Goal: Task Accomplishment & Management: Complete application form

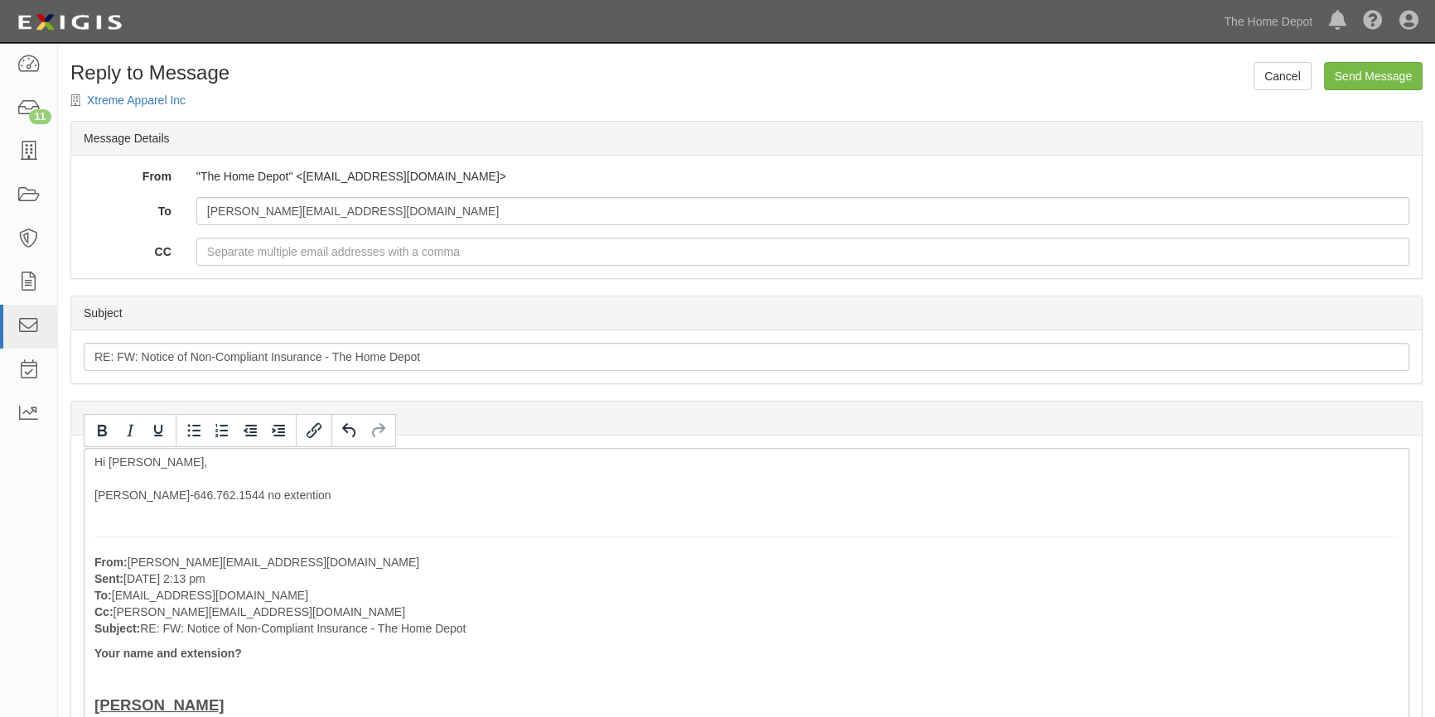
click at [705, 71] on input "Send Message" at bounding box center [1373, 76] width 99 height 28
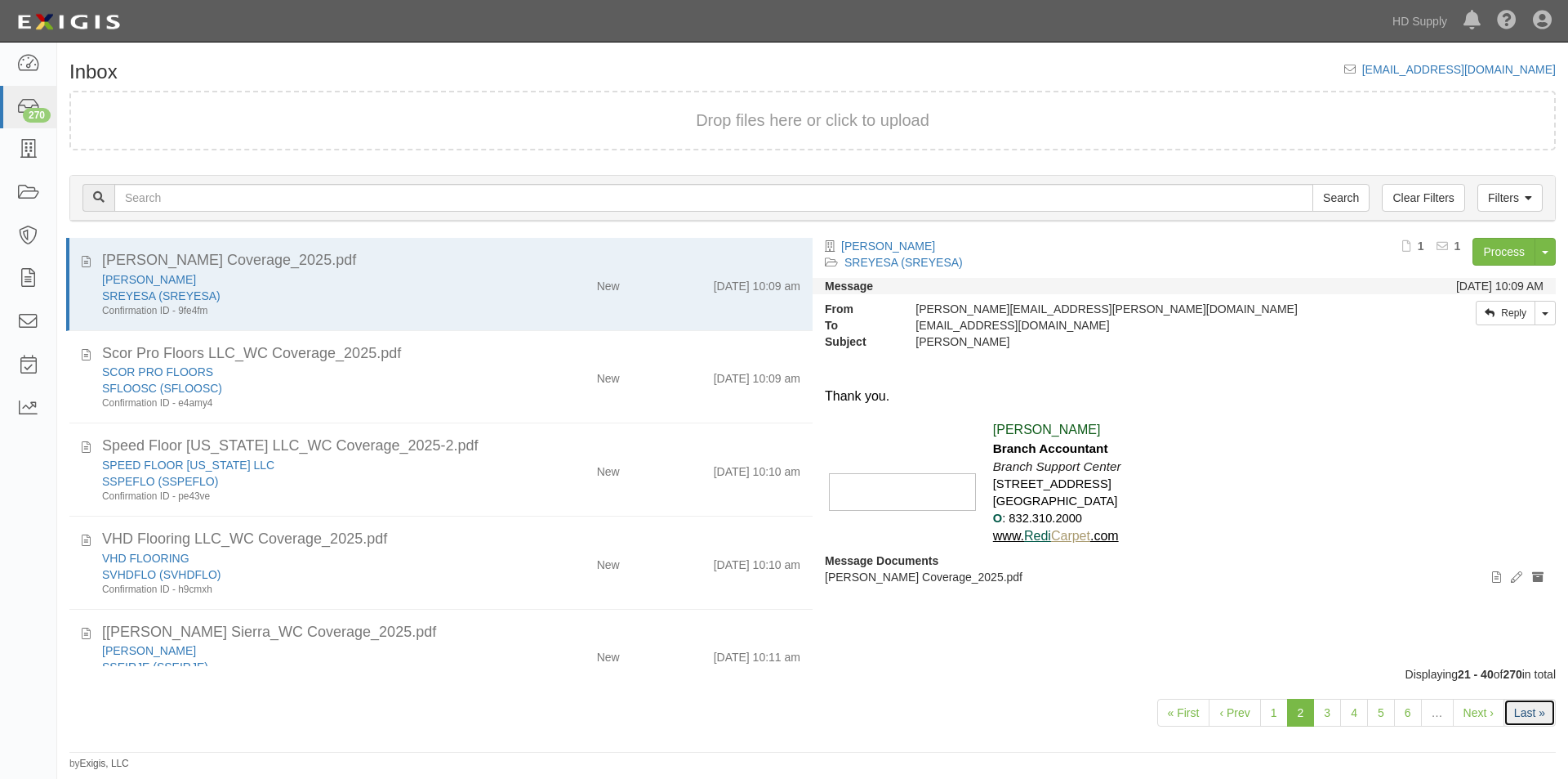
click at [1525, 722] on link "Last »" at bounding box center [1529, 712] width 52 height 28
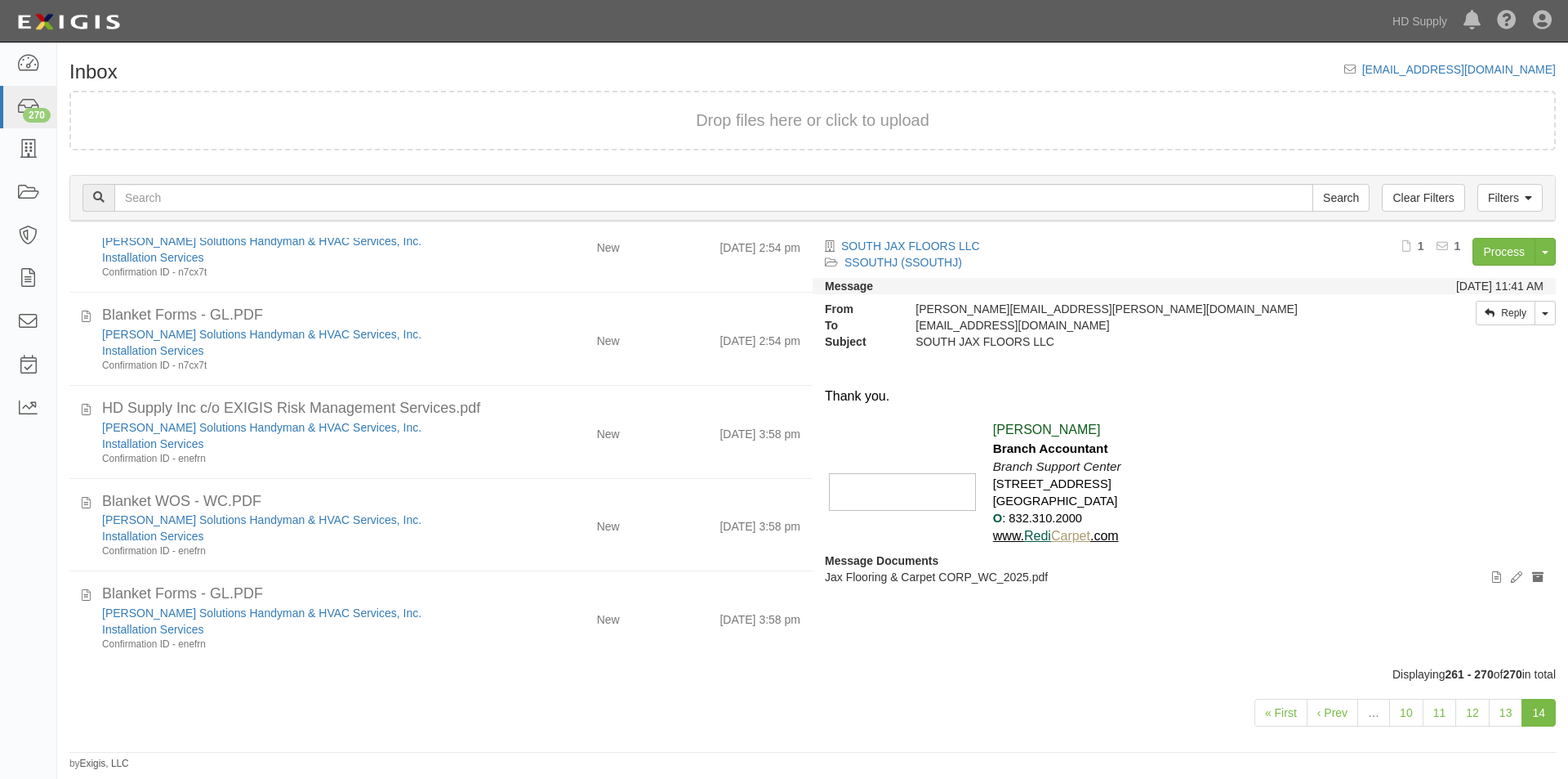
scroll to position [508, 0]
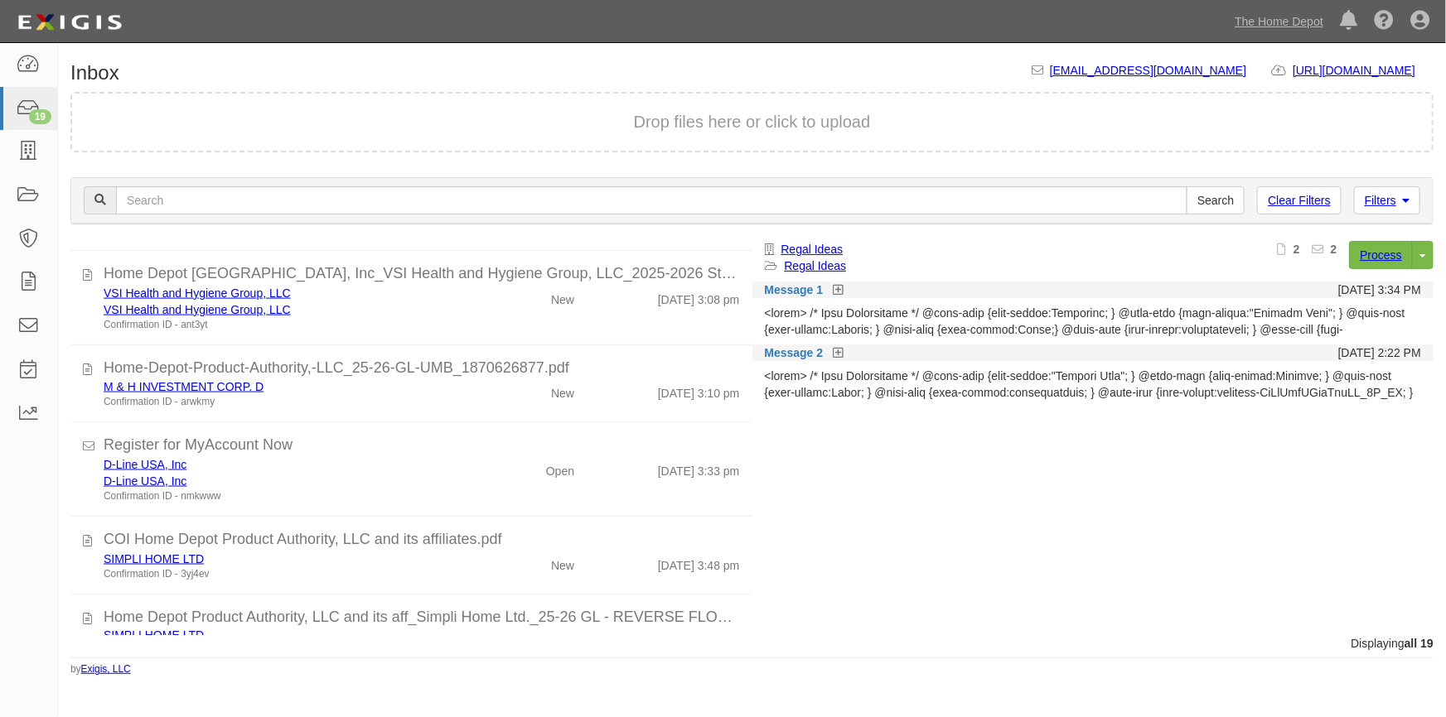
scroll to position [1226, 0]
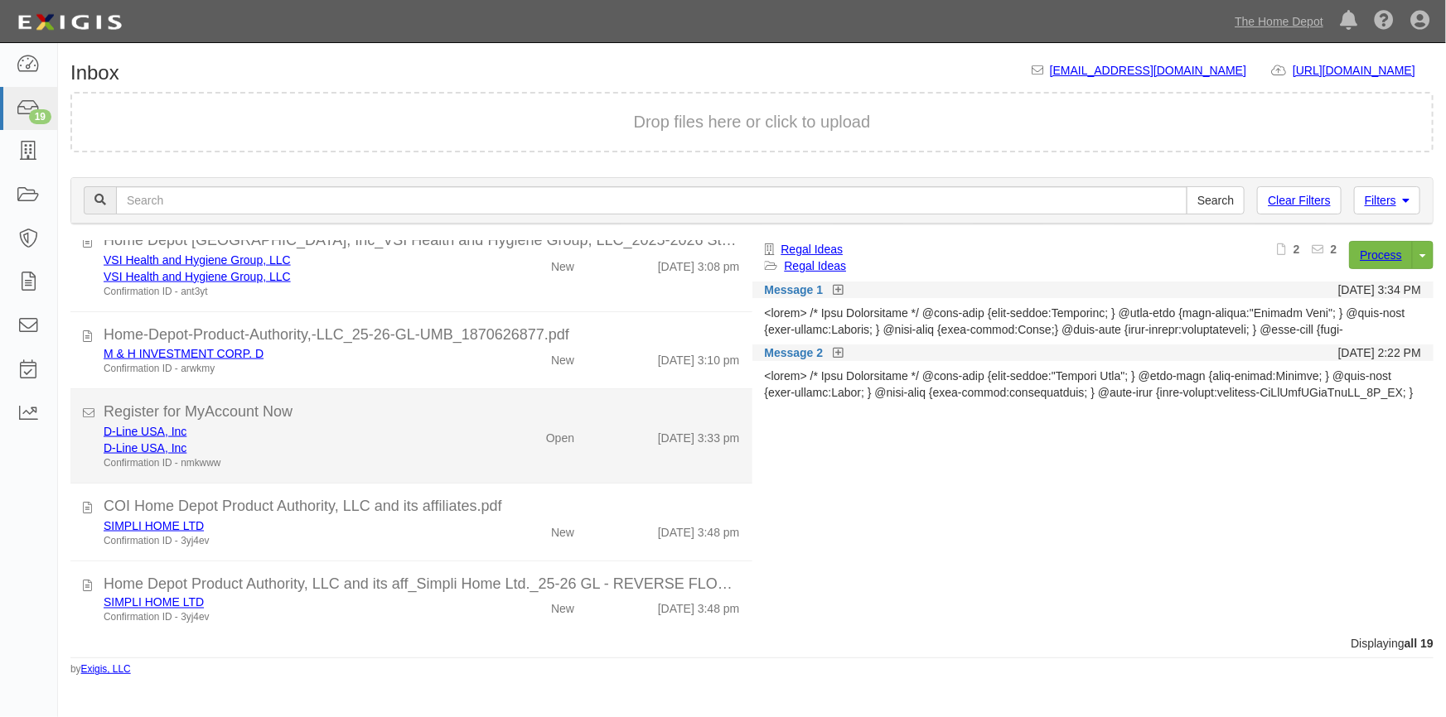
click at [451, 461] on div "Confirmation ID - nmkwww" at bounding box center [284, 463] width 360 height 14
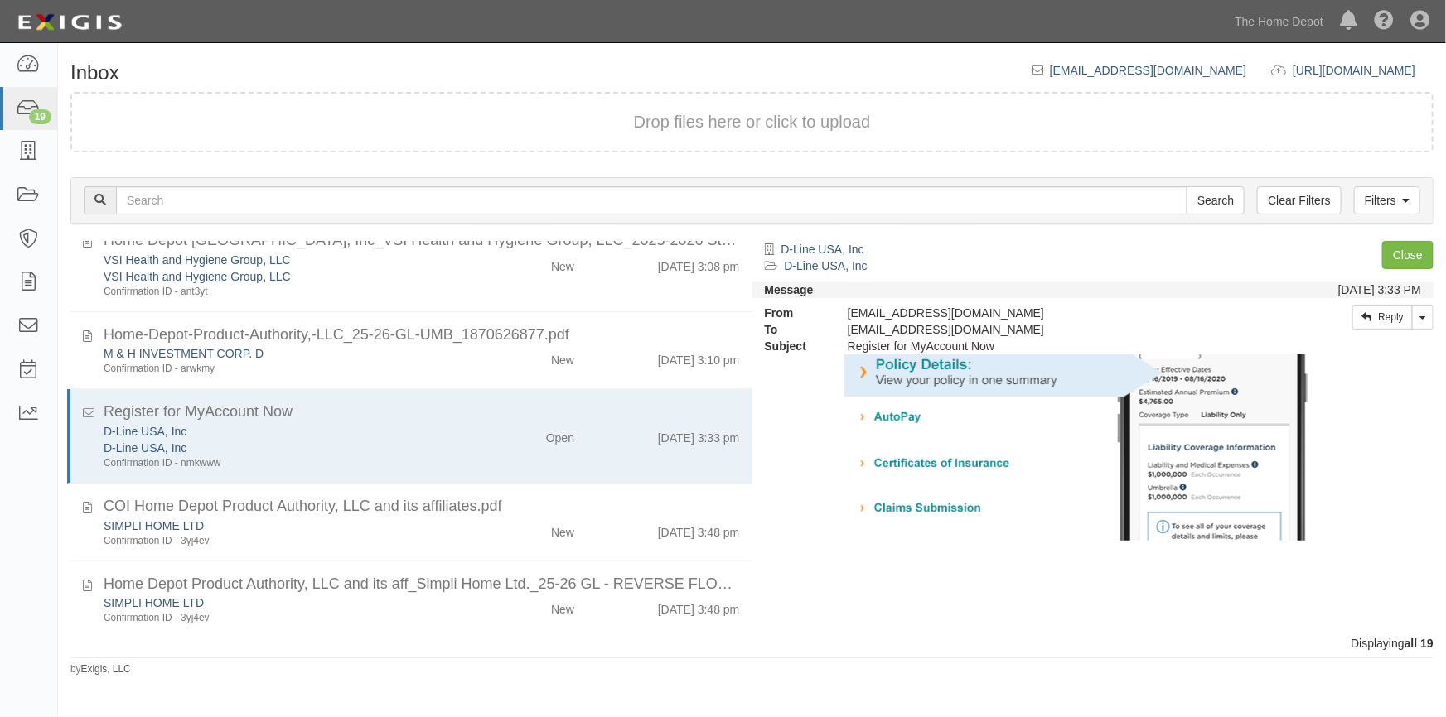
scroll to position [89, 0]
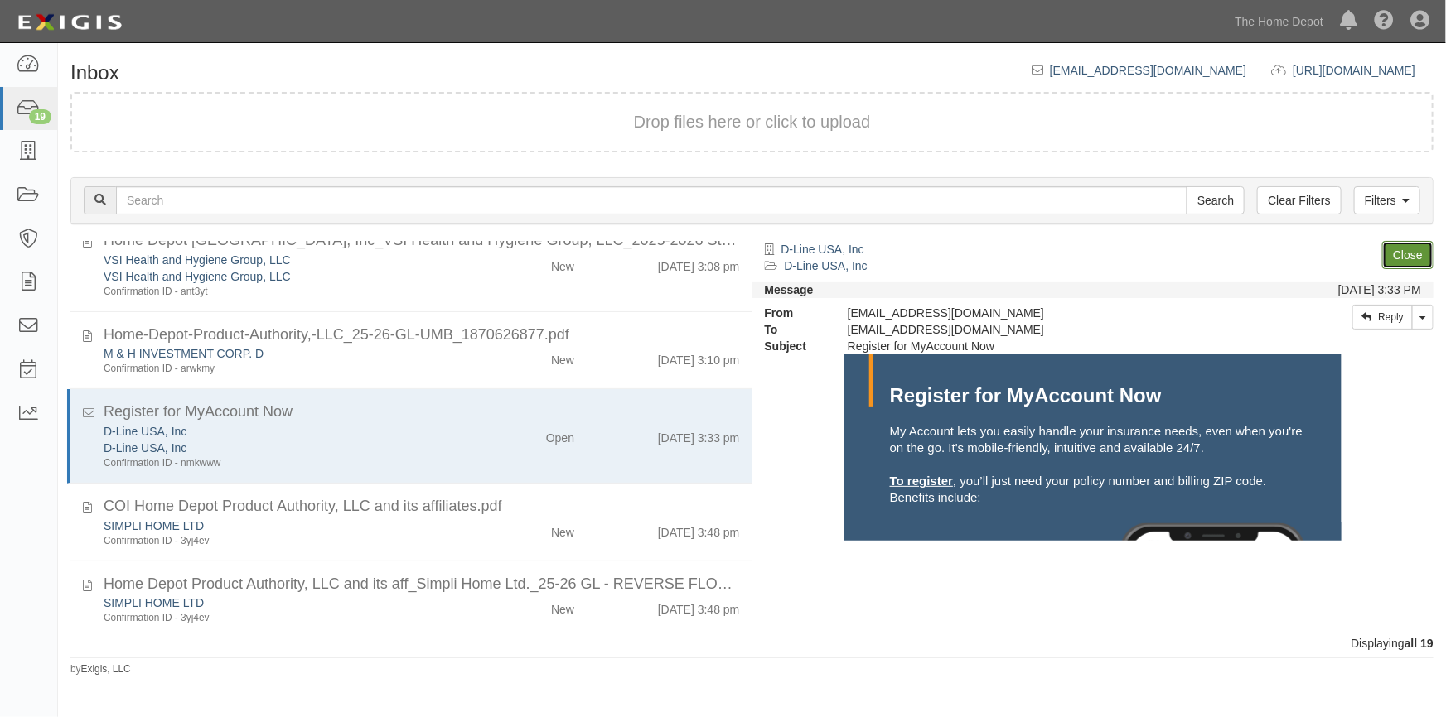
click at [1397, 260] on link "Close" at bounding box center [1407, 255] width 51 height 28
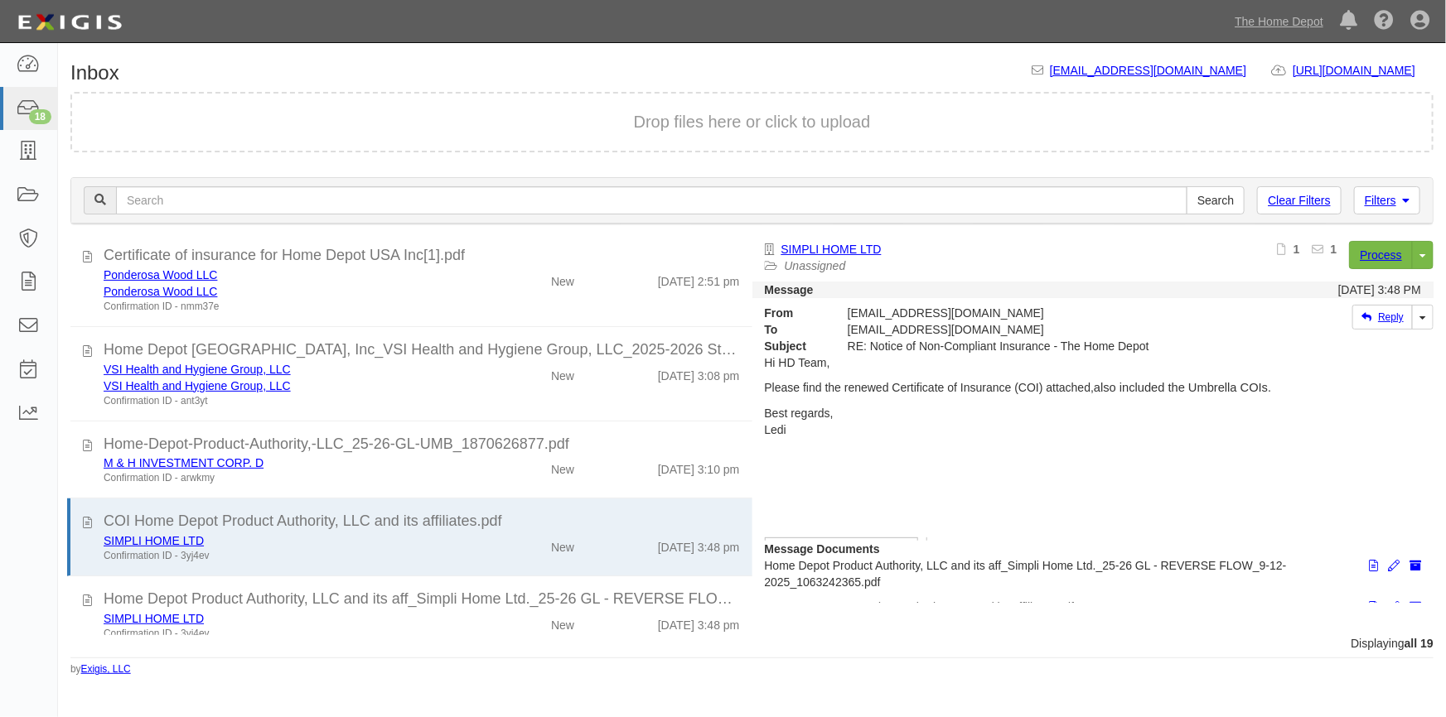
scroll to position [1141, 0]
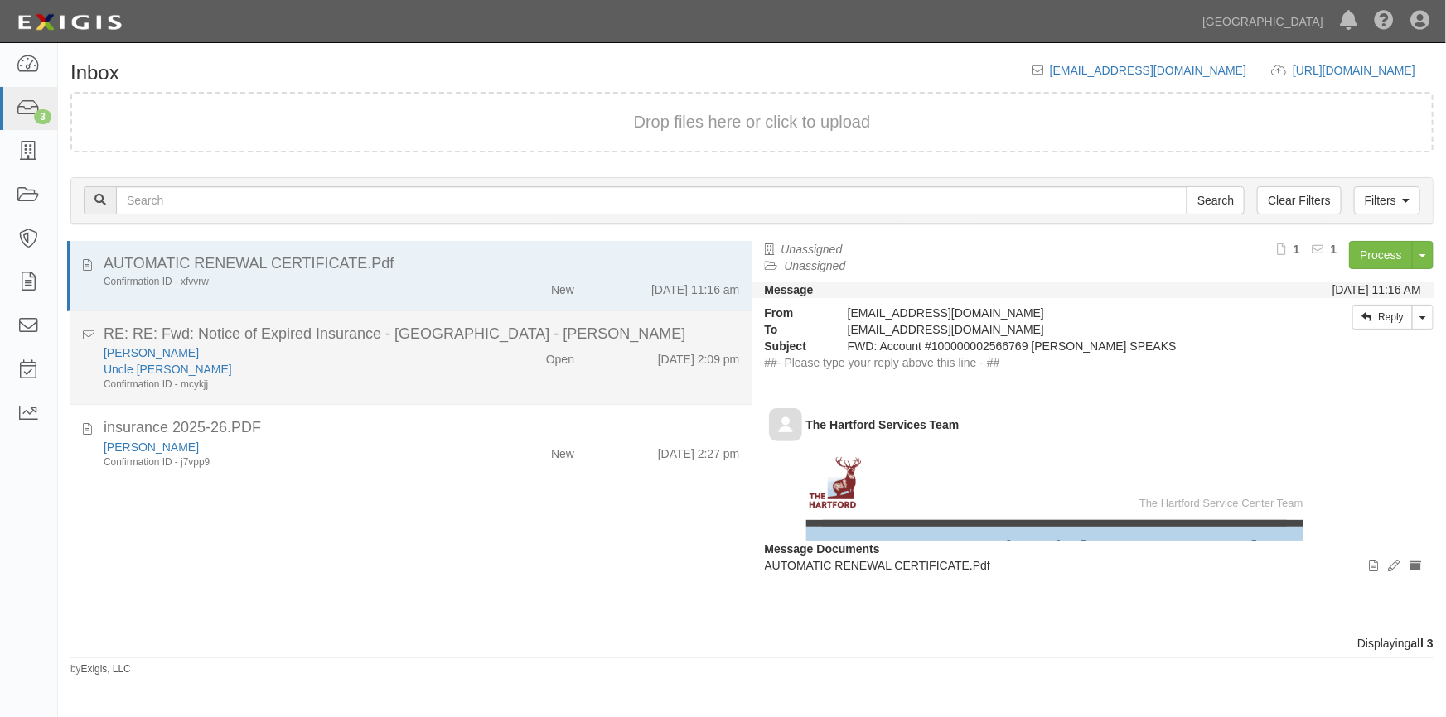
click at [342, 380] on div "Confirmation ID - mcykjj" at bounding box center [284, 385] width 360 height 14
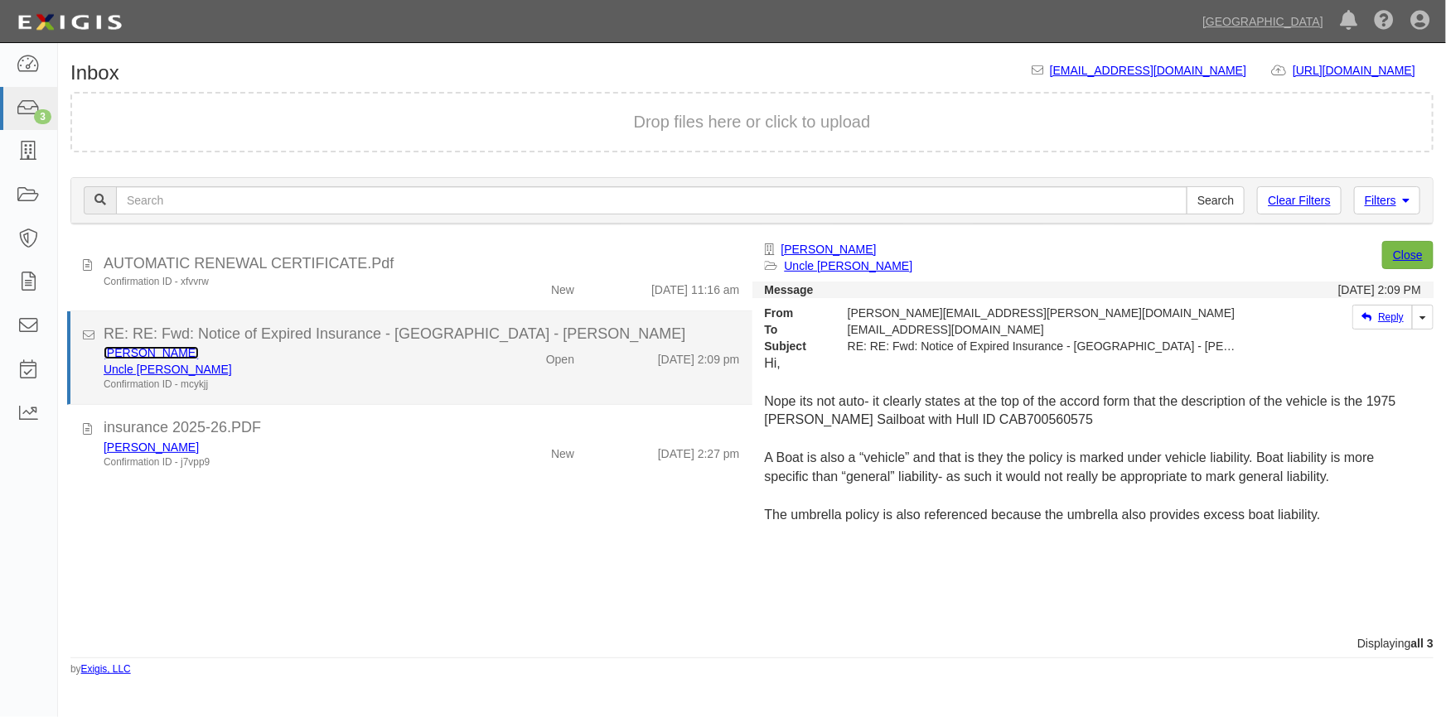
click at [137, 352] on link "[PERSON_NAME]" at bounding box center [151, 352] width 95 height 13
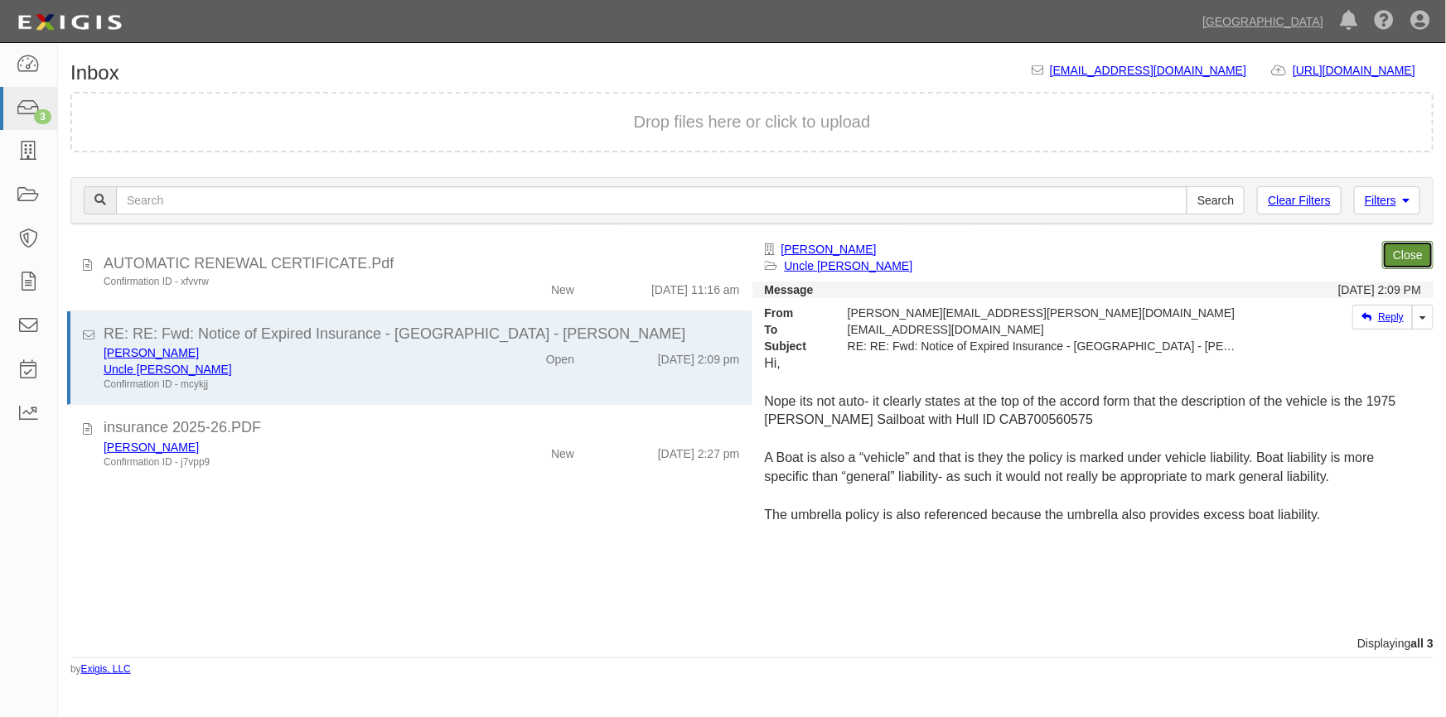
click at [1416, 249] on link "Close" at bounding box center [1407, 255] width 51 height 28
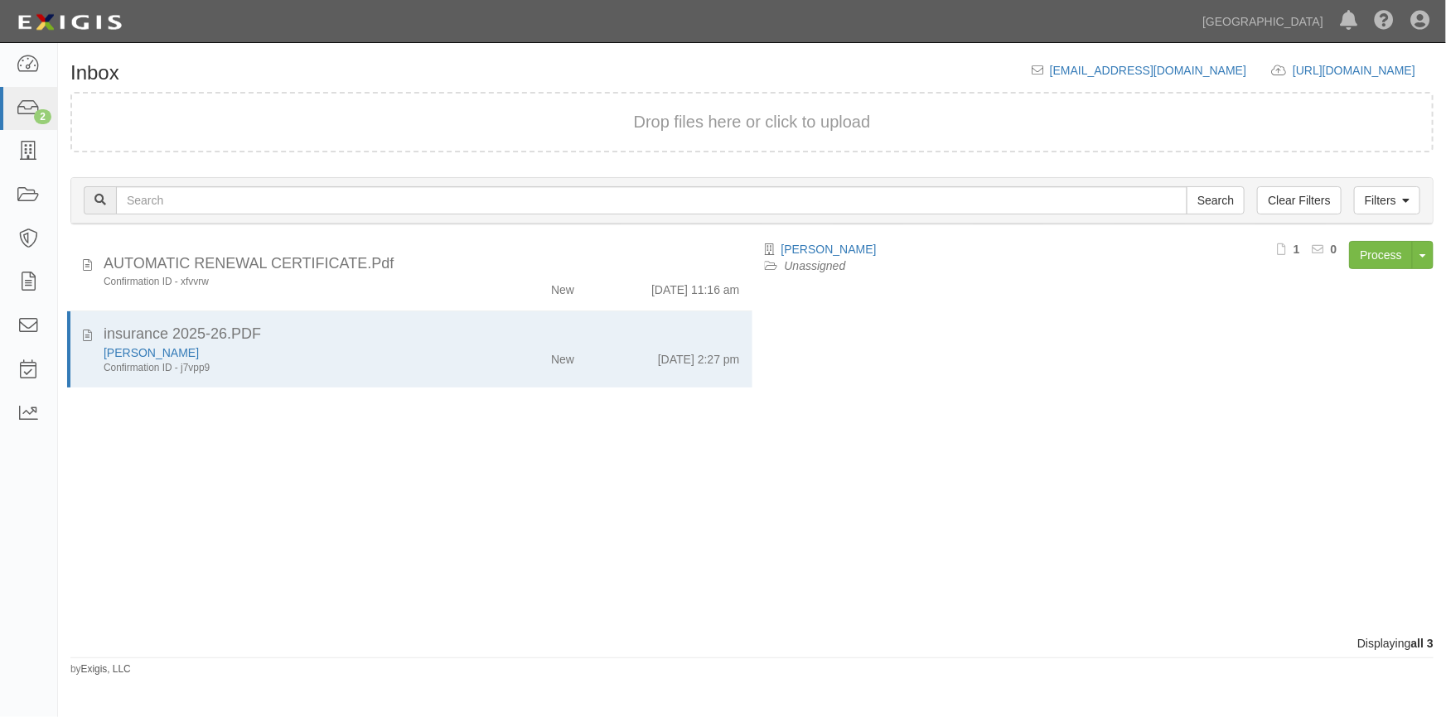
click at [605, 635] on div "Displaying all 3" at bounding box center [752, 643] width 1388 height 17
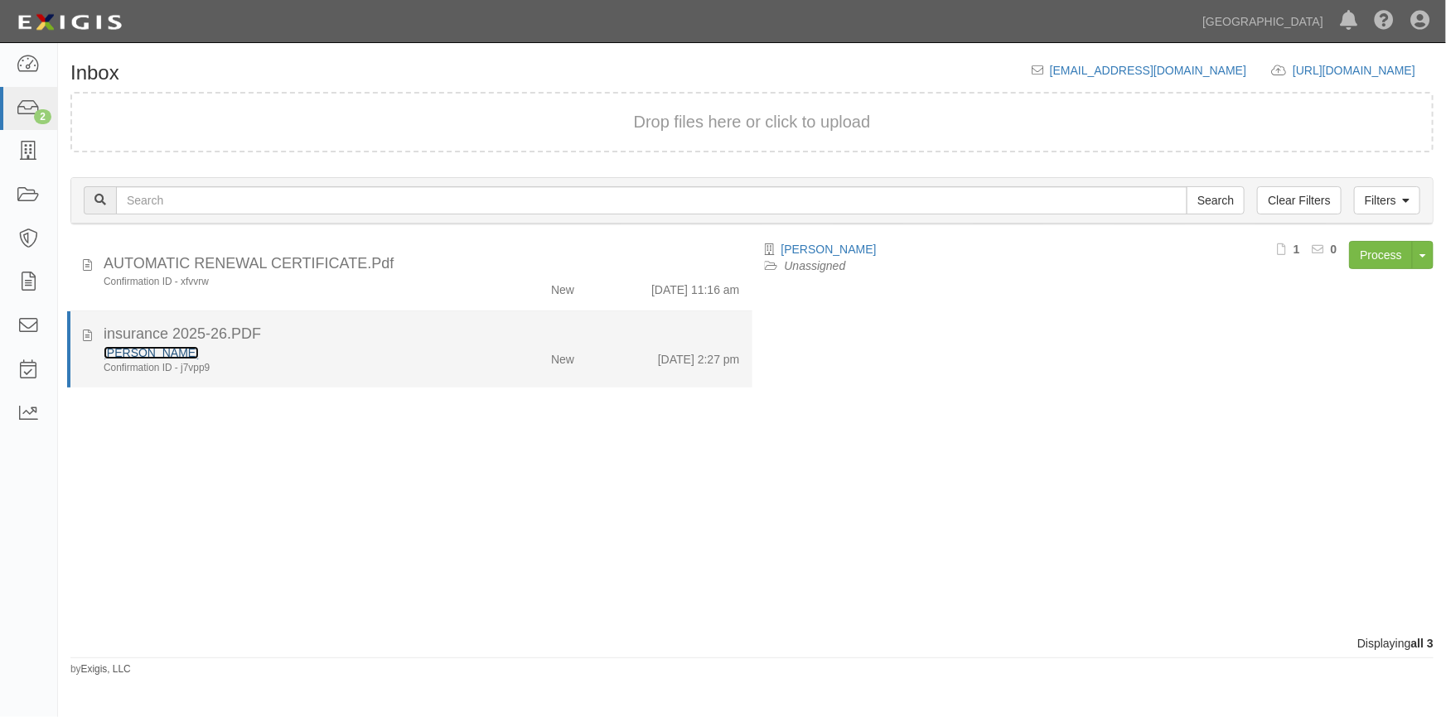
click at [141, 350] on link "[PERSON_NAME]" at bounding box center [151, 352] width 95 height 13
click at [243, 355] on div "[PERSON_NAME]" at bounding box center [284, 353] width 360 height 17
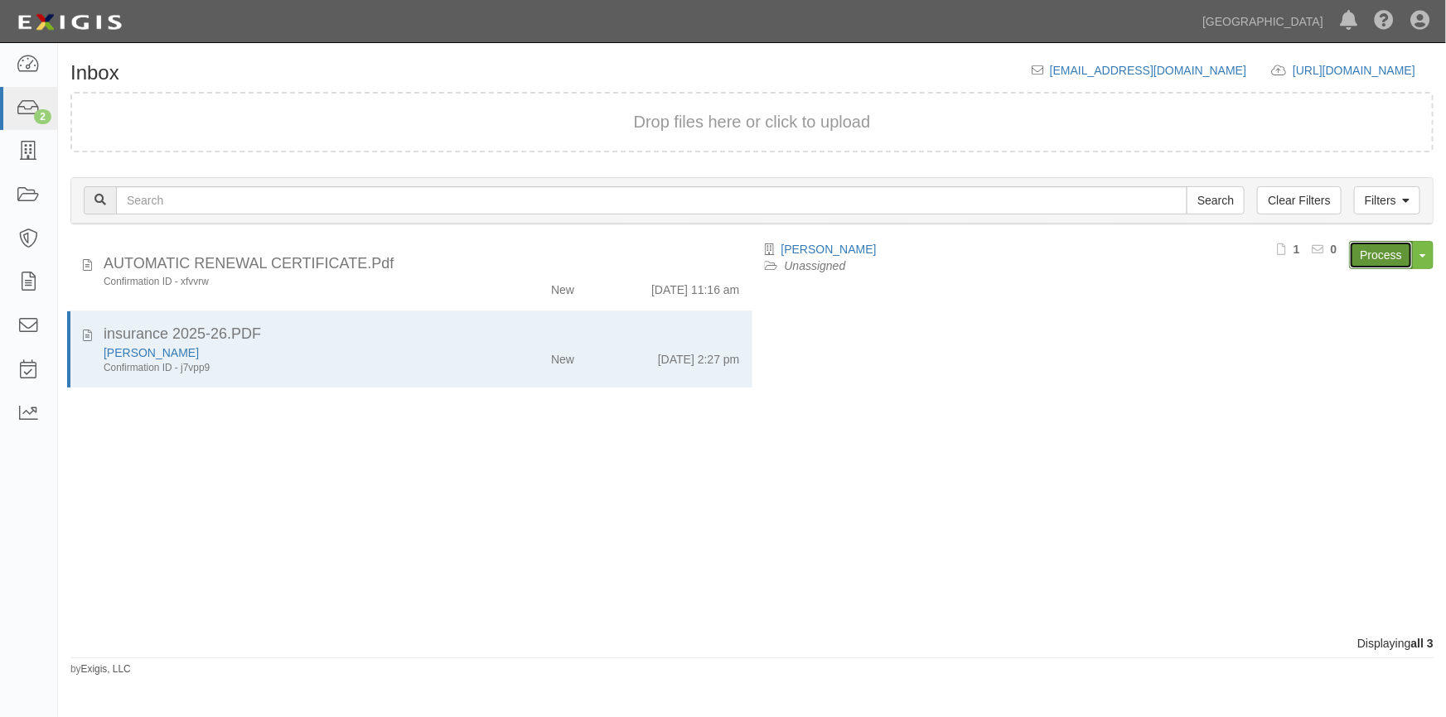
click at [1364, 250] on link "Process" at bounding box center [1381, 255] width 64 height 28
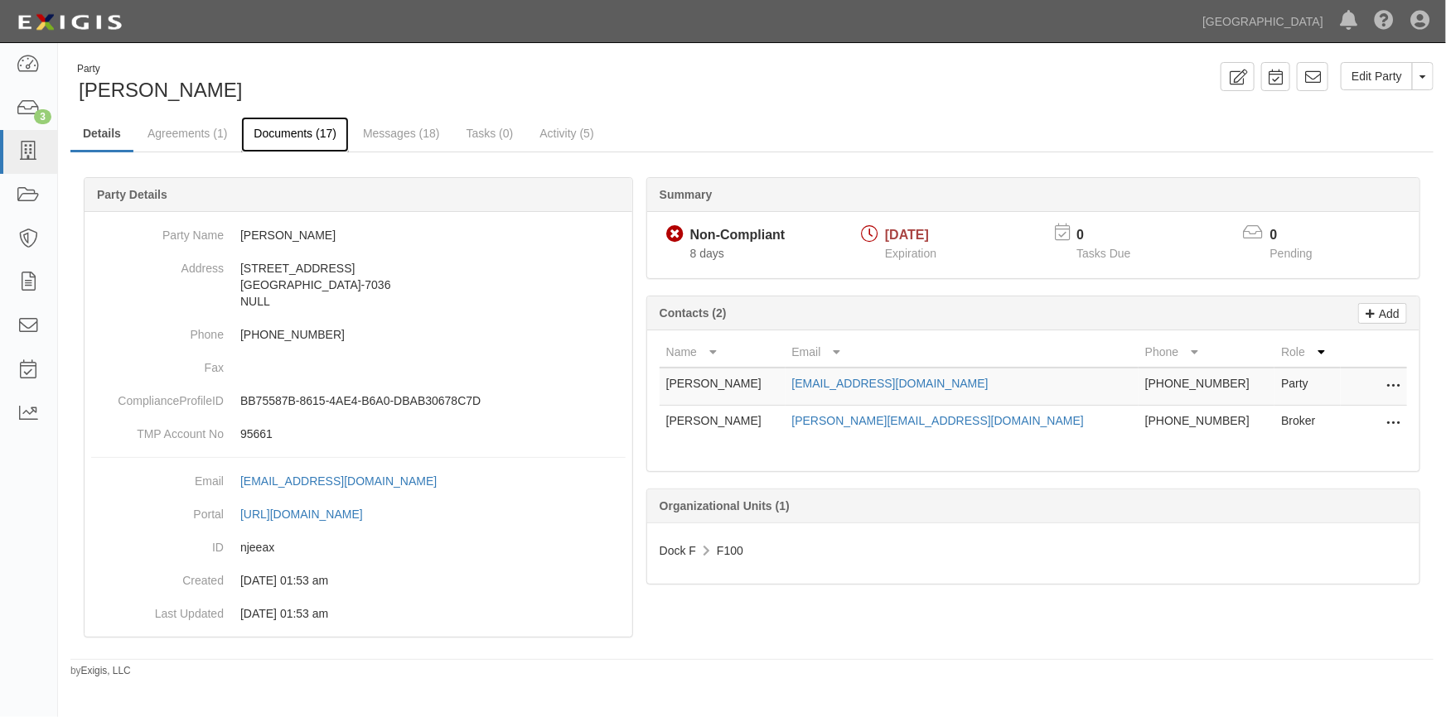
click at [300, 139] on link "Documents (17)" at bounding box center [295, 135] width 108 height 36
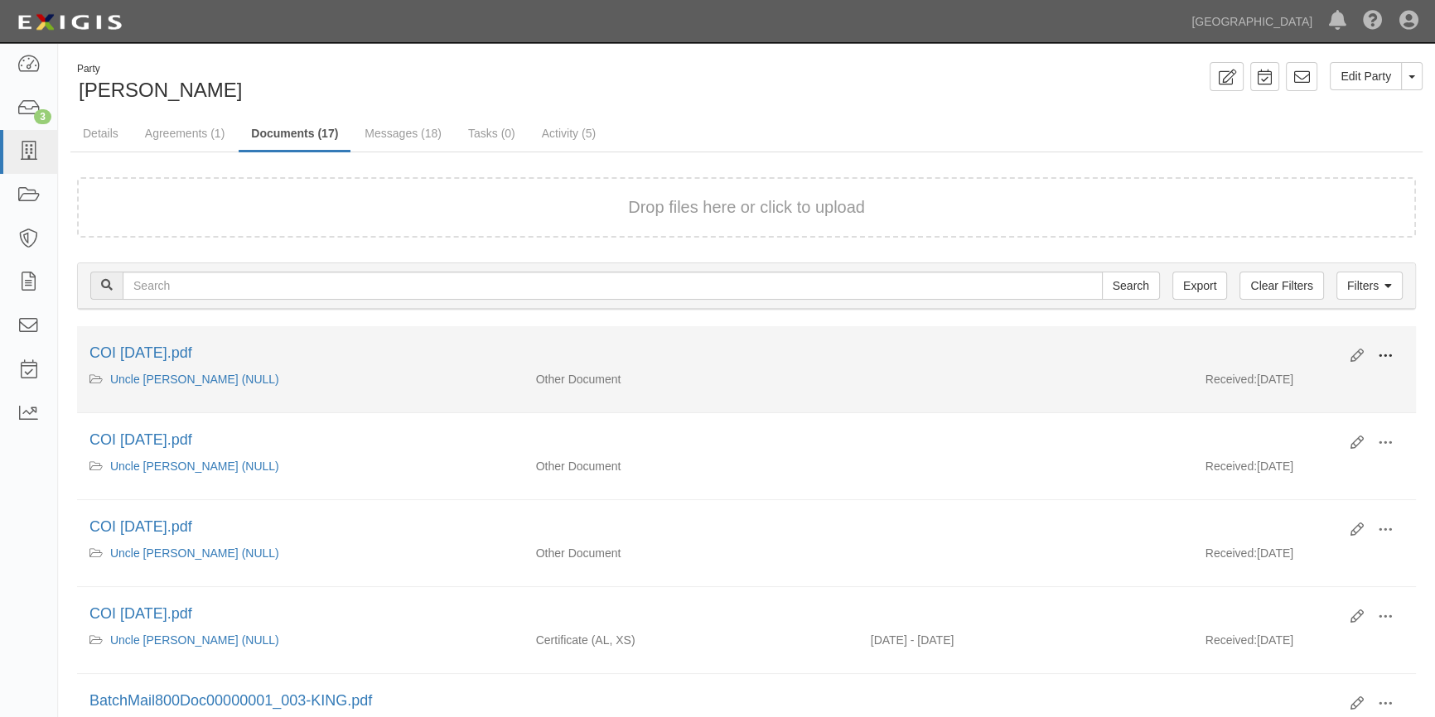
click at [1388, 350] on span at bounding box center [1385, 356] width 15 height 15
click at [1271, 384] on link "View" at bounding box center [1304, 380] width 131 height 30
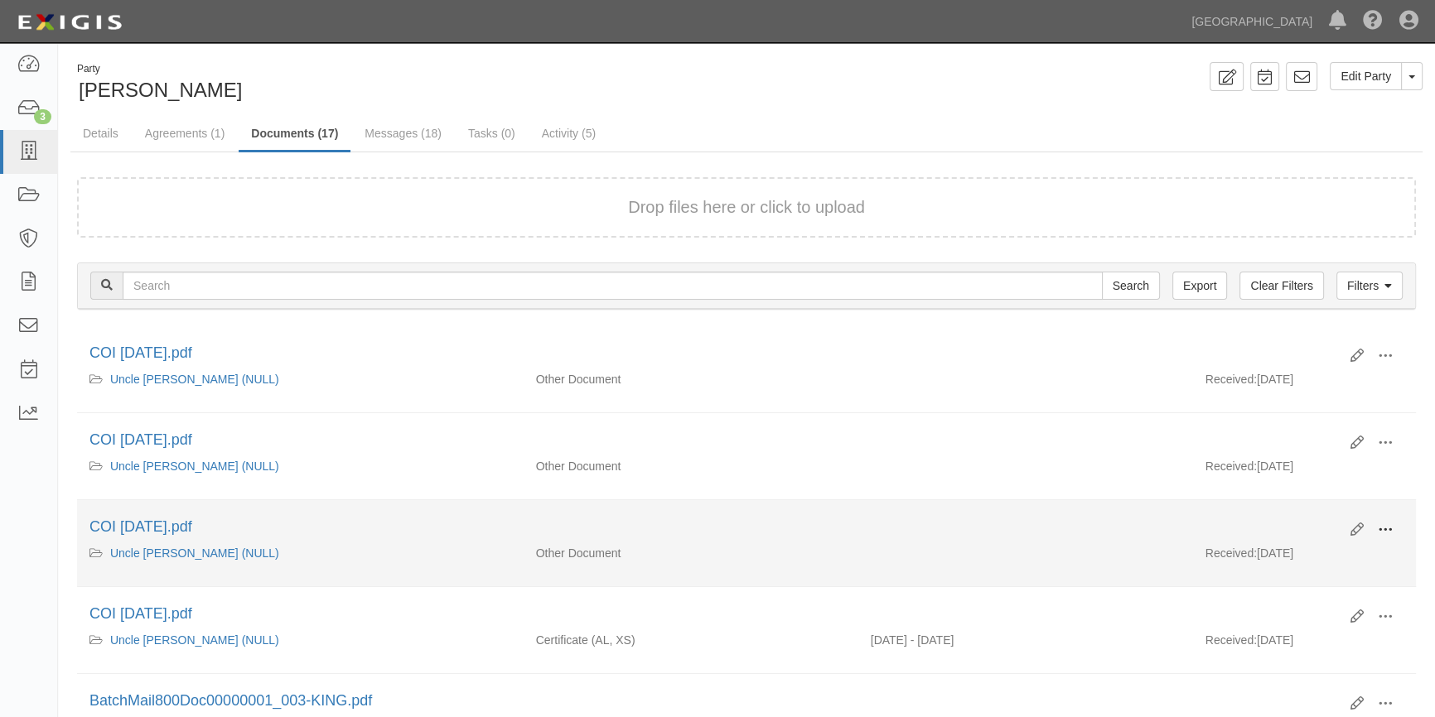
click at [1391, 527] on span at bounding box center [1385, 530] width 15 height 15
click at [1297, 555] on link "View" at bounding box center [1304, 554] width 131 height 30
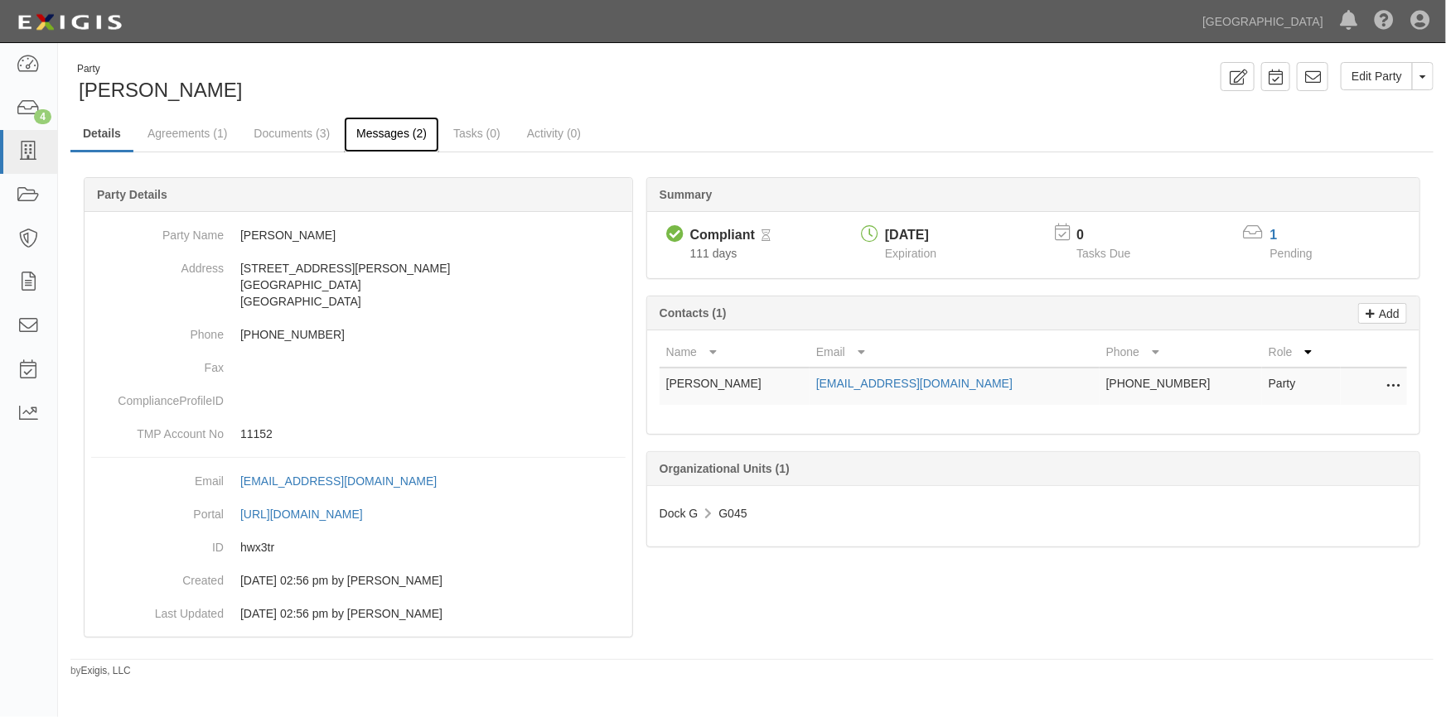
click at [401, 133] on link "Messages (2)" at bounding box center [391, 135] width 95 height 36
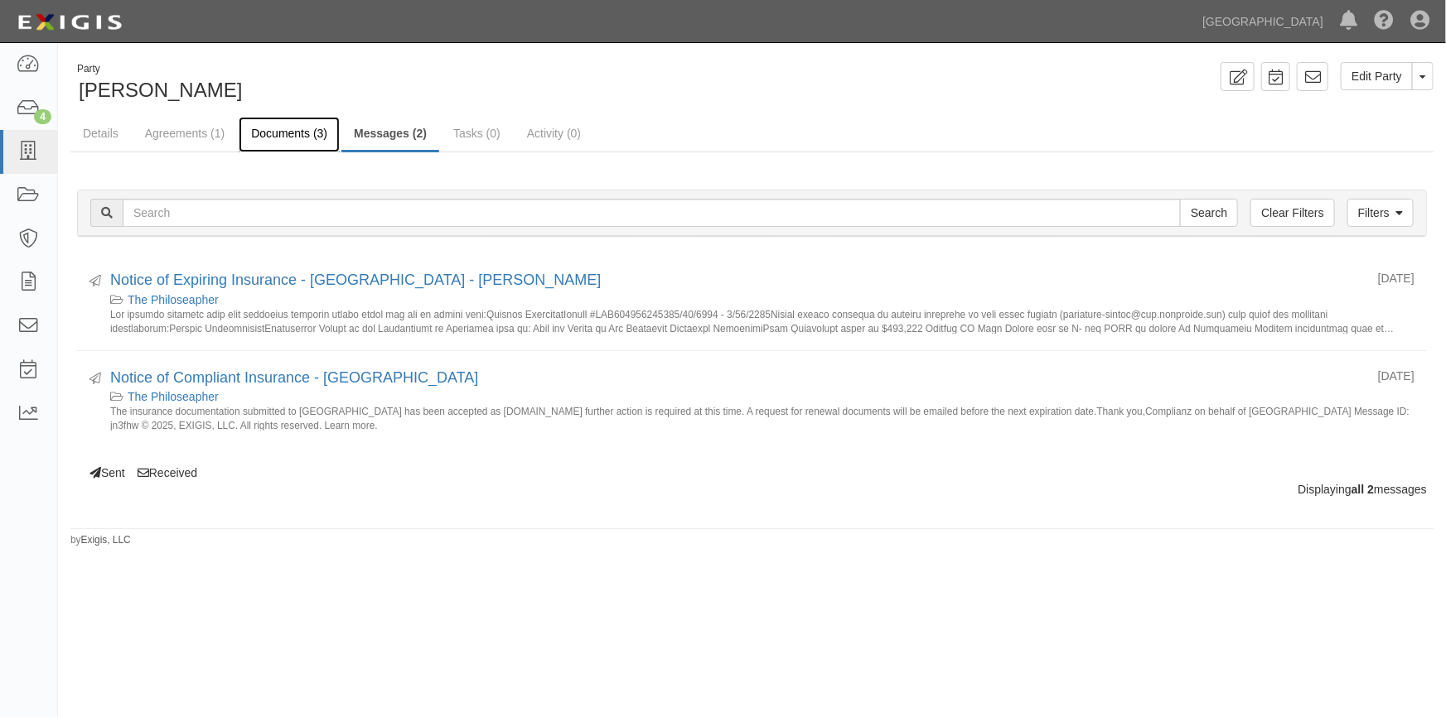
click at [318, 128] on link "Documents (3)" at bounding box center [289, 135] width 101 height 36
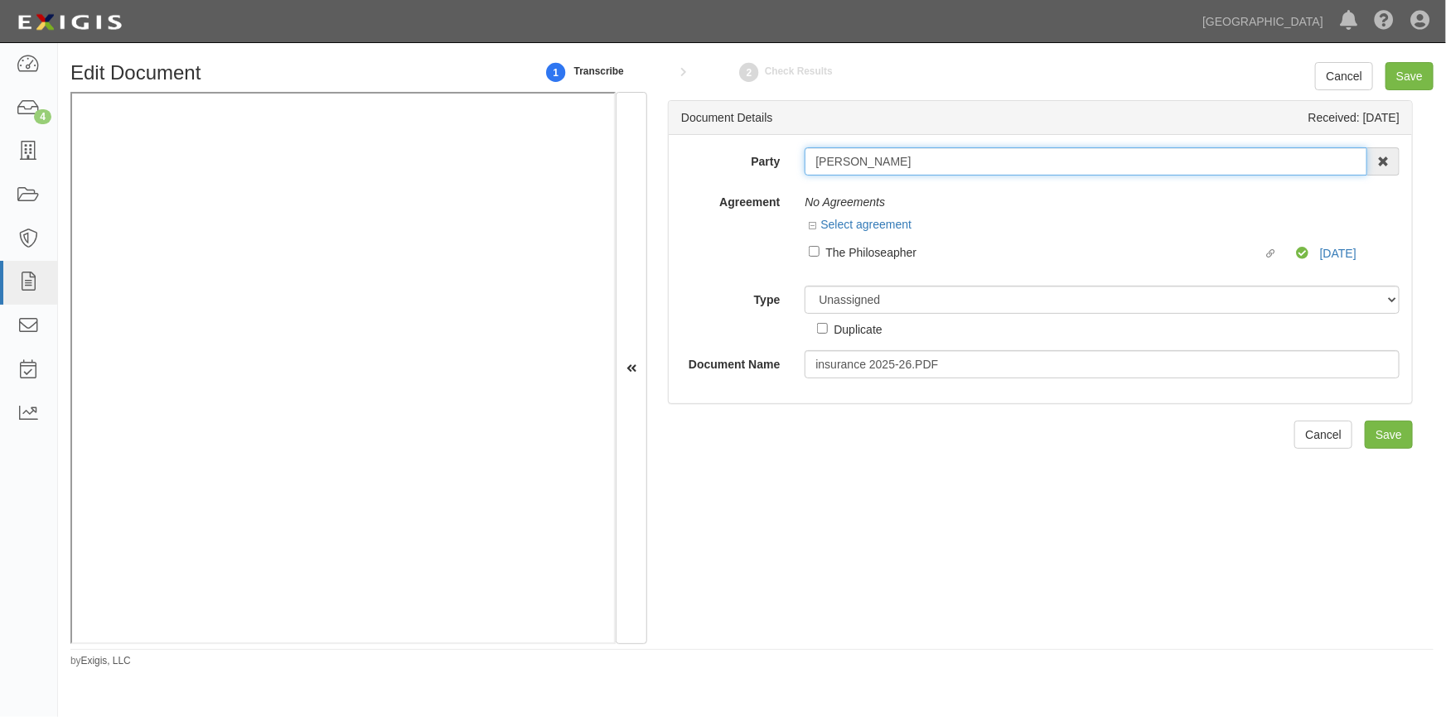
drag, startPoint x: 894, startPoint y: 165, endPoint x: 806, endPoint y: 163, distance: 87.8
click at [806, 163] on input "[PERSON_NAME]" at bounding box center [1085, 161] width 563 height 28
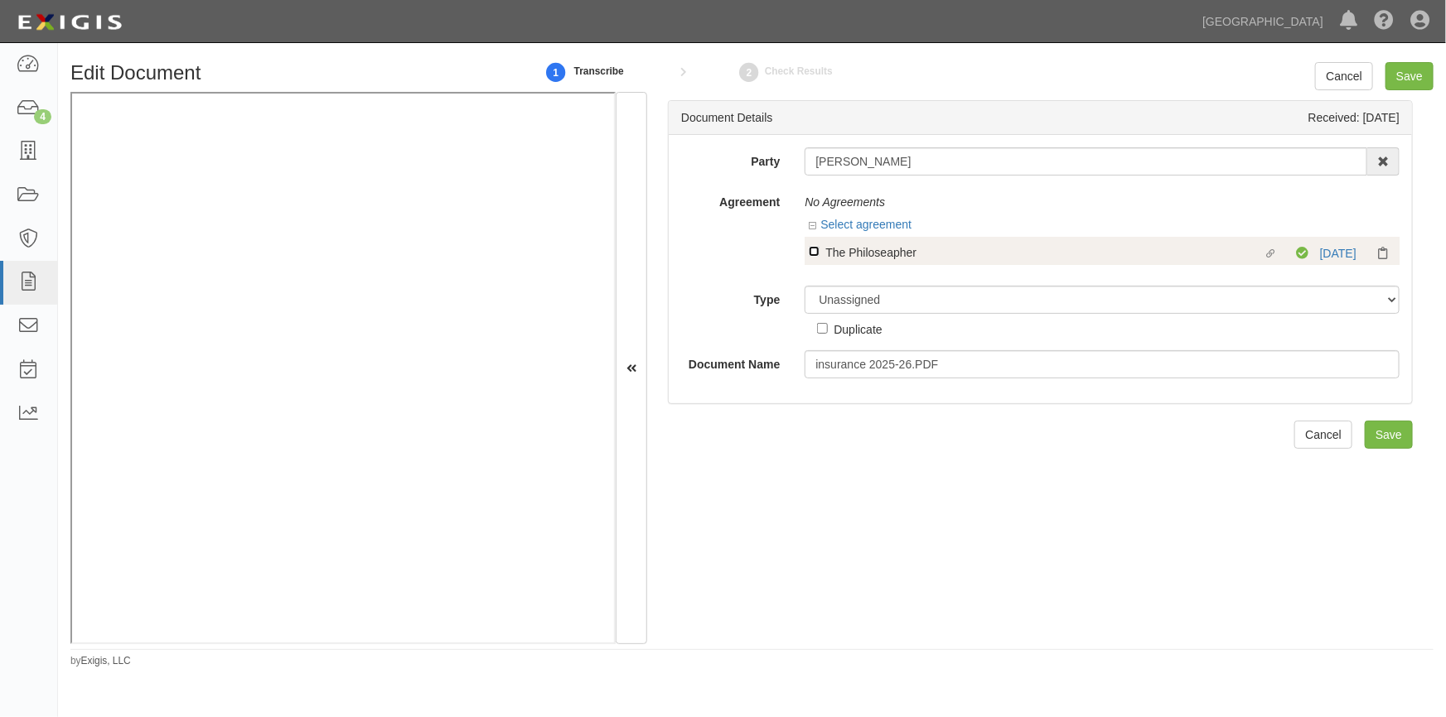
click at [814, 246] on input "Linked agreement The Philoseapher Linked agreement" at bounding box center [814, 251] width 11 height 11
checkbox input "true"
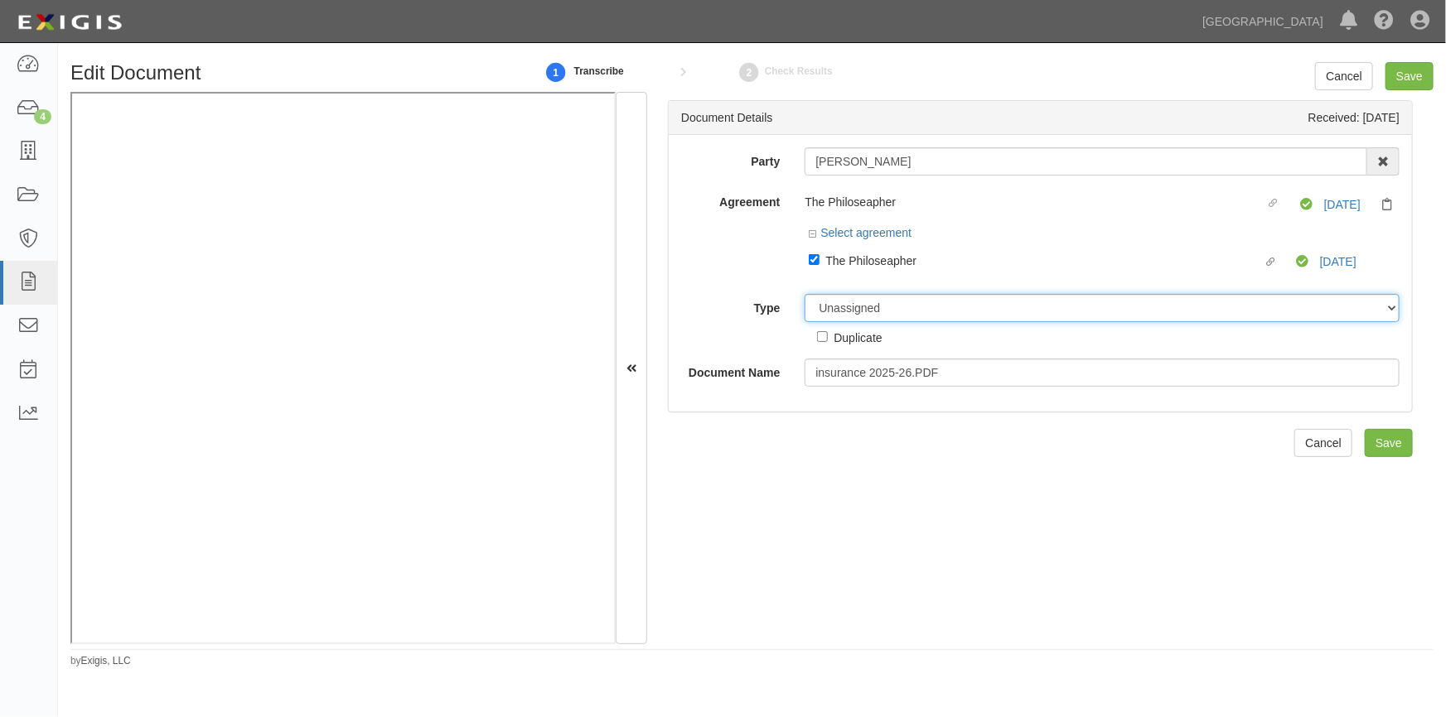
click at [867, 308] on select "Unassigned Binder Cancellation Notice Certificate Contract Endorsement Insuranc…" at bounding box center [1101, 308] width 595 height 28
select select "CertificateDetail"
click at [804, 295] on select "Unassigned Binder Cancellation Notice Certificate Contract Endorsement Insuranc…" at bounding box center [1101, 308] width 595 height 28
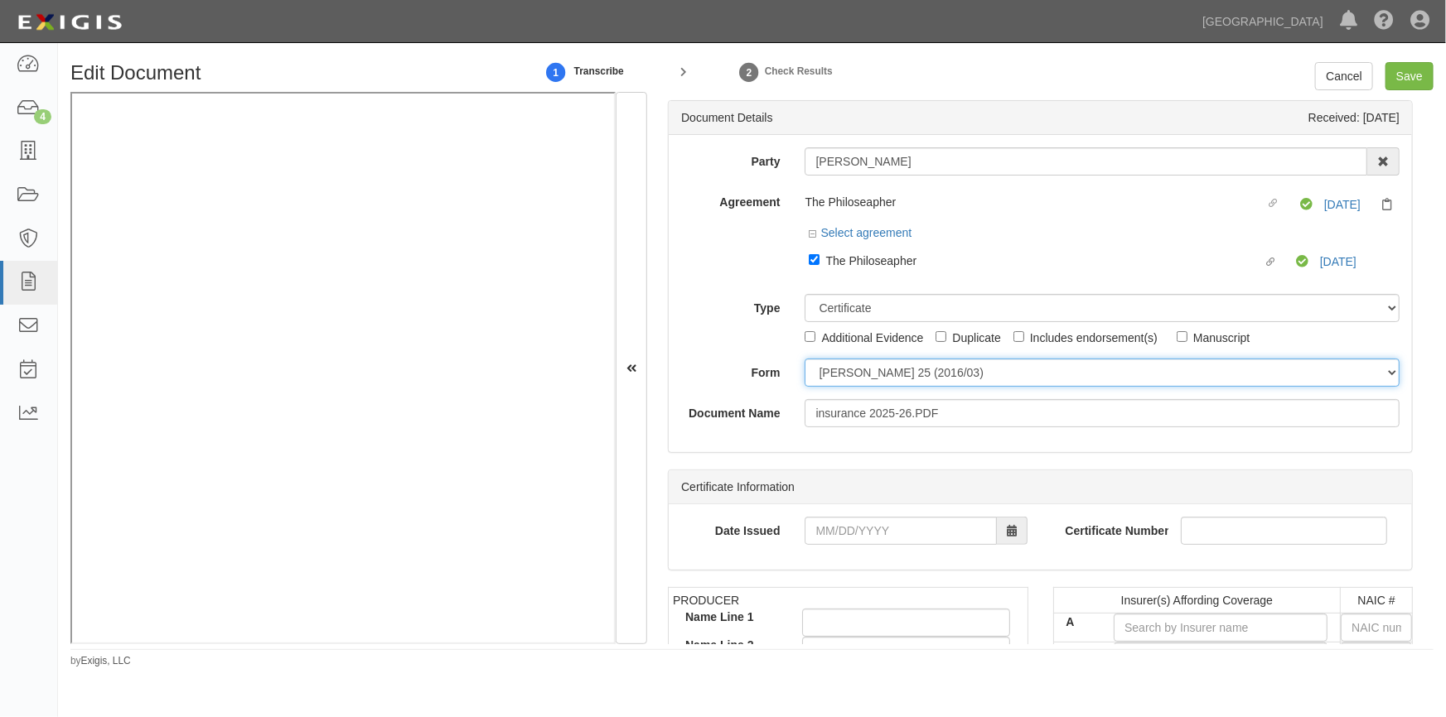
click at [838, 380] on select "ACORD 25 (2016/03) ACORD 101 ACORD 855 NY (2014/05) General" at bounding box center [1101, 373] width 595 height 28
select select "GeneralFormDetail"
click at [804, 360] on select "ACORD 25 (2016/03) ACORD 101 ACORD 855 NY (2014/05) General" at bounding box center [1101, 373] width 595 height 28
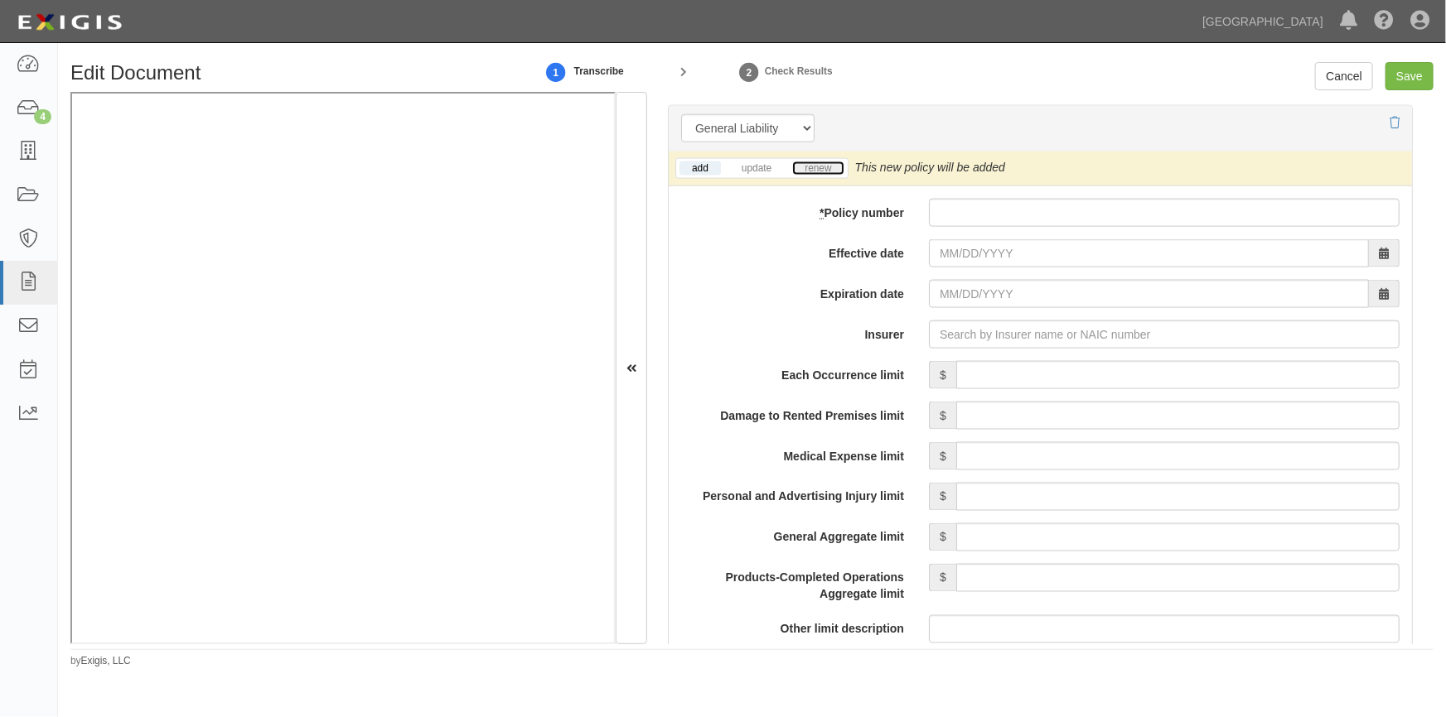
click at [814, 167] on link "renew" at bounding box center [817, 169] width 51 height 14
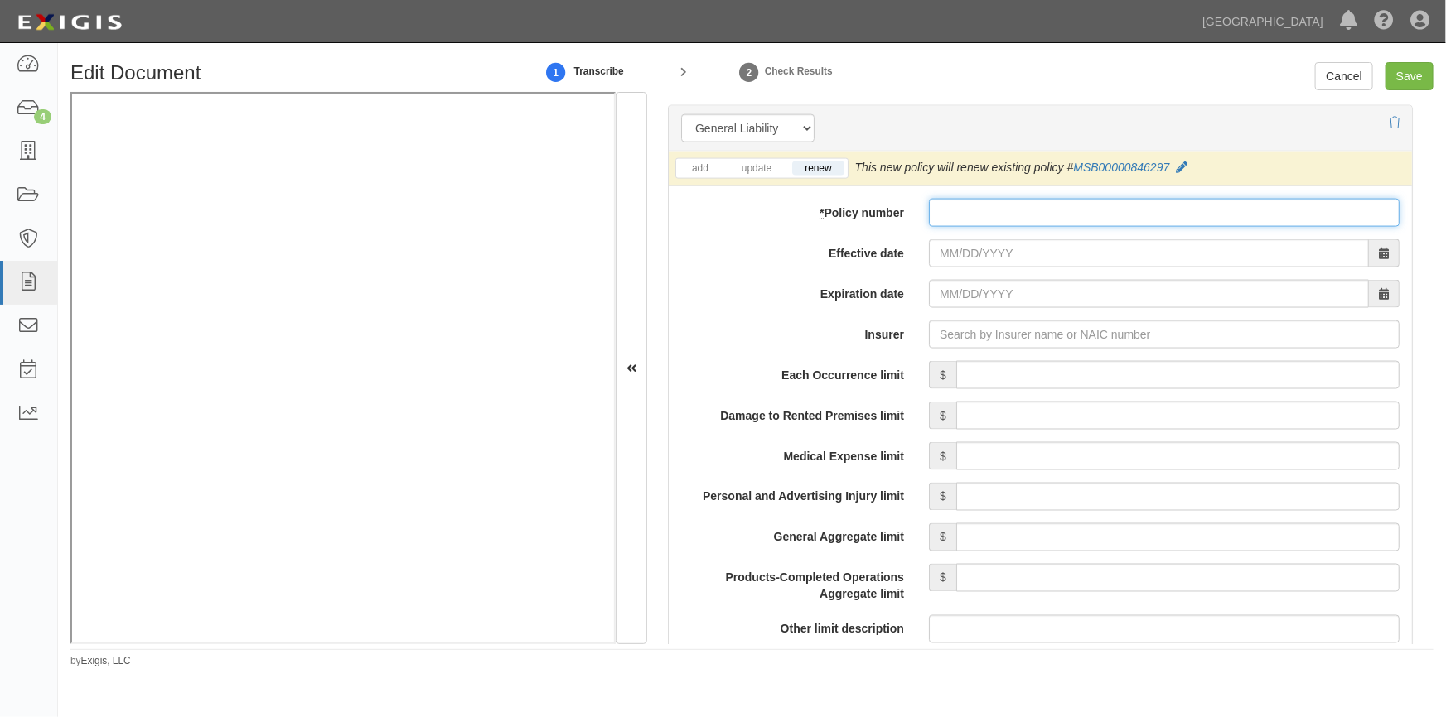
paste input "MSB00000846297"
type input "MSB00000846297"
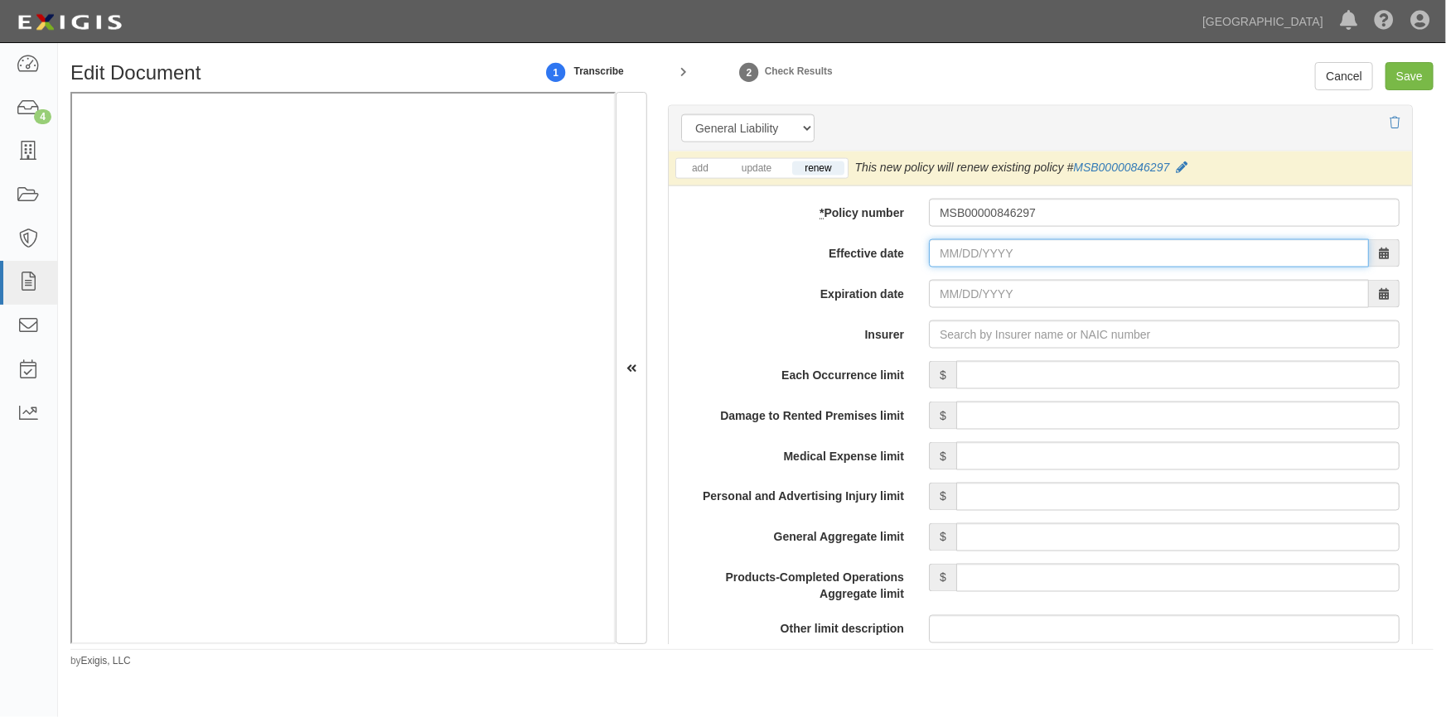
click at [1012, 250] on input "Effective date" at bounding box center [1149, 253] width 440 height 28
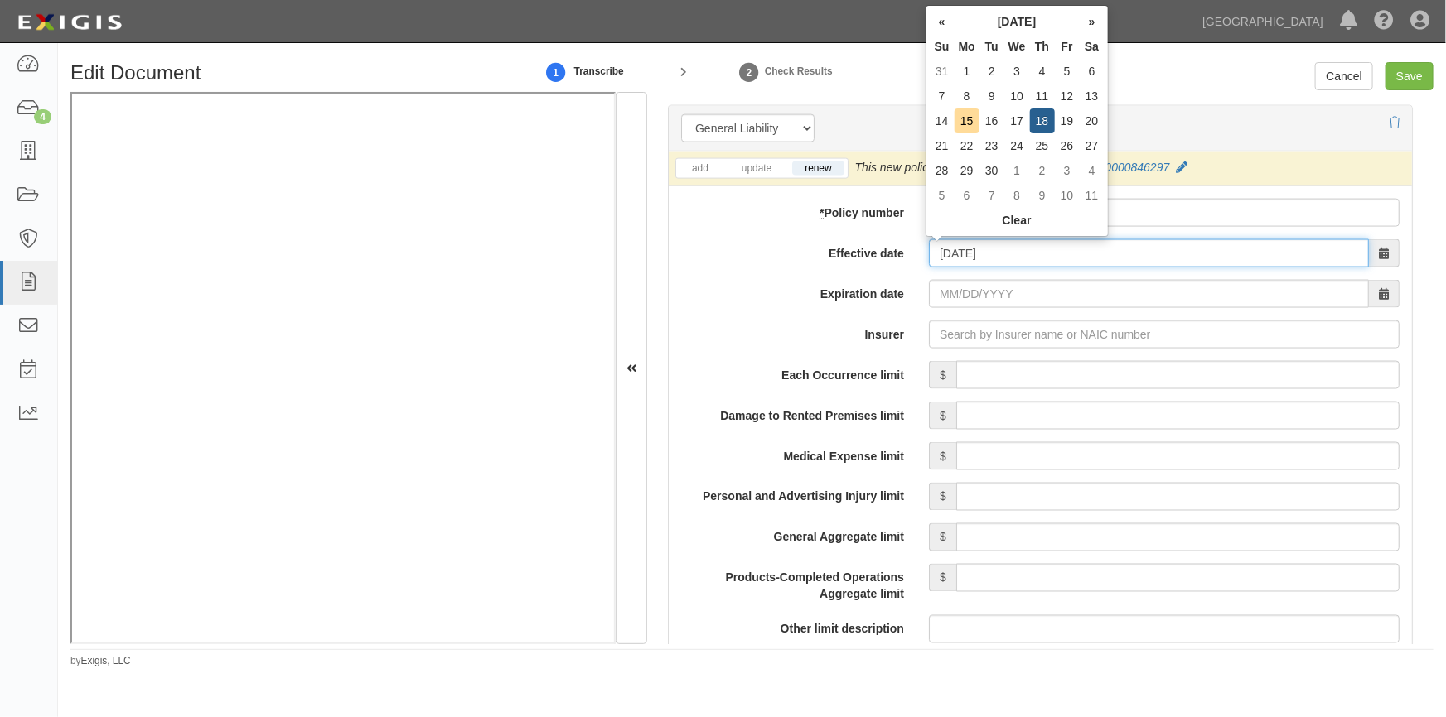
type input "09/18/2025"
type input "09/18/2026"
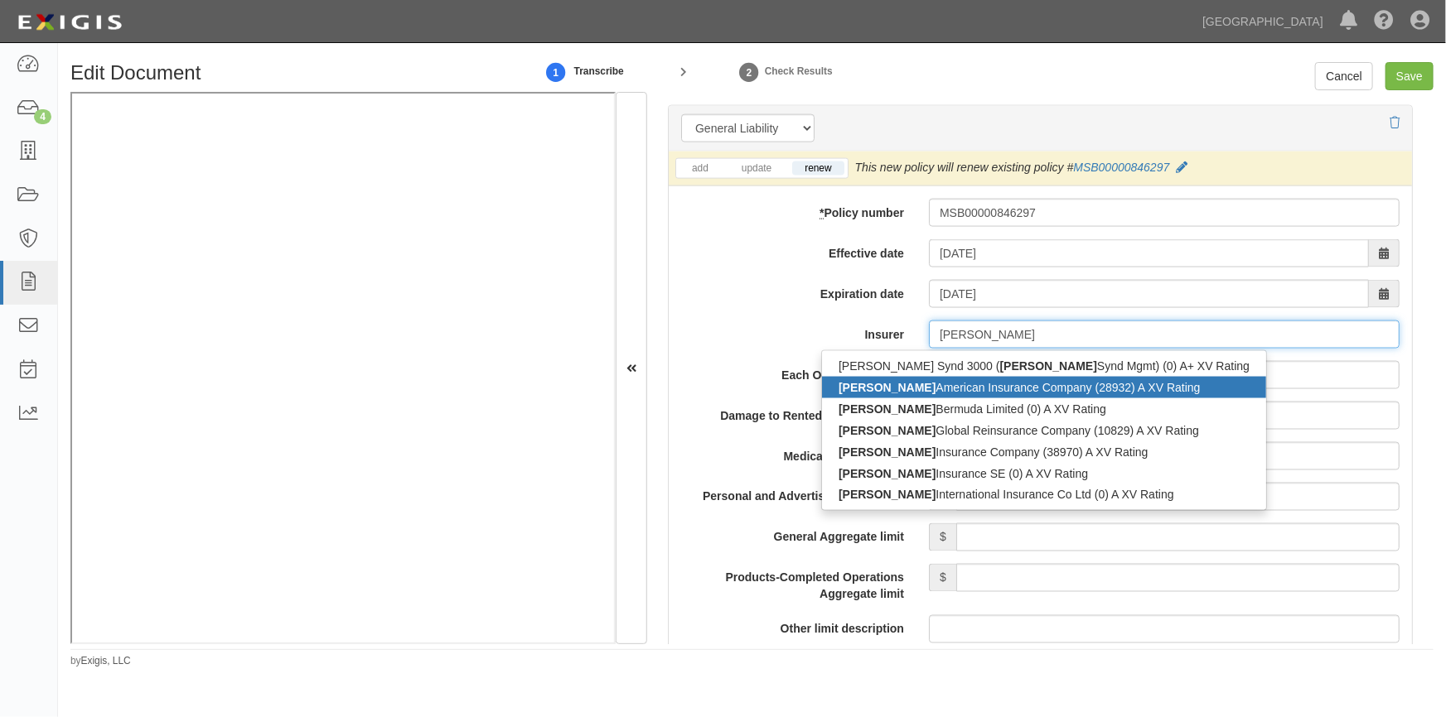
click at [985, 389] on div "Markel American Insurance Company (28932) A XV Rating" at bounding box center [1044, 388] width 444 height 22
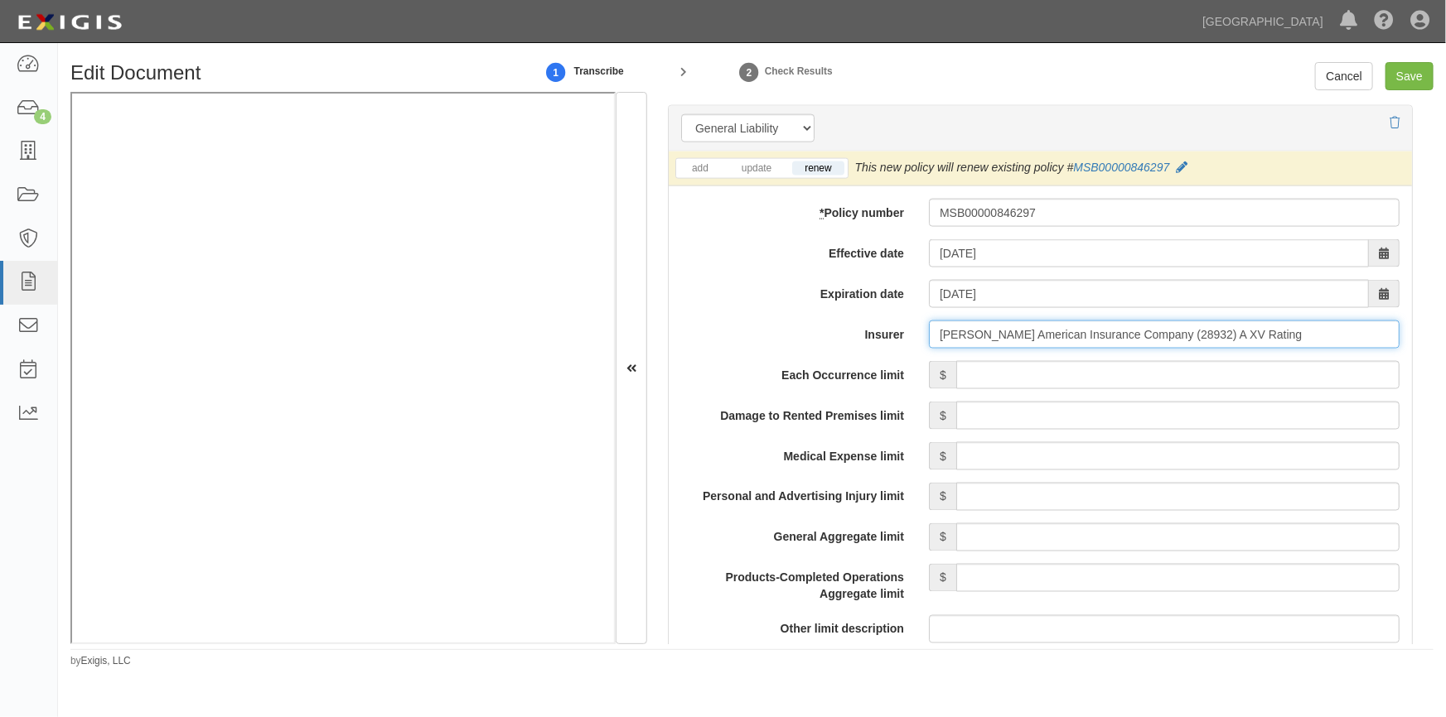
type input "Markel American Insurance Company (28932) A XV Rating"
click at [1128, 371] on input "Each Occurrence limit" at bounding box center [1177, 375] width 443 height 28
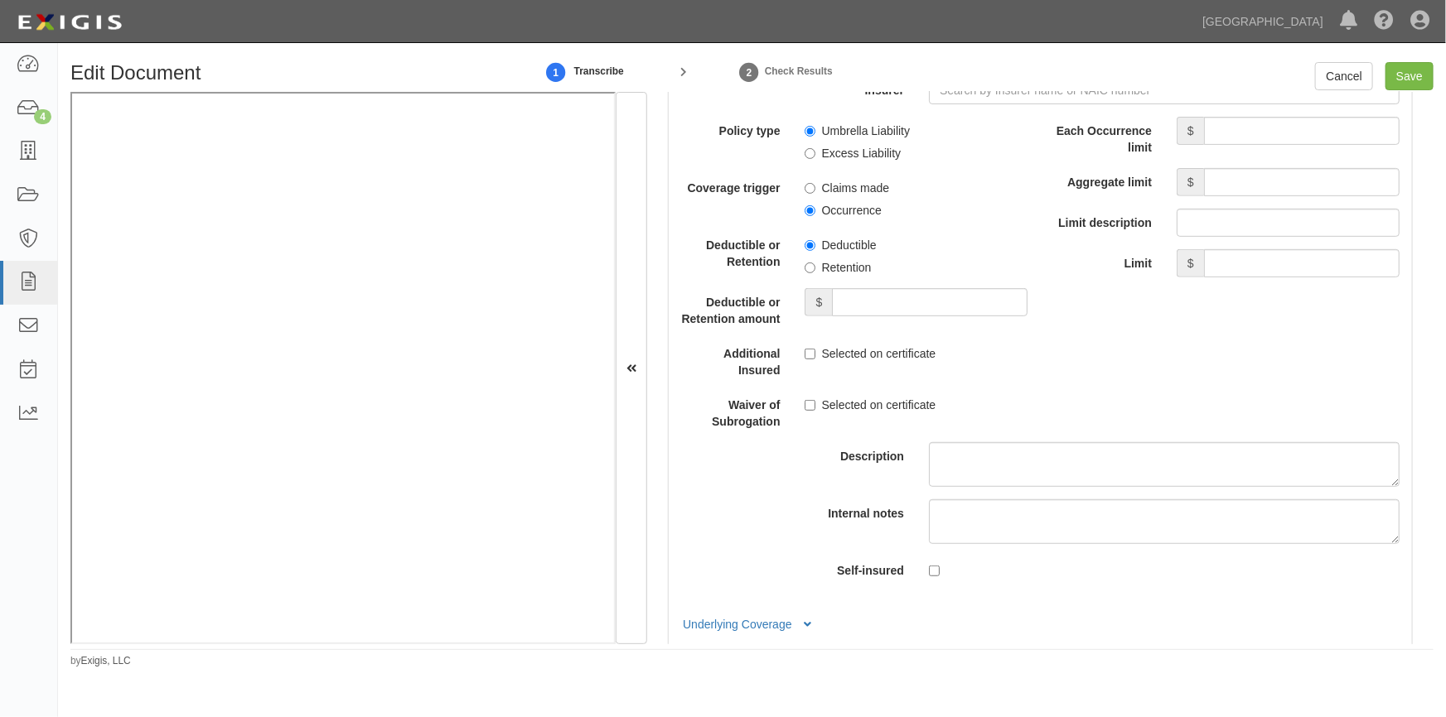
scroll to position [4846, 0]
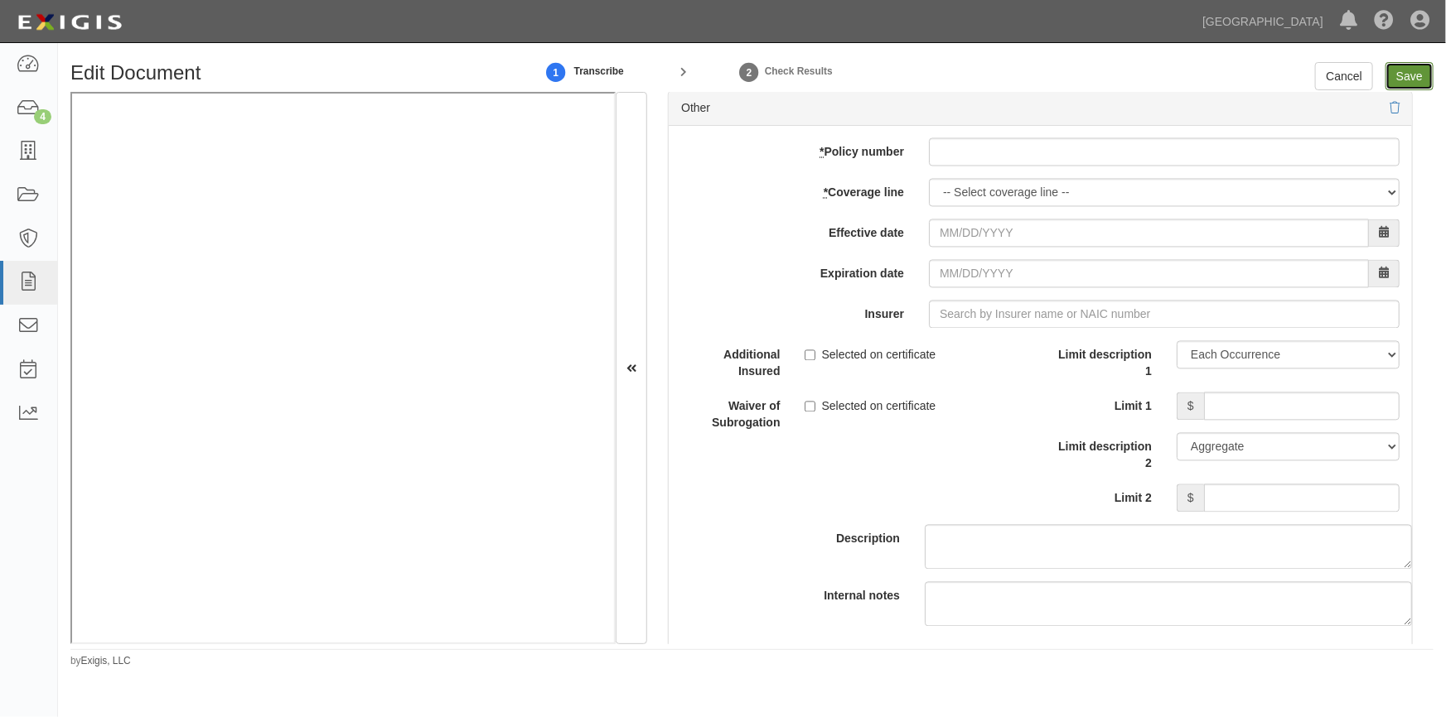
click at [1403, 80] on input "Save" at bounding box center [1409, 76] width 48 height 28
type input "500000"
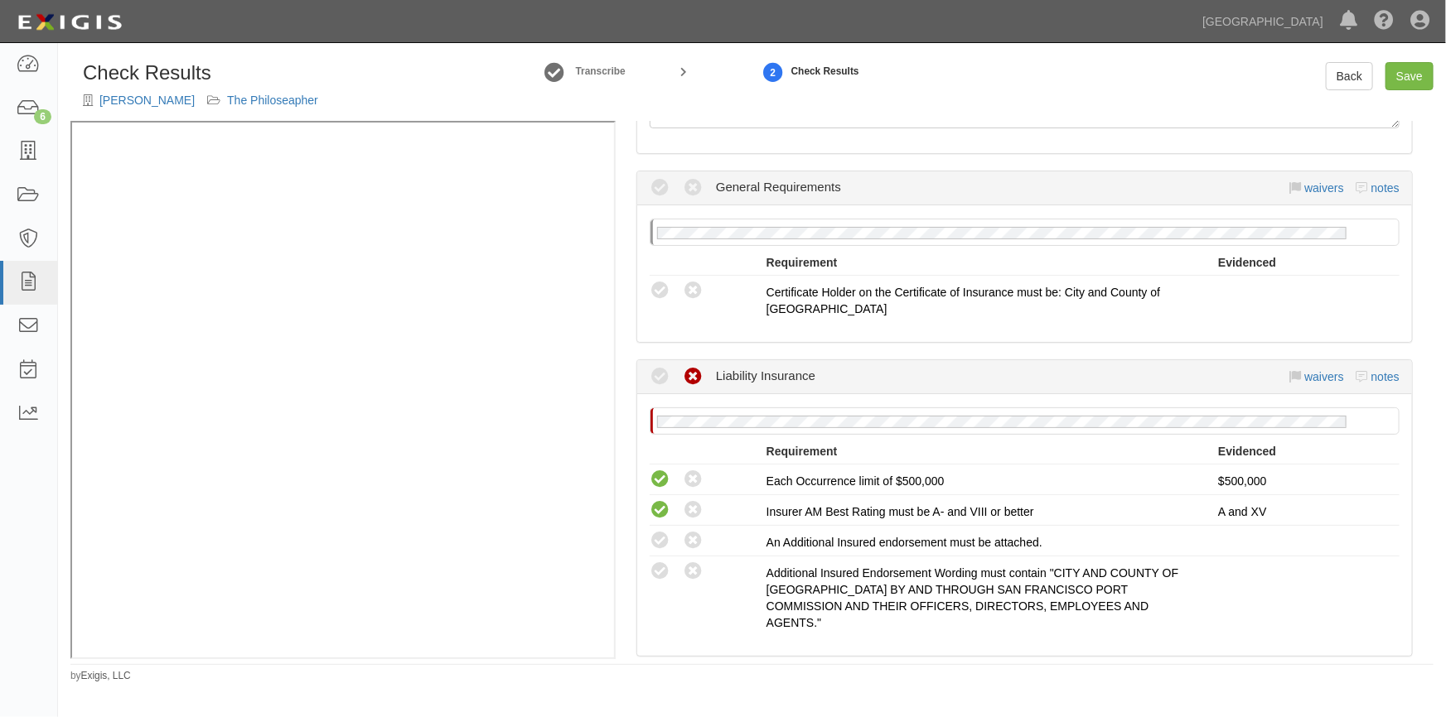
scroll to position [301, 0]
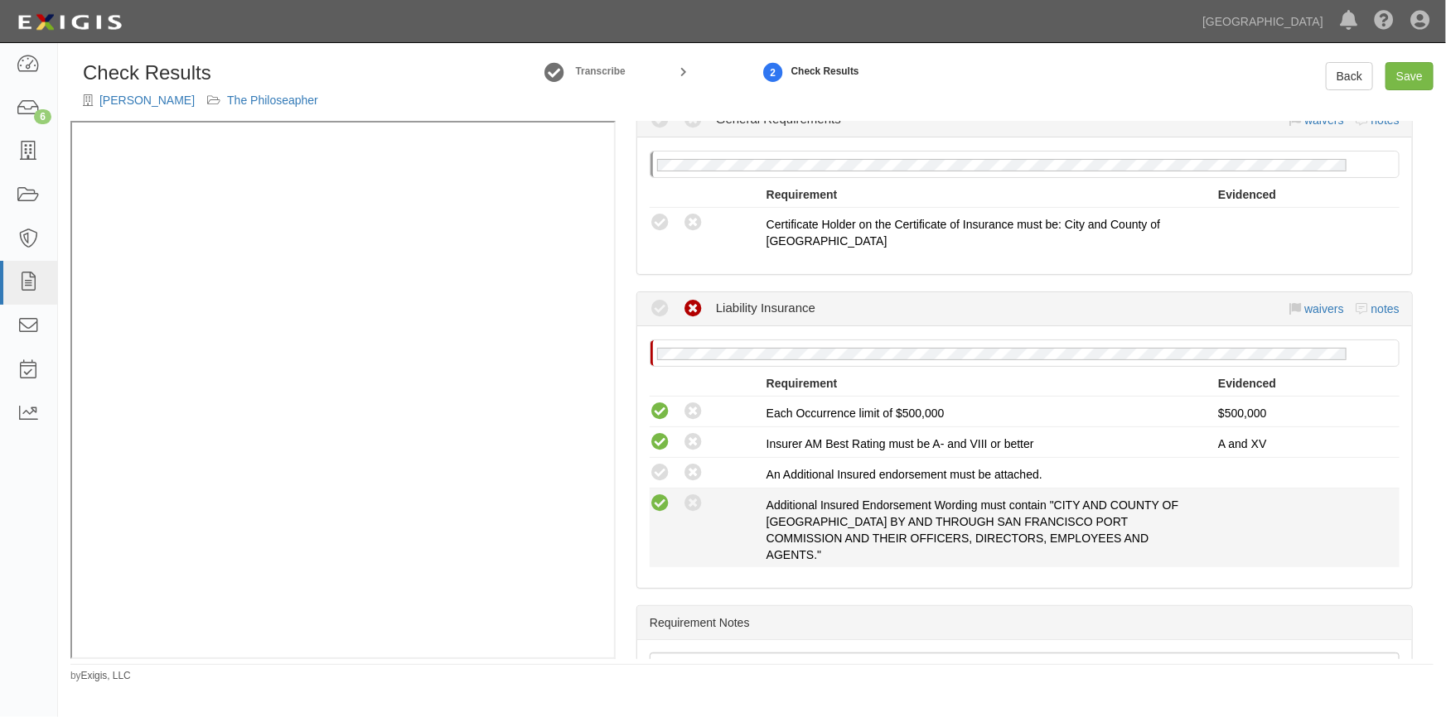
click at [659, 501] on icon at bounding box center [660, 504] width 21 height 21
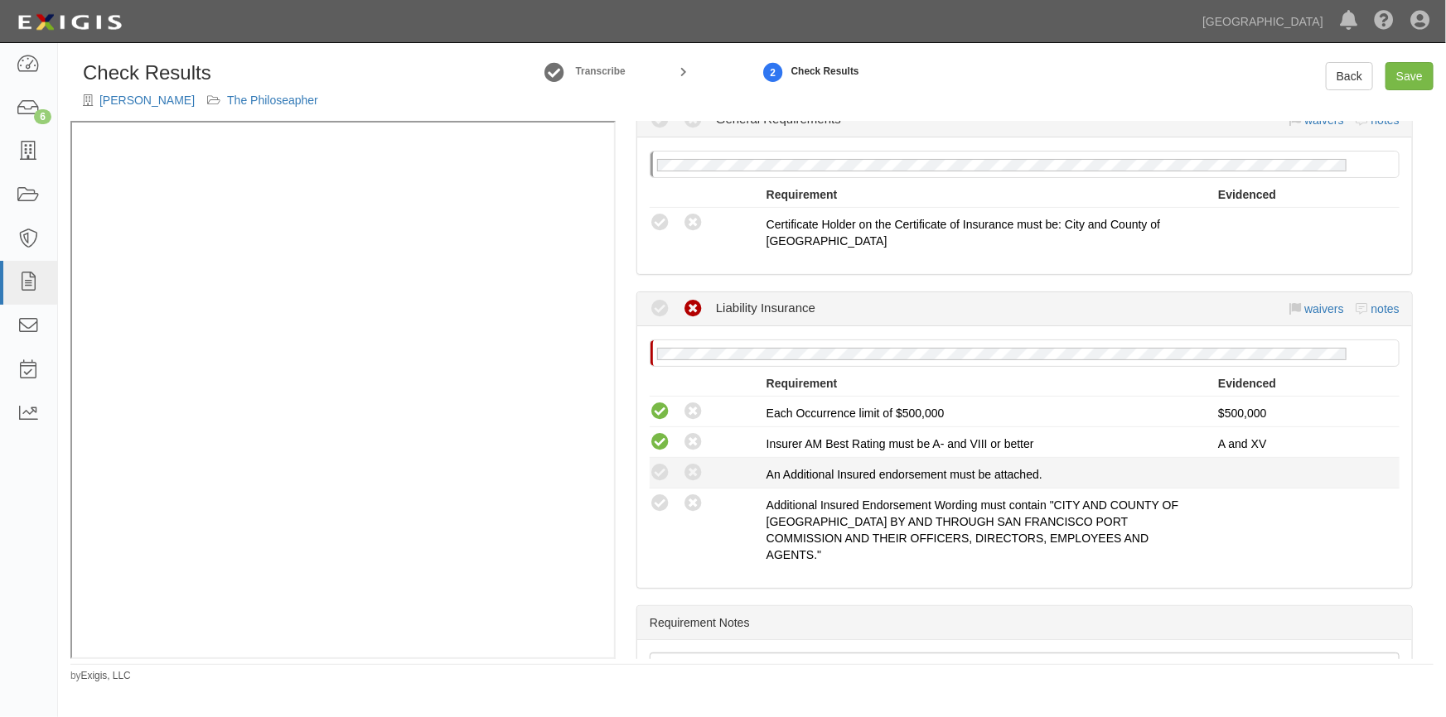
radio input "true"
click at [654, 476] on icon at bounding box center [660, 473] width 21 height 21
radio input "true"
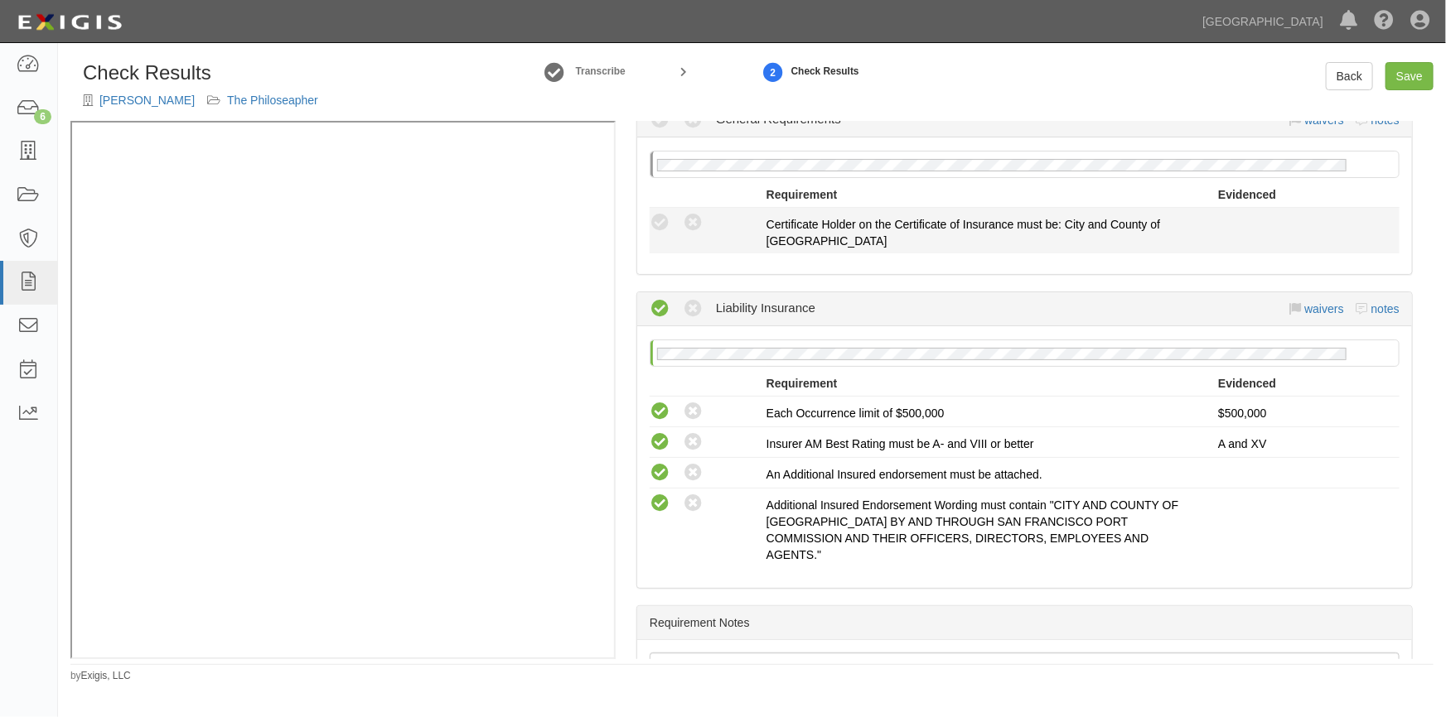
drag, startPoint x: 654, startPoint y: 228, endPoint x: 664, endPoint y: 241, distance: 16.1
click at [655, 227] on icon at bounding box center [660, 223] width 21 height 21
radio input "true"
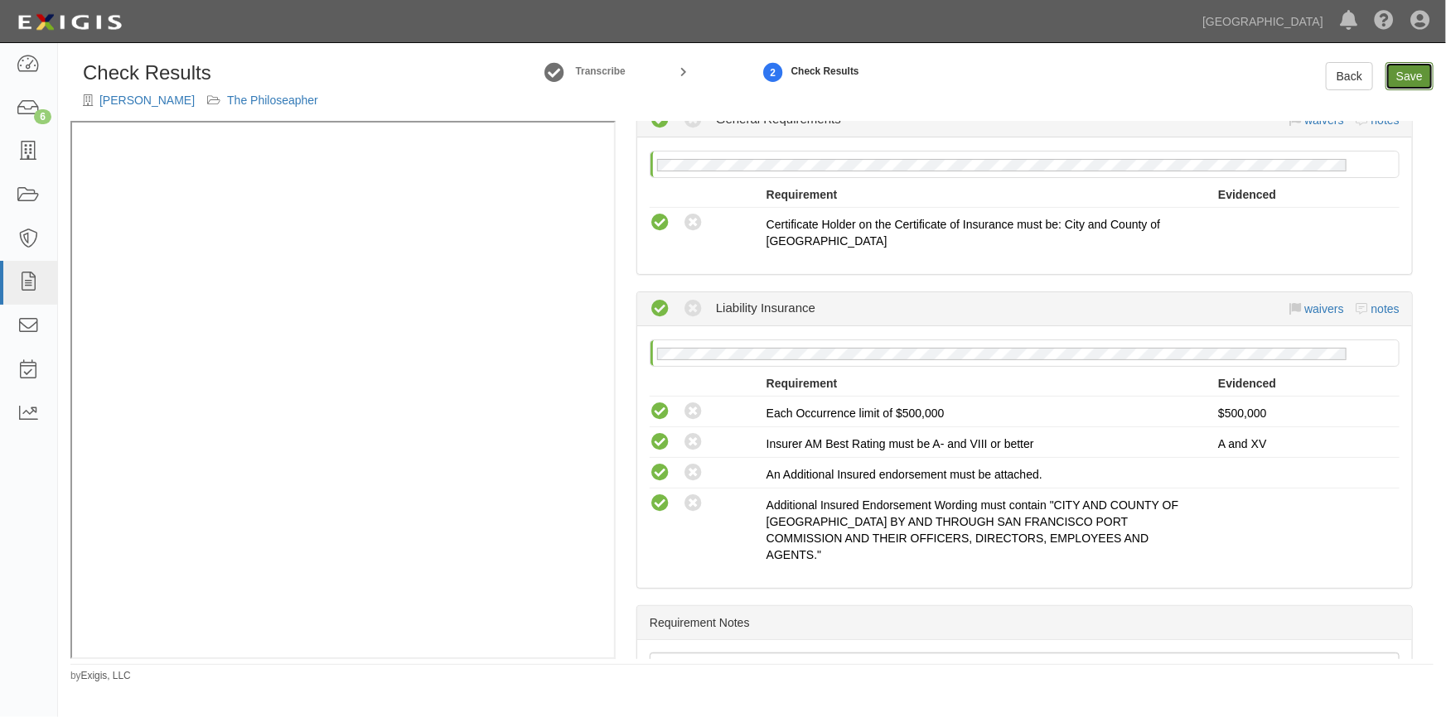
click at [1407, 79] on link "Save" at bounding box center [1409, 76] width 48 height 28
radio input "true"
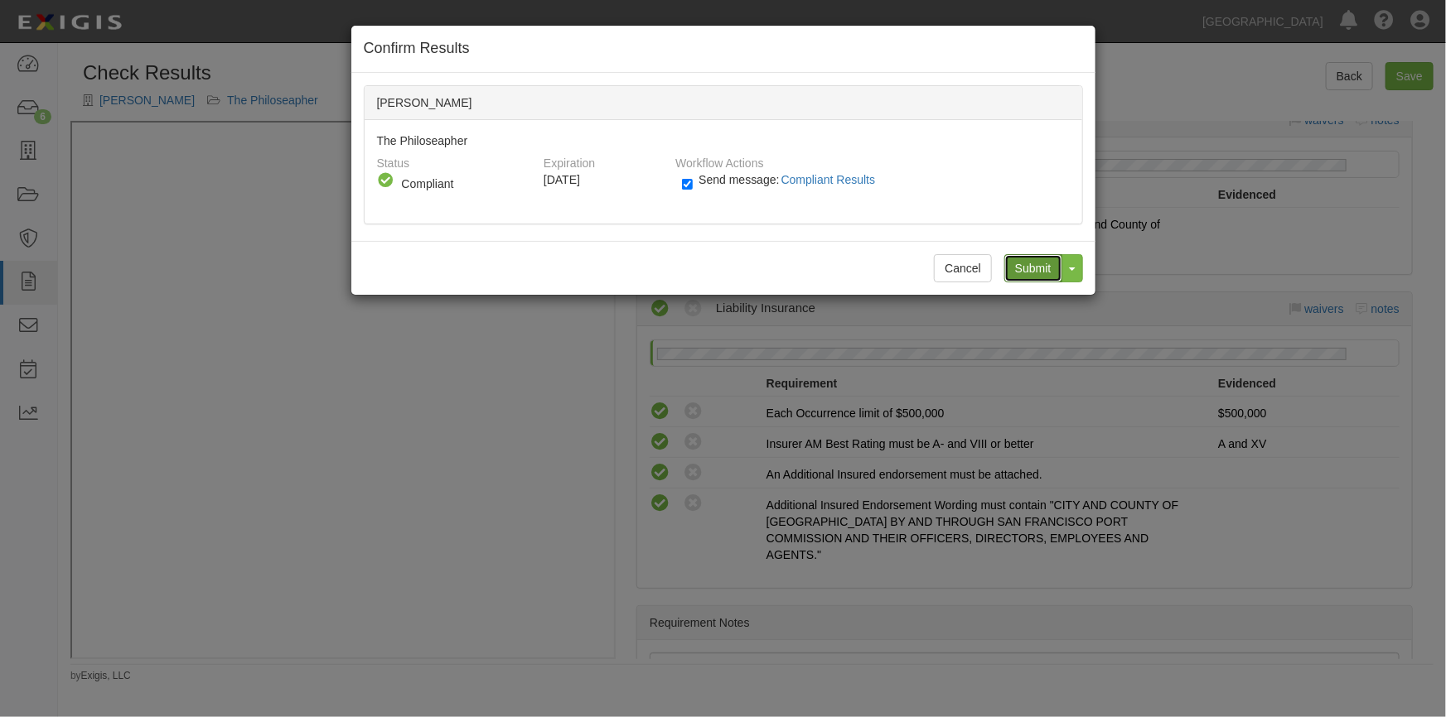
click at [1030, 266] on input "Submit" at bounding box center [1033, 268] width 58 height 28
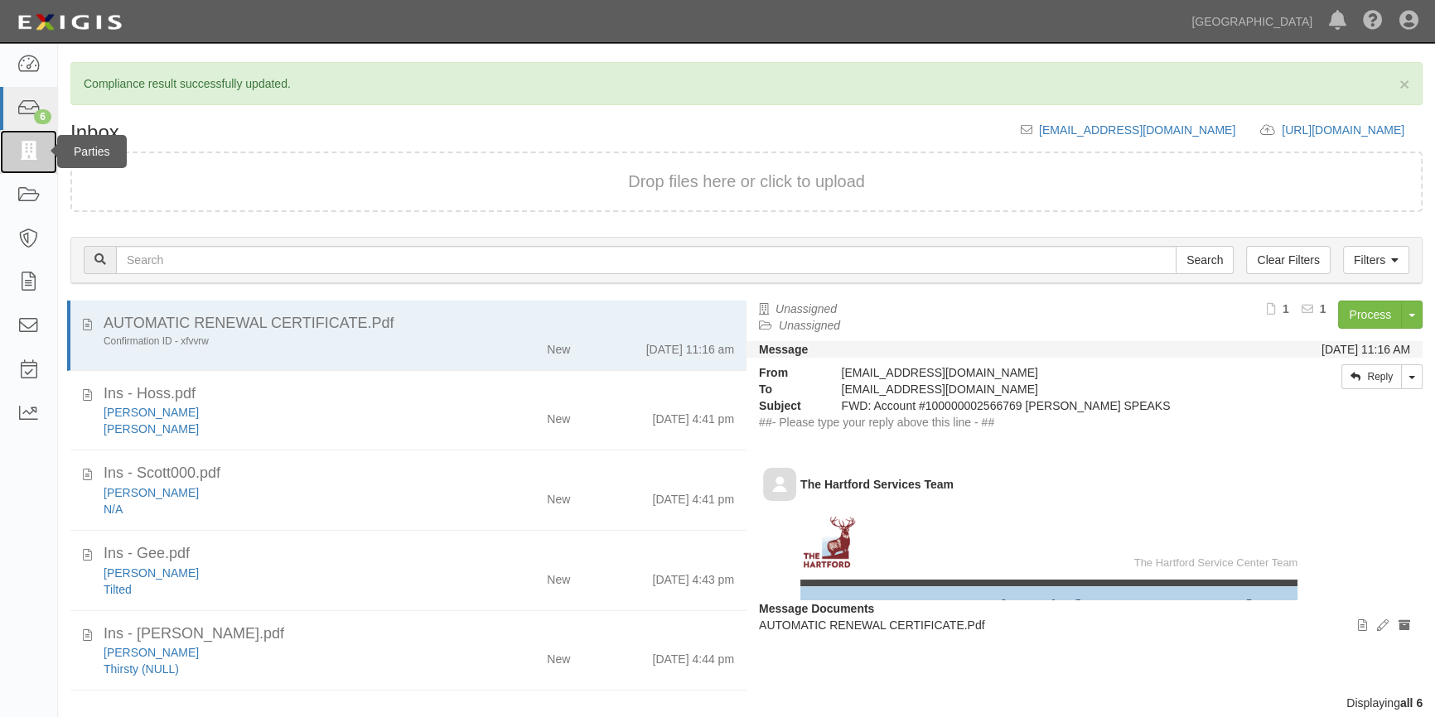
click at [25, 152] on icon at bounding box center [28, 151] width 23 height 19
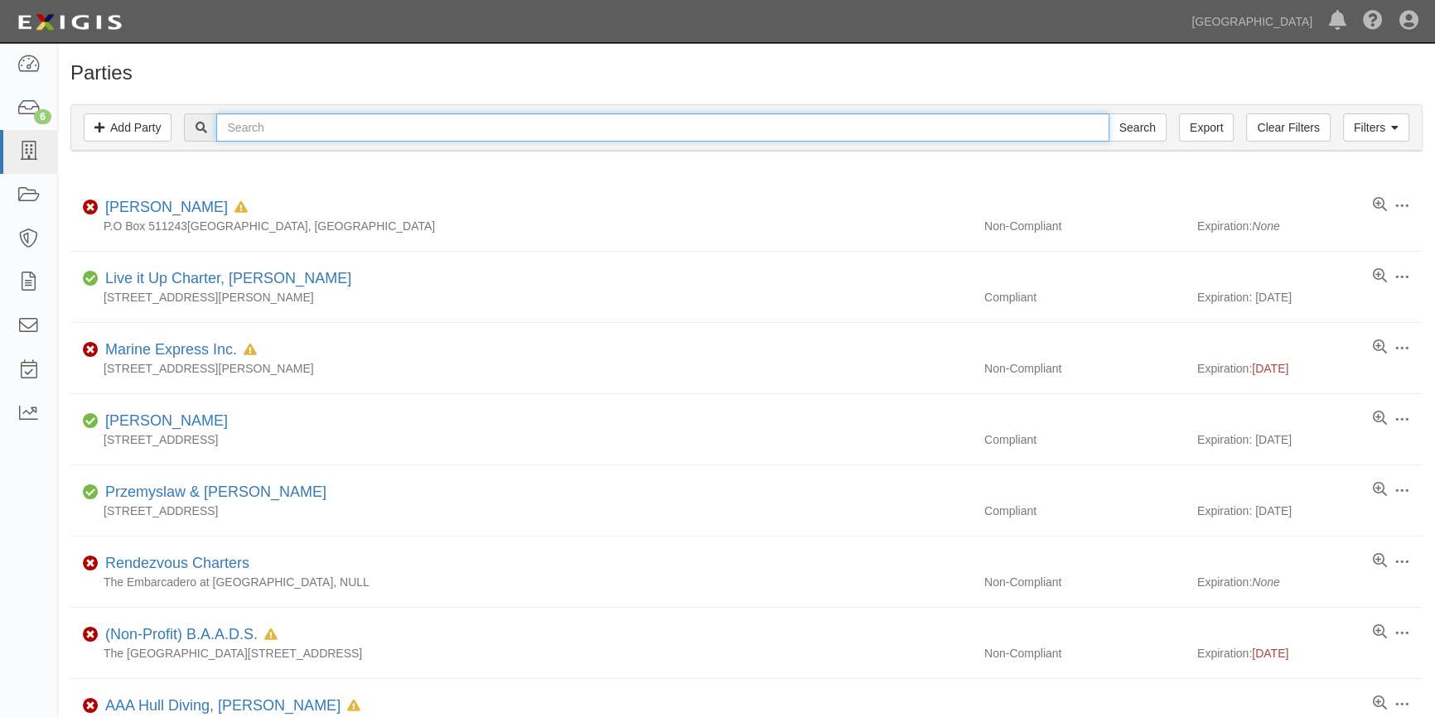
click at [323, 135] on input "text" at bounding box center [662, 127] width 892 height 28
type input "sean king"
click at [1108, 113] on input "Search" at bounding box center [1137, 127] width 58 height 28
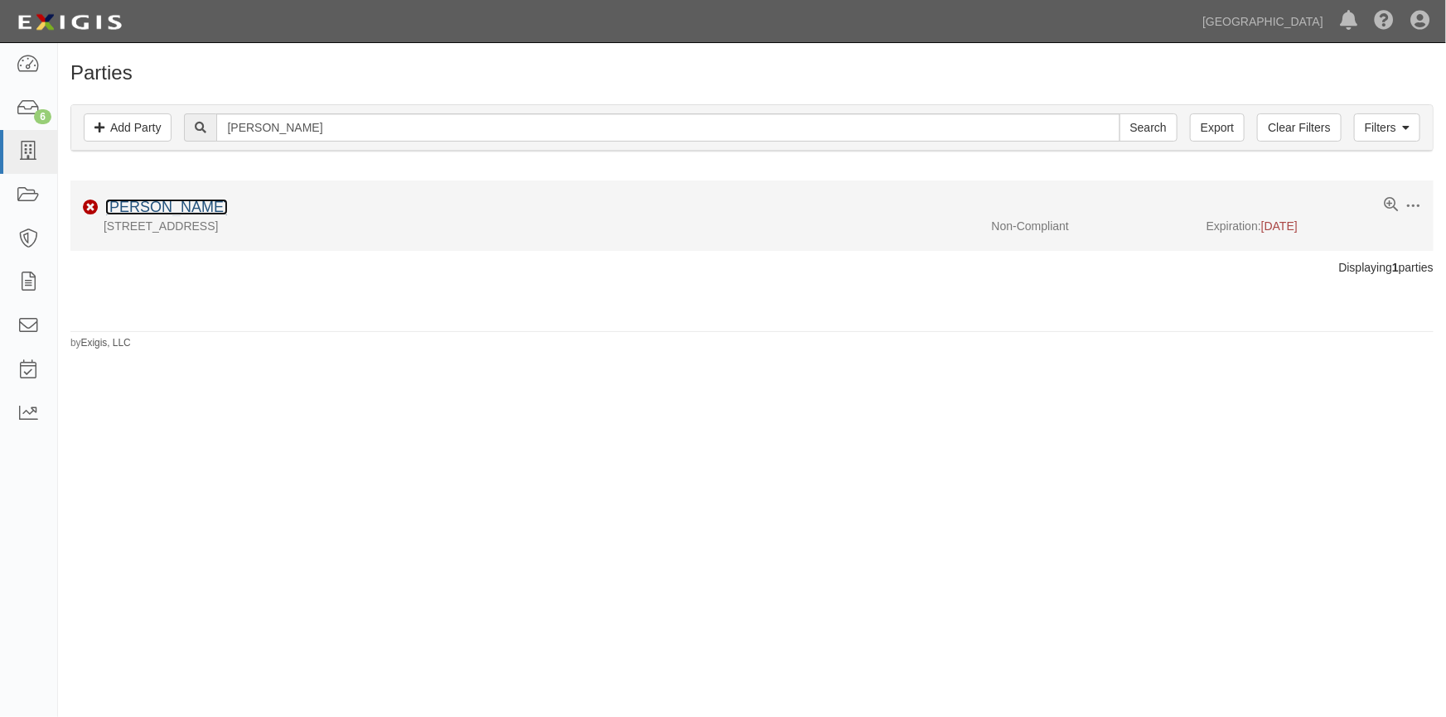
click at [149, 206] on link "Sean King" at bounding box center [166, 207] width 123 height 17
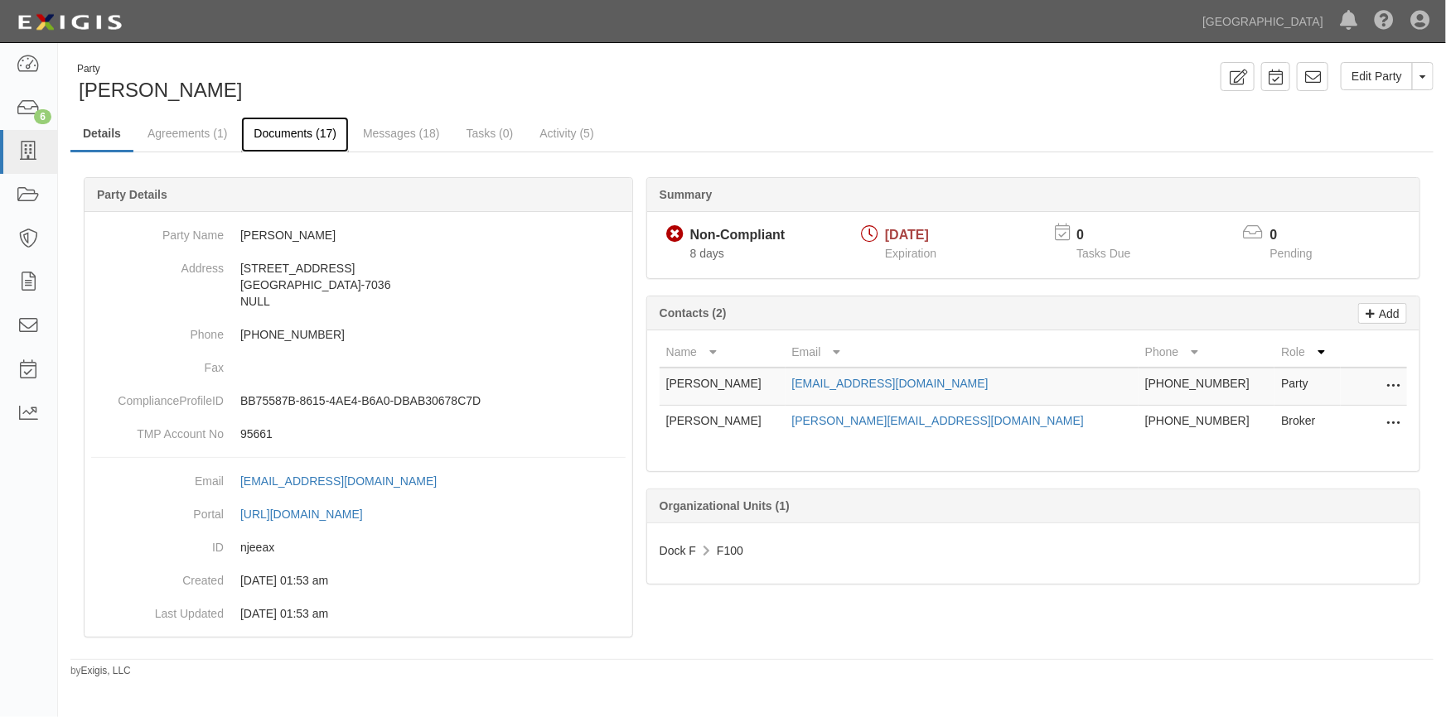
click at [293, 130] on link "Documents (17)" at bounding box center [295, 135] width 108 height 36
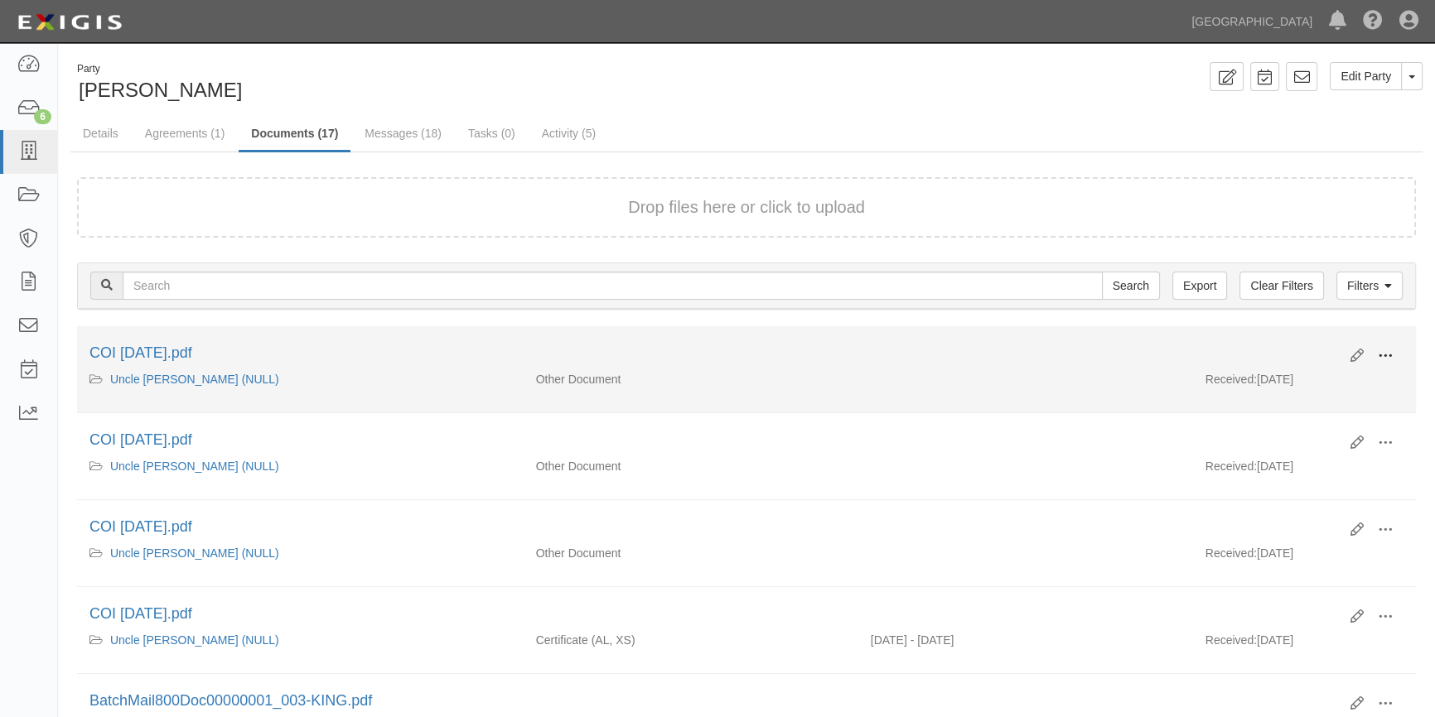
click at [1385, 350] on span at bounding box center [1385, 356] width 15 height 15
click at [1292, 378] on link "View" at bounding box center [1304, 380] width 131 height 30
click at [1363, 350] on icon at bounding box center [1356, 356] width 13 height 13
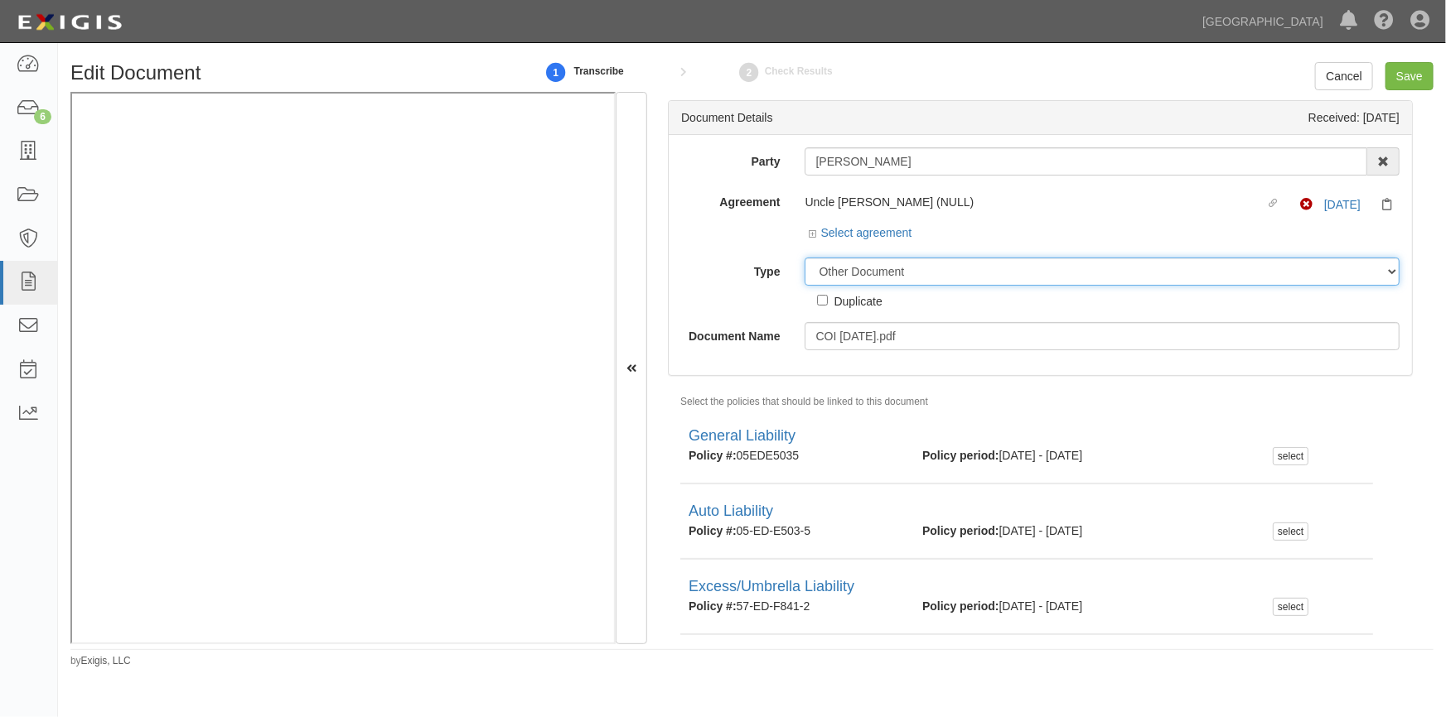
click at [838, 274] on select "Unassigned Binder Cancellation Notice Certificate Contract Endorsement Insuranc…" at bounding box center [1101, 272] width 595 height 28
select select "CertificateDetail"
click at [804, 258] on select "Unassigned Binder Cancellation Notice Certificate Contract Endorsement Insuranc…" at bounding box center [1101, 272] width 595 height 28
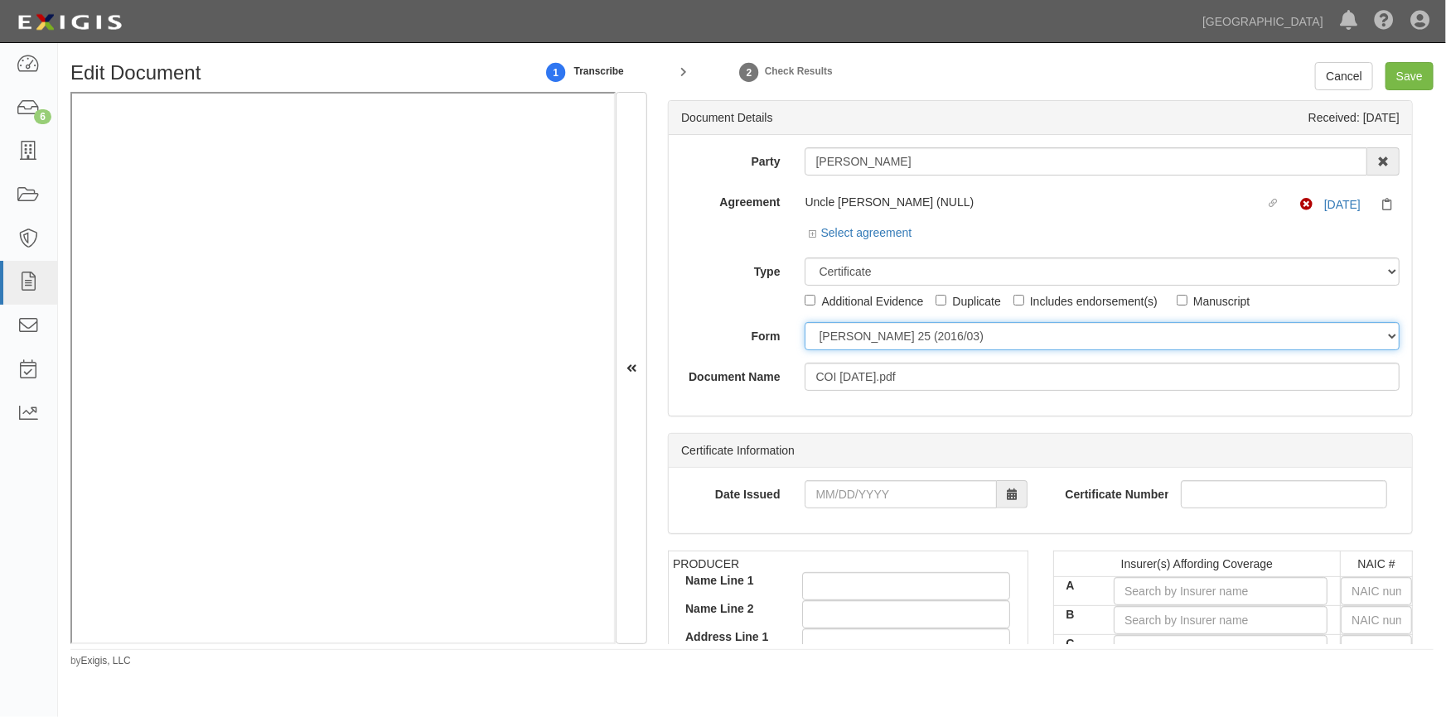
click at [847, 344] on select "[PERSON_NAME] 25 (2016/03) [PERSON_NAME] 101 [PERSON_NAME] 855 NY (2014/05) Gen…" at bounding box center [1101, 336] width 595 height 28
select select "GeneralFormDetail"
click at [804, 322] on select "[PERSON_NAME] 25 (2016/03) [PERSON_NAME] 101 [PERSON_NAME] 855 NY (2014/05) Gen…" at bounding box center [1101, 336] width 595 height 28
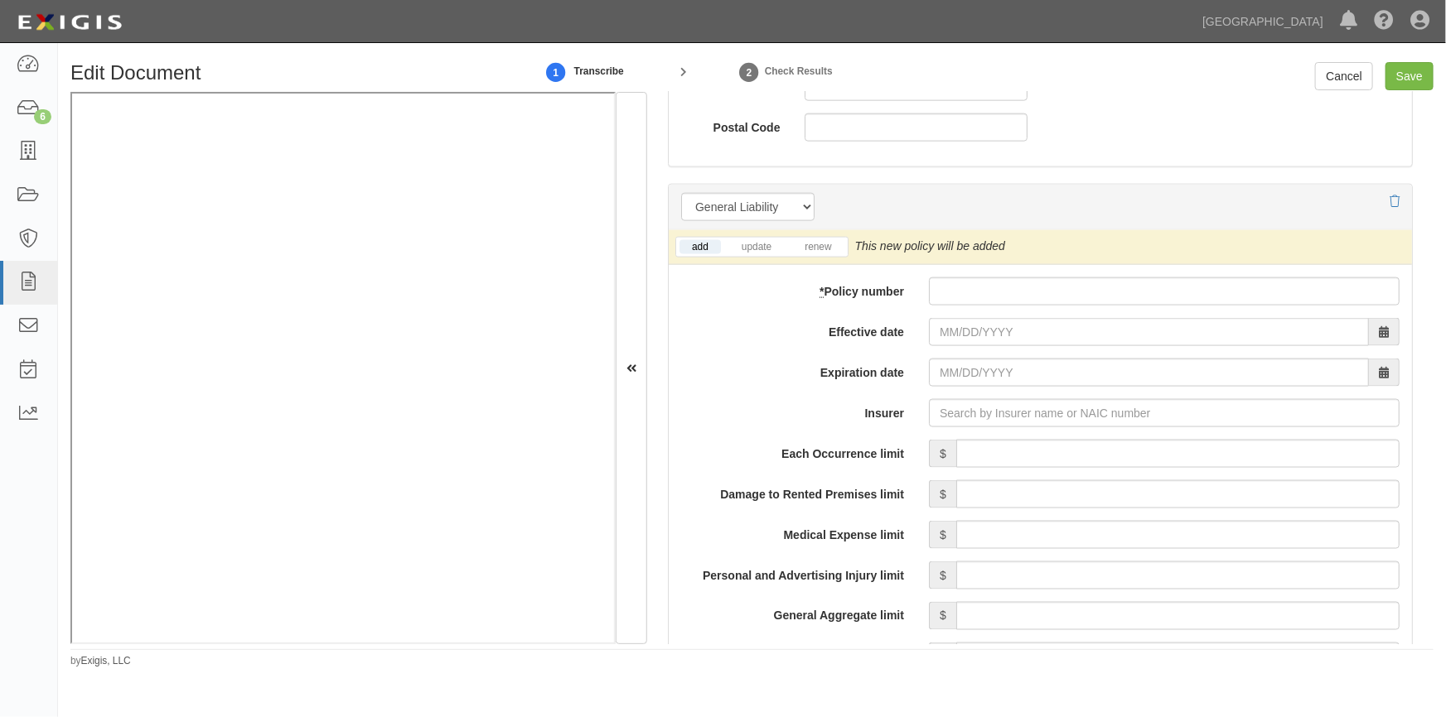
scroll to position [1107, 0]
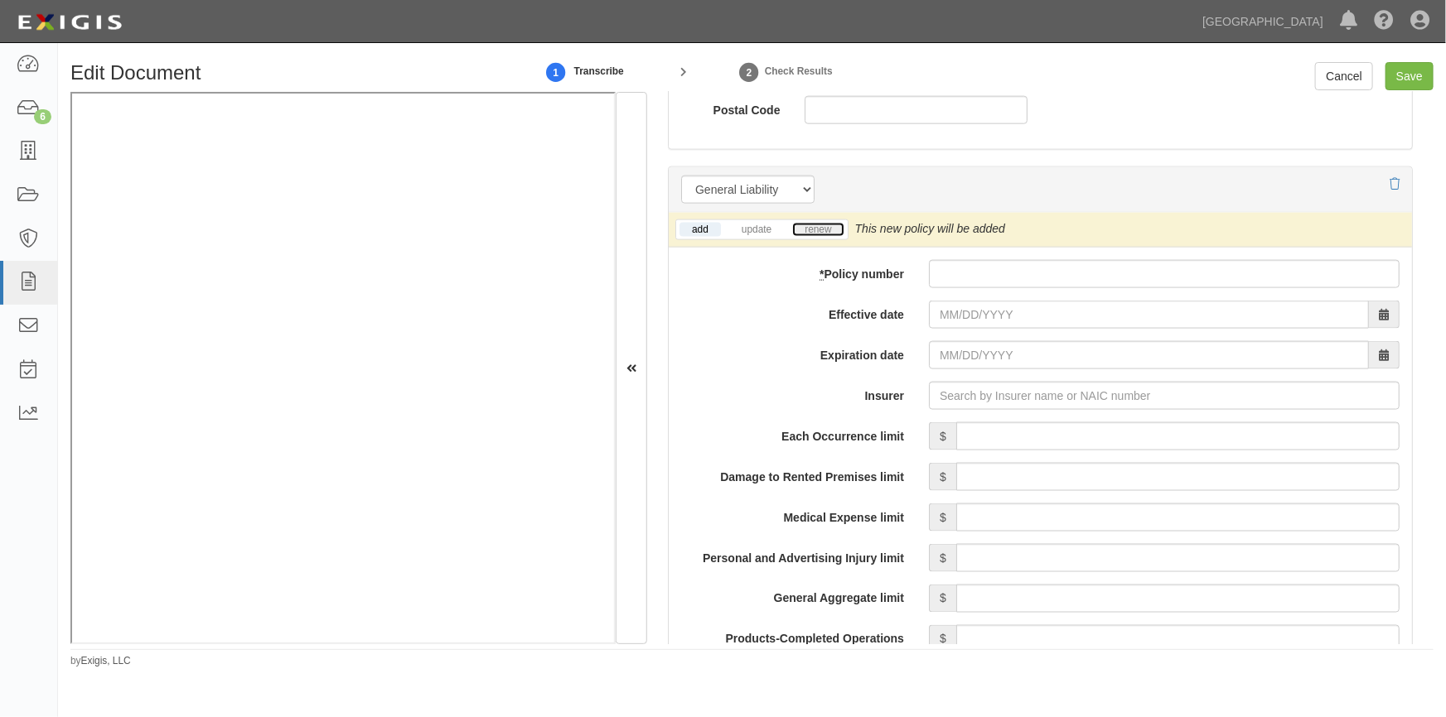
click at [812, 229] on link "renew" at bounding box center [817, 230] width 51 height 14
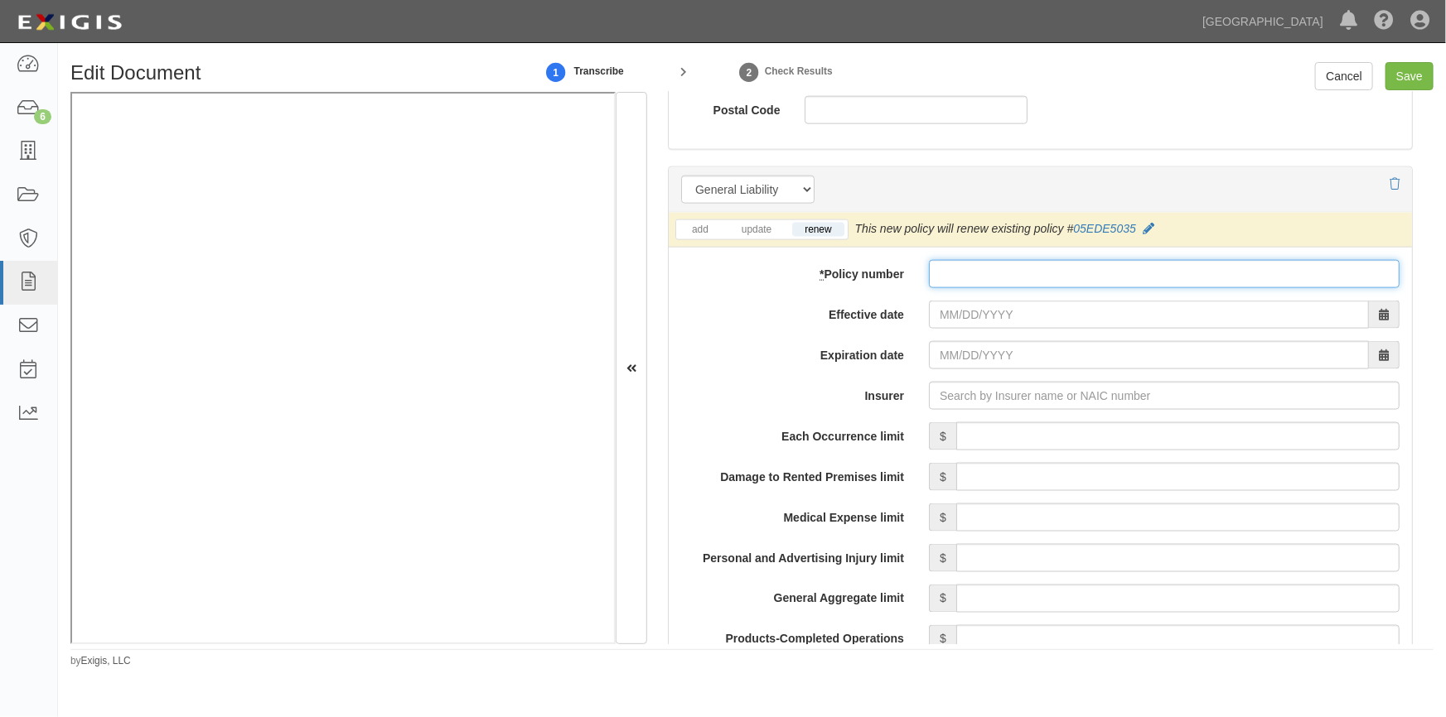
paste input "05-ED-E503-5"
type input "05-ED-E503-5"
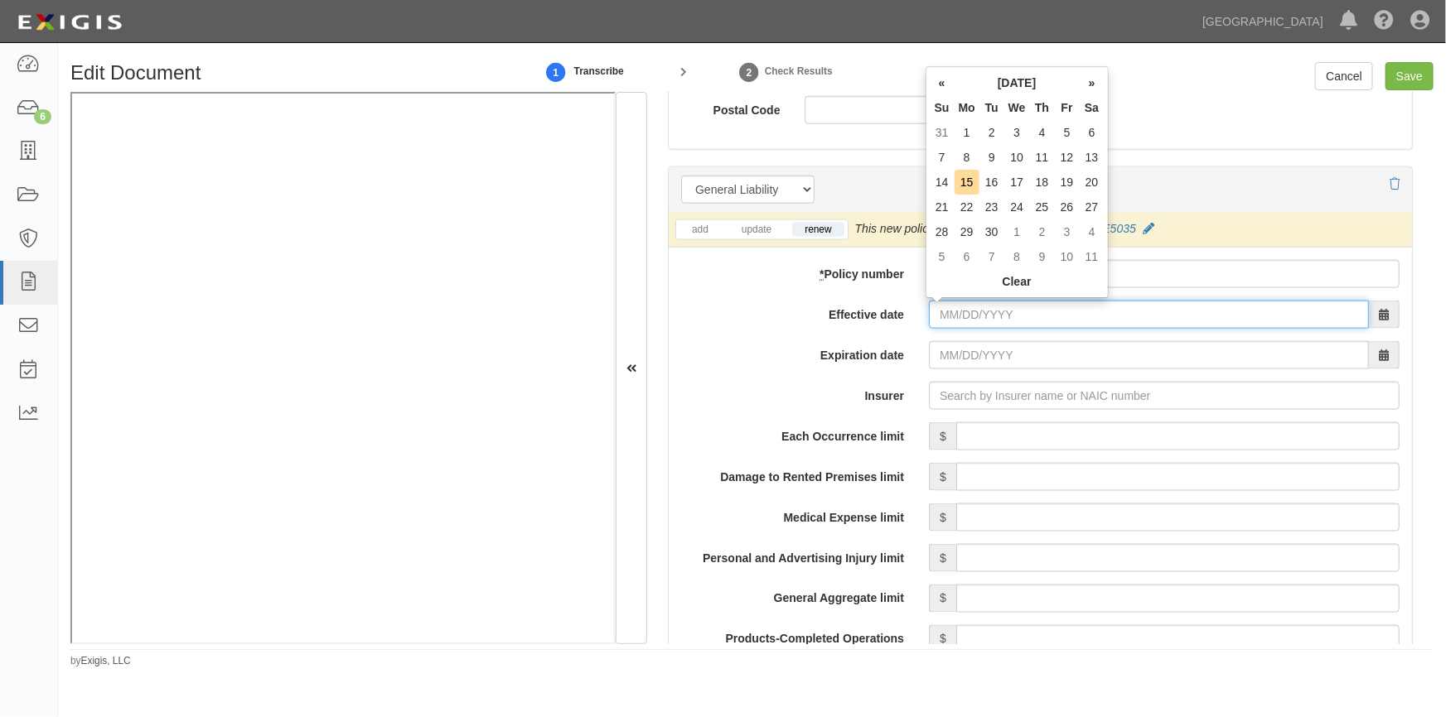
click at [945, 319] on input "Effective date" at bounding box center [1149, 315] width 440 height 28
click at [945, 158] on td "7" at bounding box center [942, 157] width 25 height 25
type input "09/07/2025"
type input "09/07/2026"
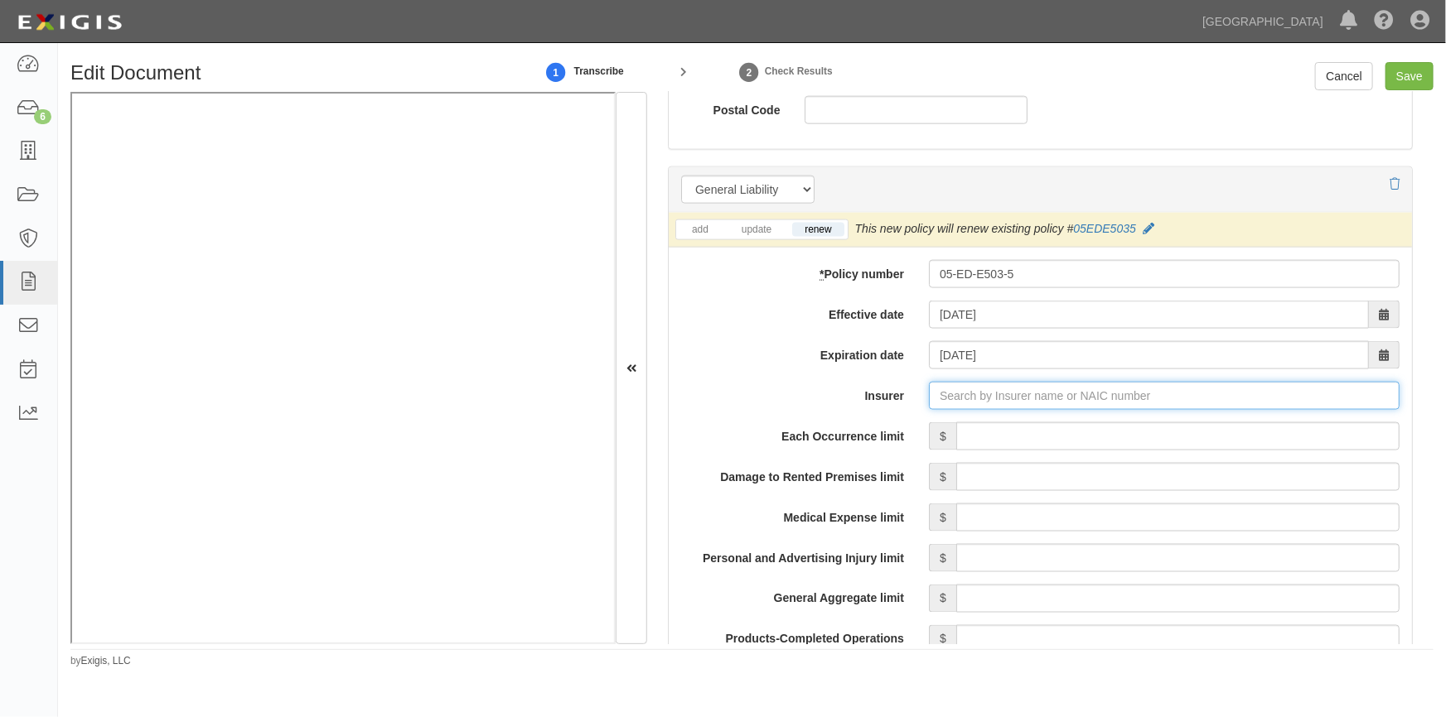
click at [938, 404] on input "Insurer" at bounding box center [1164, 396] width 471 height 28
click at [980, 392] on input "Insurer" at bounding box center [1164, 396] width 471 height 28
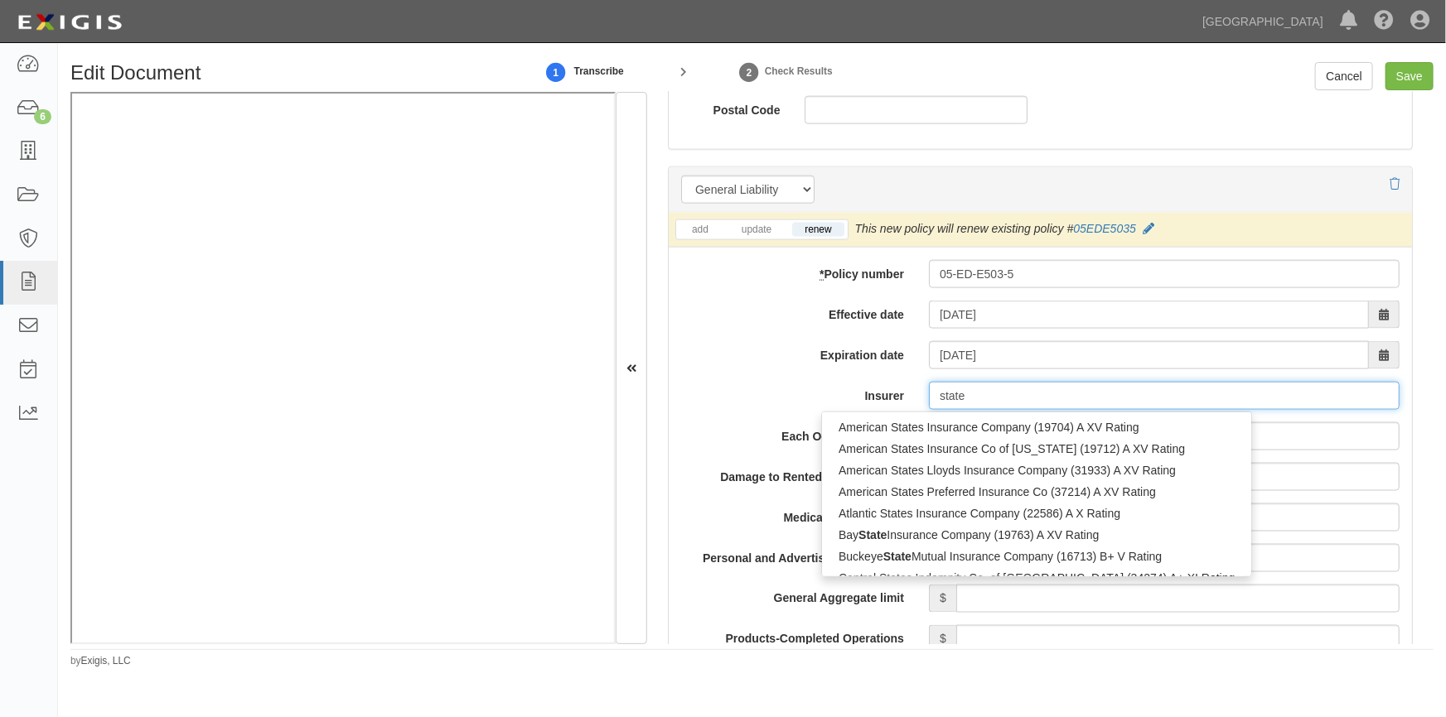
type input "state f"
type input "state farm County Mutual Ins Co of Texas (26816) A++ XV Rating"
type input "state farm"
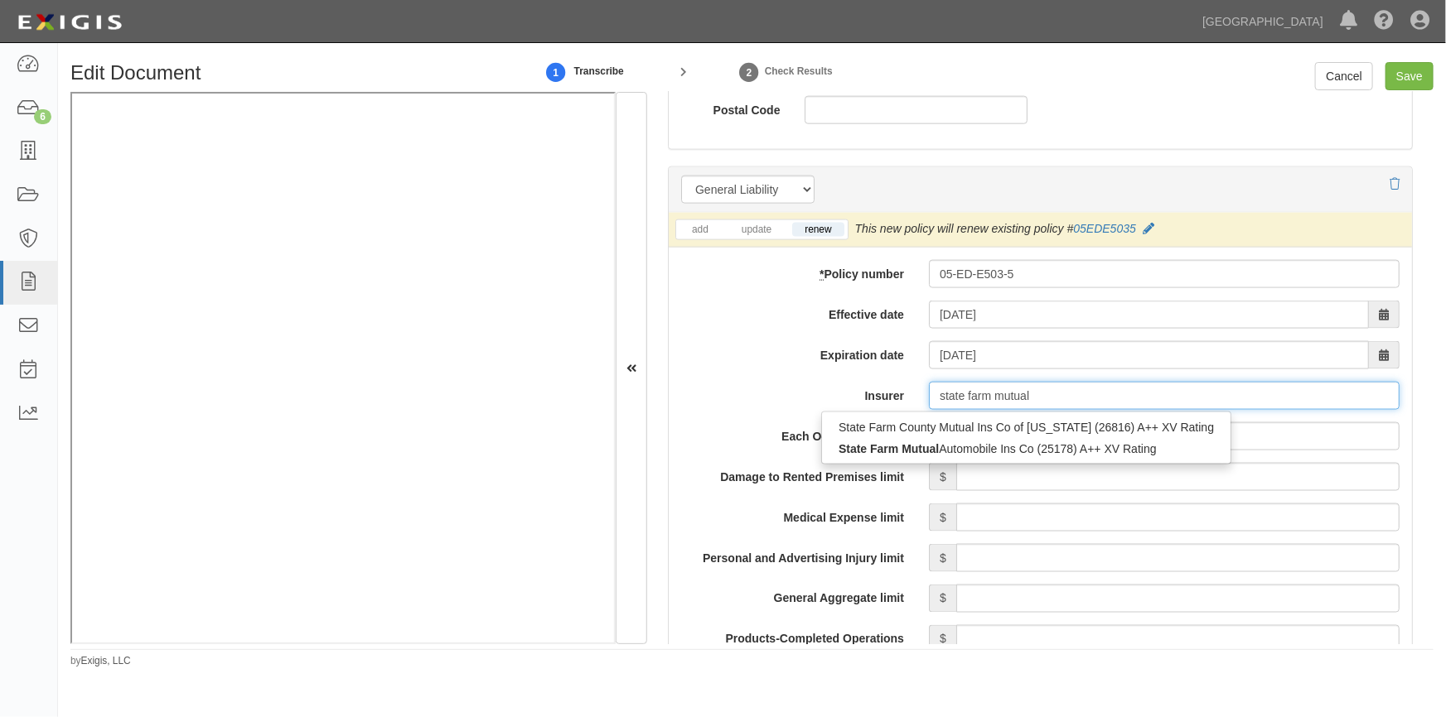
type input "state farm mutual a"
type input "state farm mutual automobile Ins Co (25178) A++ XV Rating"
type input "state farm mutual au"
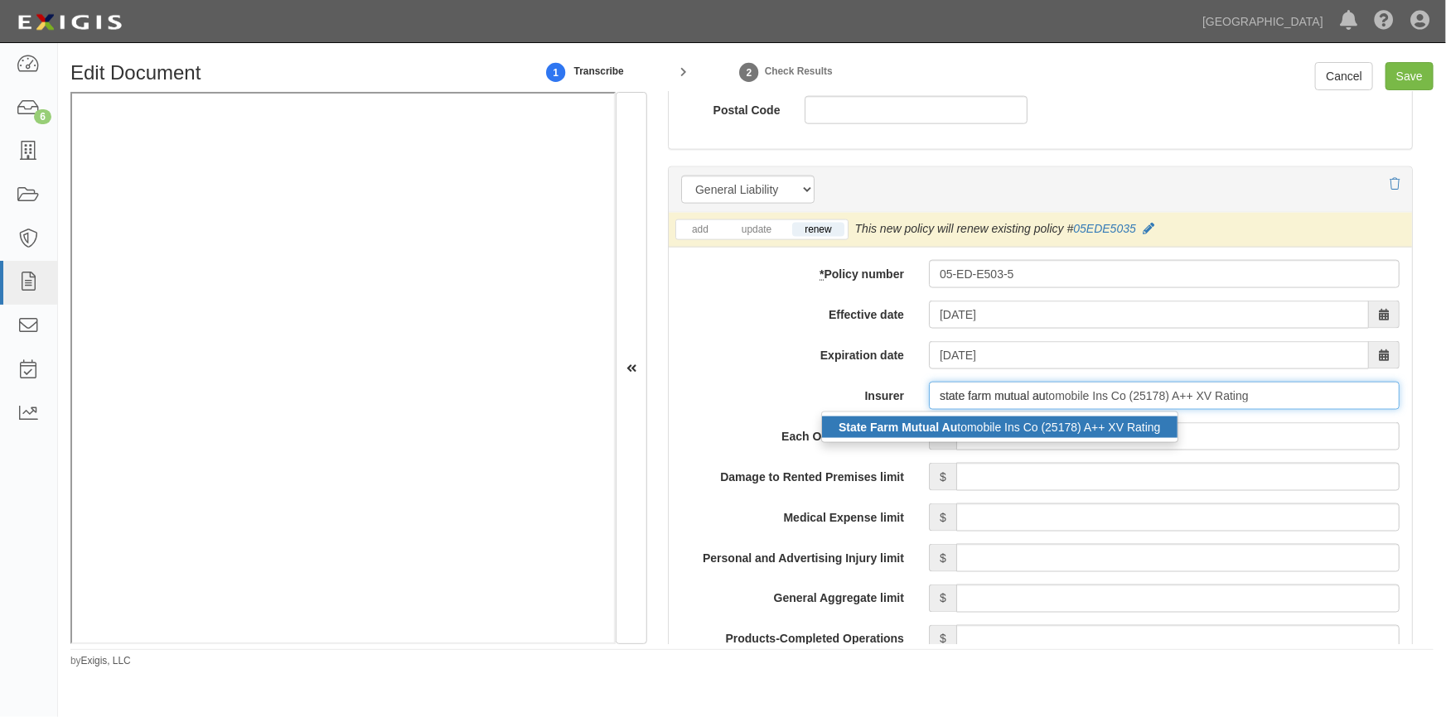
click at [975, 423] on div "State Farm Mutual Au tomobile Ins Co (25178) A++ XV Rating" at bounding box center [999, 428] width 355 height 22
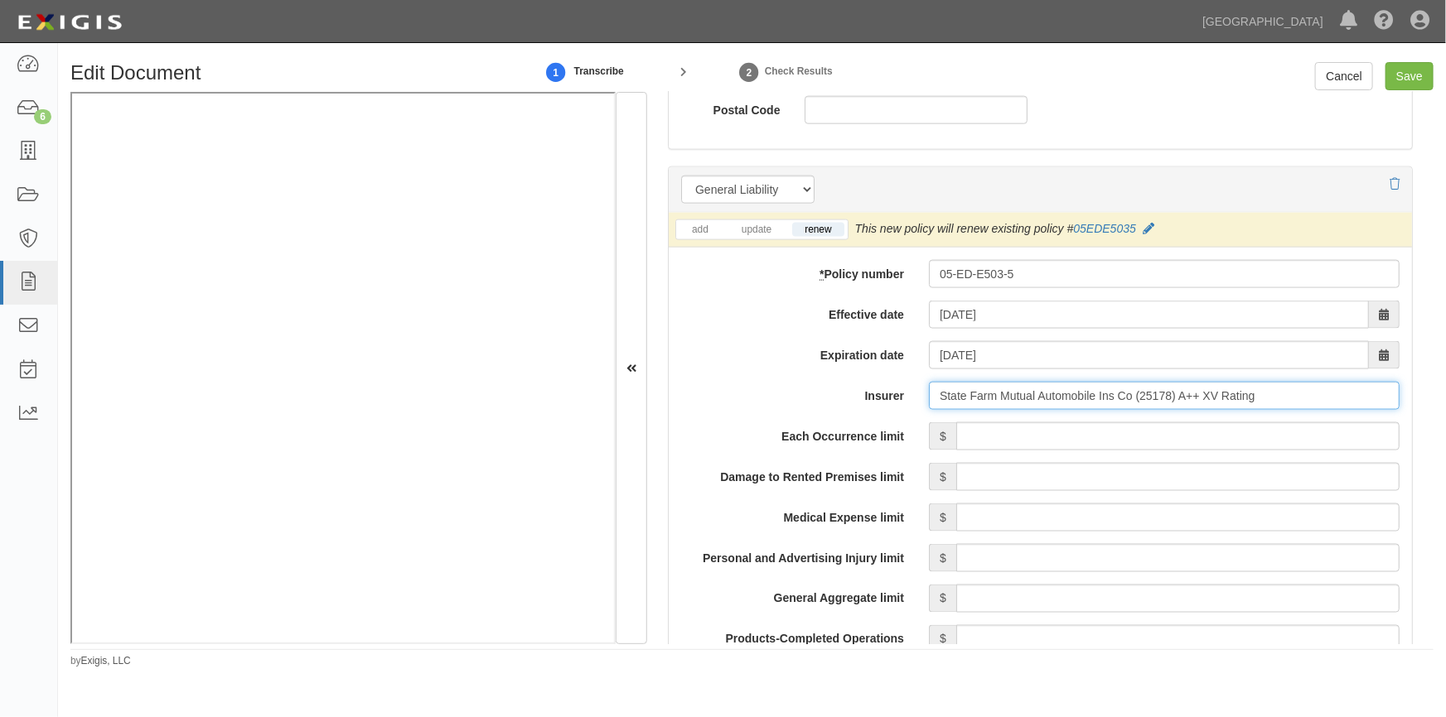
type input "State Farm Mutual Automobile Ins Co (25178) A++ XV Rating"
click at [1106, 440] on input "Each Occurrence limit" at bounding box center [1177, 437] width 443 height 28
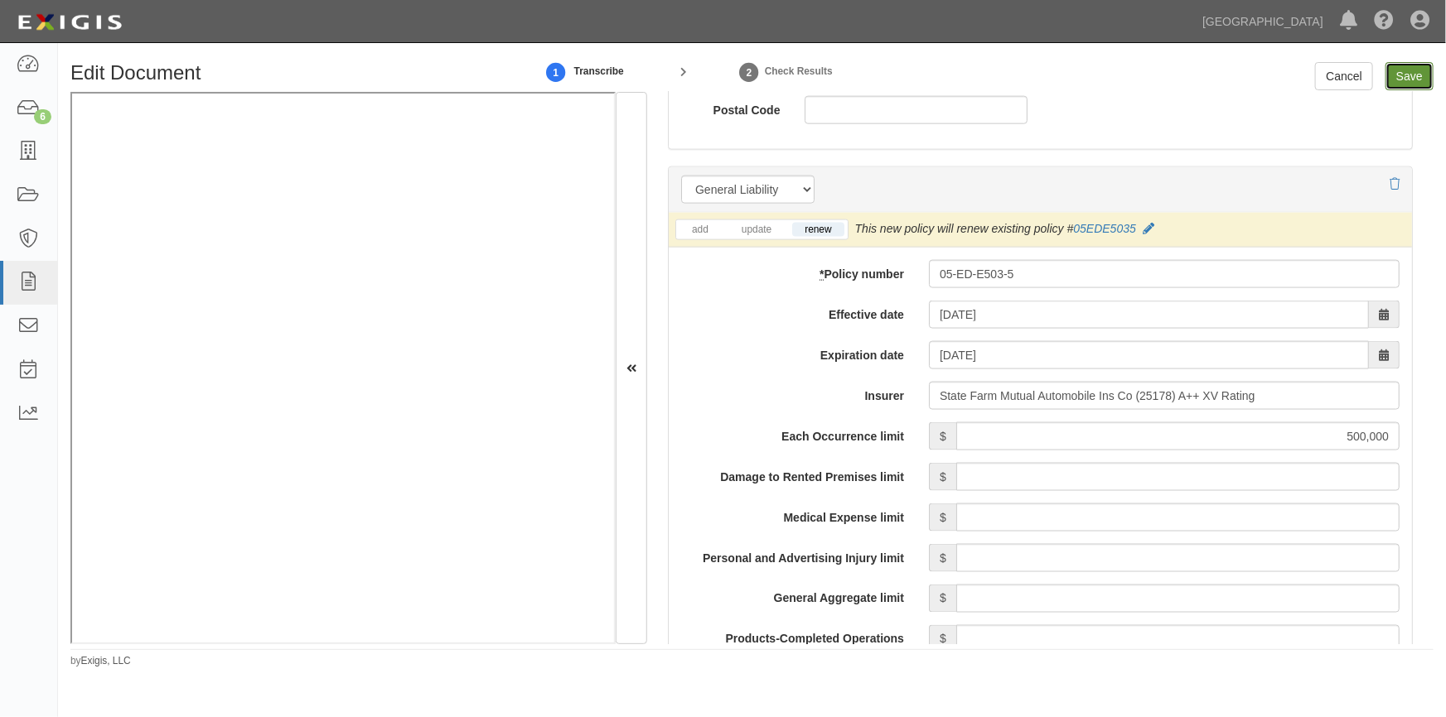
click at [1413, 73] on input "Save" at bounding box center [1409, 76] width 48 height 28
type input "500000"
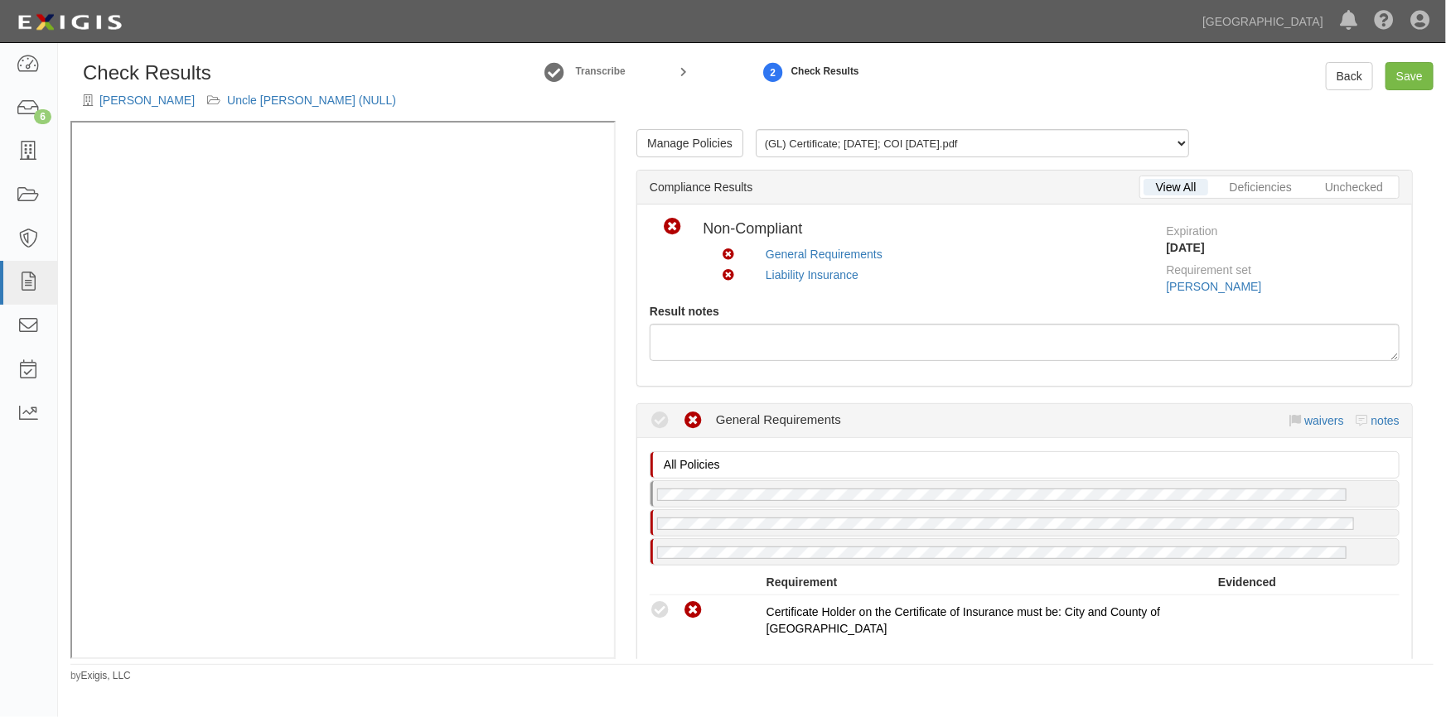
scroll to position [225, 0]
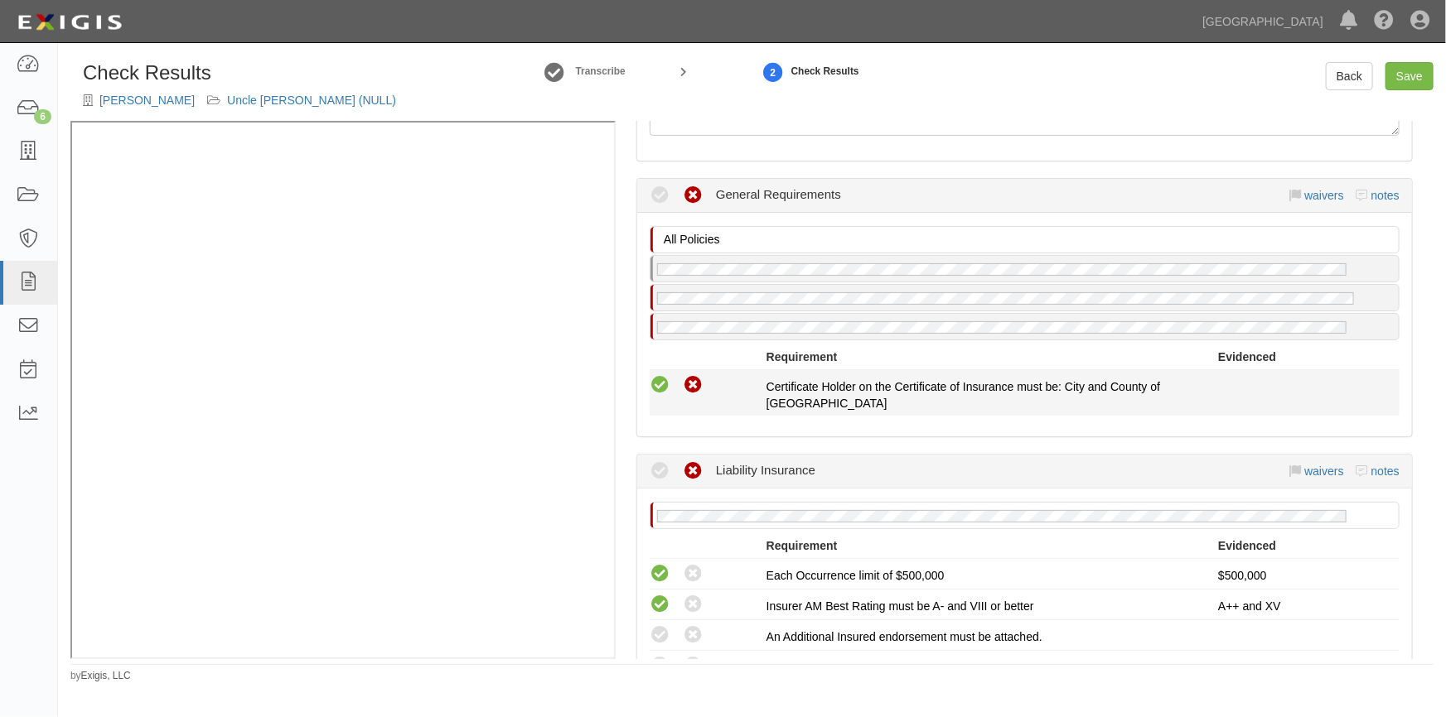
click at [664, 378] on icon at bounding box center [660, 385] width 21 height 21
radio input "true"
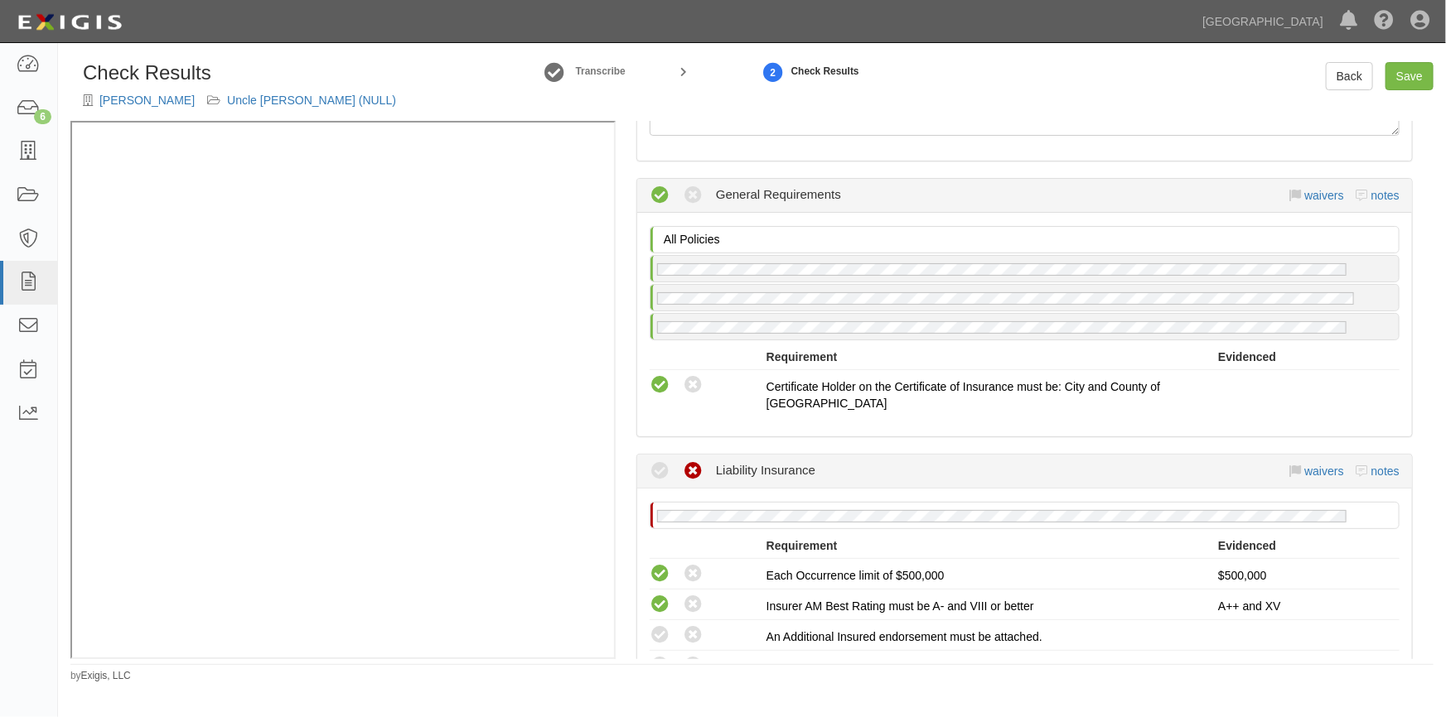
scroll to position [452, 0]
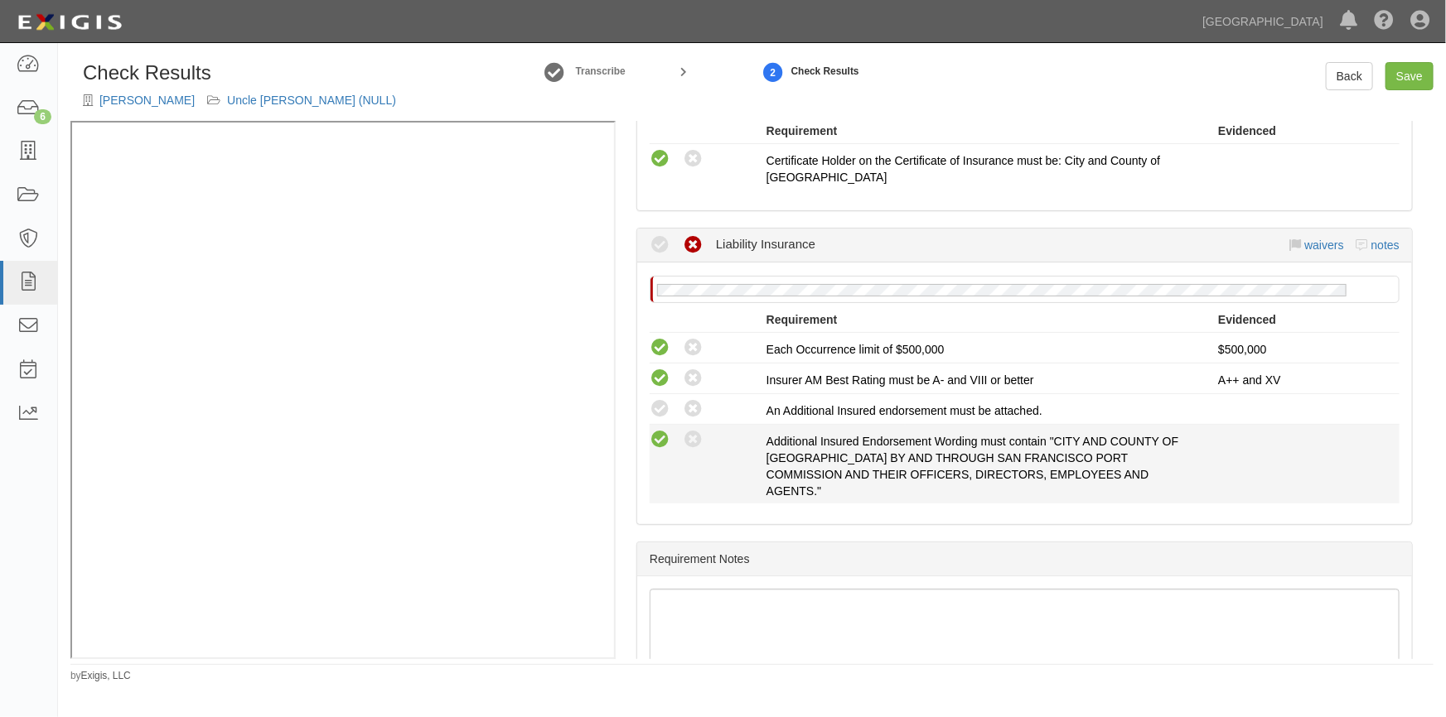
click at [664, 430] on icon at bounding box center [660, 440] width 21 height 21
radio input "true"
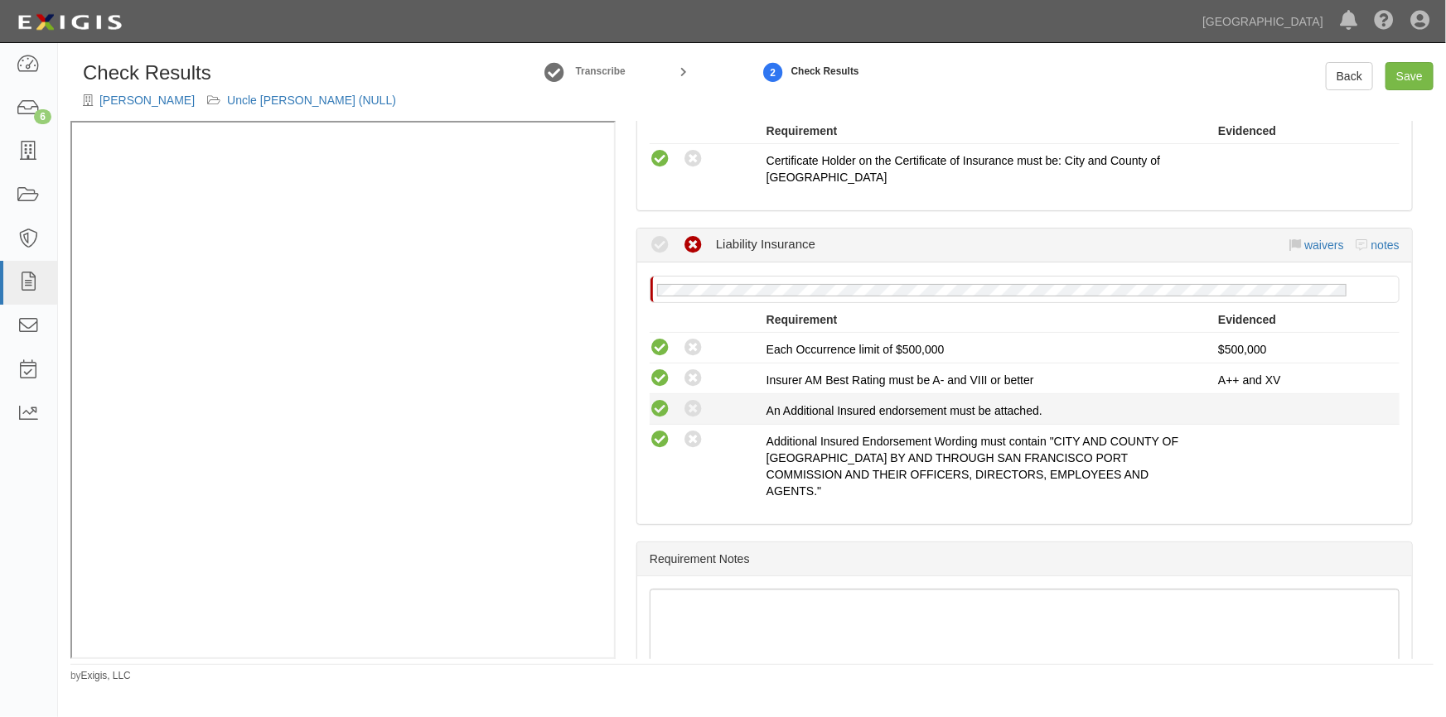
click at [658, 406] on icon at bounding box center [660, 409] width 21 height 21
radio input "true"
click at [1408, 72] on link "Save" at bounding box center [1409, 76] width 48 height 28
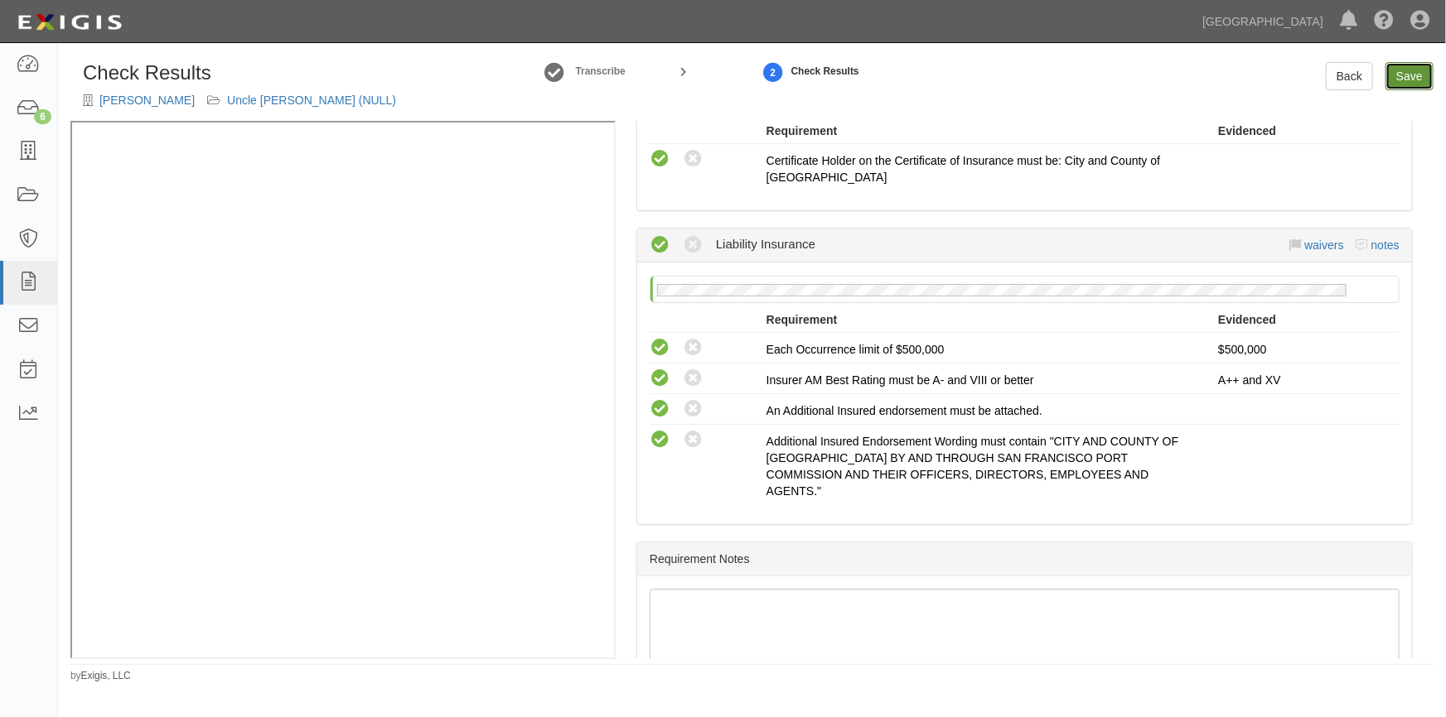
radio input "true"
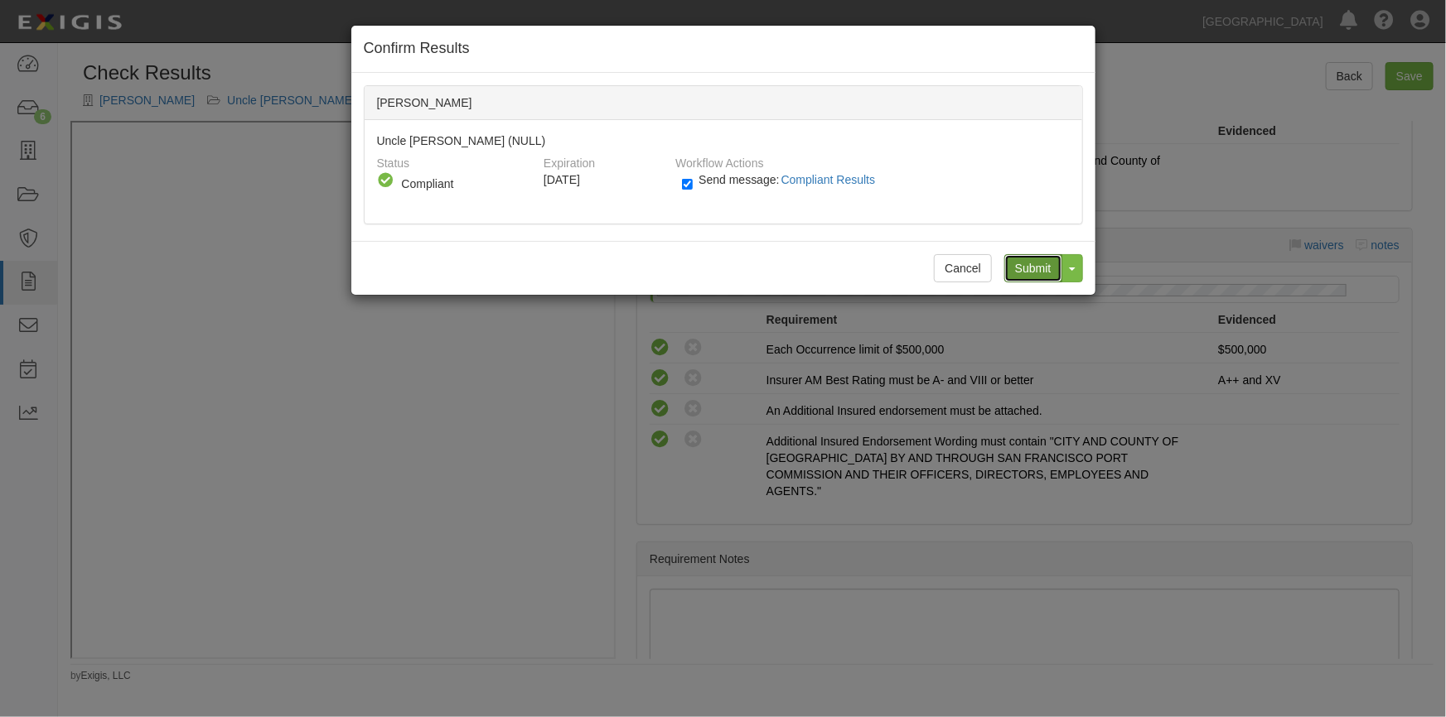
click at [1036, 265] on input "Submit" at bounding box center [1033, 268] width 58 height 28
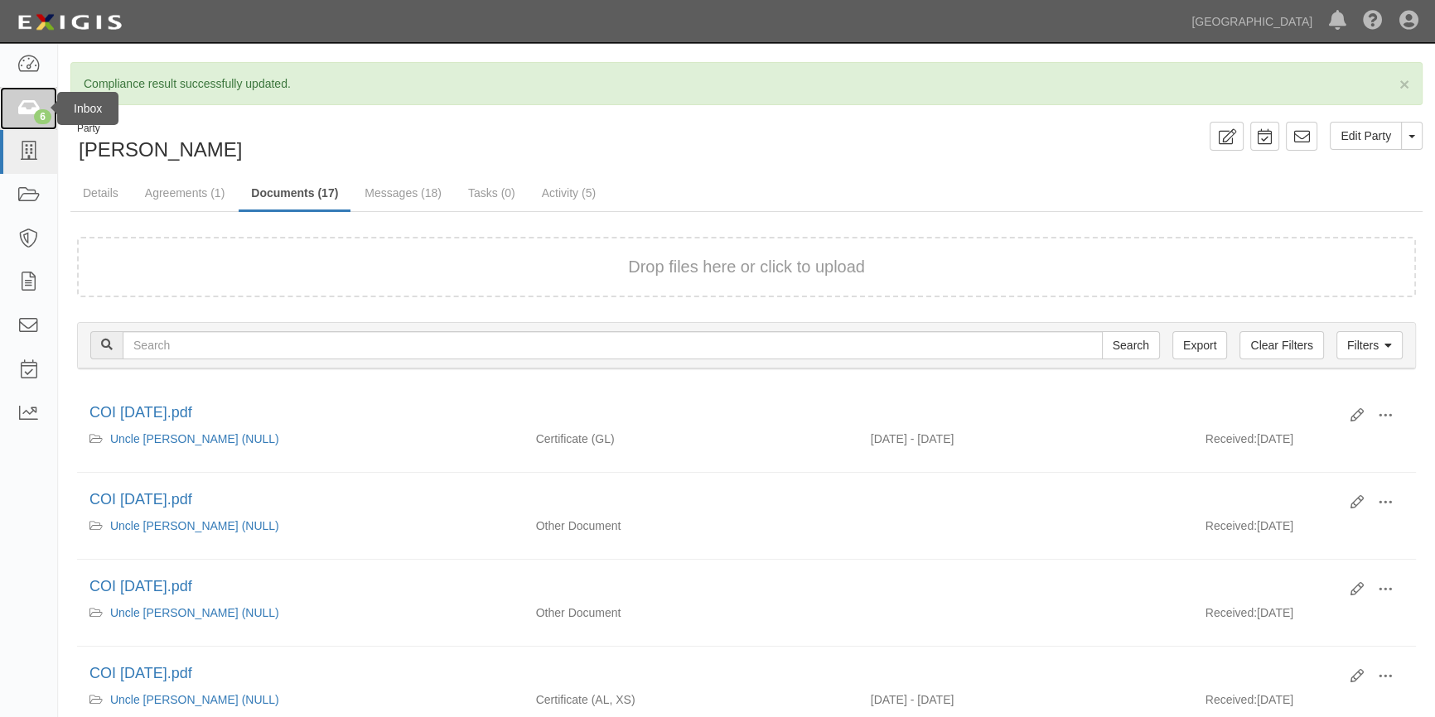
click at [28, 112] on icon at bounding box center [28, 108] width 23 height 19
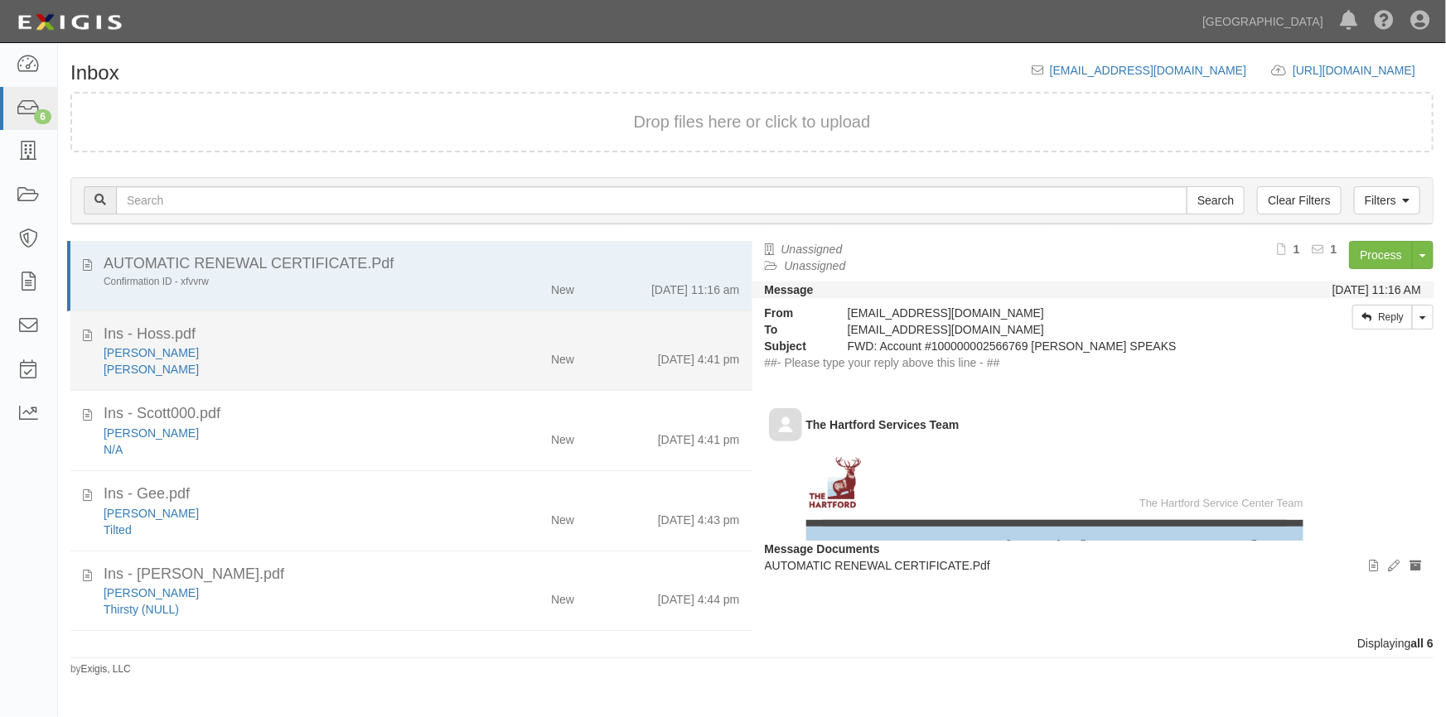
click at [275, 350] on div "[PERSON_NAME]" at bounding box center [284, 353] width 360 height 17
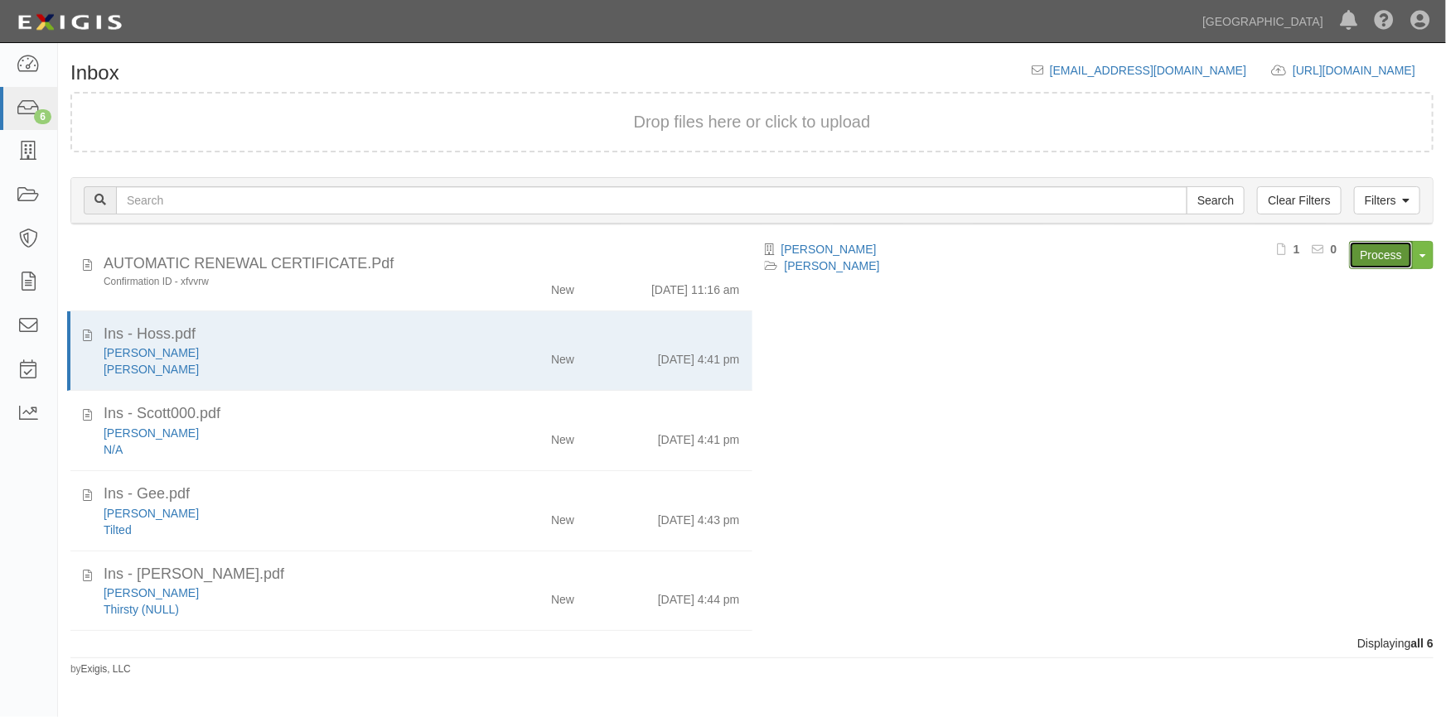
click at [1381, 245] on link "Process" at bounding box center [1381, 255] width 64 height 28
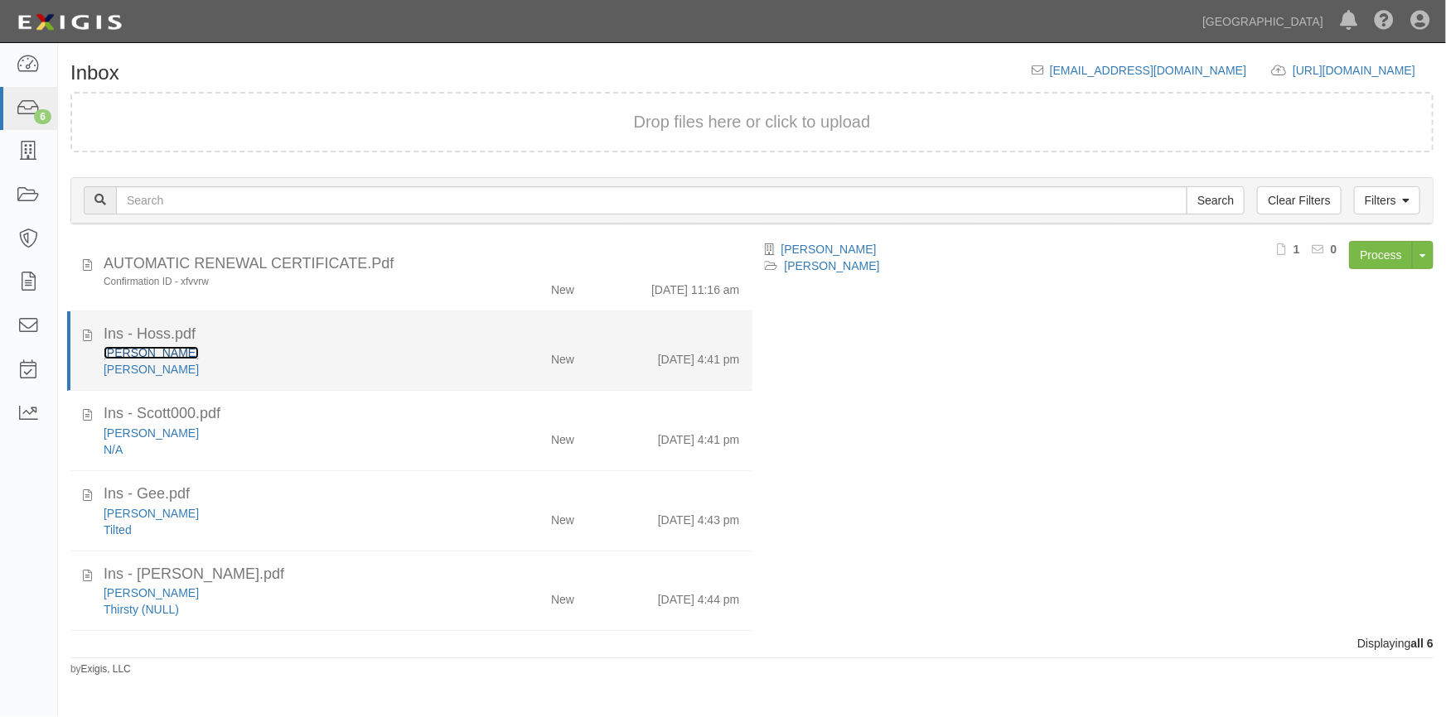
click at [169, 352] on link "[PERSON_NAME]" at bounding box center [151, 352] width 95 height 13
click at [335, 340] on div "Ins - Hoss.pdf" at bounding box center [422, 335] width 636 height 22
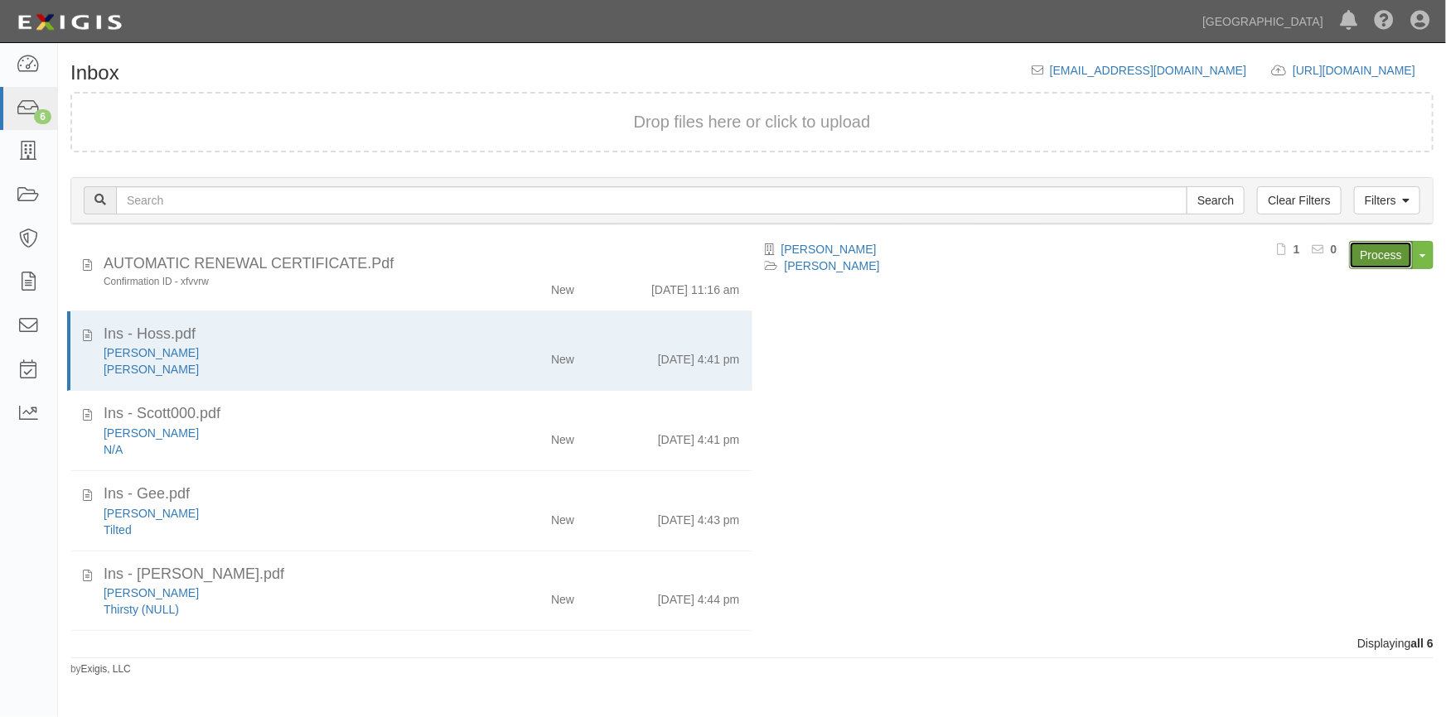
click at [1374, 256] on link "Process" at bounding box center [1381, 255] width 64 height 28
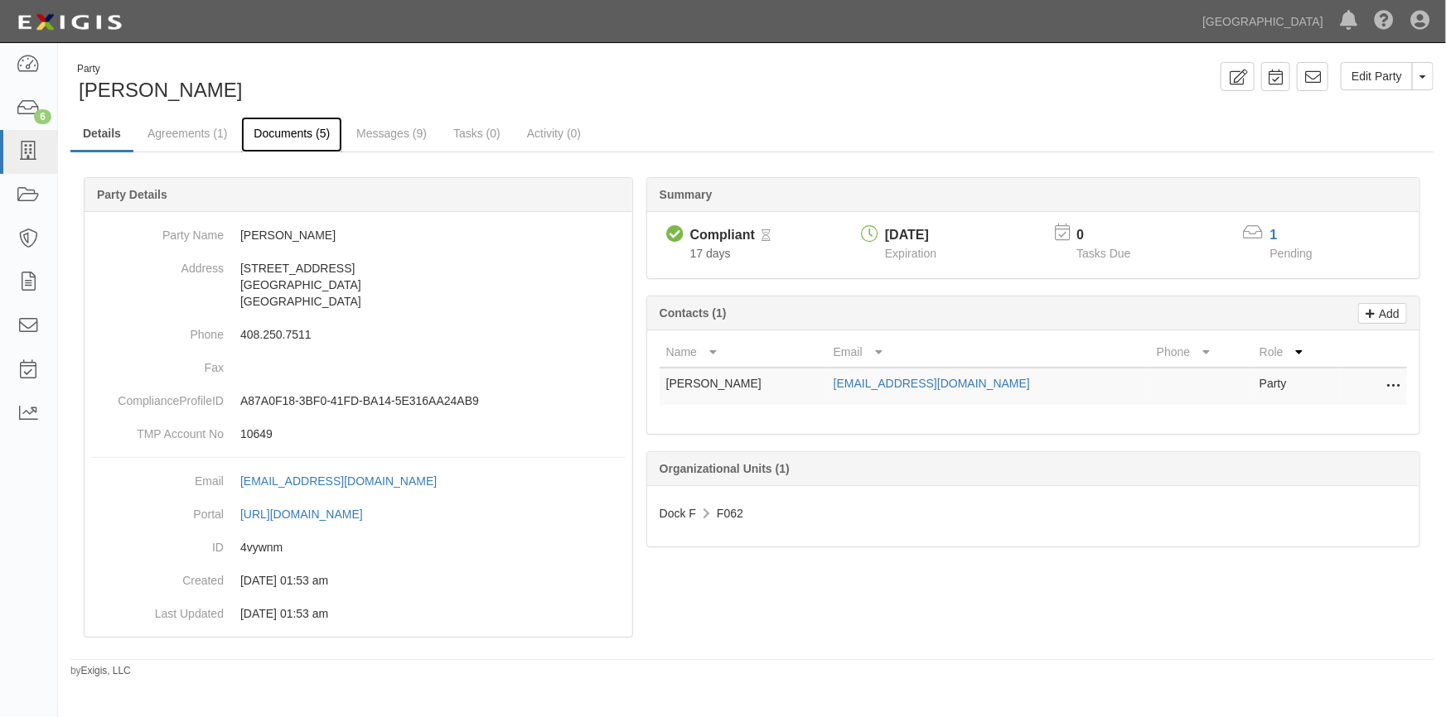
click at [279, 130] on link "Documents (5)" at bounding box center [291, 135] width 101 height 36
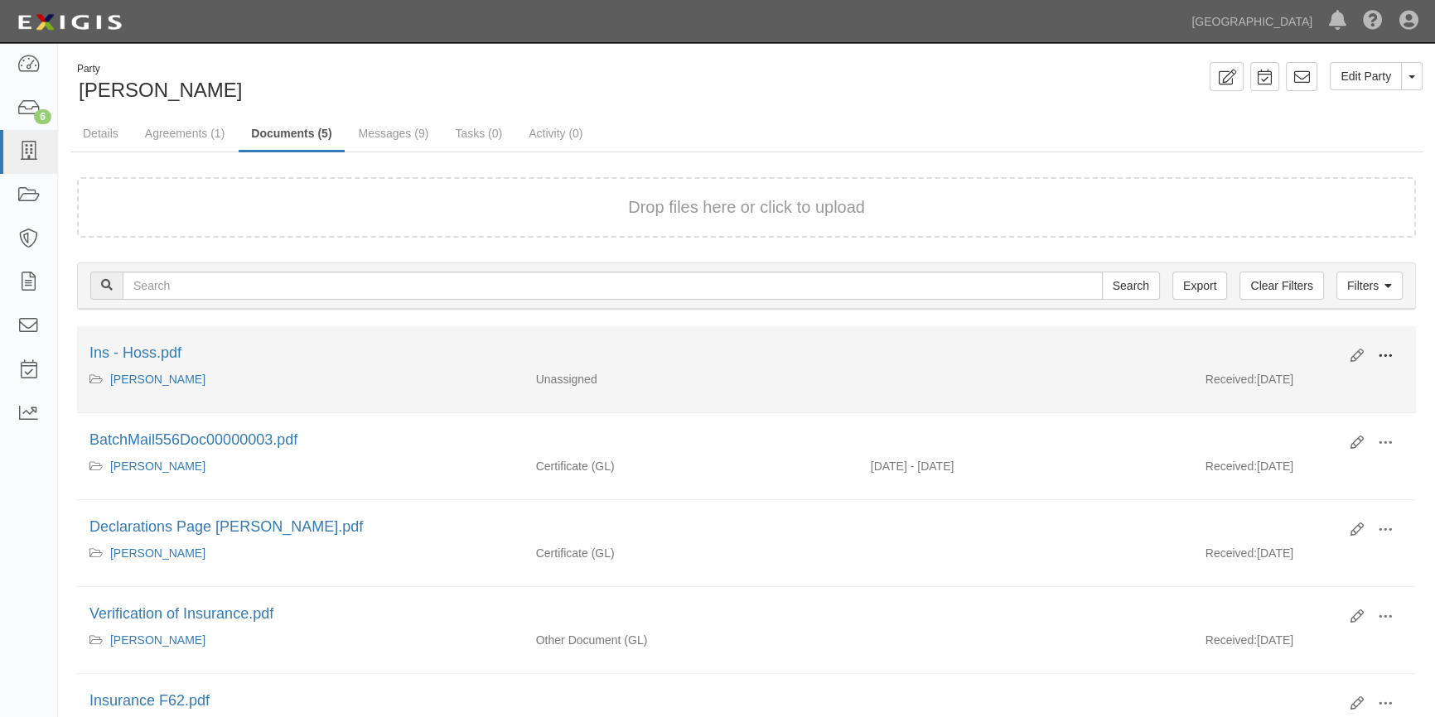
click at [1386, 355] on span at bounding box center [1385, 356] width 15 height 15
click at [1274, 384] on link "View" at bounding box center [1304, 380] width 131 height 30
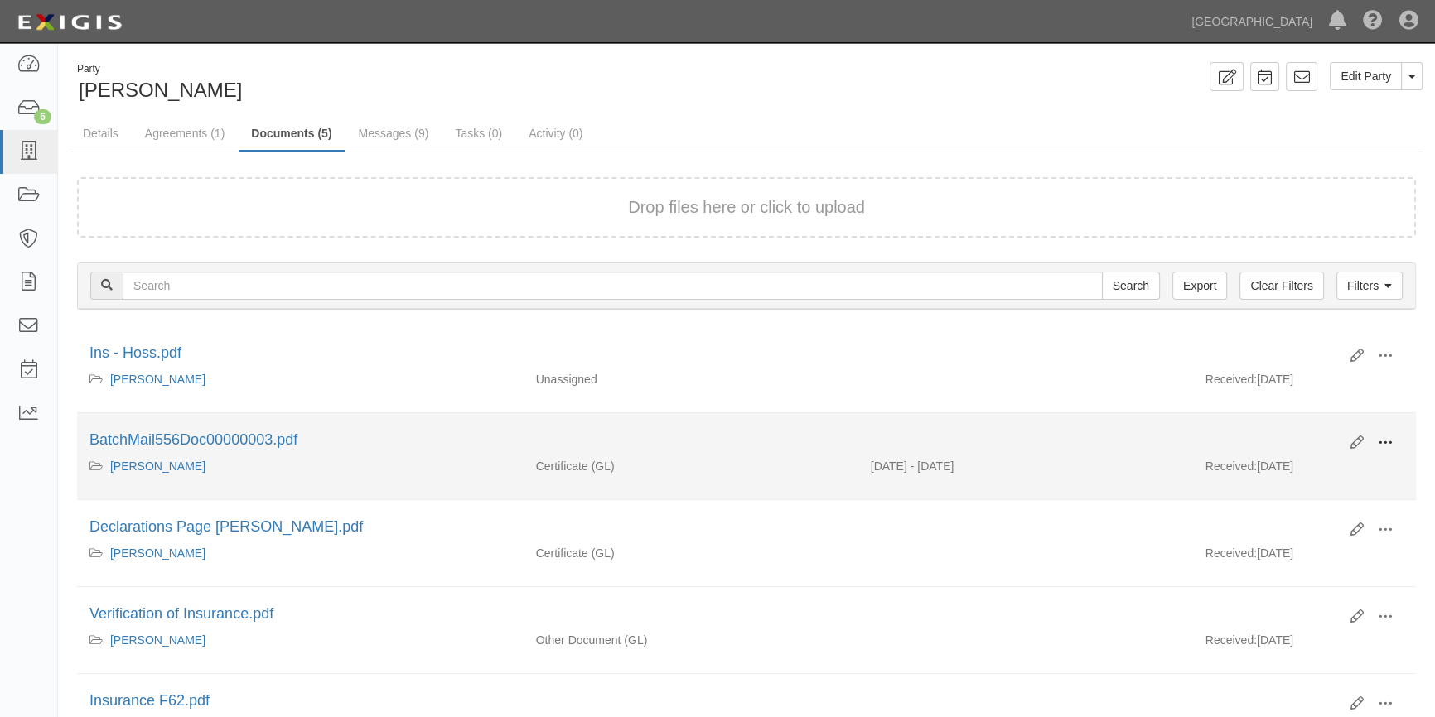
click at [1379, 442] on span at bounding box center [1385, 443] width 15 height 15
click at [1306, 473] on link "View" at bounding box center [1304, 467] width 131 height 30
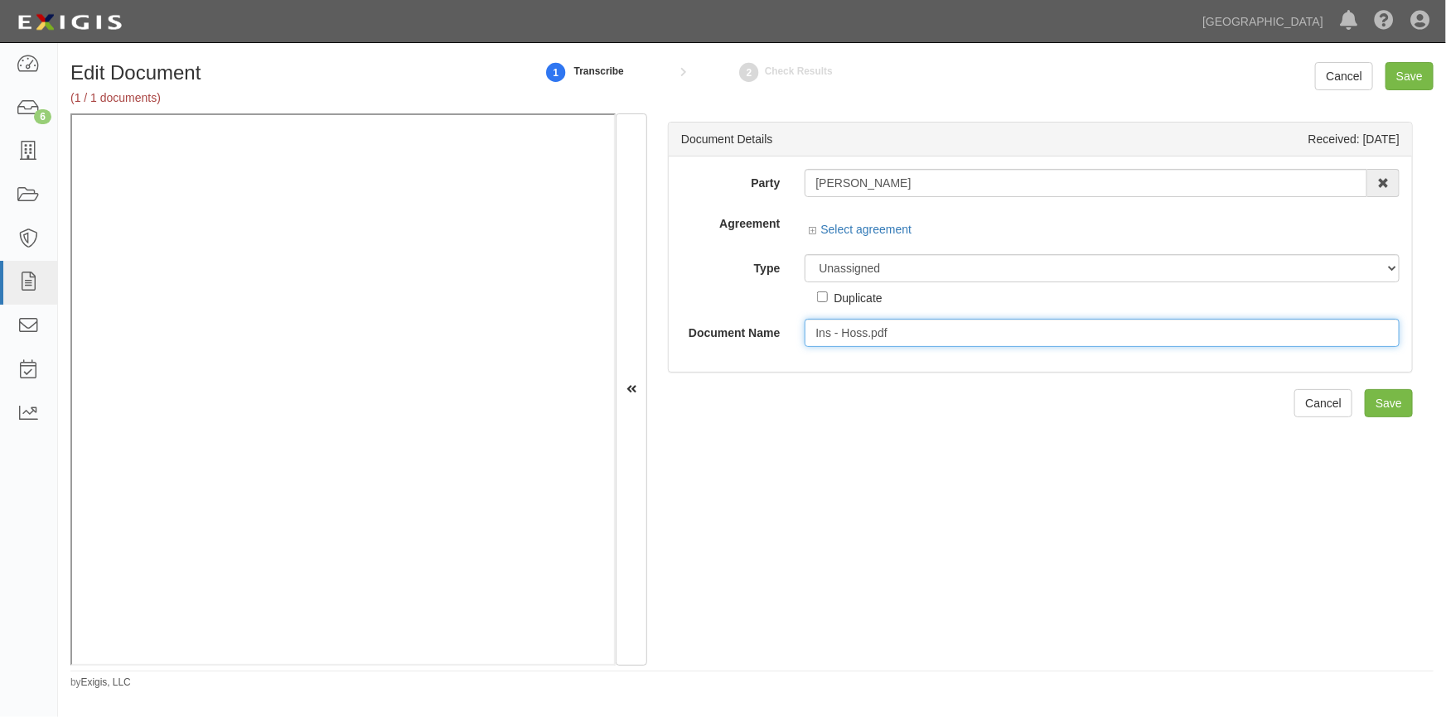
click at [910, 330] on input "Ins - Hoss.pdf" at bounding box center [1101, 333] width 595 height 28
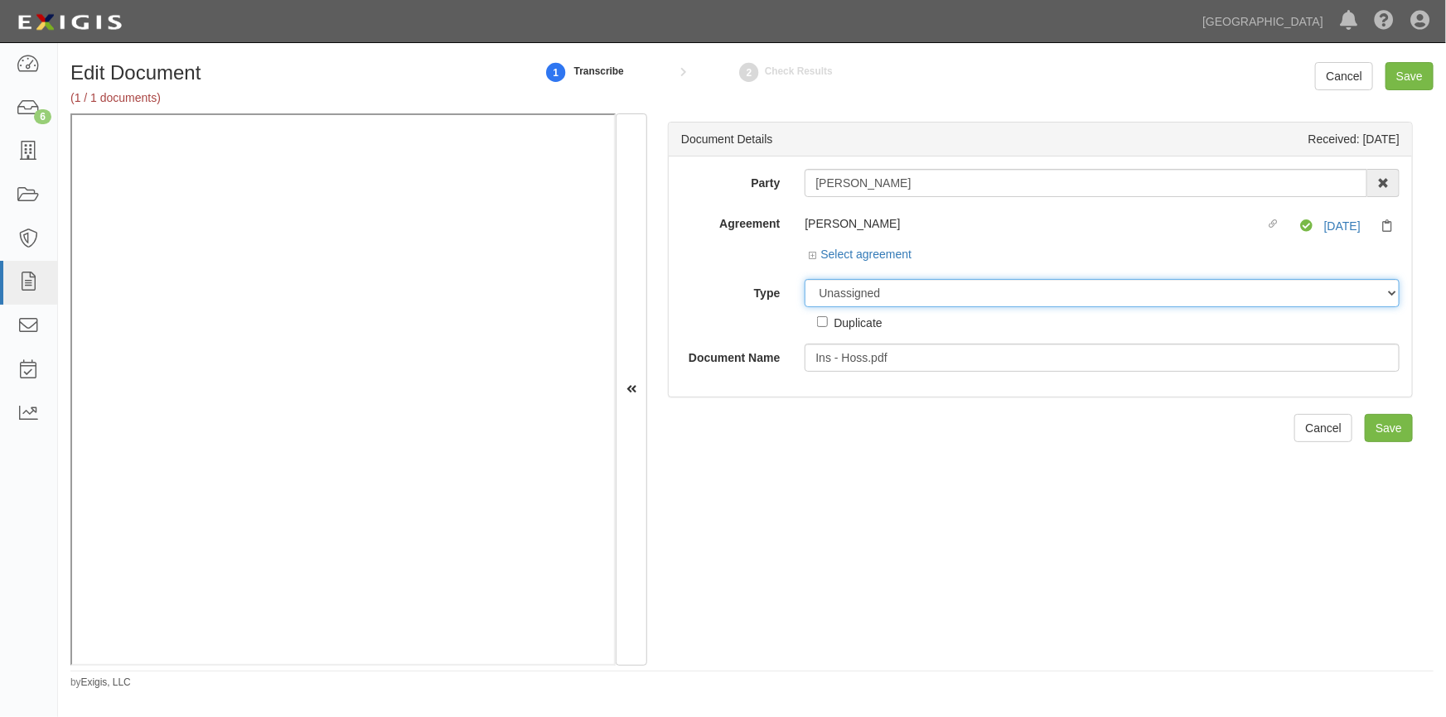
click at [879, 301] on select "Unassigned Binder Cancellation Notice Certificate Contract Endorsement Insuranc…" at bounding box center [1101, 293] width 595 height 28
select select "OtherDetail"
click at [804, 279] on select "Unassigned Binder Cancellation Notice Certificate Contract Endorsement Insuranc…" at bounding box center [1101, 293] width 595 height 28
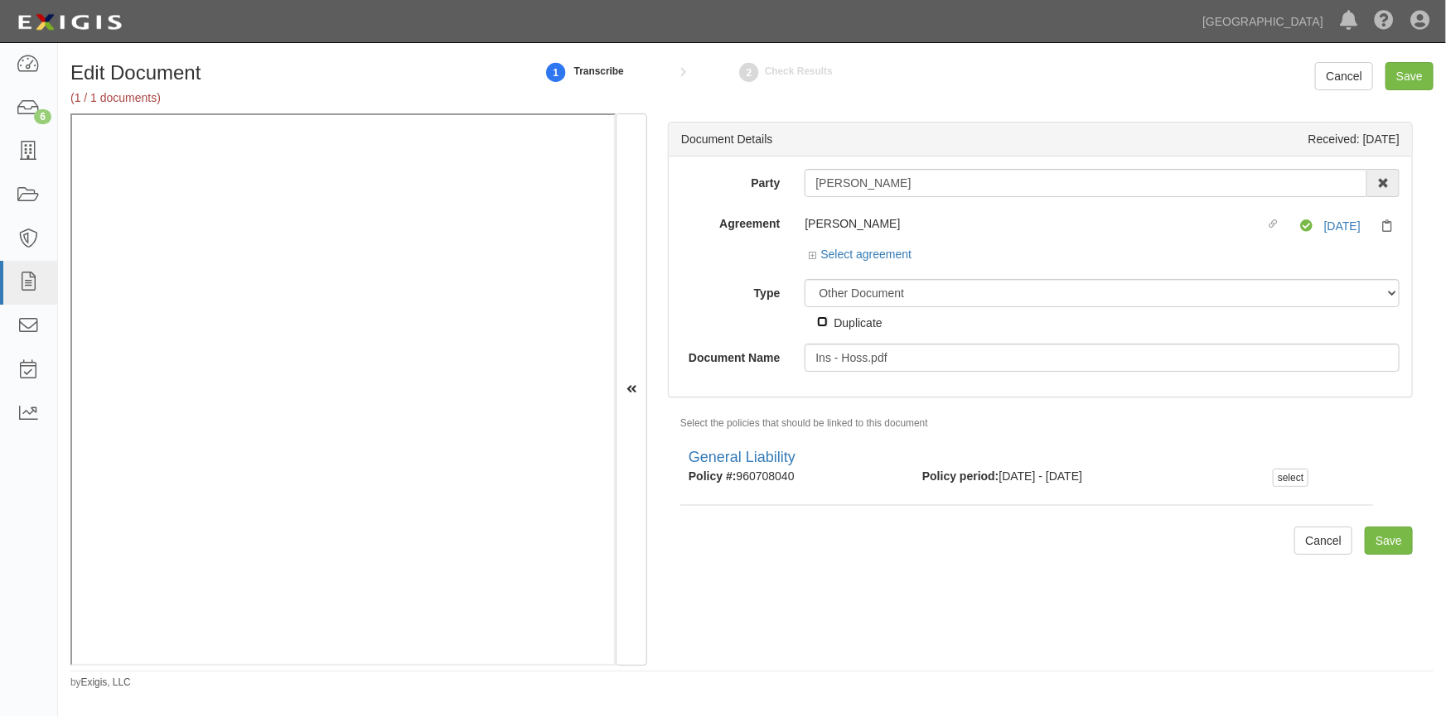
click at [819, 324] on input "Duplicate" at bounding box center [822, 321] width 11 height 11
checkbox input "true"
click at [1404, 76] on input "Save" at bounding box center [1409, 76] width 48 height 28
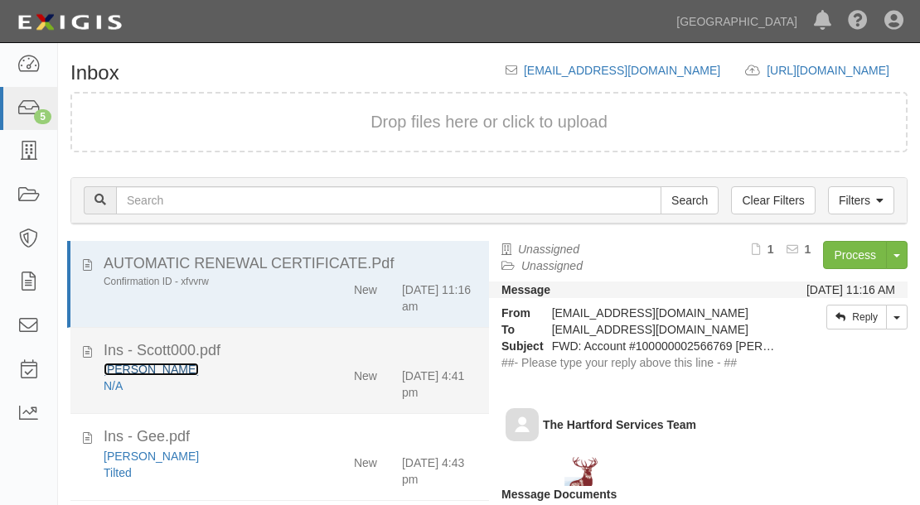
click at [144, 365] on link "[PERSON_NAME]" at bounding box center [151, 369] width 95 height 13
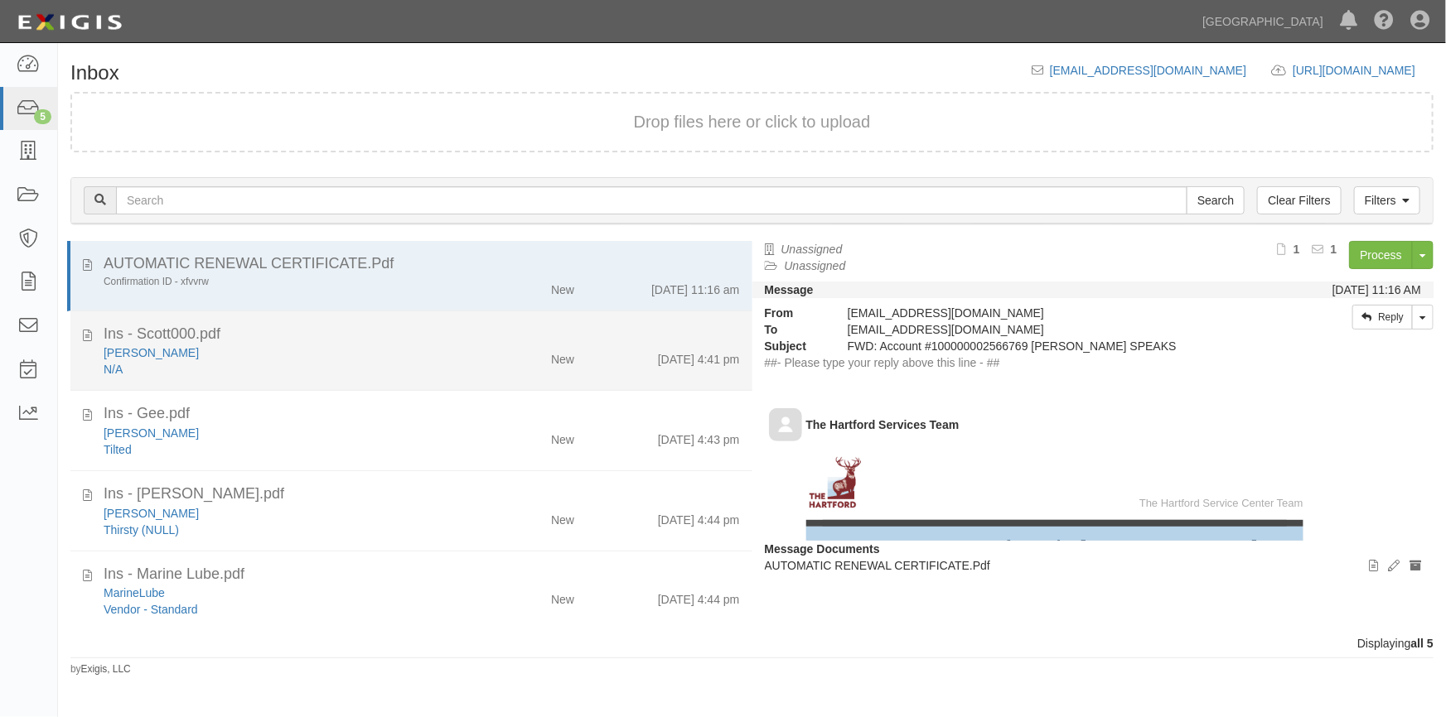
click at [268, 352] on div "[PERSON_NAME]" at bounding box center [284, 353] width 360 height 17
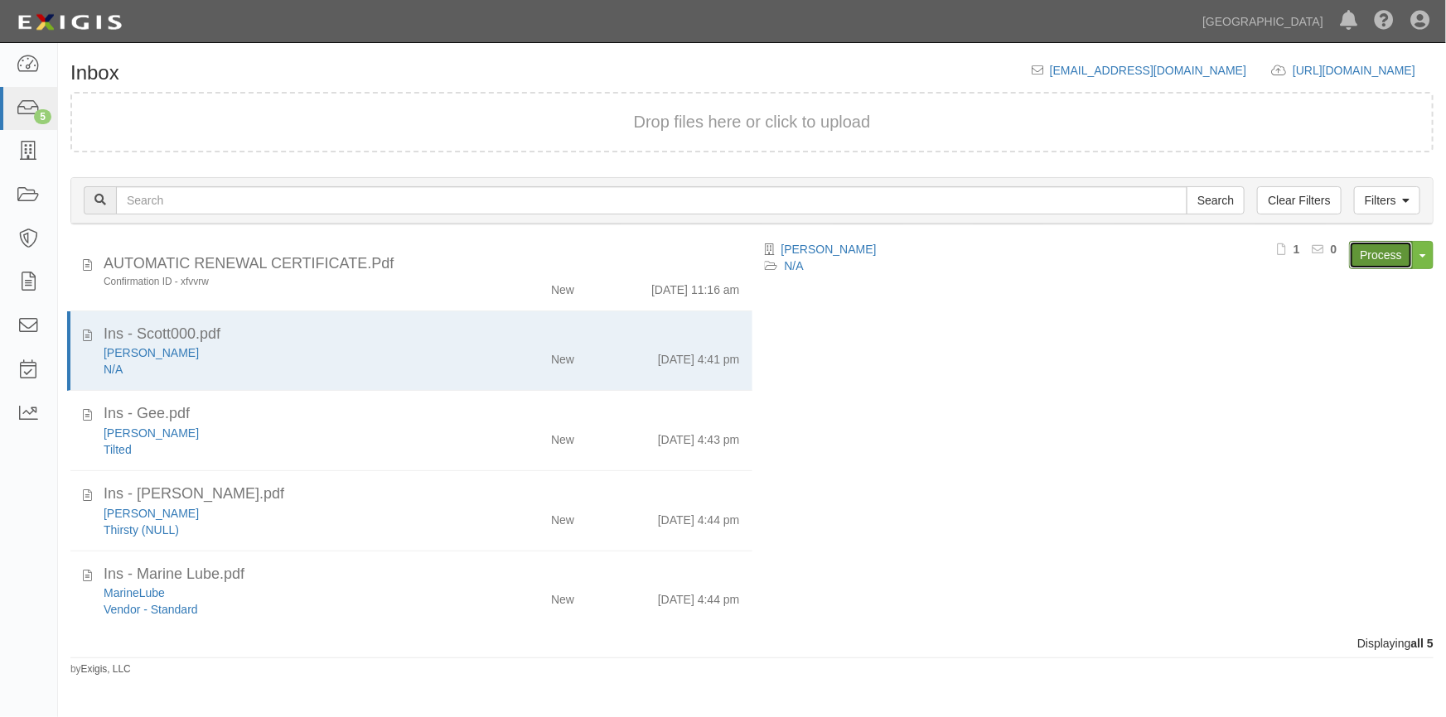
click at [1364, 250] on link "Process" at bounding box center [1381, 255] width 64 height 28
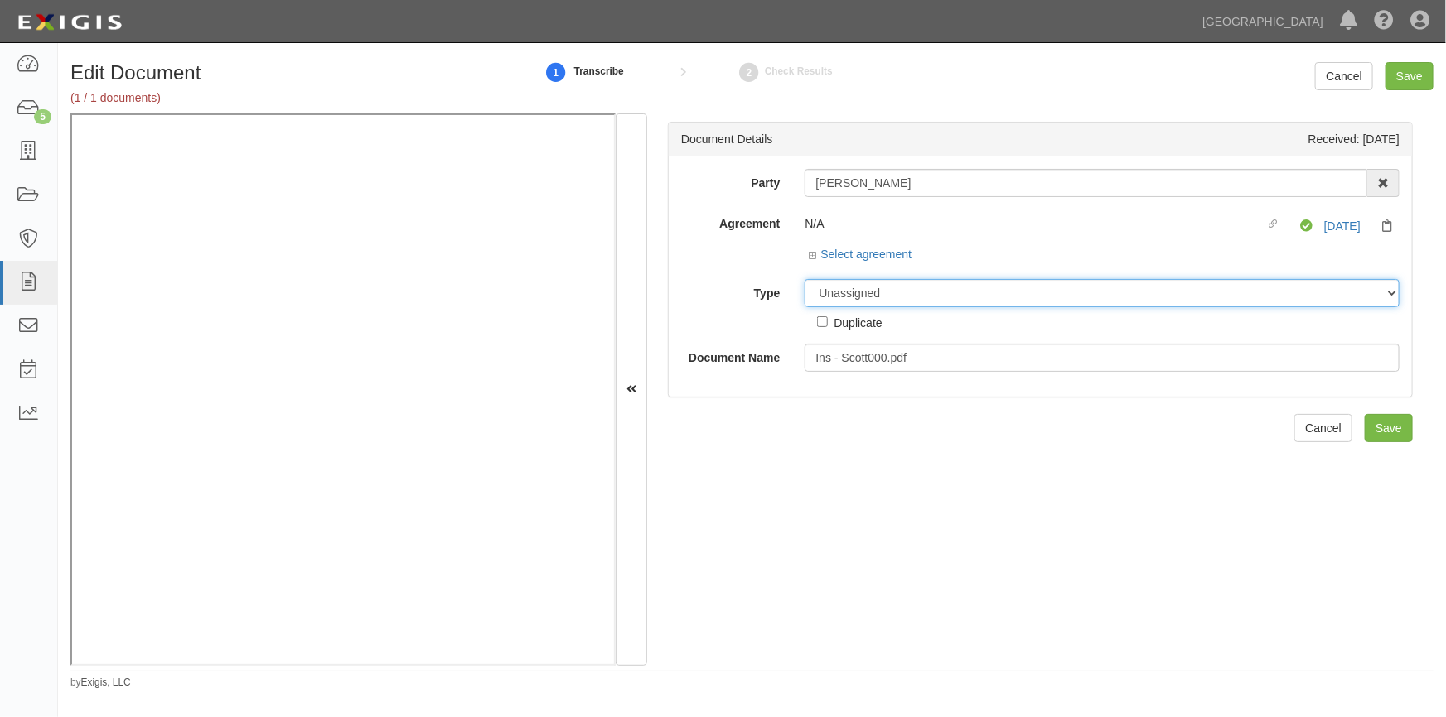
click at [863, 290] on select "Unassigned Binder Cancellation Notice Certificate Contract Endorsement Insuranc…" at bounding box center [1101, 293] width 595 height 28
select select "OtherDetail"
click at [804, 279] on select "Unassigned Binder Cancellation Notice Certificate Contract Endorsement Insuranc…" at bounding box center [1101, 293] width 595 height 28
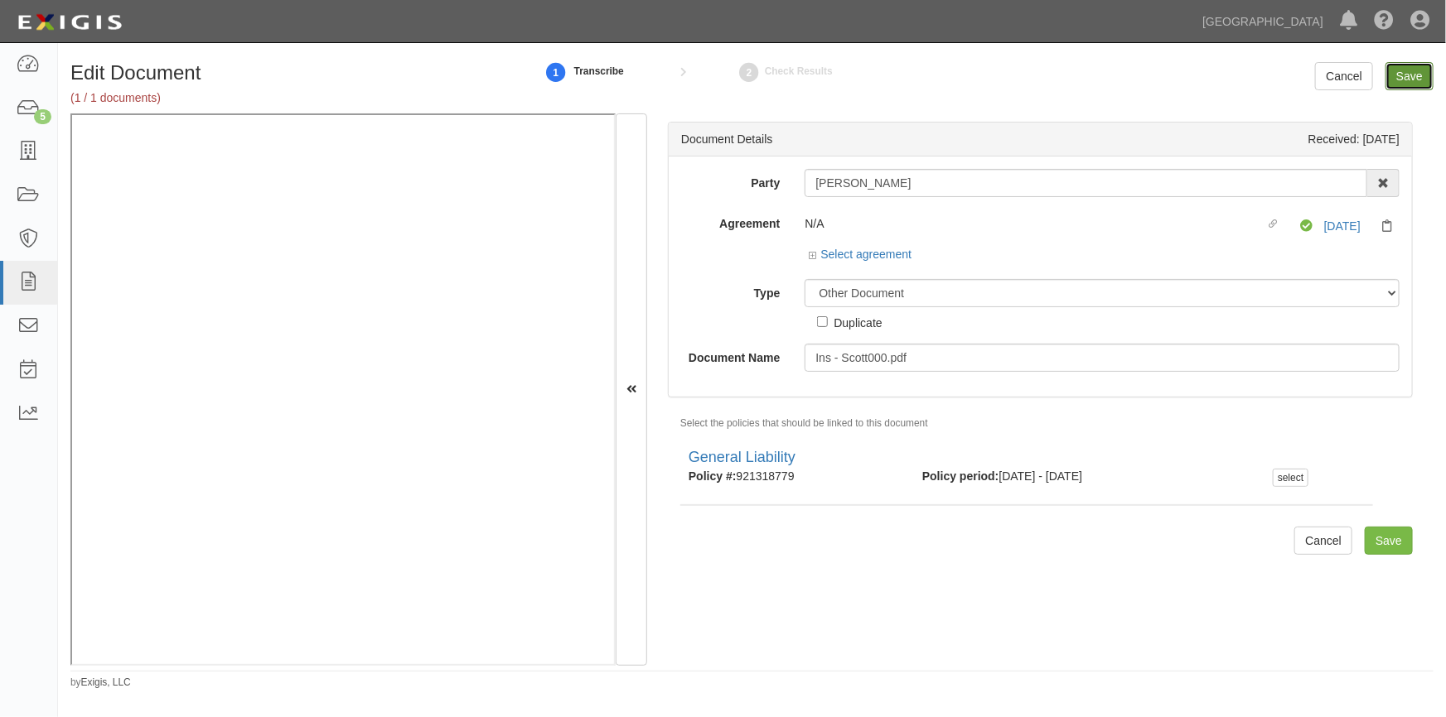
click at [1411, 70] on input "Save" at bounding box center [1409, 76] width 48 height 28
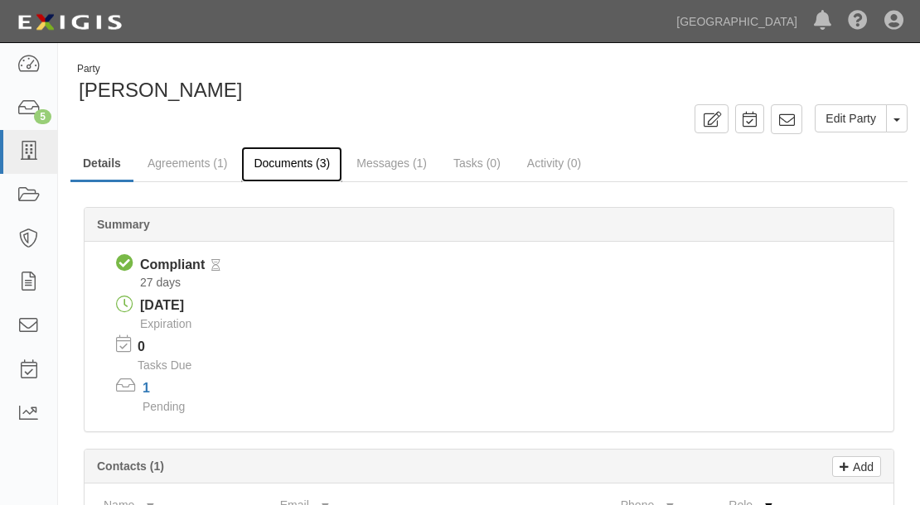
click at [312, 170] on link "Documents (3)" at bounding box center [291, 165] width 101 height 36
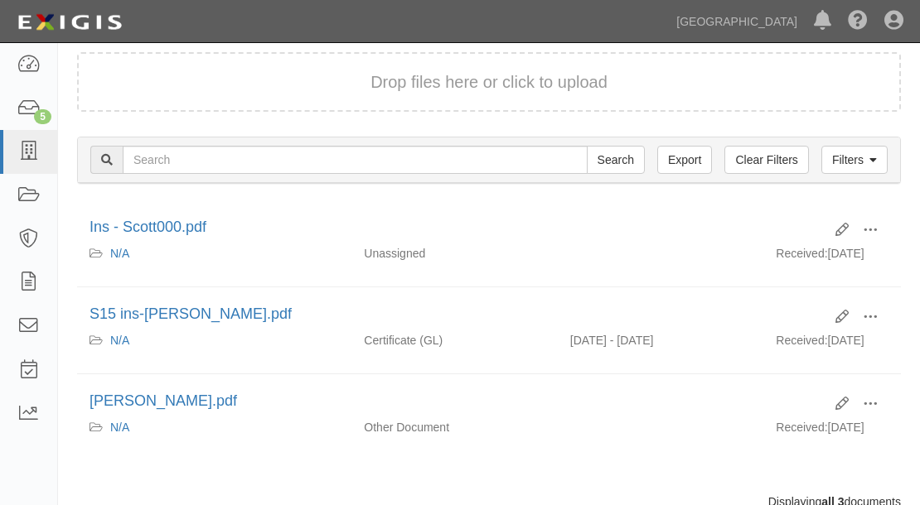
scroll to position [257, 0]
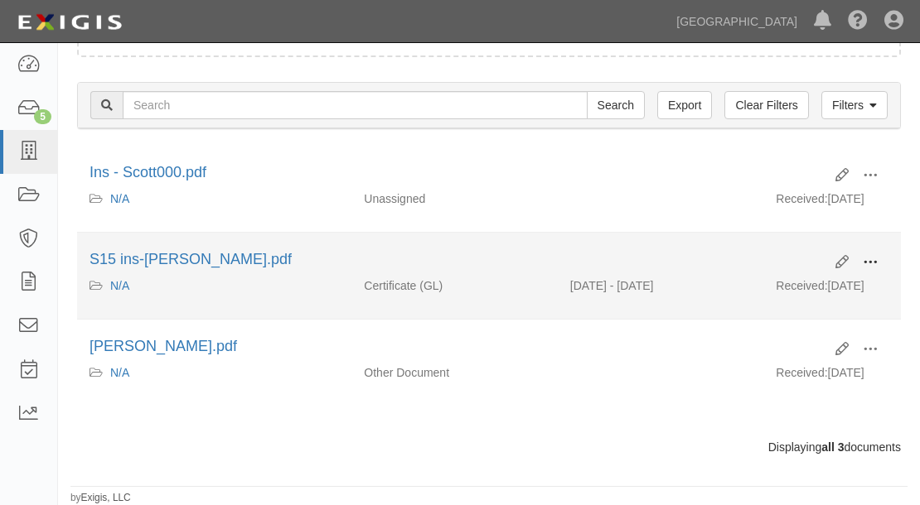
click at [862, 249] on button at bounding box center [870, 263] width 36 height 28
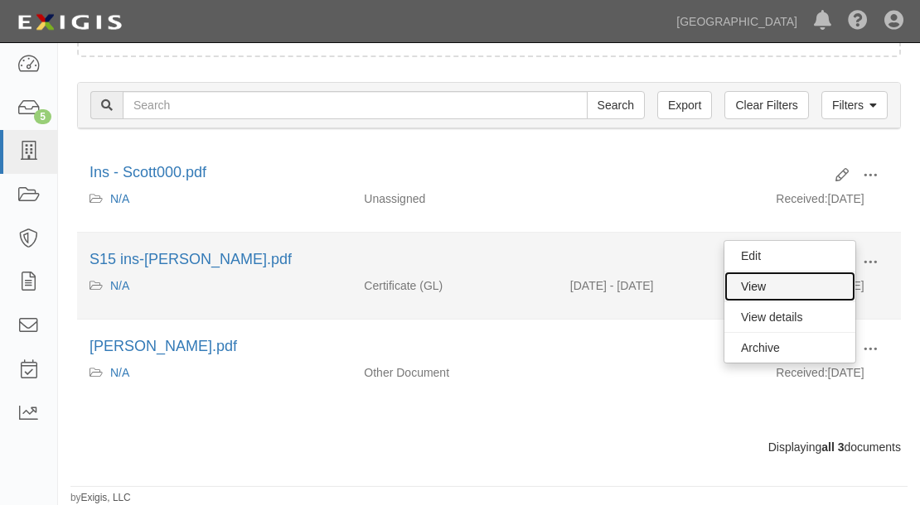
click at [758, 272] on link "View" at bounding box center [789, 287] width 131 height 30
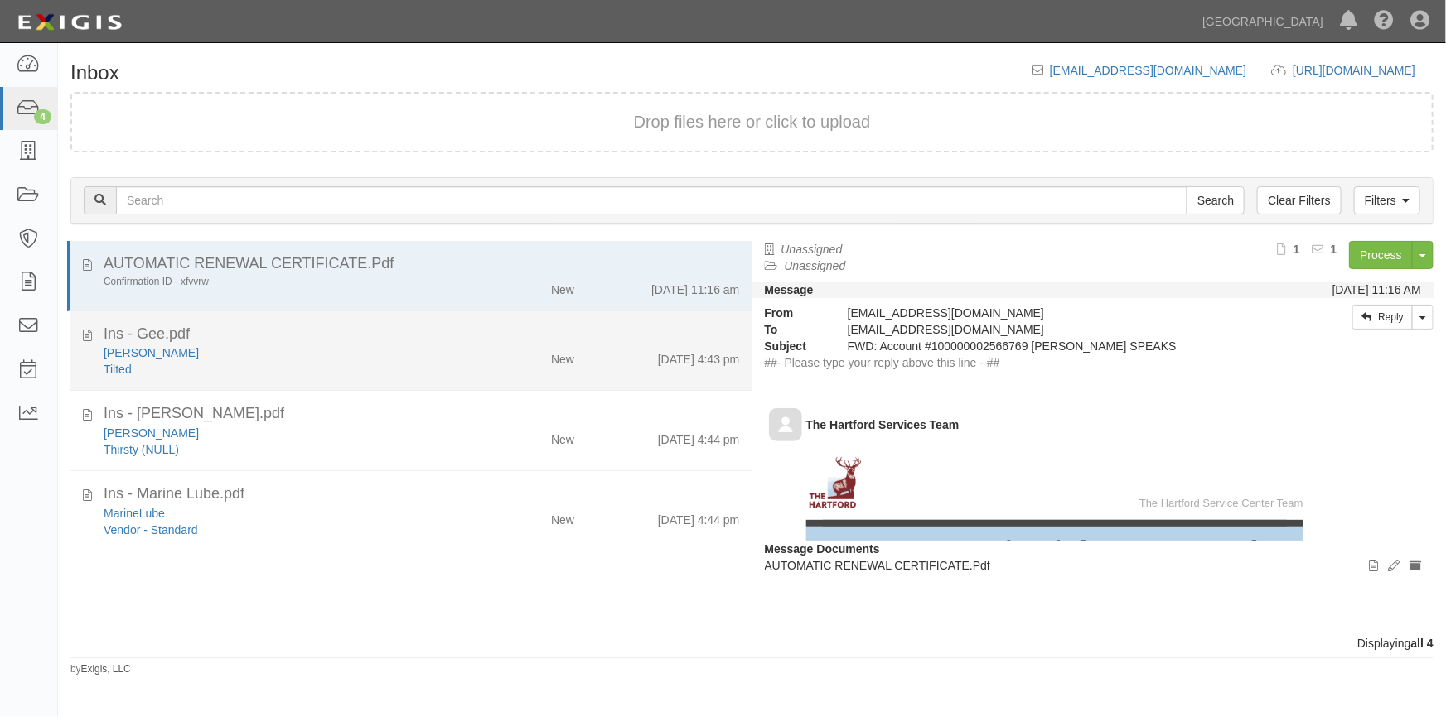
click at [267, 360] on div "[PERSON_NAME]" at bounding box center [284, 353] width 360 height 17
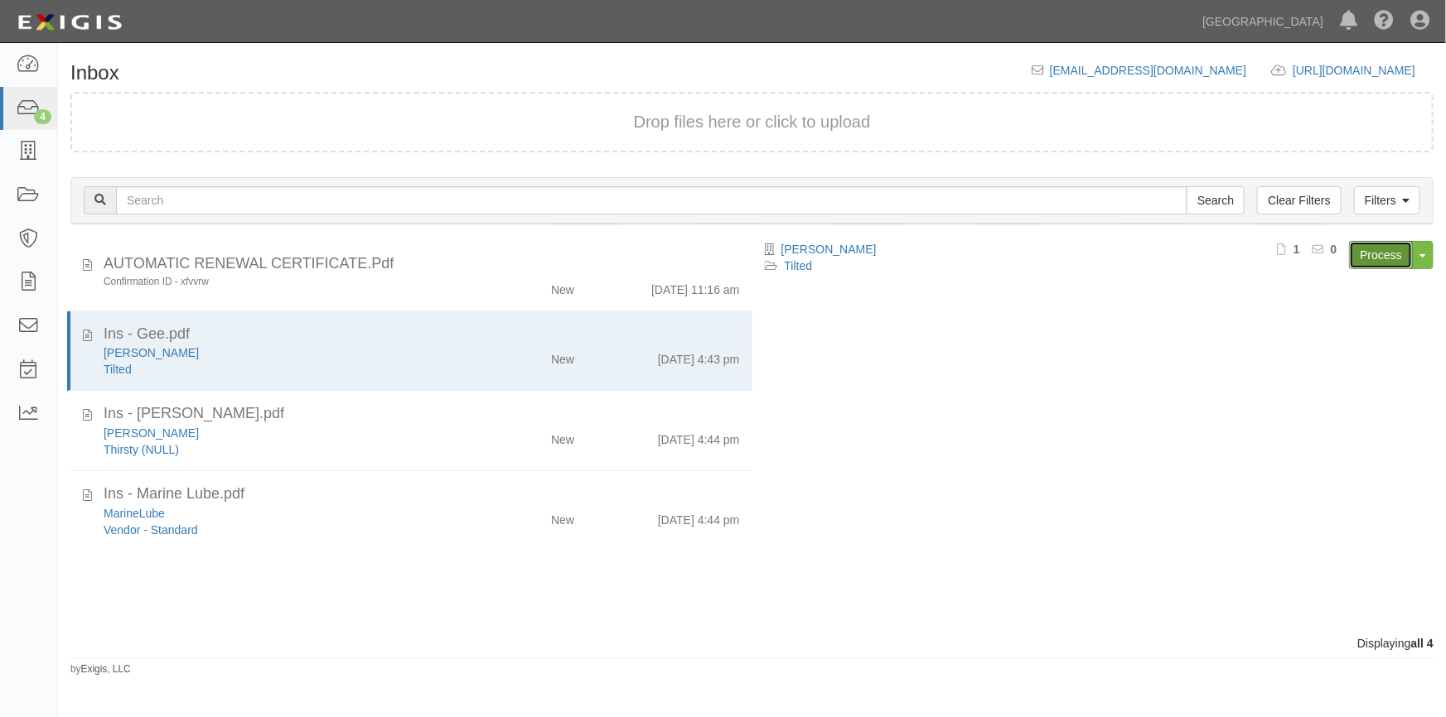
click at [1371, 257] on link "Process" at bounding box center [1381, 255] width 64 height 28
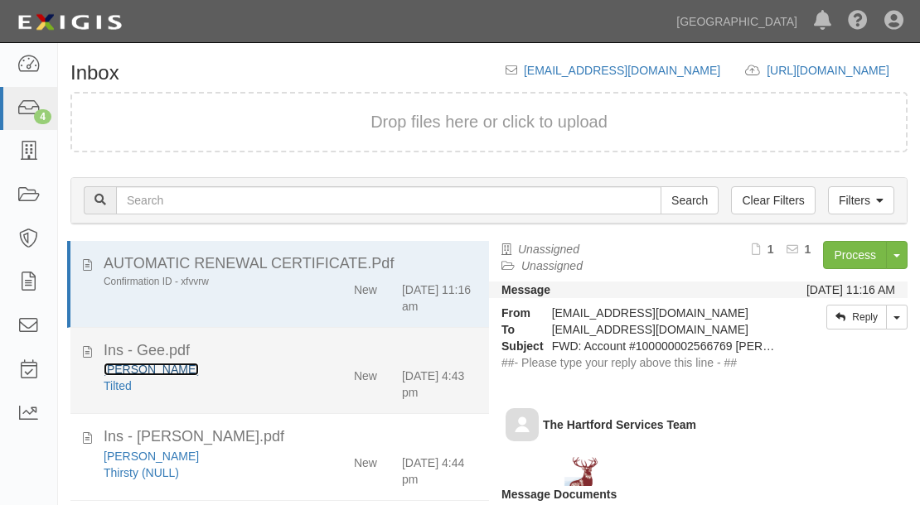
click at [149, 370] on link "[PERSON_NAME]" at bounding box center [151, 369] width 95 height 13
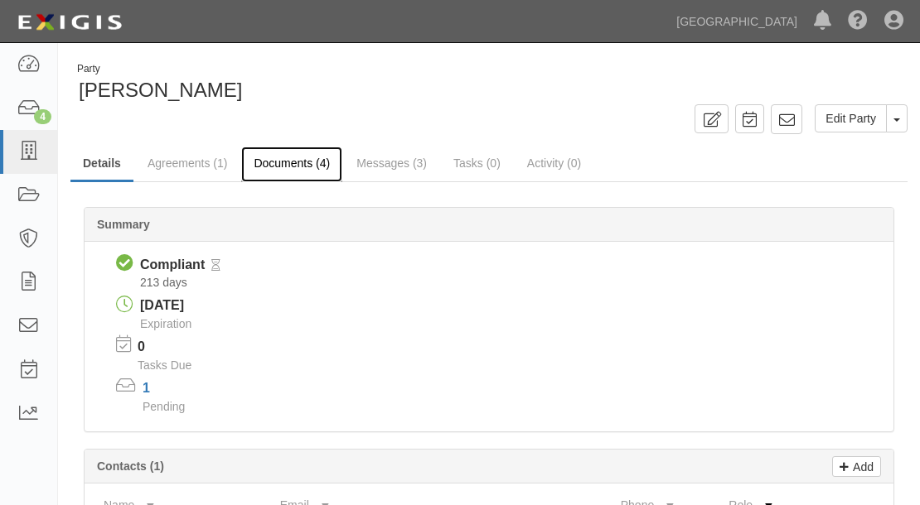
click at [300, 161] on link "Documents (4)" at bounding box center [291, 165] width 101 height 36
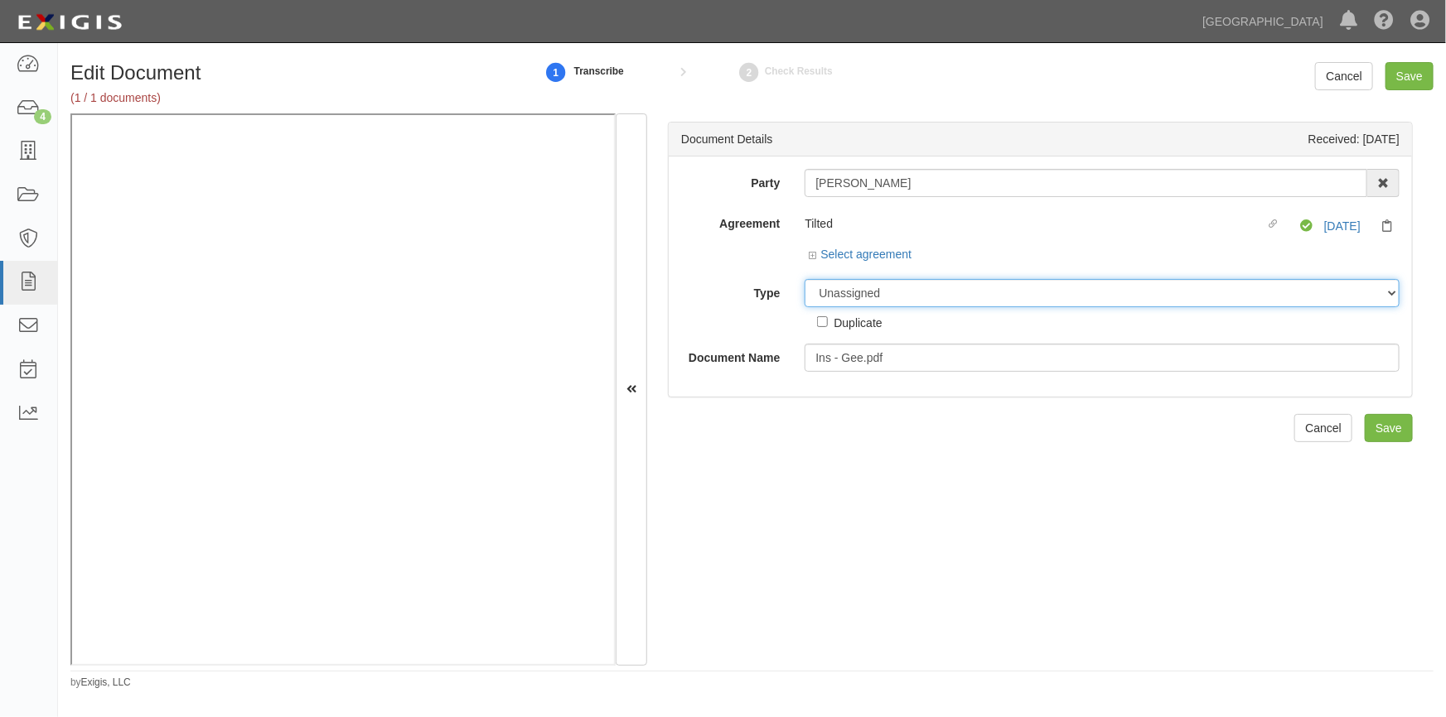
click at [843, 296] on select "Unassigned Binder Cancellation Notice Certificate Contract Endorsement Insuranc…" at bounding box center [1101, 293] width 595 height 28
select select "CertificateDetail"
click at [804, 279] on select "Unassigned Binder Cancellation Notice Certificate Contract Endorsement Insuranc…" at bounding box center [1101, 293] width 595 height 28
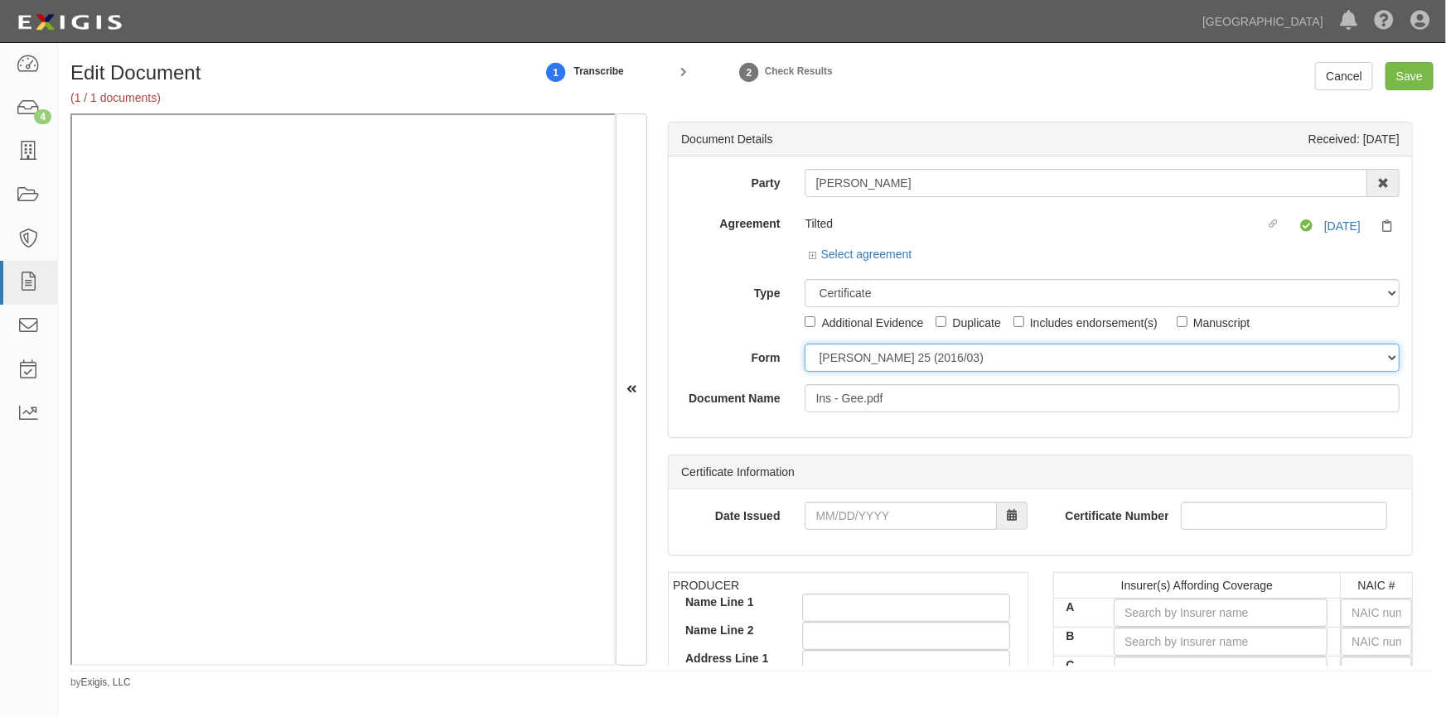
click at [838, 362] on select "ACORD 25 (2016/03) ACORD 101 ACORD 855 NY (2014/05) General" at bounding box center [1101, 358] width 595 height 28
select select "GeneralFormDetail"
click at [804, 344] on select "ACORD 25 (2016/03) ACORD 101 ACORD 855 NY (2014/05) General" at bounding box center [1101, 358] width 595 height 28
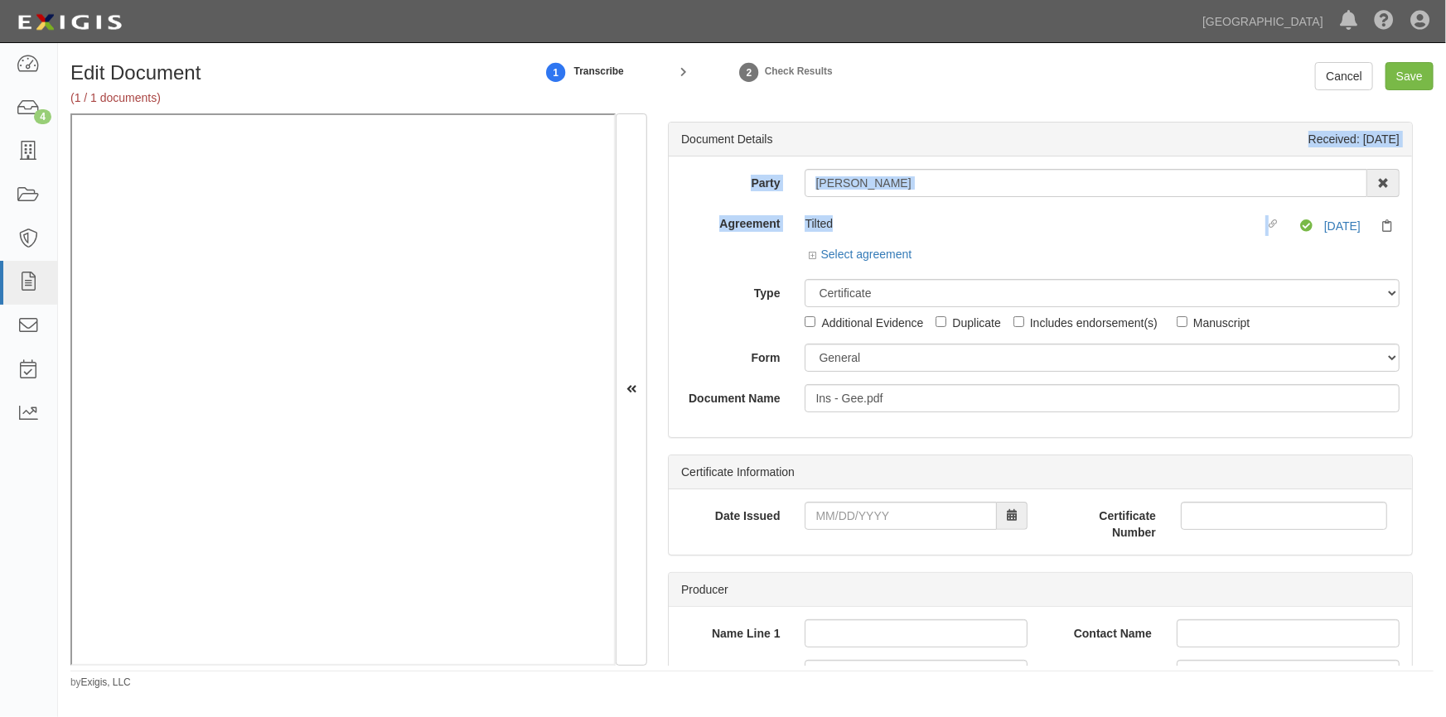
drag, startPoint x: 1433, startPoint y: 154, endPoint x: 1435, endPoint y: 206, distance: 52.2
click at [1435, 206] on div "Edit Document (1 / 1 documents) 1 Transcribe 2 Check Results Cancel Save Docume…" at bounding box center [752, 376] width 1388 height 628
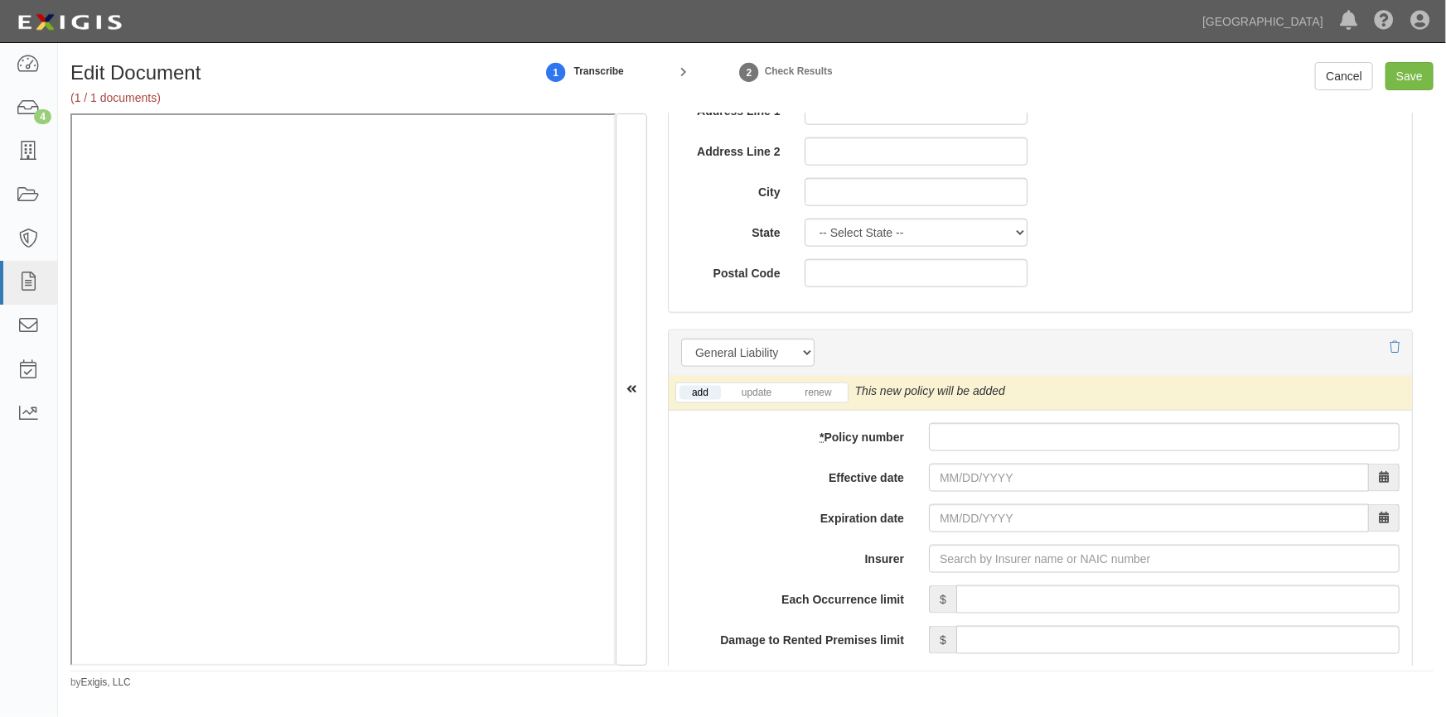
scroll to position [1008, 0]
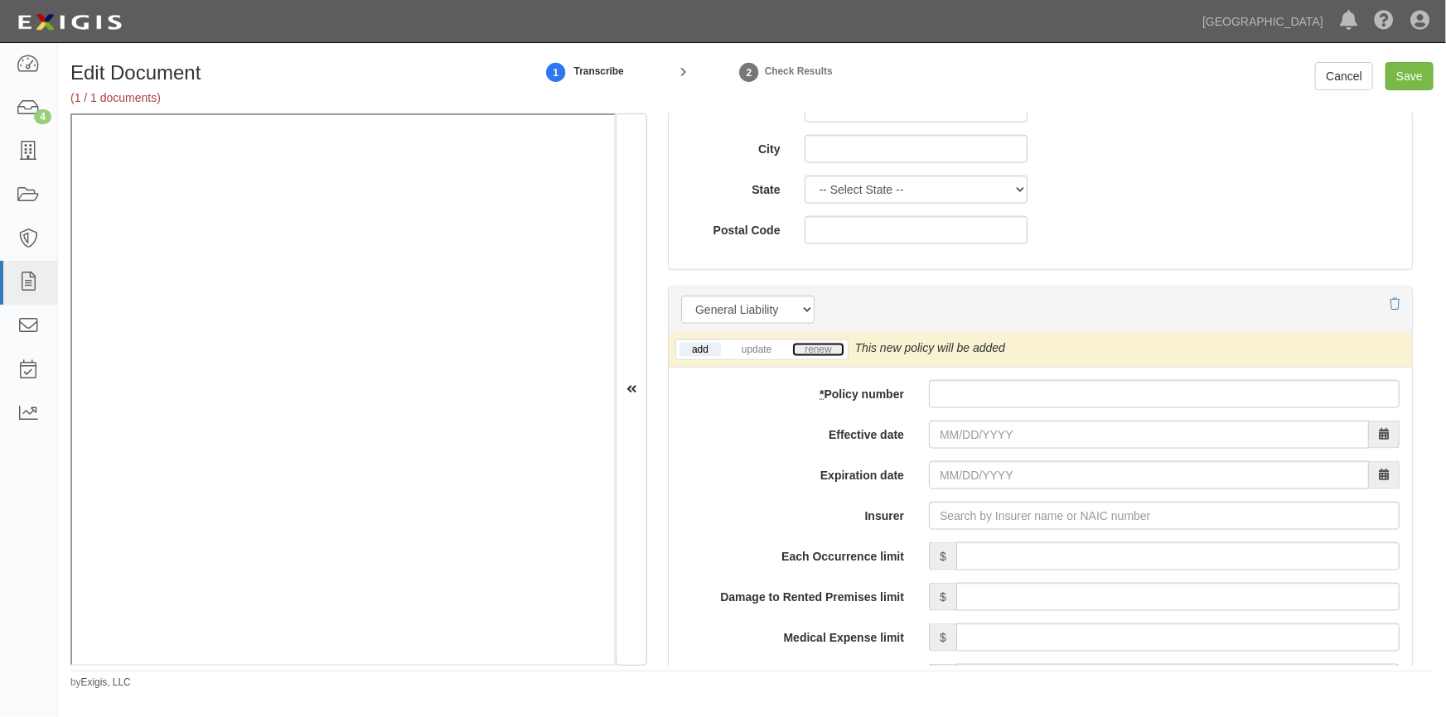
click at [812, 350] on link "renew" at bounding box center [817, 350] width 51 height 14
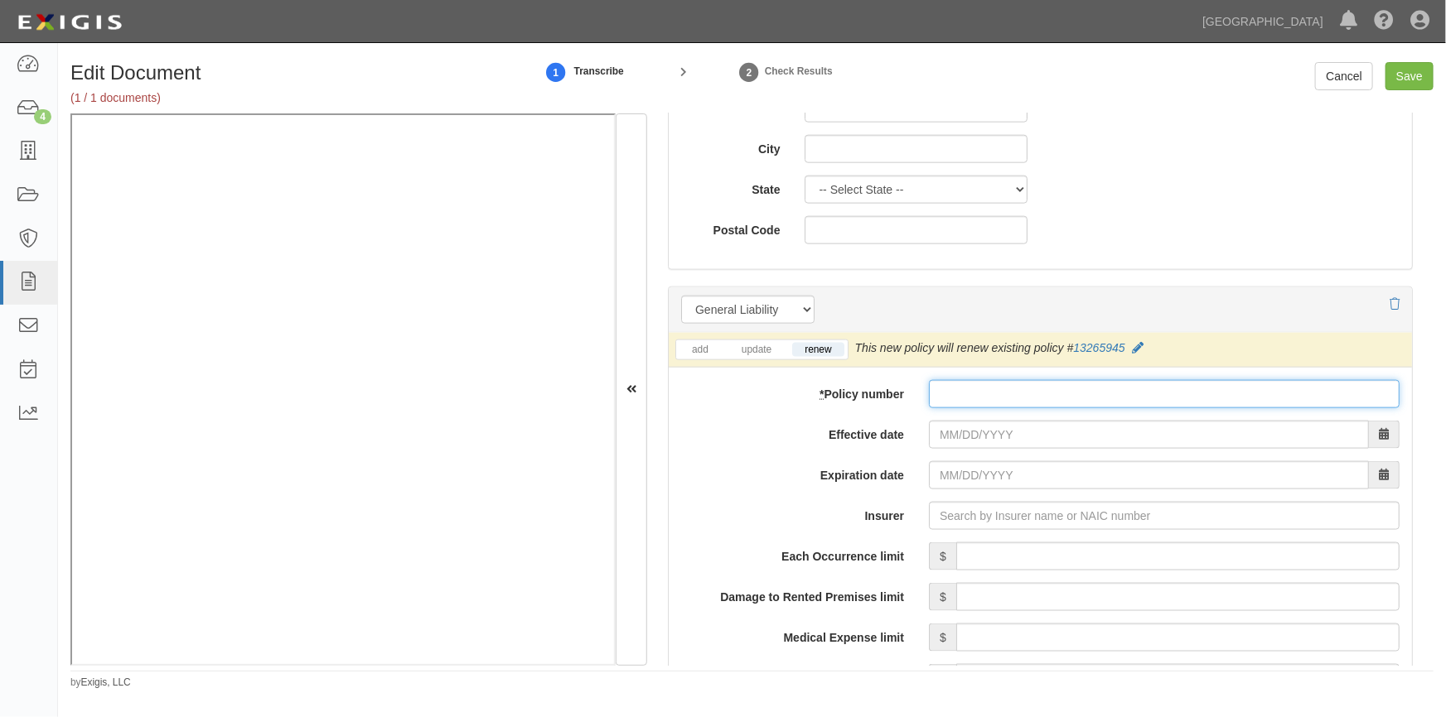
click at [981, 382] on input "* Policy number" at bounding box center [1164, 394] width 471 height 28
type input "13265945"
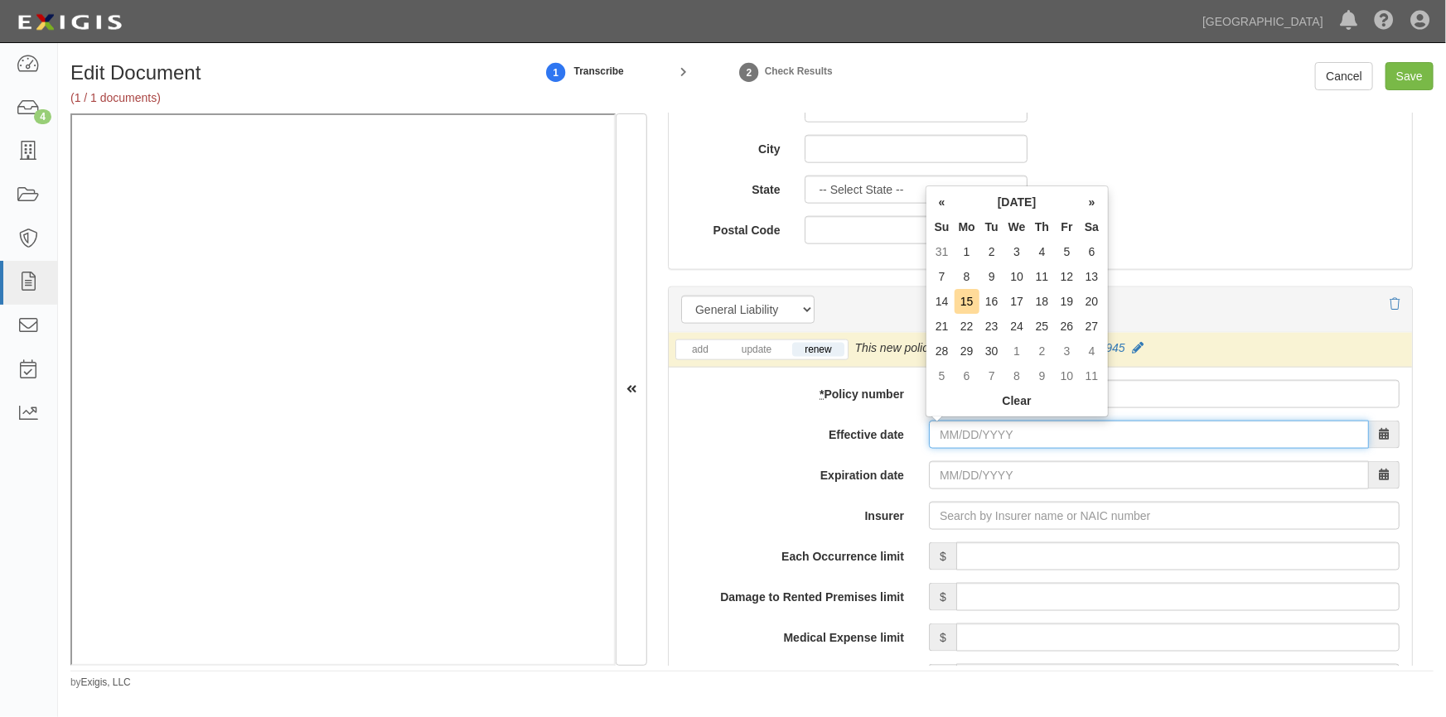
click at [1110, 443] on input "Effective date" at bounding box center [1149, 435] width 440 height 28
click at [1069, 305] on td "19" at bounding box center [1067, 301] width 25 height 25
type input "[DATE]"
type input "09/19/2026"
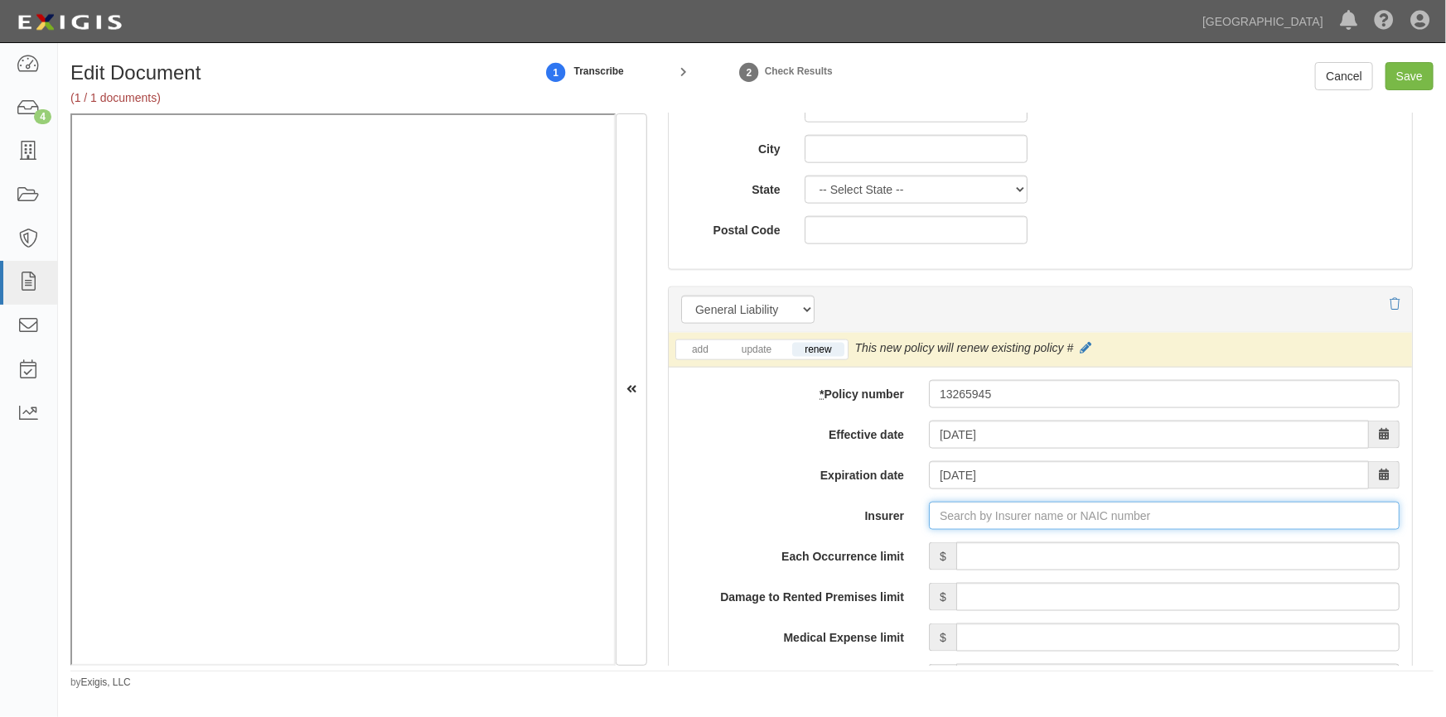
click at [1041, 511] on input "Insurer" at bounding box center [1164, 516] width 471 height 28
click at [976, 524] on input "Insurer" at bounding box center [1164, 516] width 471 height 28
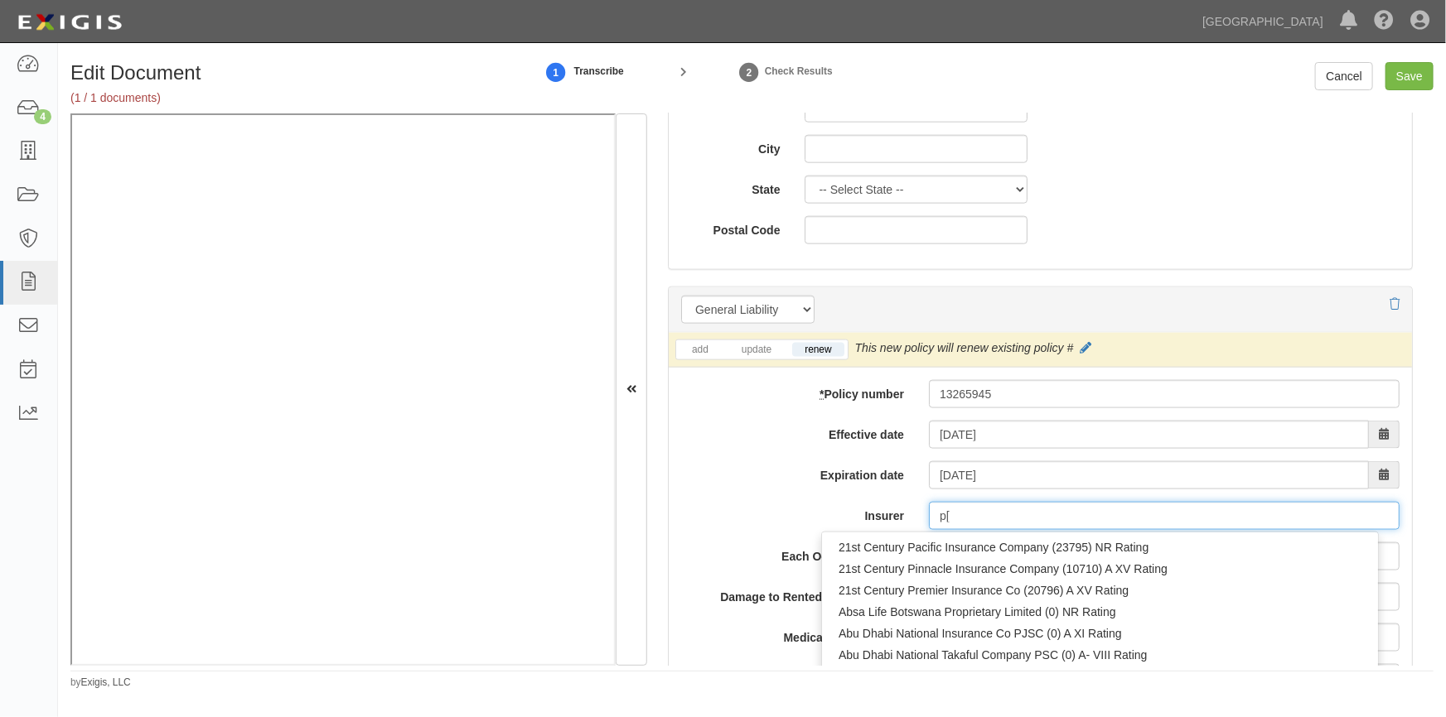
type input "p"
type input "pro"
type input "progressive Advanced Insurance Company (11851) A+ XV Rating"
type input "progressive"
type input "progressive casualty Insurance Company (24260) A+ XV Rating"
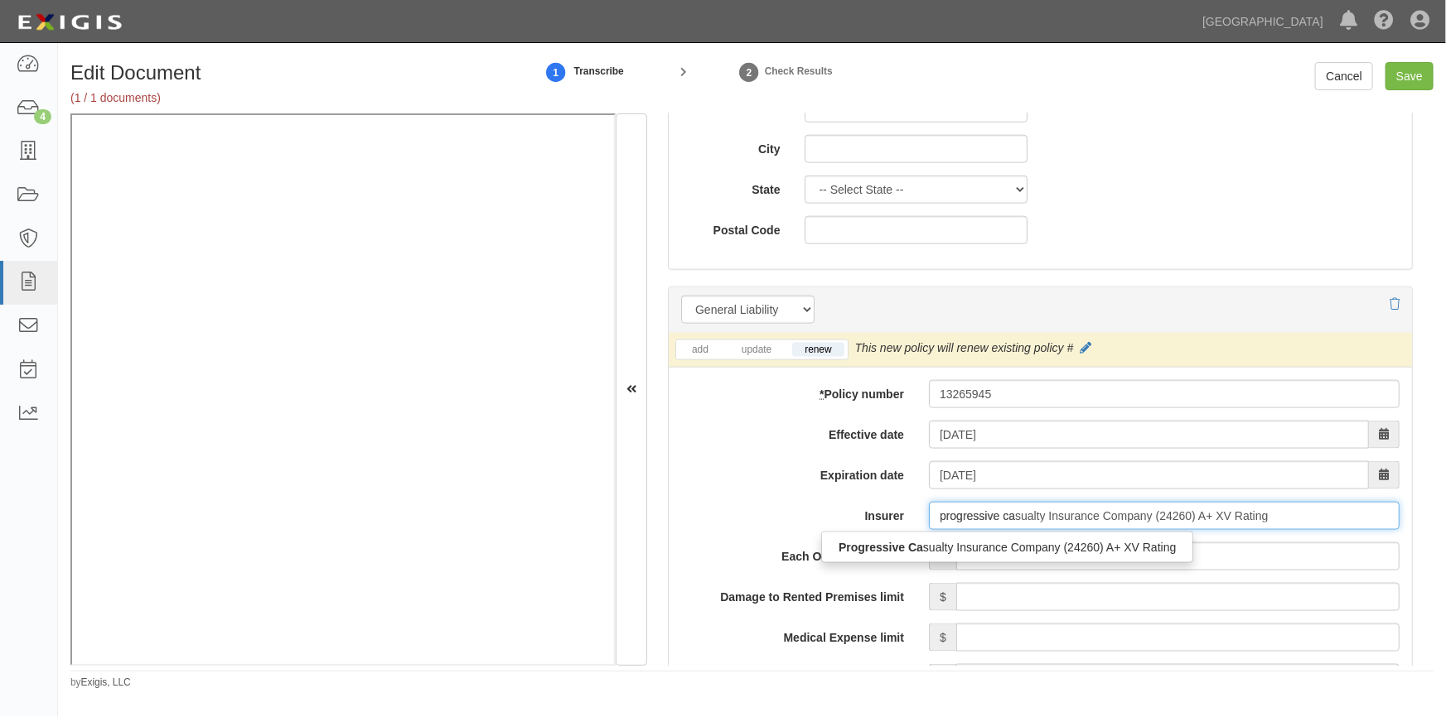
type input "progressive cas"
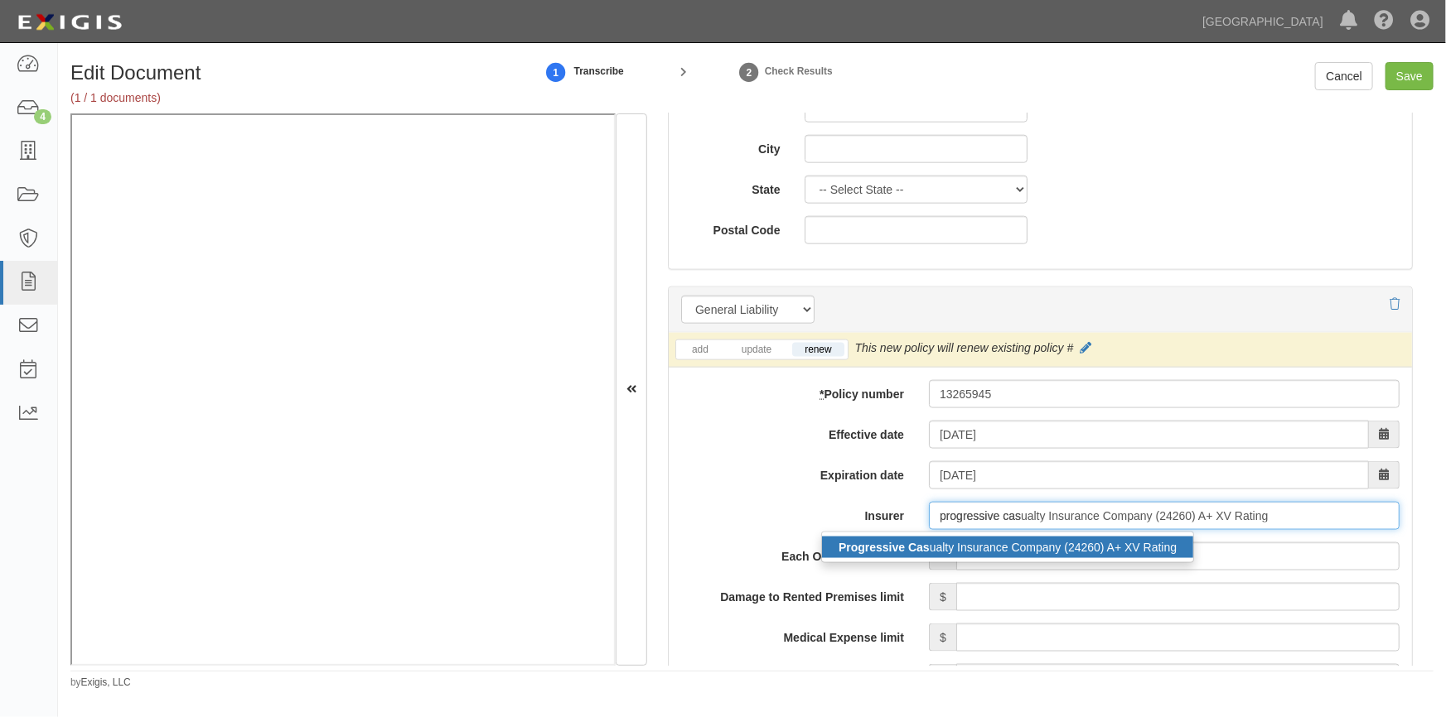
click at [965, 541] on div "Progressive Cas ualty Insurance Company (24260) A+ XV Rating" at bounding box center [1007, 548] width 371 height 22
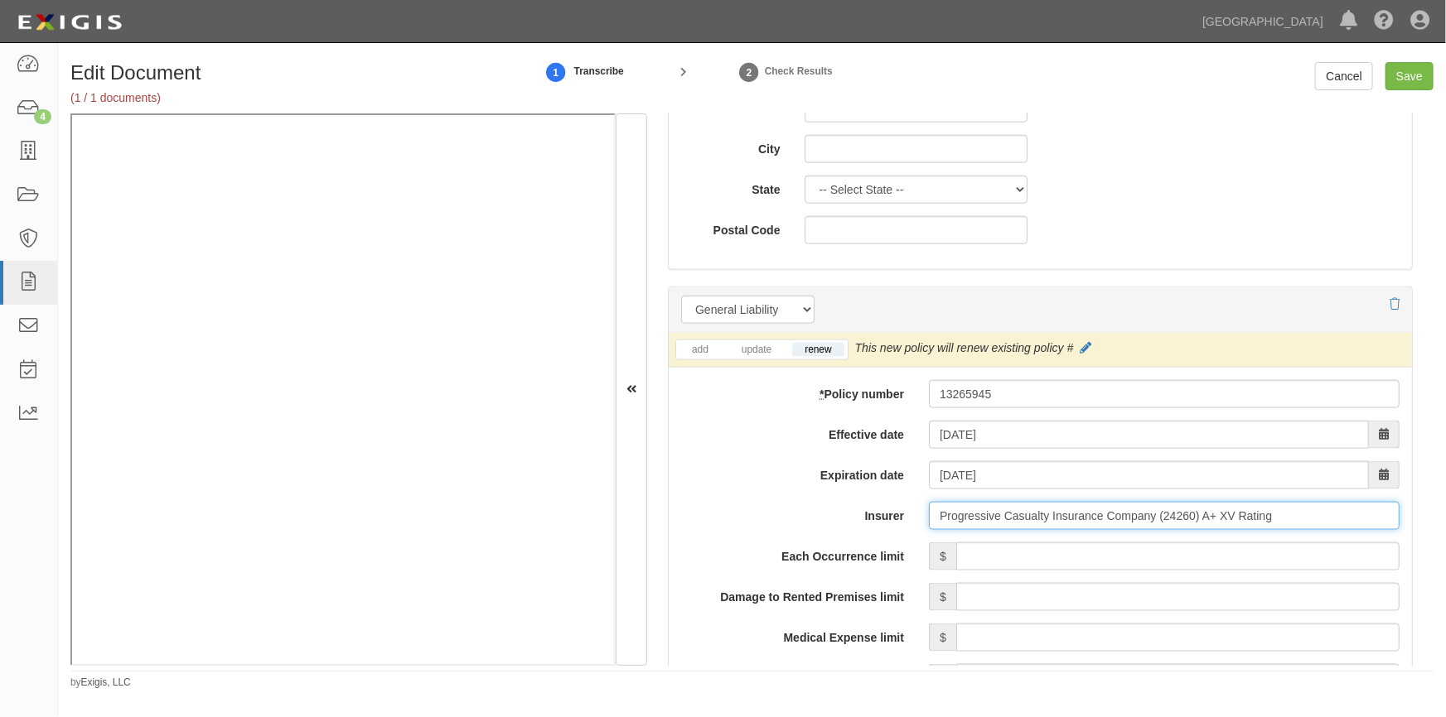
type input "Progressive Casualty Insurance Company (24260) A+ XV Rating"
click at [991, 558] on input "Each Occurrence limit" at bounding box center [1177, 557] width 443 height 28
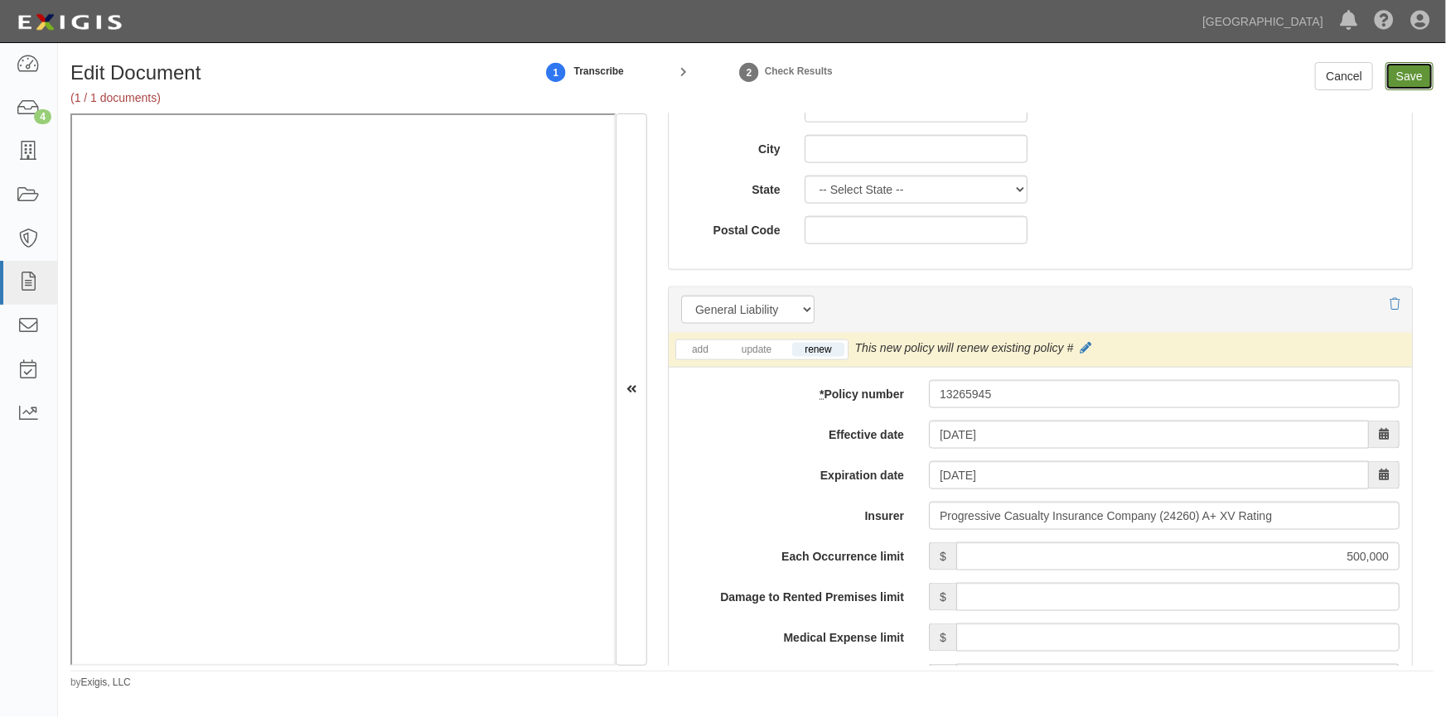
click at [1418, 75] on input "Save" at bounding box center [1409, 76] width 48 height 28
type input "500000"
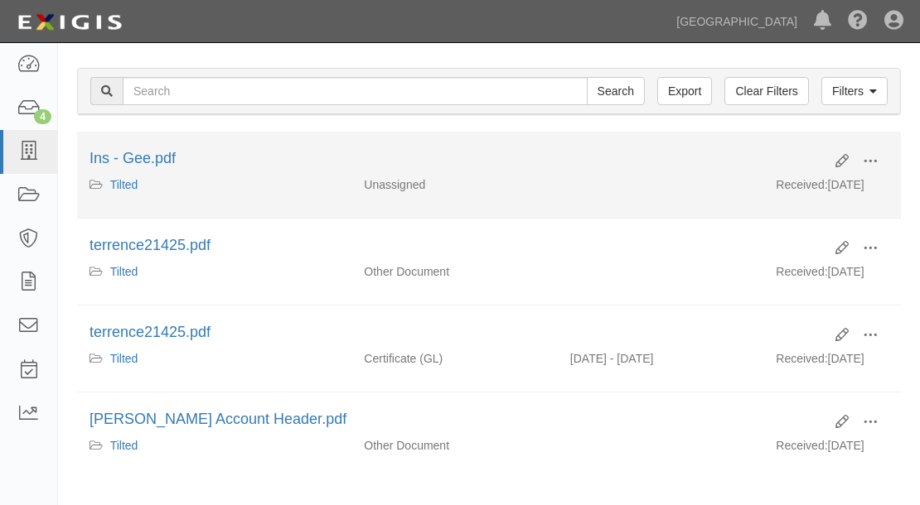
scroll to position [225, 0]
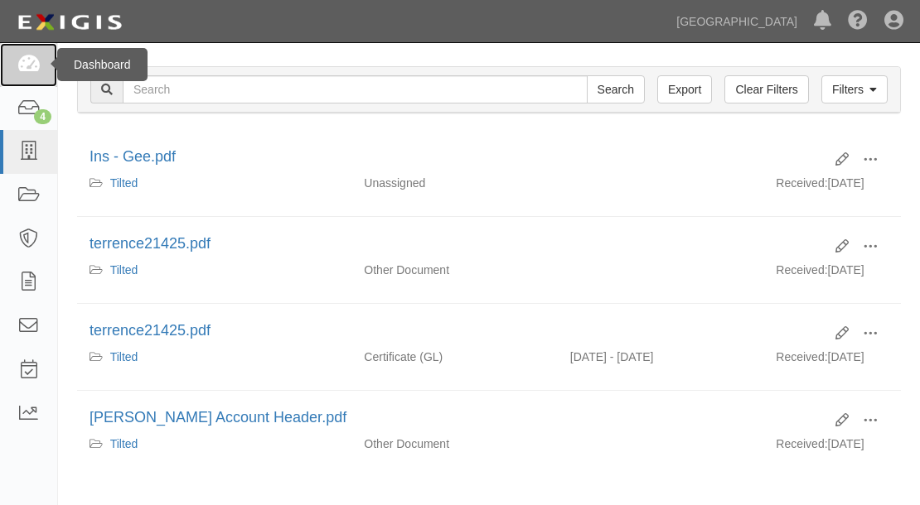
click at [33, 65] on icon at bounding box center [28, 65] width 23 height 19
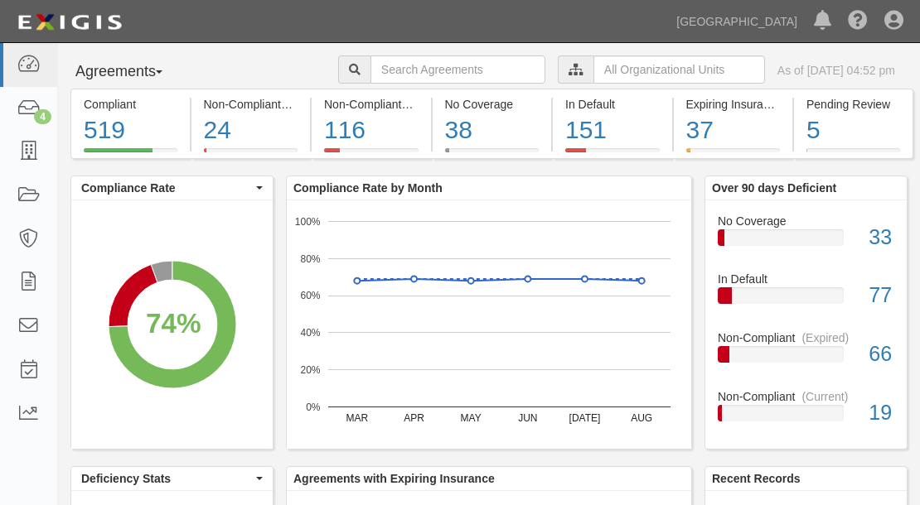
drag, startPoint x: 498, startPoint y: 314, endPoint x: 485, endPoint y: 321, distance: 14.5
click at [497, 315] on rect "A chart." at bounding box center [499, 314] width 342 height 186
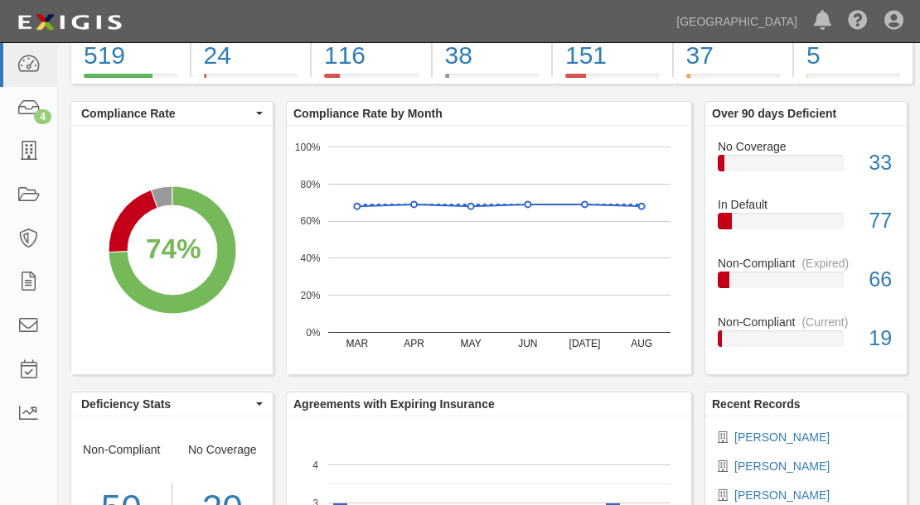
scroll to position [275, 0]
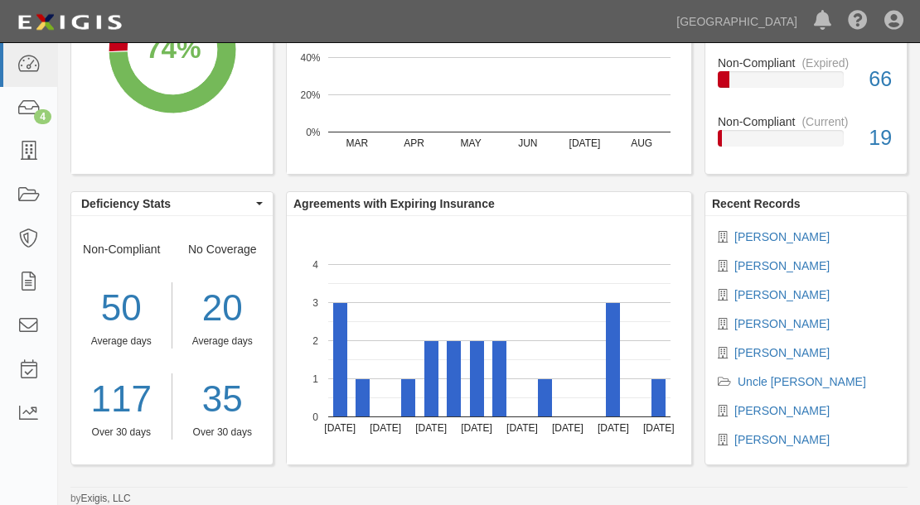
drag, startPoint x: 826, startPoint y: 297, endPoint x: 732, endPoint y: 301, distance: 94.5
click at [732, 301] on li "[PERSON_NAME]" at bounding box center [805, 295] width 176 height 17
copy link "[PERSON_NAME]"
click at [669, 357] on rect "A chart." at bounding box center [499, 340] width 342 height 153
click at [621, 481] on div "Agreements Parties Agreements Coverages Dock A A001 A002 A003 A004 A005 A006 A0…" at bounding box center [489, 143] width 862 height 726
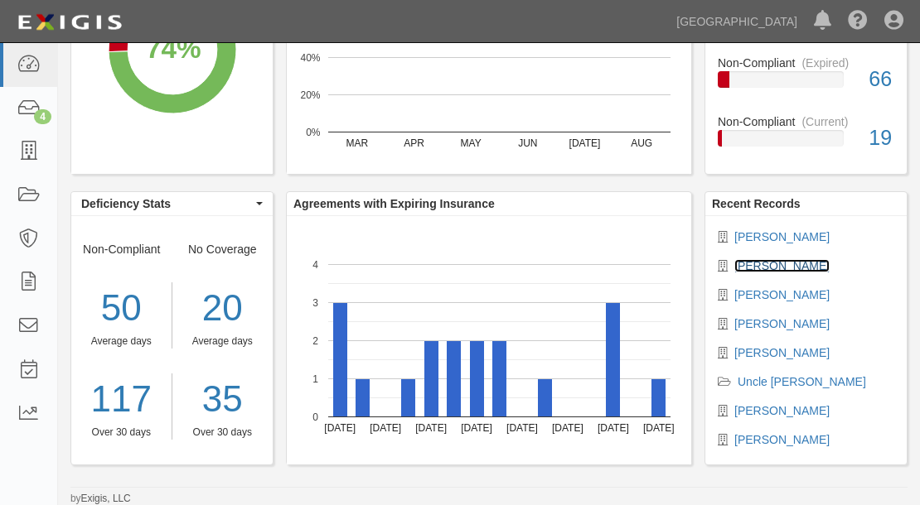
click at [759, 267] on link "[PERSON_NAME]" at bounding box center [781, 265] width 95 height 13
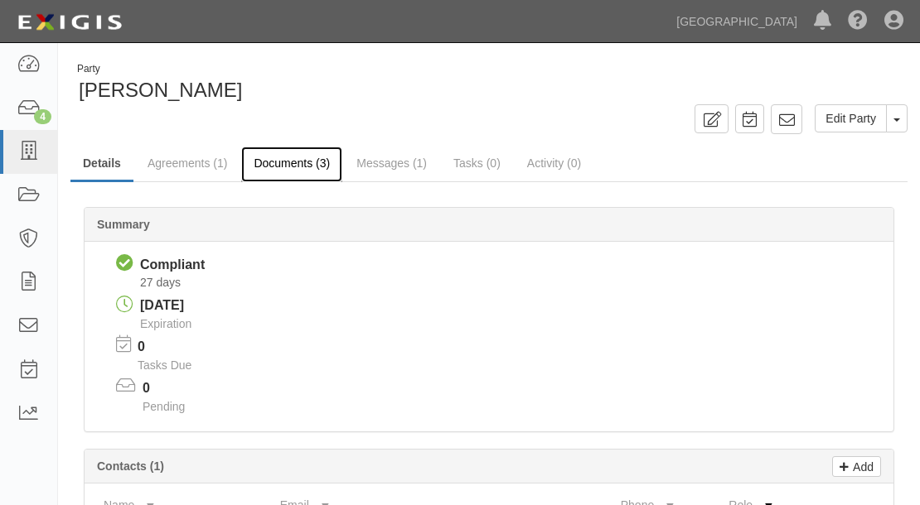
click at [298, 160] on link "Documents (3)" at bounding box center [291, 165] width 101 height 36
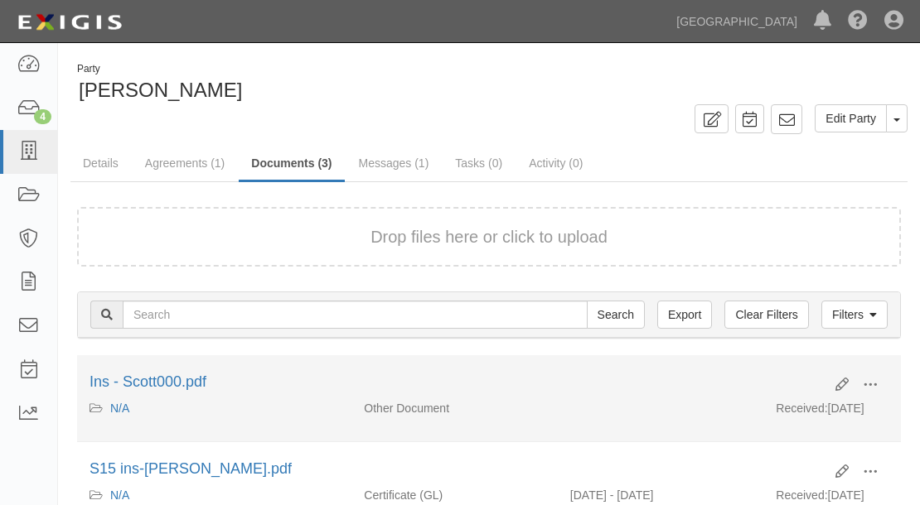
scroll to position [150, 0]
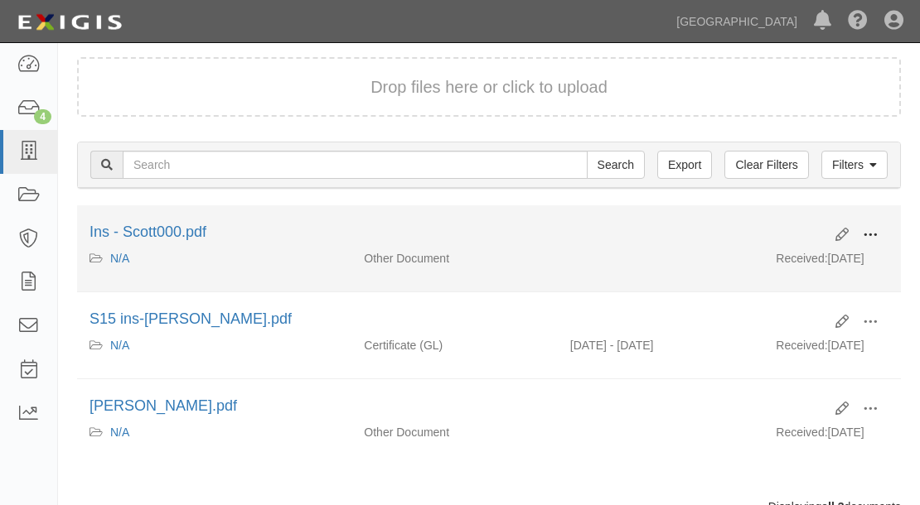
click at [863, 232] on span at bounding box center [869, 235] width 15 height 15
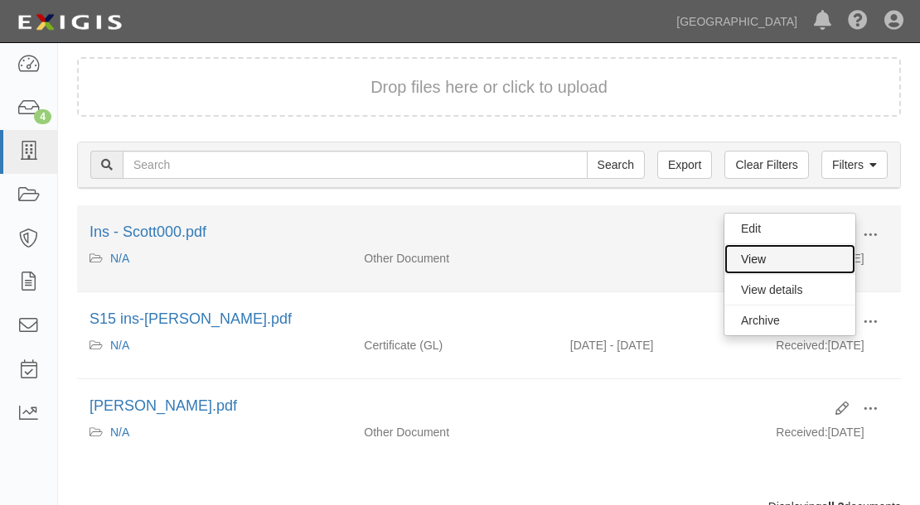
click at [783, 258] on link "View" at bounding box center [789, 259] width 131 height 30
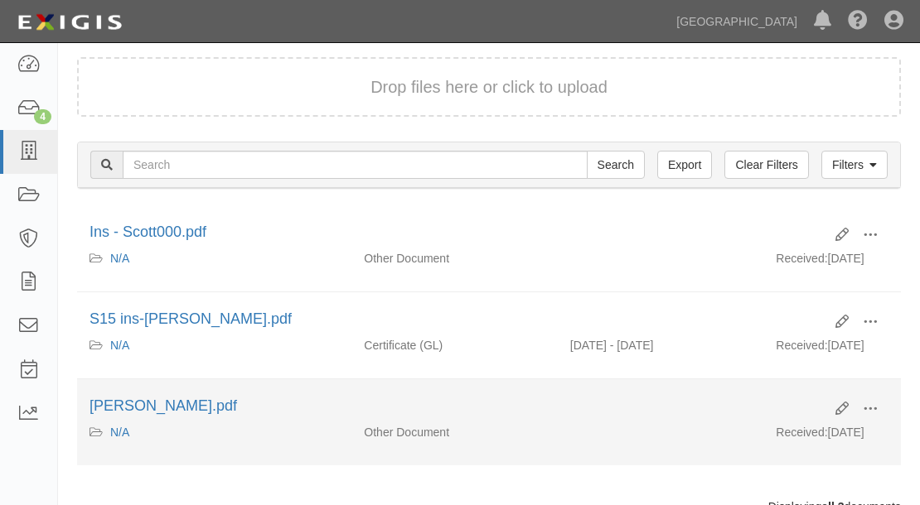
click at [659, 425] on li "Edit View View details Archive Andrew Scott Header.pdf N/A Other Document Recei…" at bounding box center [488, 422] width 823 height 86
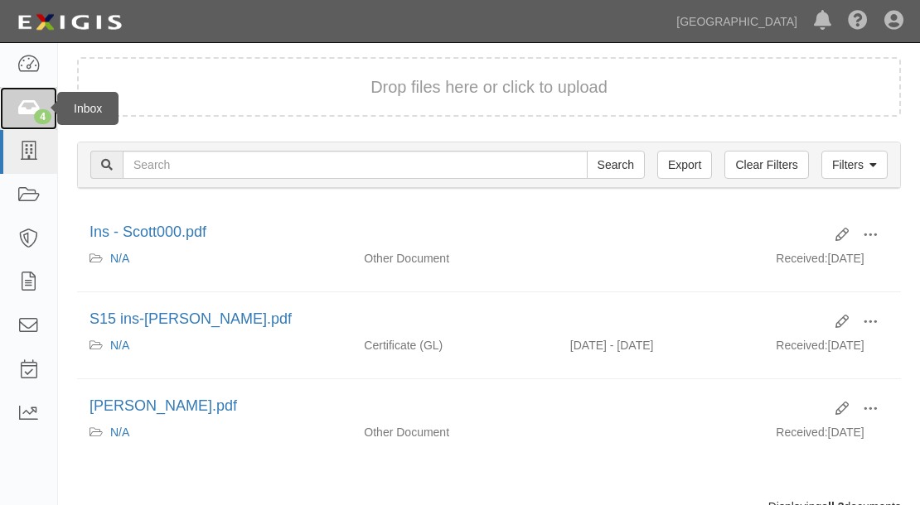
click at [24, 113] on icon at bounding box center [28, 108] width 23 height 19
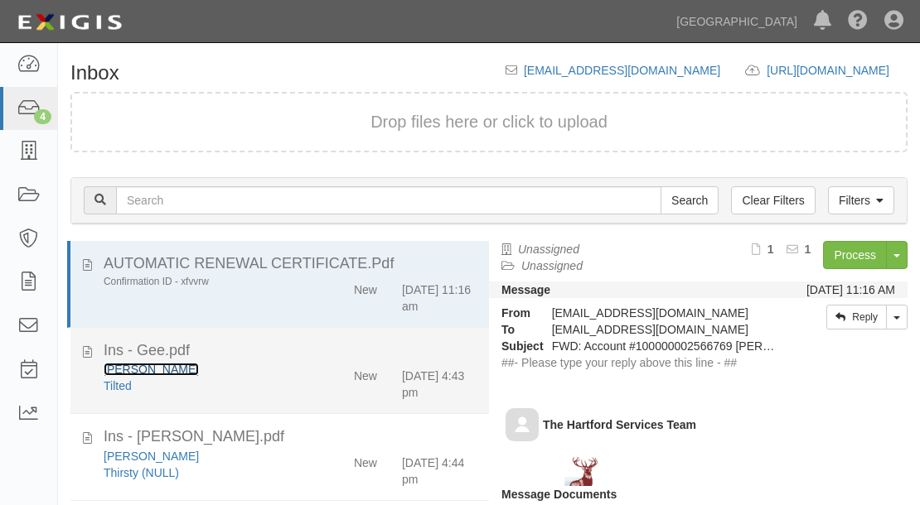
click at [117, 371] on link "[PERSON_NAME]" at bounding box center [151, 369] width 95 height 13
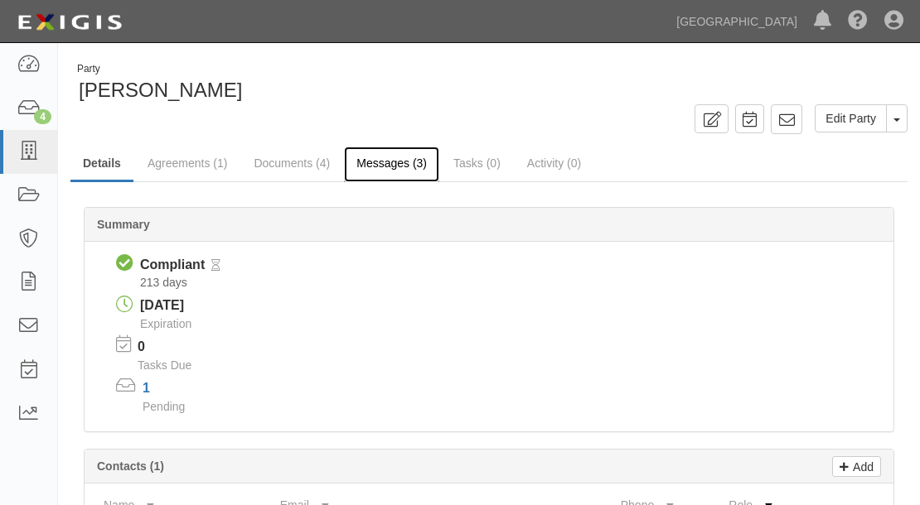
click at [369, 164] on link "Messages (3)" at bounding box center [391, 165] width 95 height 36
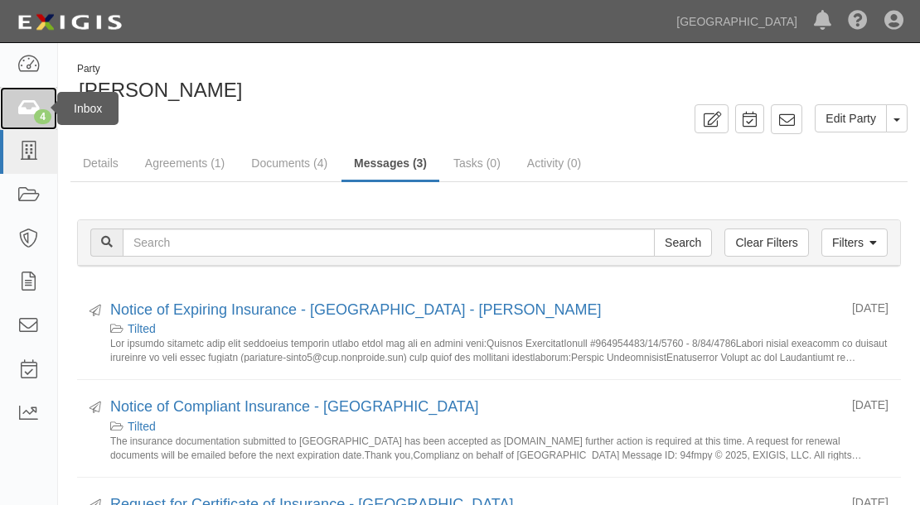
click at [36, 116] on div "4" at bounding box center [42, 116] width 17 height 15
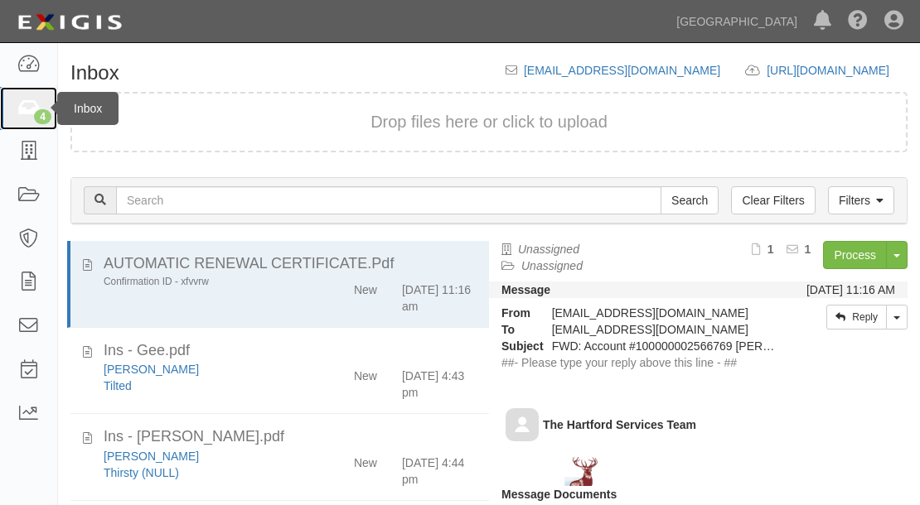
click at [20, 117] on icon at bounding box center [28, 108] width 23 height 19
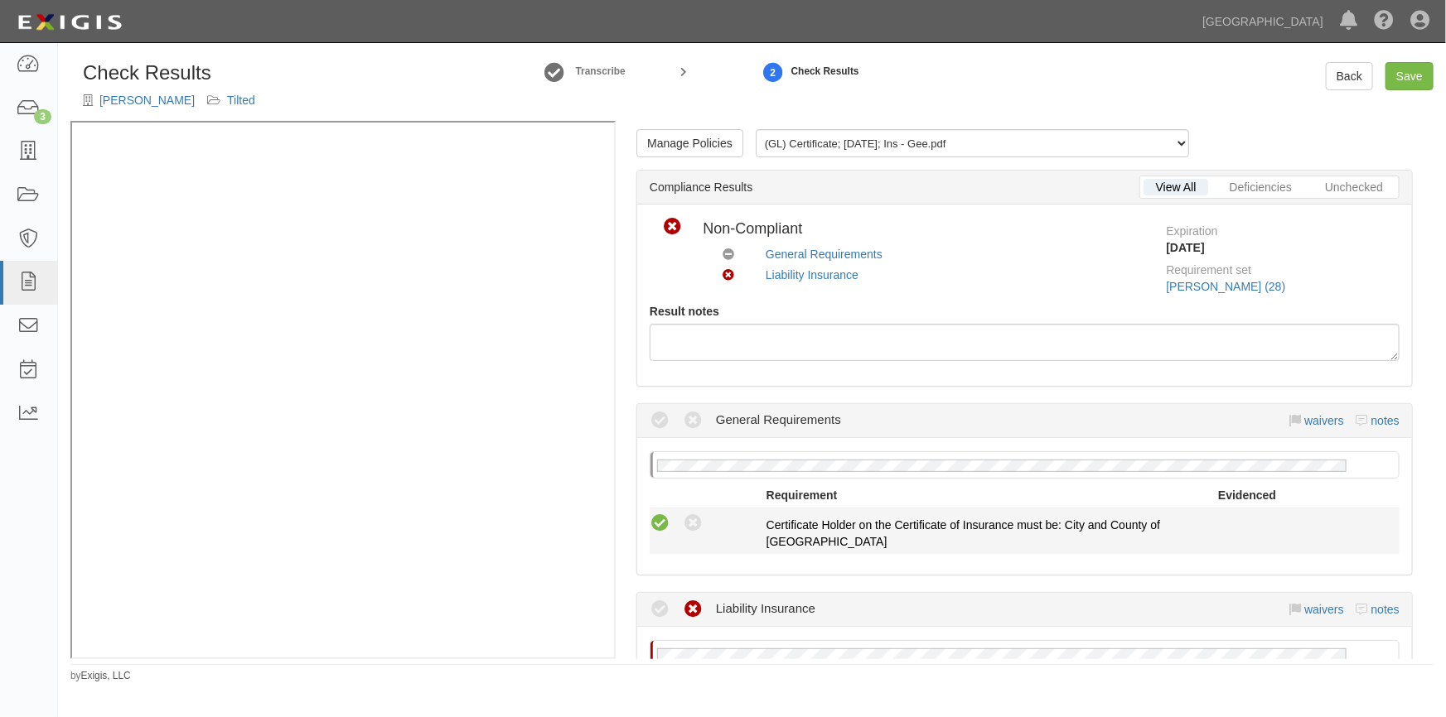
click at [654, 525] on icon at bounding box center [660, 524] width 21 height 21
radio input "true"
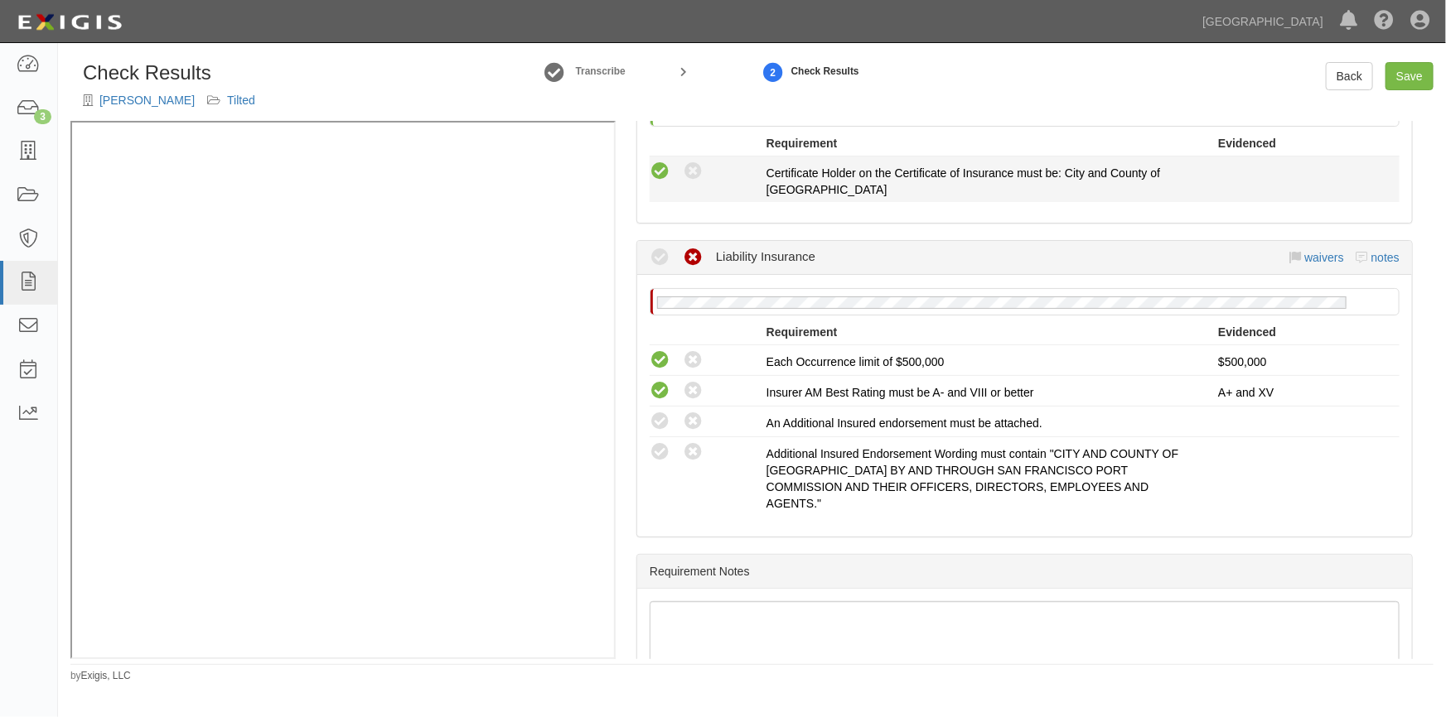
scroll to position [450, 0]
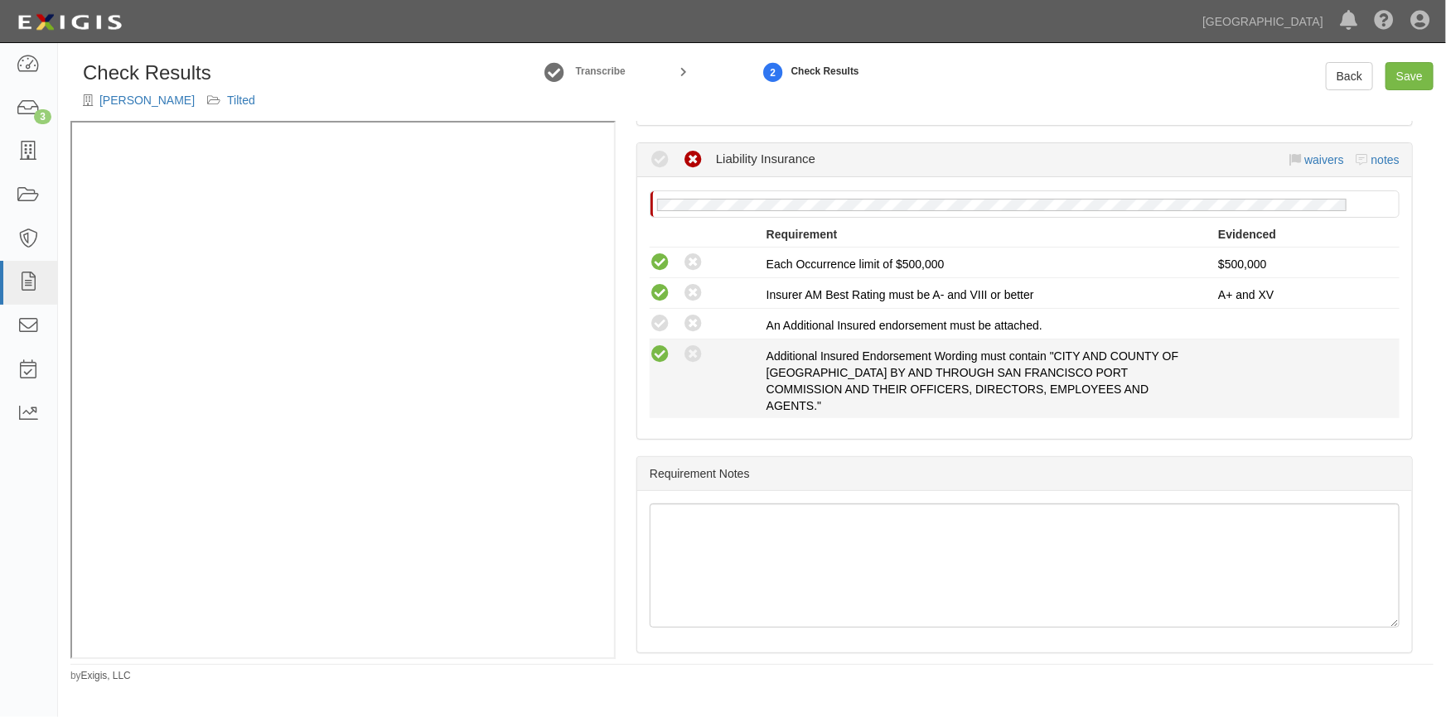
click at [657, 355] on icon at bounding box center [660, 355] width 21 height 21
radio input "true"
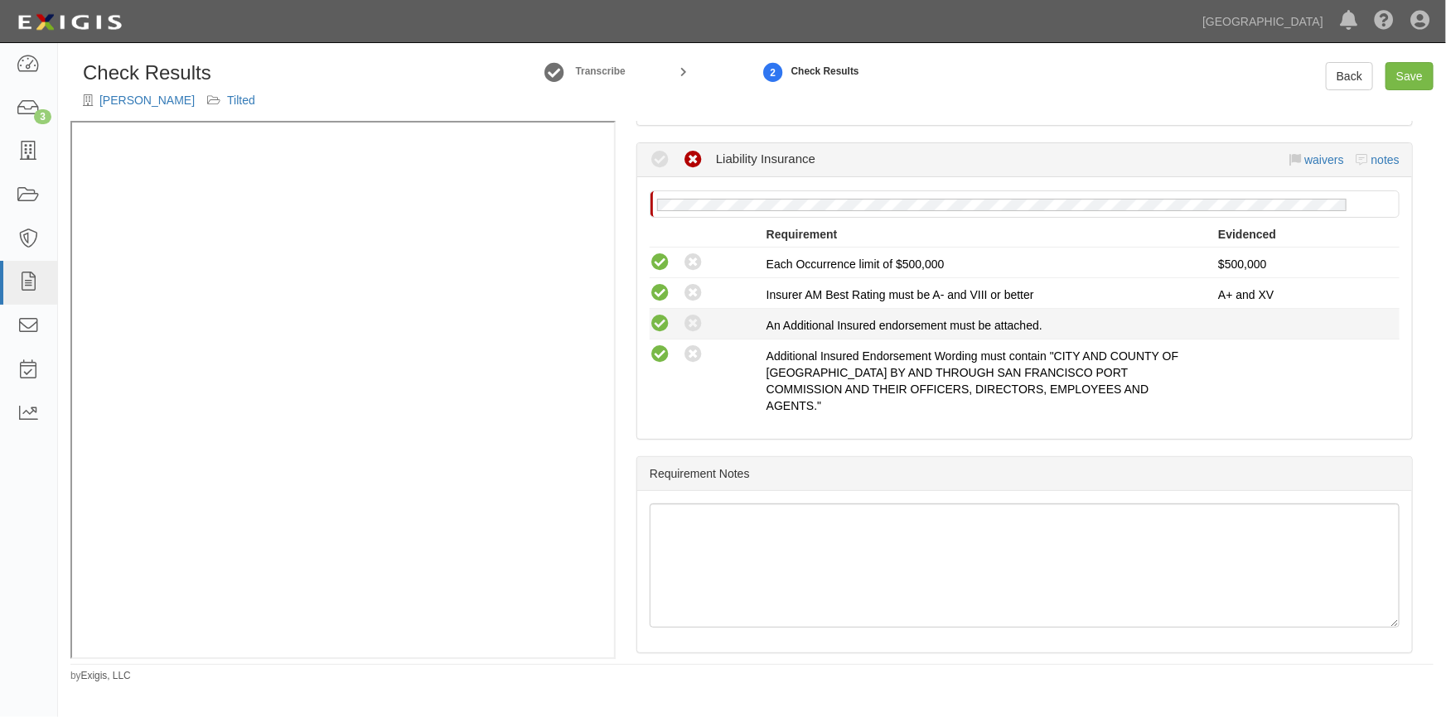
click at [657, 329] on icon at bounding box center [660, 324] width 21 height 21
radio input "true"
click at [1422, 75] on link "Save" at bounding box center [1409, 76] width 48 height 28
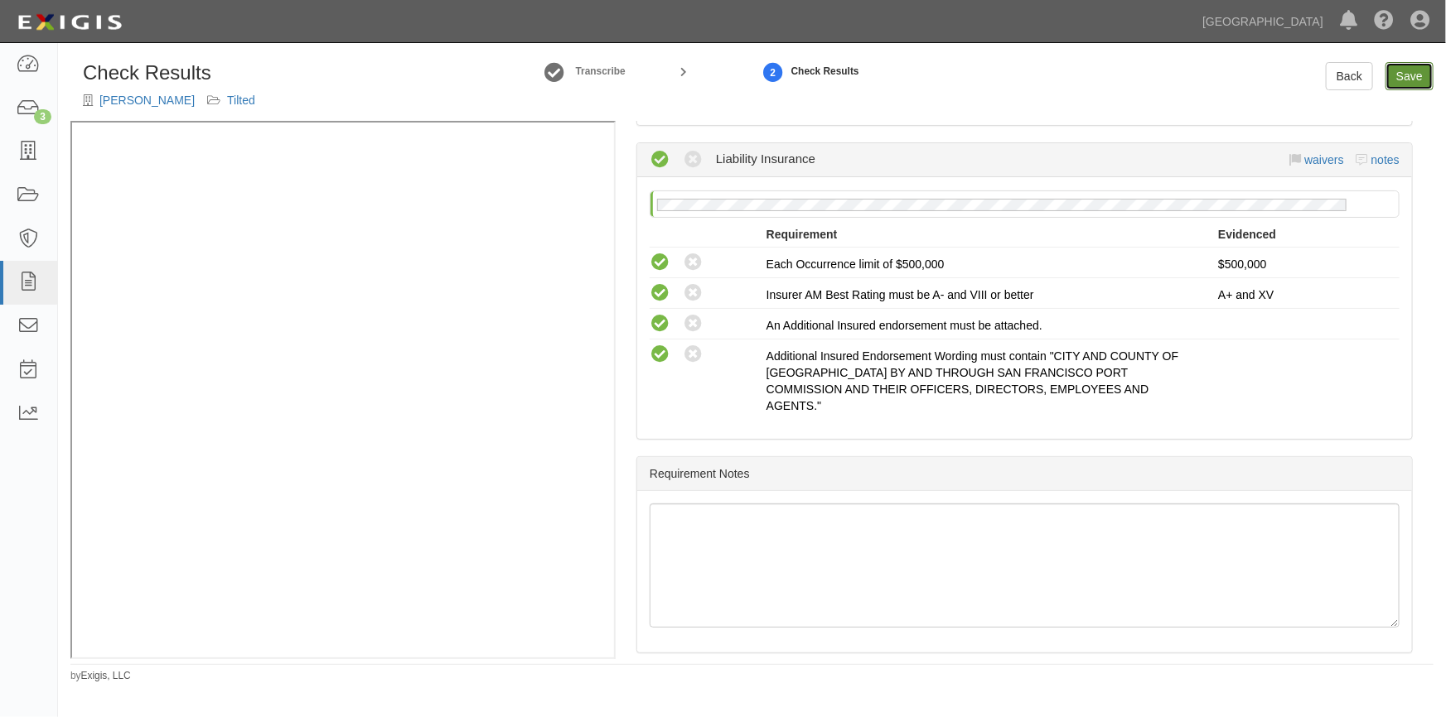
radio input "true"
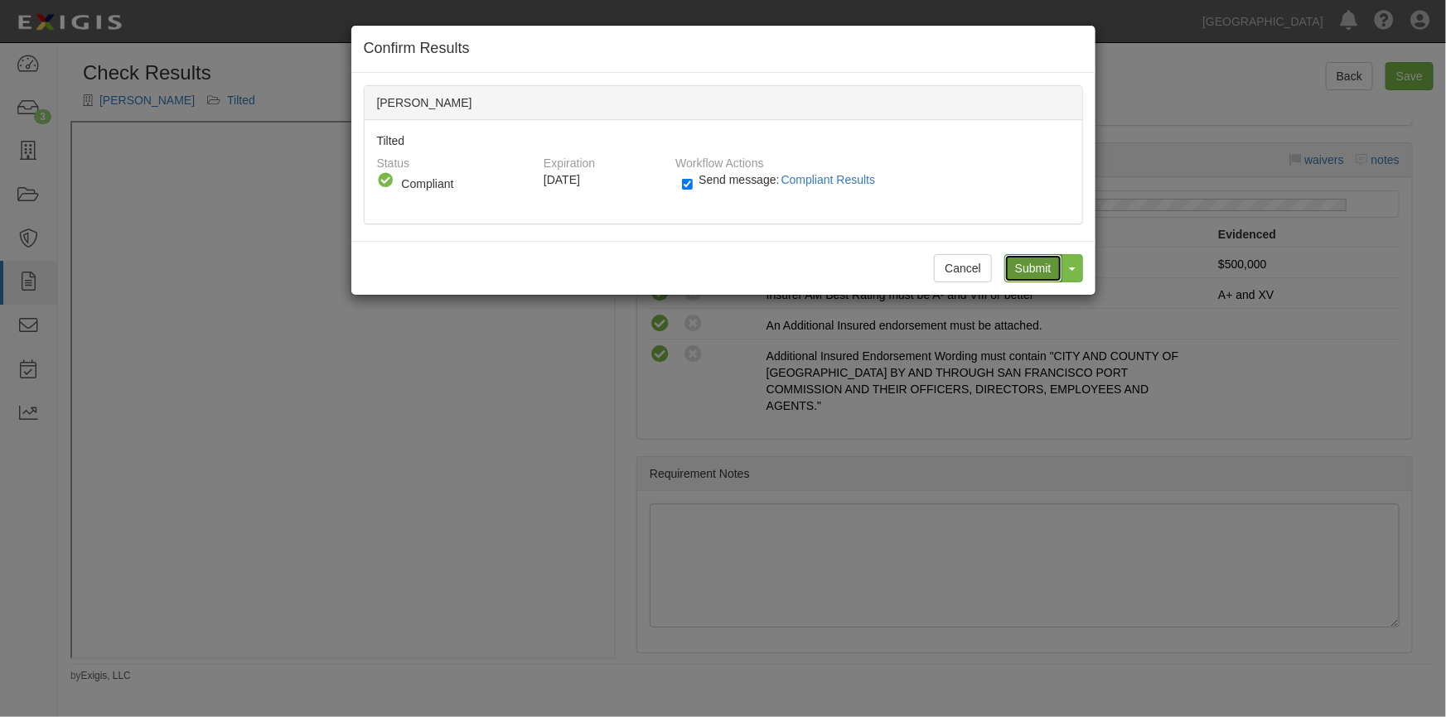
click at [1017, 266] on input "Submit" at bounding box center [1033, 268] width 58 height 28
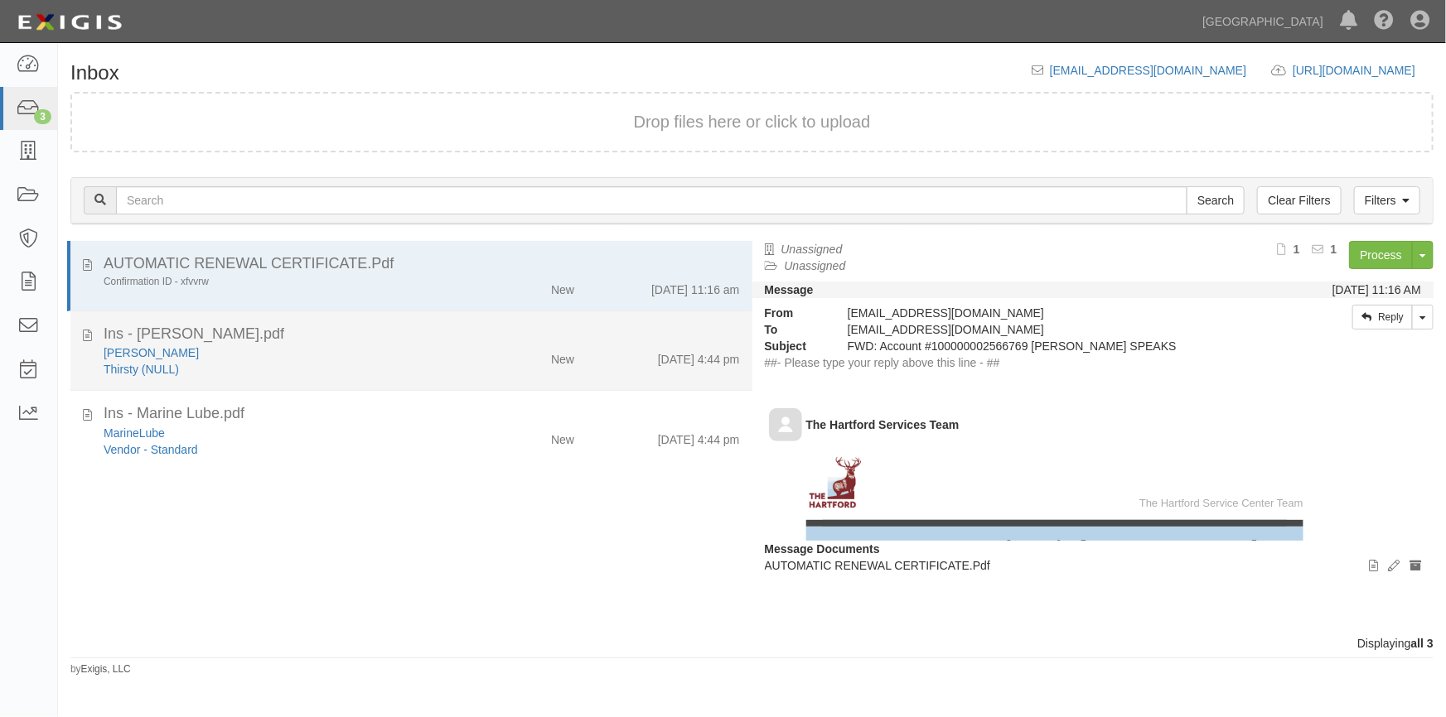
click at [251, 343] on div "Ins - Lepert.pdf" at bounding box center [422, 335] width 636 height 22
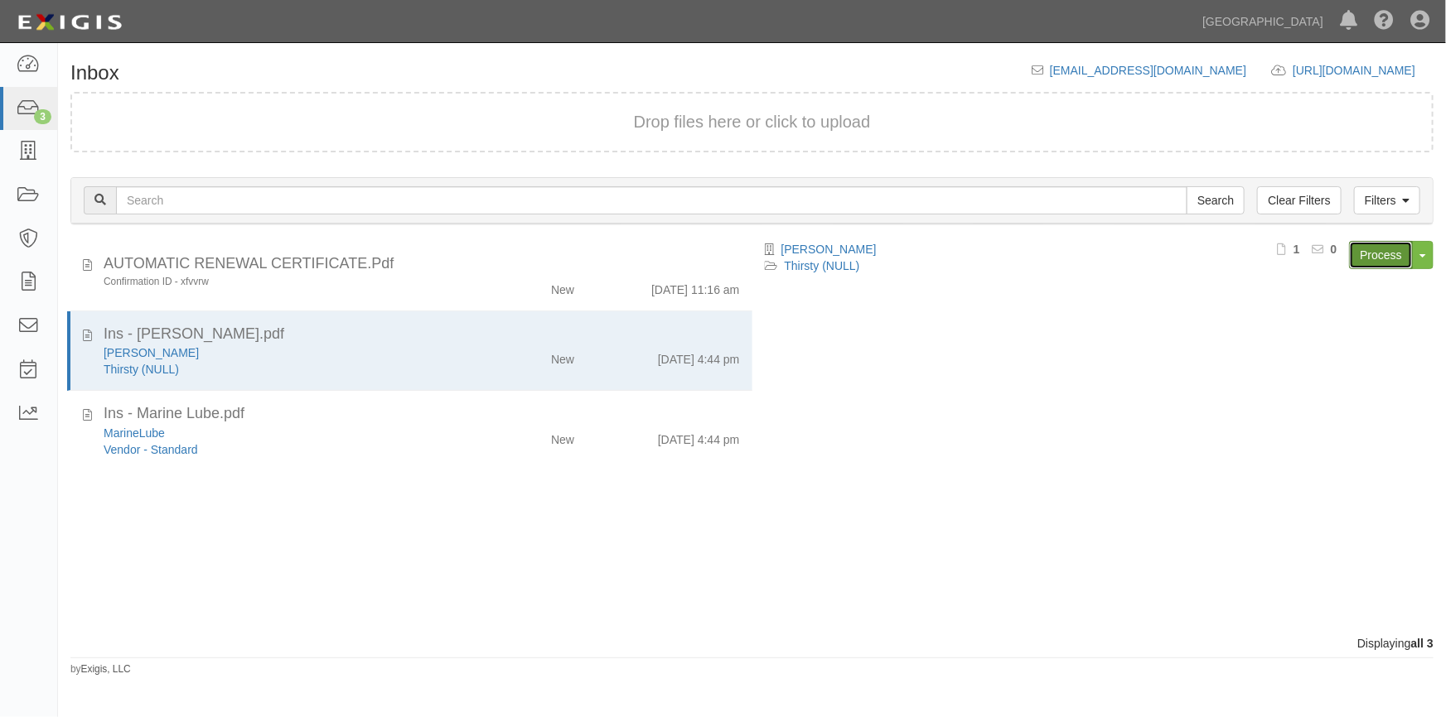
click at [1362, 251] on link "Process" at bounding box center [1381, 255] width 64 height 28
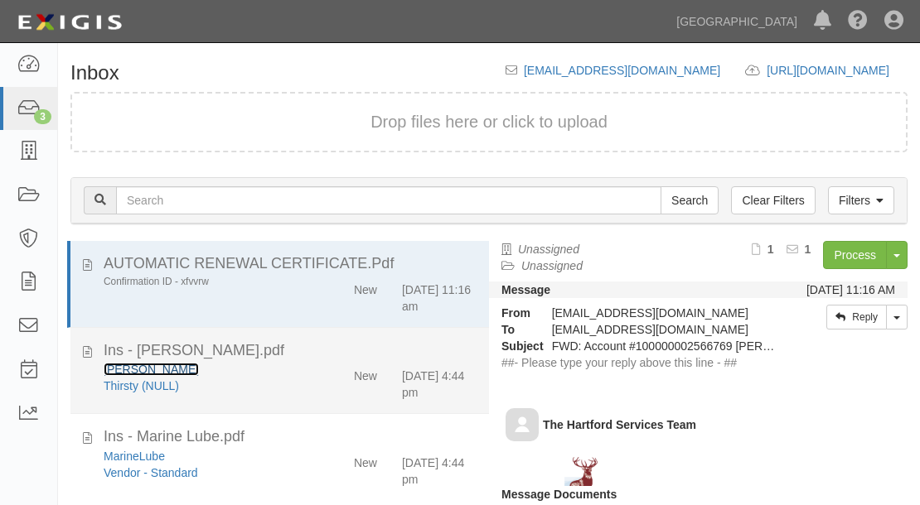
click at [142, 364] on link "[PERSON_NAME]" at bounding box center [151, 369] width 95 height 13
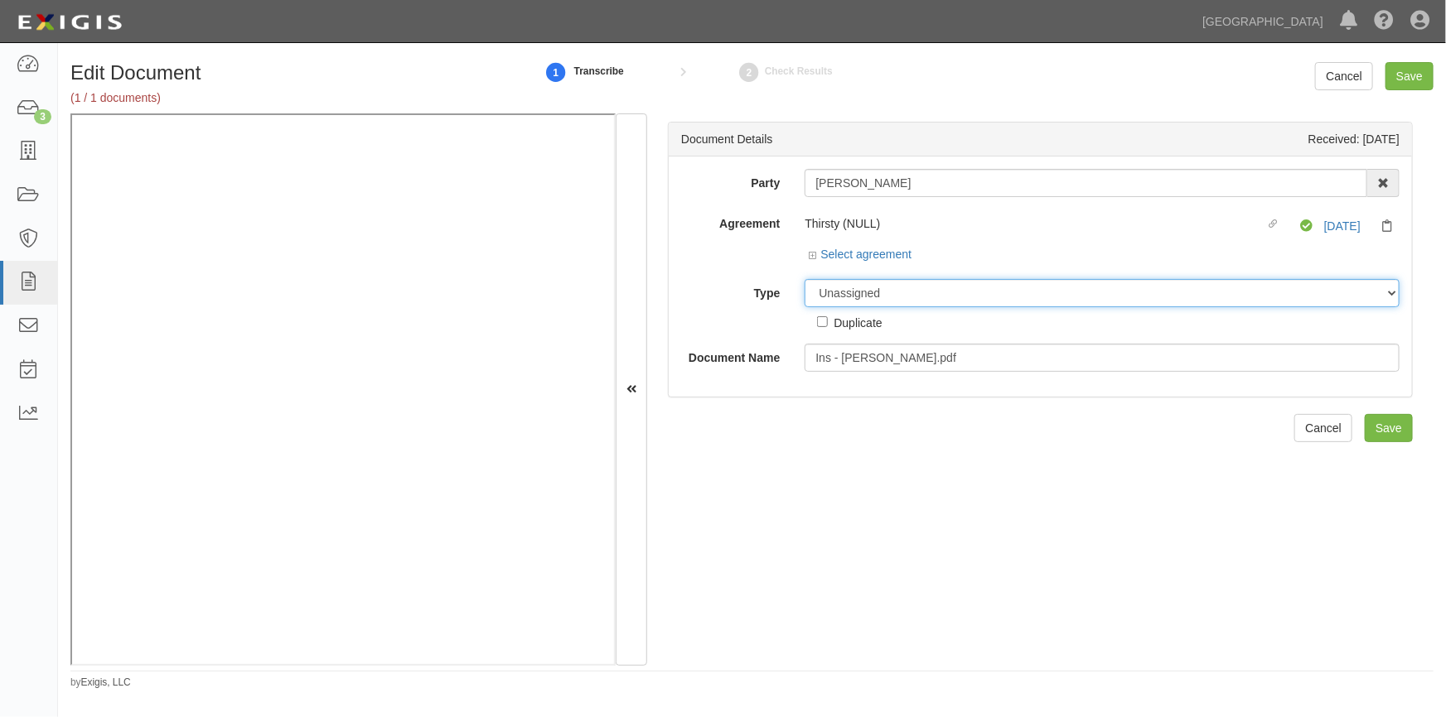
click at [825, 287] on select "Unassigned Binder Cancellation Notice Certificate Contract Endorsement Insuranc…" at bounding box center [1101, 293] width 595 height 28
select select "OtherDetail"
click at [804, 279] on select "Unassigned Binder Cancellation Notice Certificate Contract Endorsement Insuranc…" at bounding box center [1101, 293] width 595 height 28
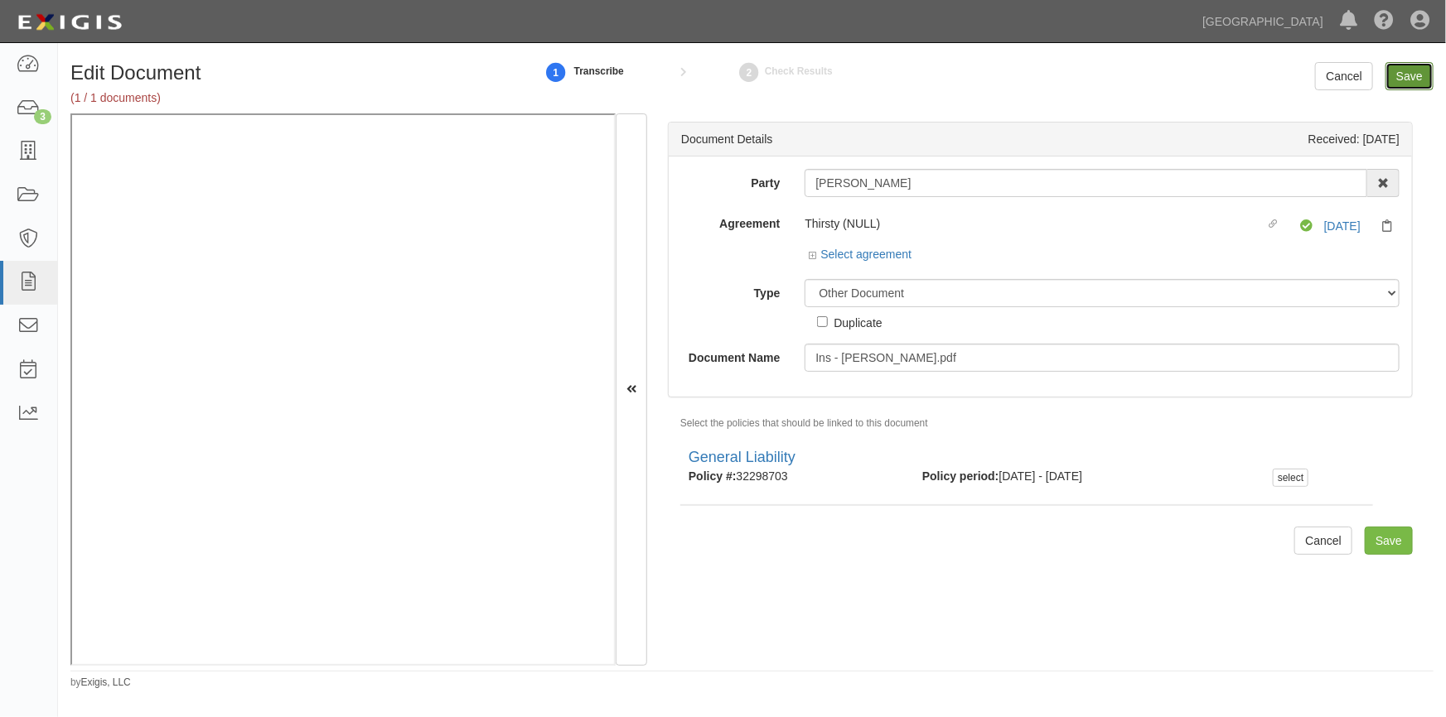
click at [1409, 83] on input "Save" at bounding box center [1409, 76] width 48 height 28
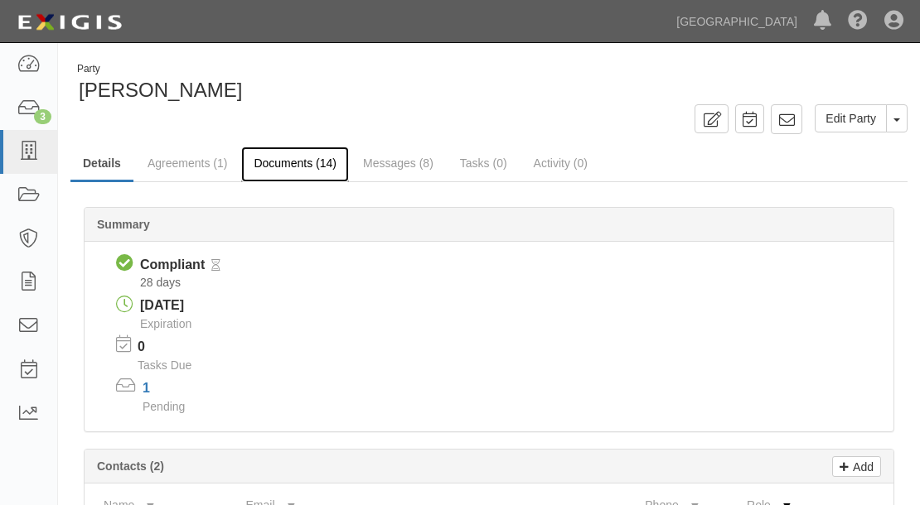
click at [295, 163] on link "Documents (14)" at bounding box center [295, 165] width 108 height 36
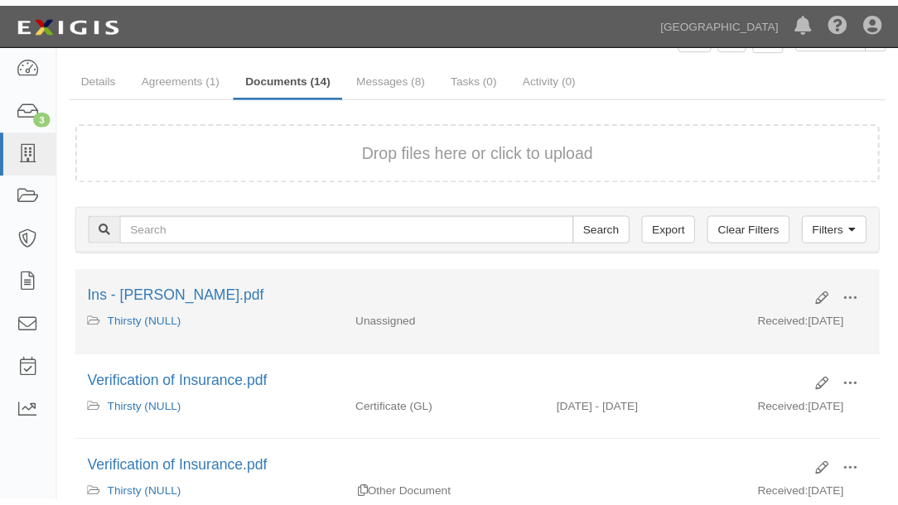
scroll to position [150, 0]
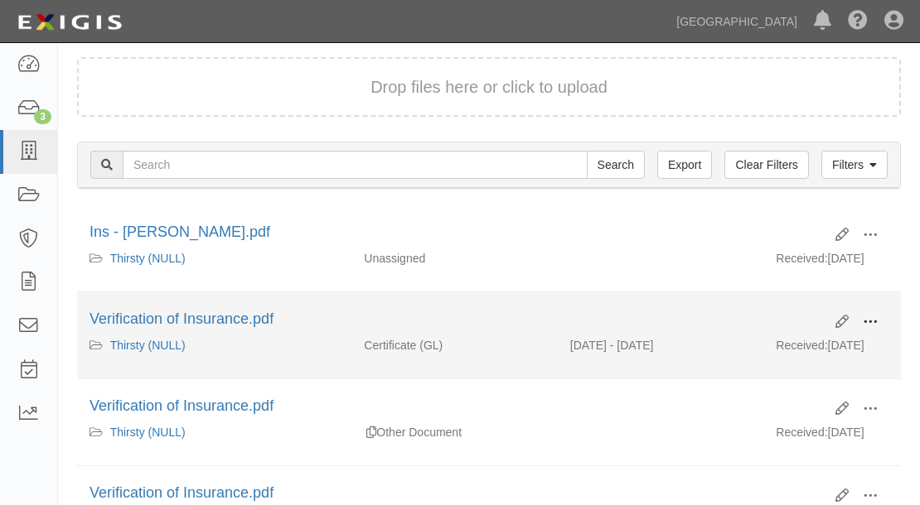
click at [867, 330] on span at bounding box center [869, 322] width 15 height 15
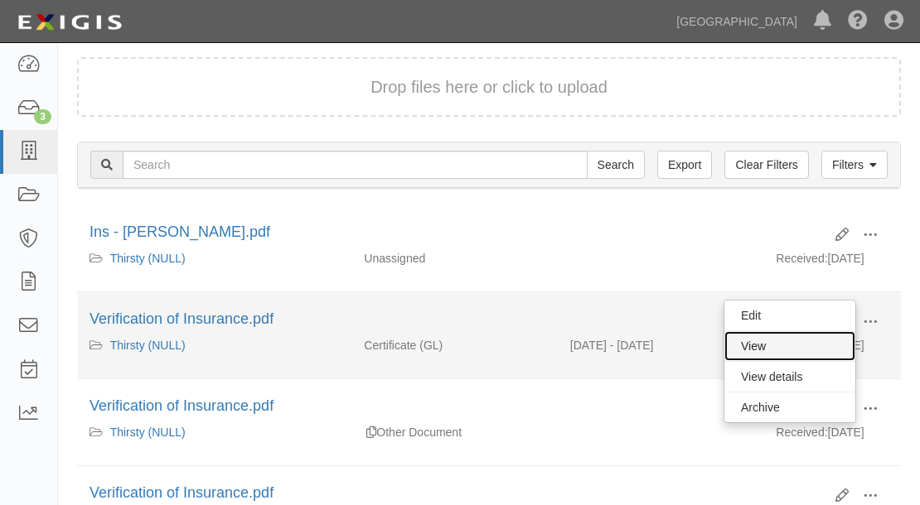
click at [754, 361] on link "View" at bounding box center [789, 346] width 131 height 30
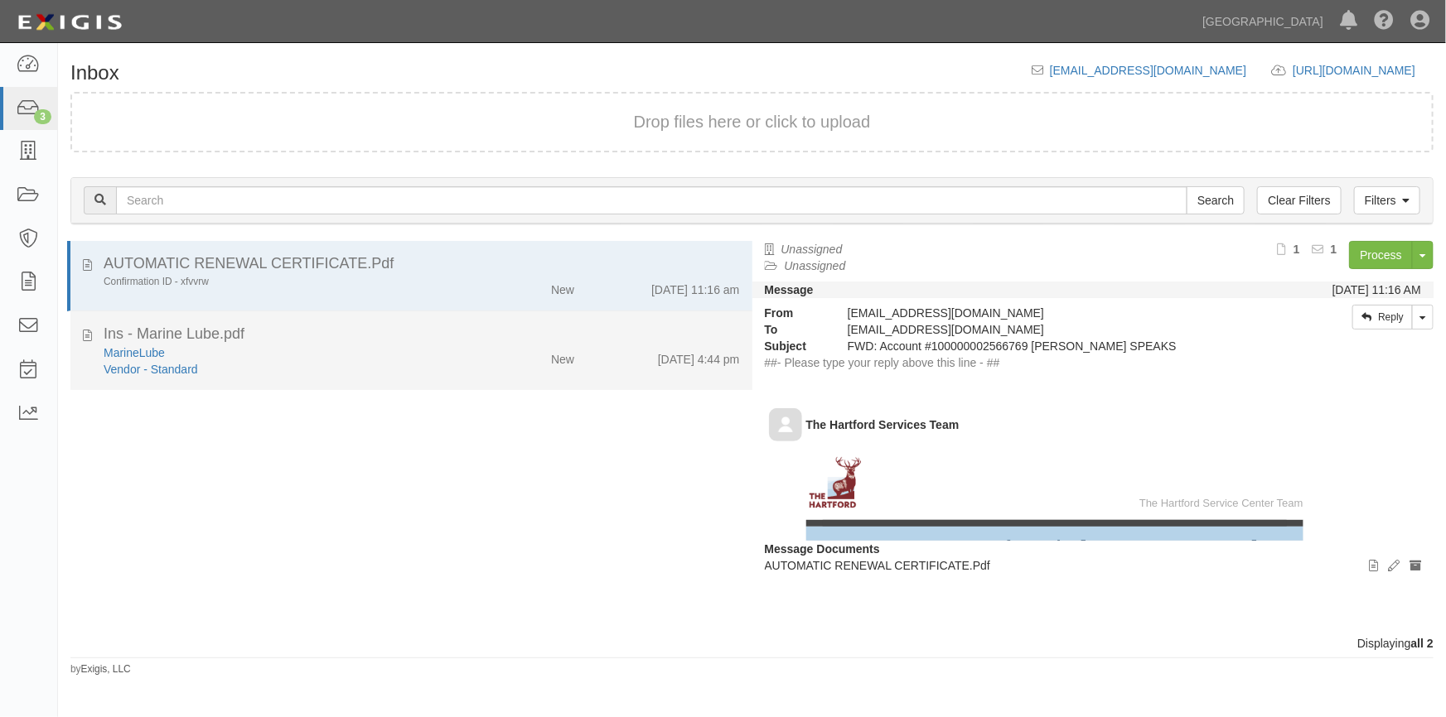
click at [313, 358] on div "MarineLube" at bounding box center [284, 353] width 360 height 17
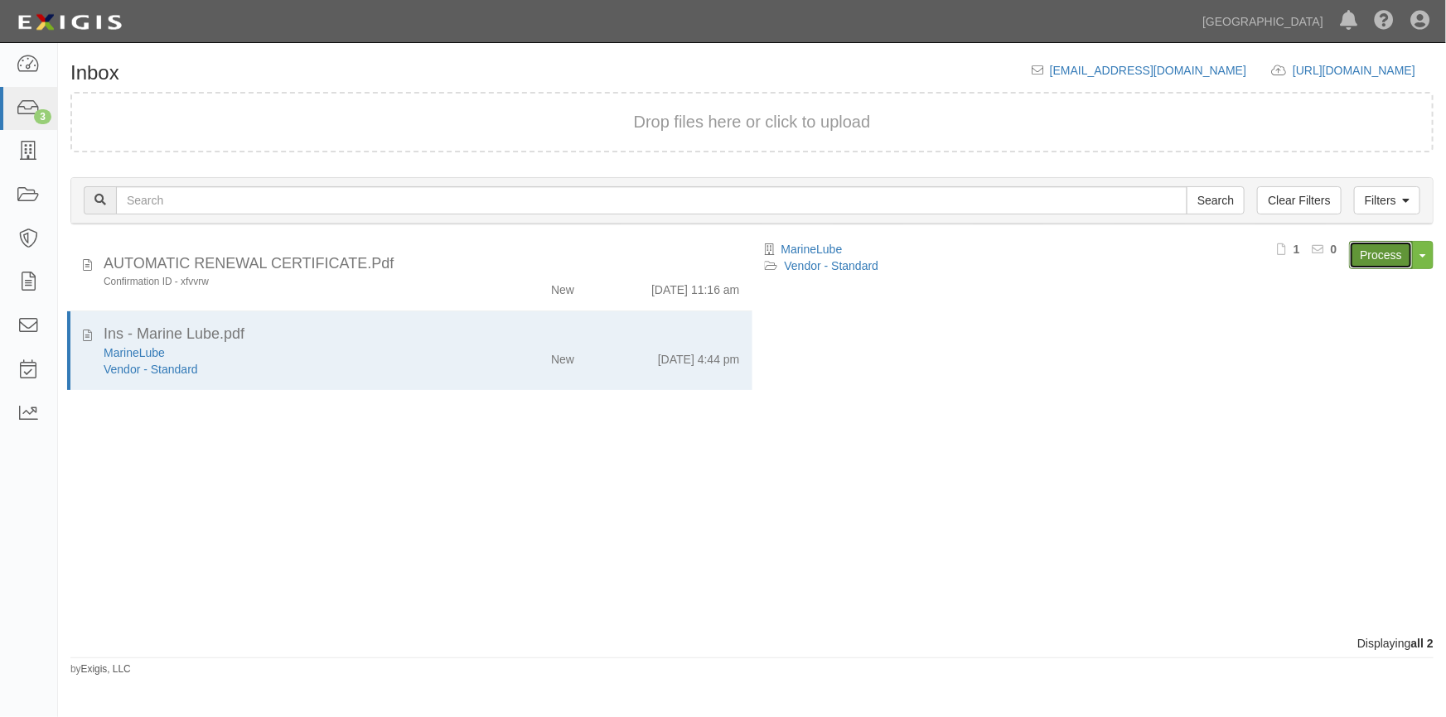
click at [1388, 256] on link "Process" at bounding box center [1381, 255] width 64 height 28
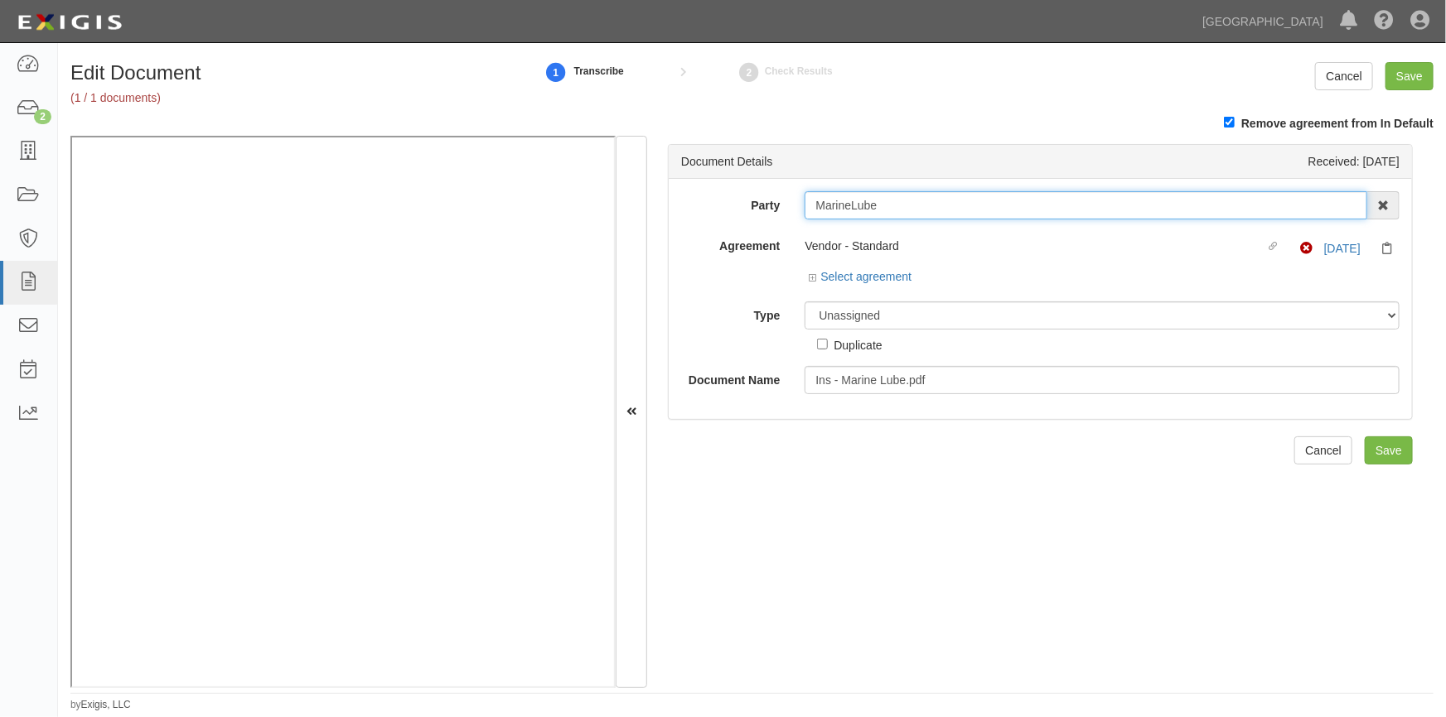
drag, startPoint x: 885, startPoint y: 208, endPoint x: 808, endPoint y: 206, distance: 77.1
click at [808, 206] on input "MarineLube" at bounding box center [1085, 205] width 563 height 28
click at [936, 198] on input "MarineLube" at bounding box center [1085, 205] width 563 height 28
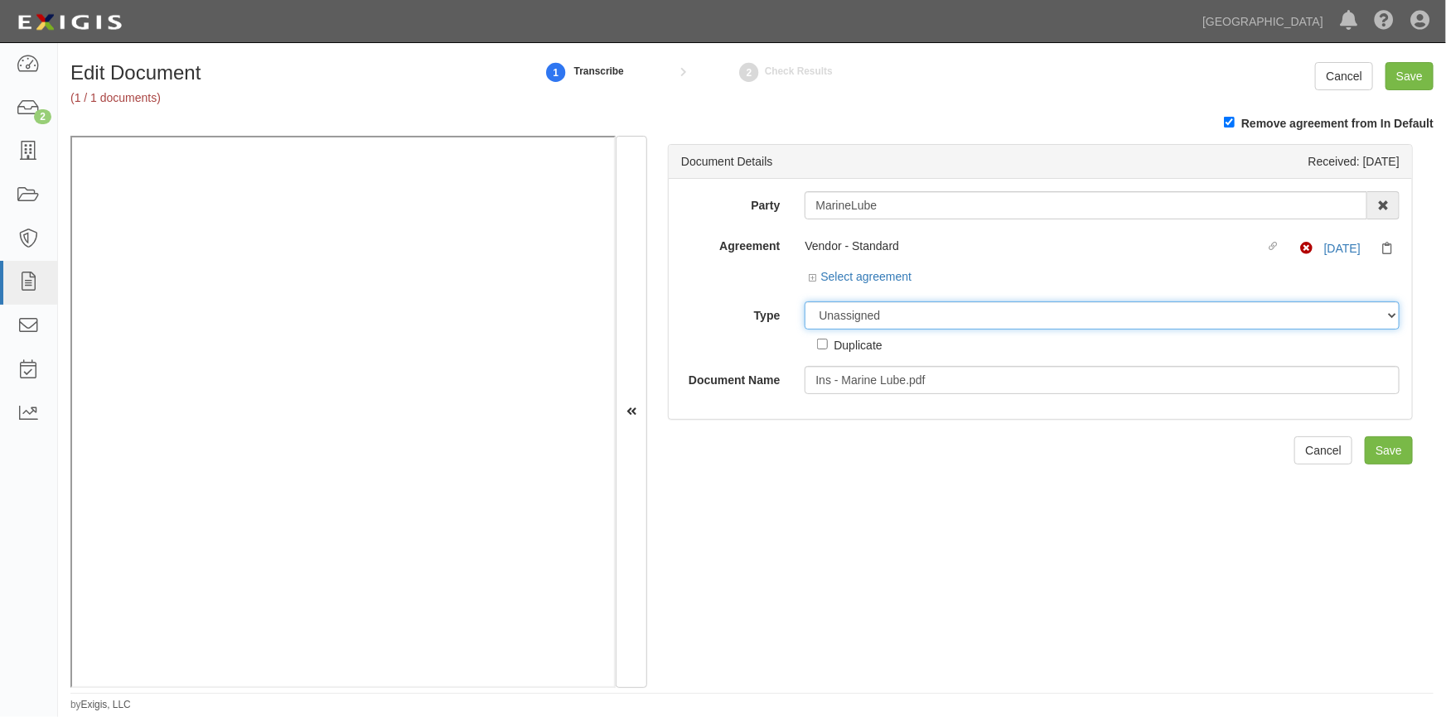
click at [902, 315] on select "Unassigned Binder Cancellation Notice Certificate Contract Endorsement Insuranc…" at bounding box center [1101, 316] width 595 height 28
select select "CertificateDetail"
click at [804, 302] on select "Unassigned Binder Cancellation Notice Certificate Contract Endorsement Insuranc…" at bounding box center [1101, 316] width 595 height 28
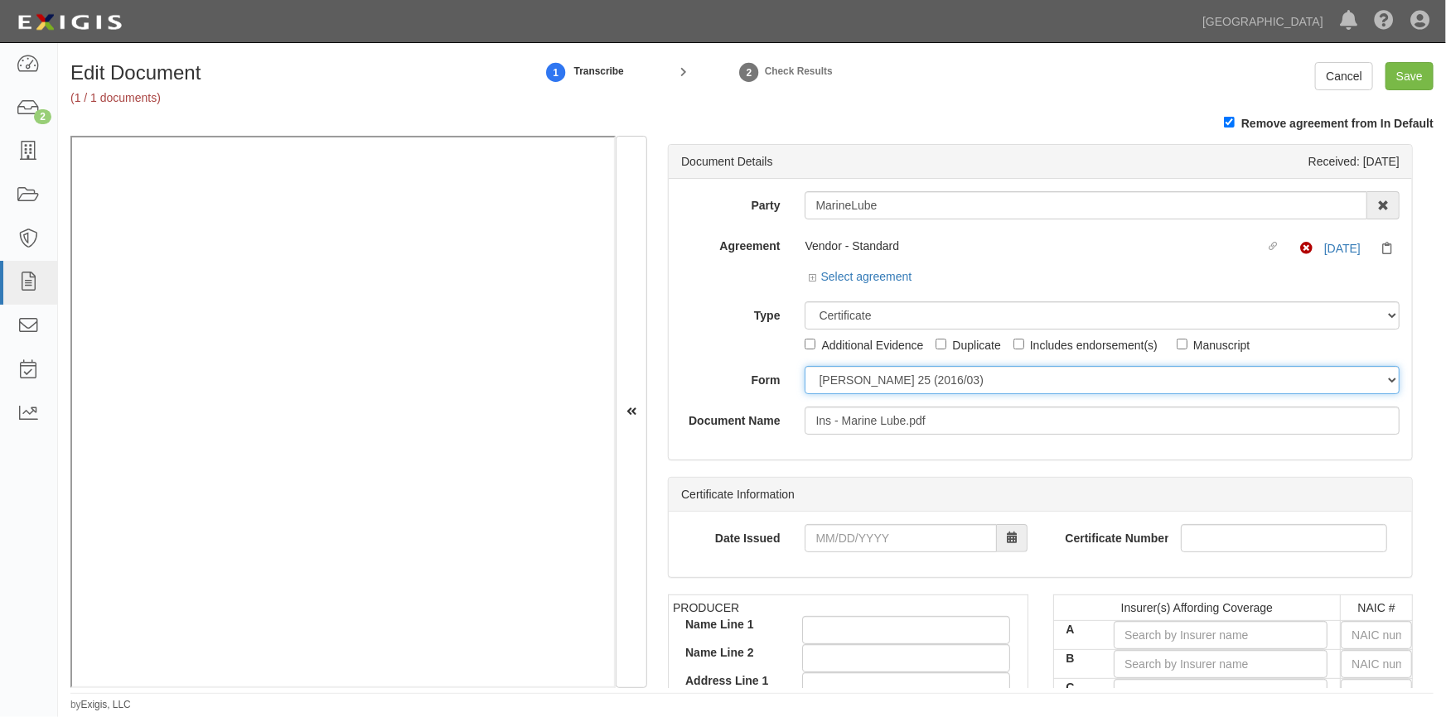
drag, startPoint x: 837, startPoint y: 384, endPoint x: 836, endPoint y: 393, distance: 9.2
click at [837, 384] on select "ACORD 25 (2016/03) ACORD 101 ACORD 855 NY (2014/05) General" at bounding box center [1101, 380] width 595 height 28
select select "GeneralFormDetail"
click at [804, 366] on select "ACORD 25 (2016/03) ACORD 101 ACORD 855 NY (2014/05) General" at bounding box center [1101, 380] width 595 height 28
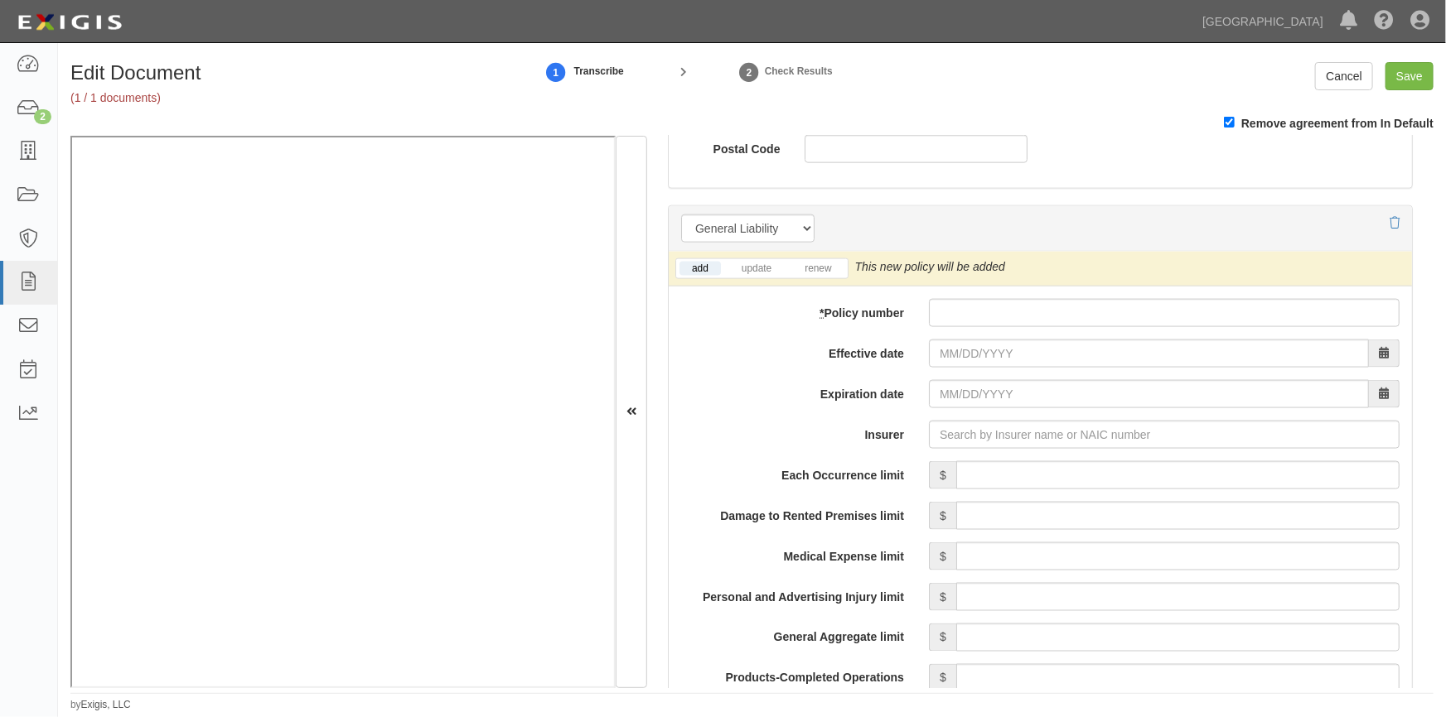
scroll to position [1172, 0]
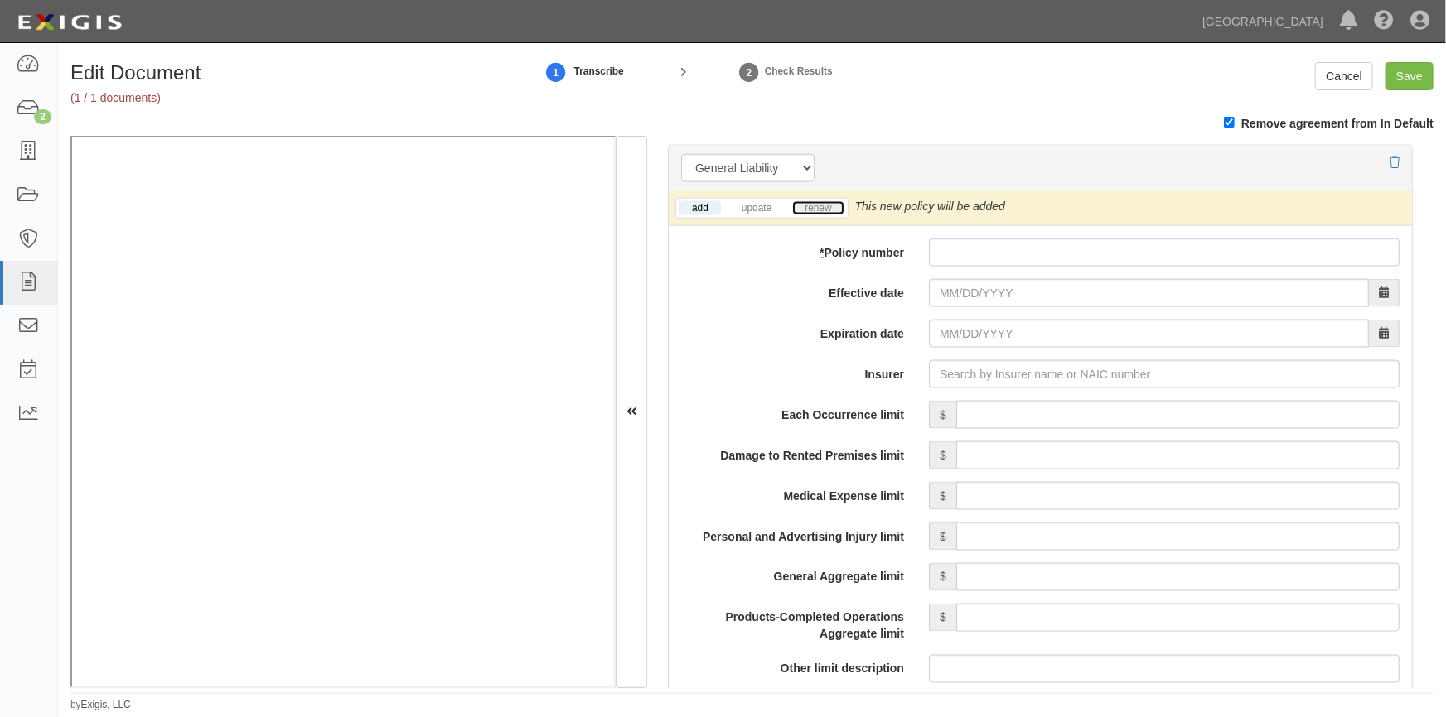
click at [833, 214] on link "renew" at bounding box center [817, 208] width 51 height 14
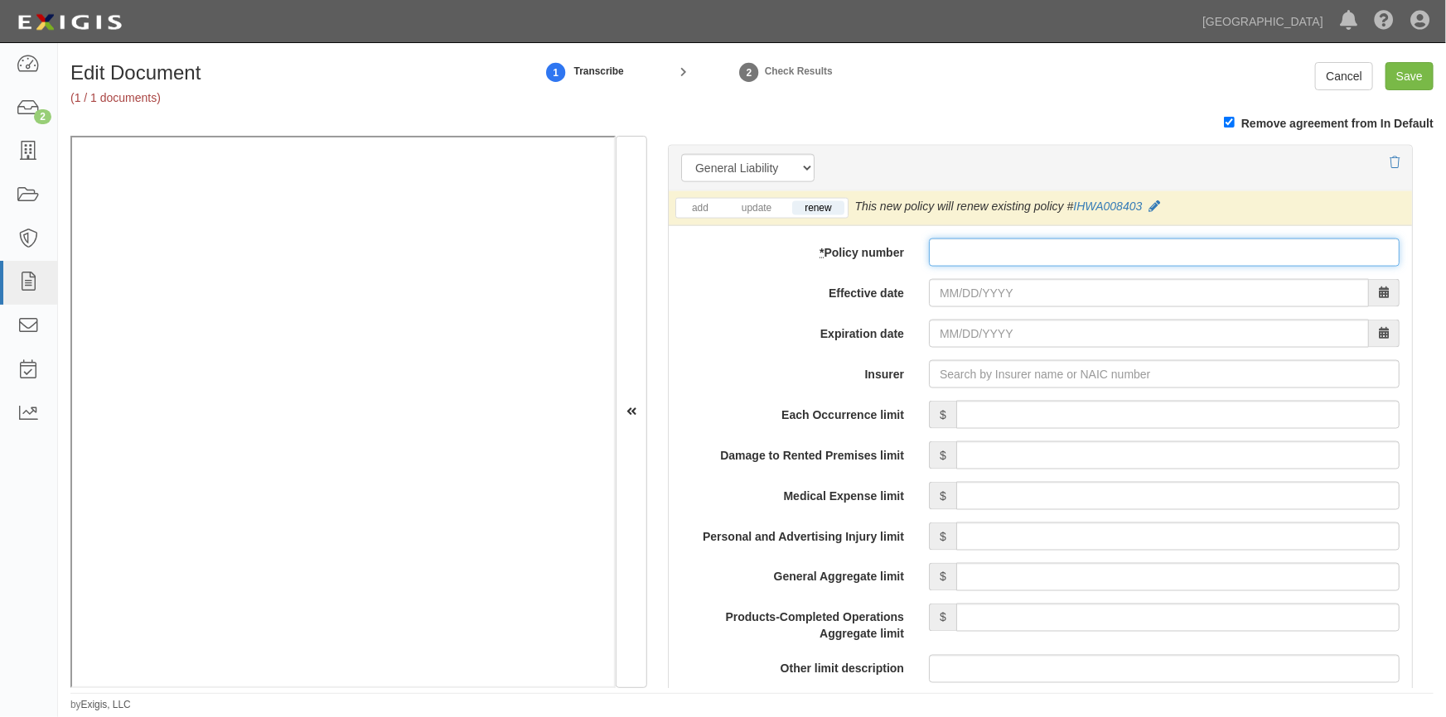
click at [963, 243] on input "* Policy number" at bounding box center [1164, 253] width 471 height 28
type input "IHWA008403"
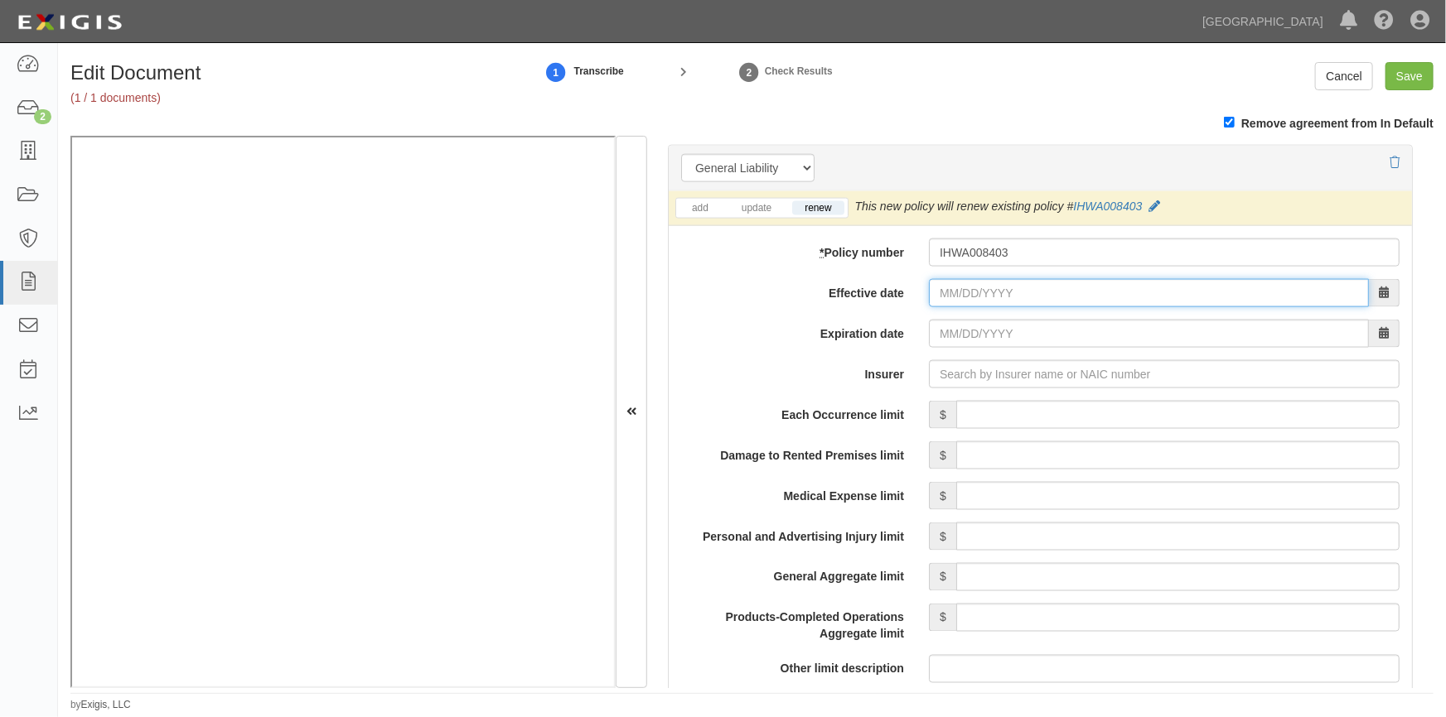
click at [950, 292] on input "Effective date" at bounding box center [1149, 293] width 440 height 28
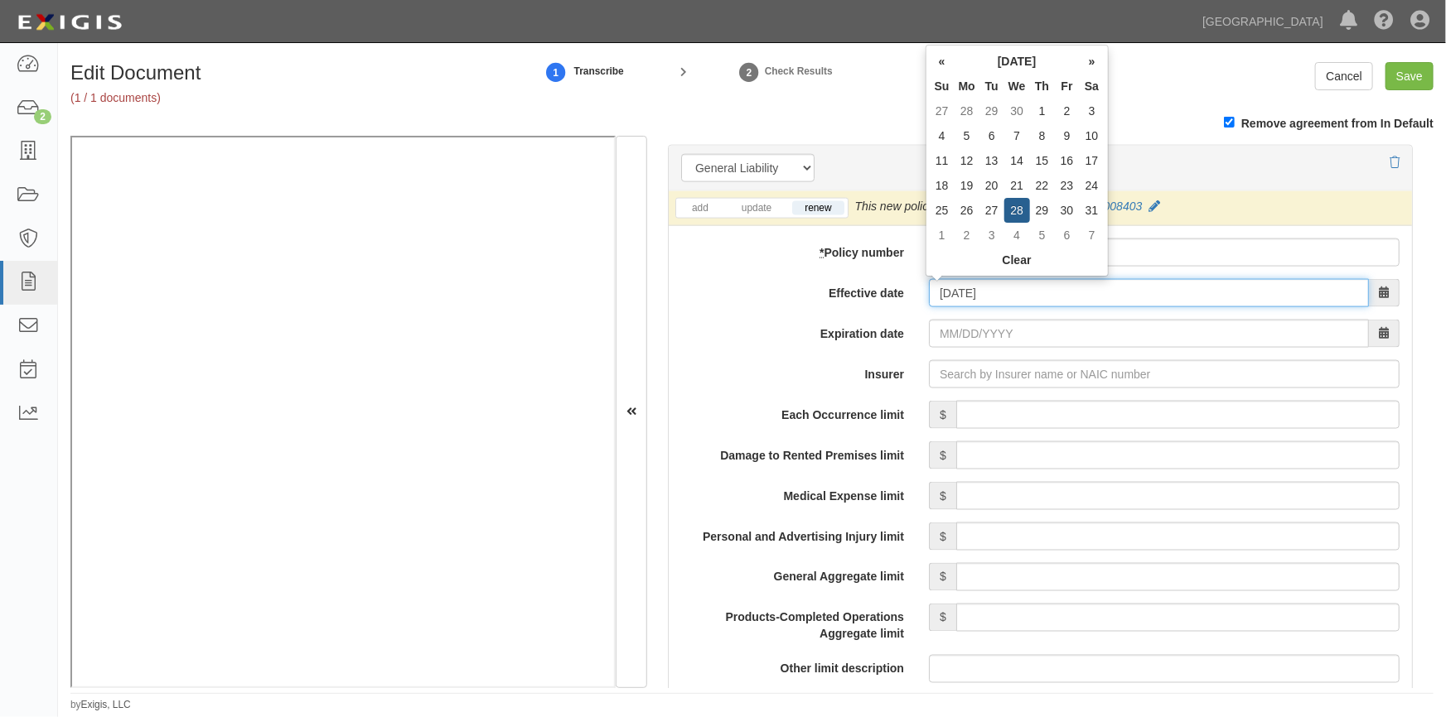
type input "05/28/2025"
type input "05/28/2026"
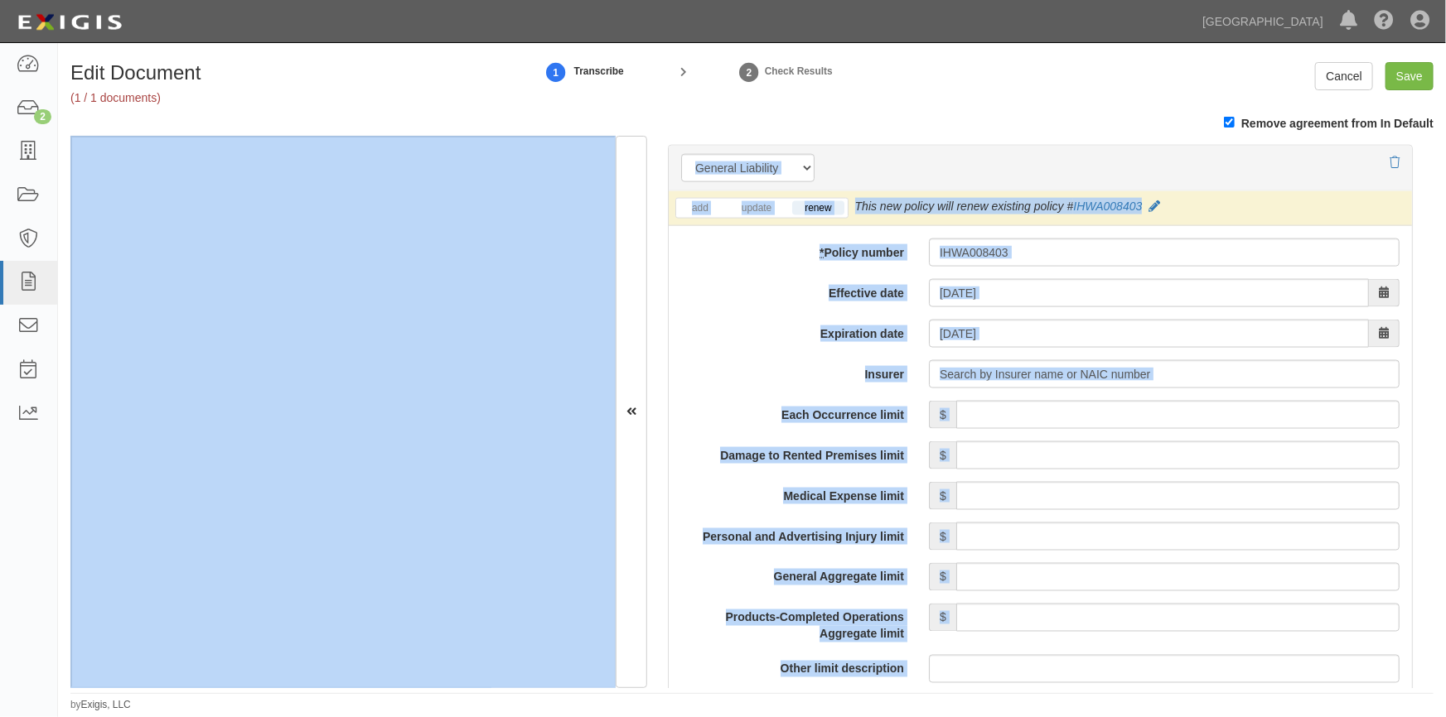
click at [700, 498] on label "Medical Expense limit" at bounding box center [793, 493] width 248 height 22
click at [956, 498] on input "Medical Expense limit" at bounding box center [1177, 496] width 443 height 28
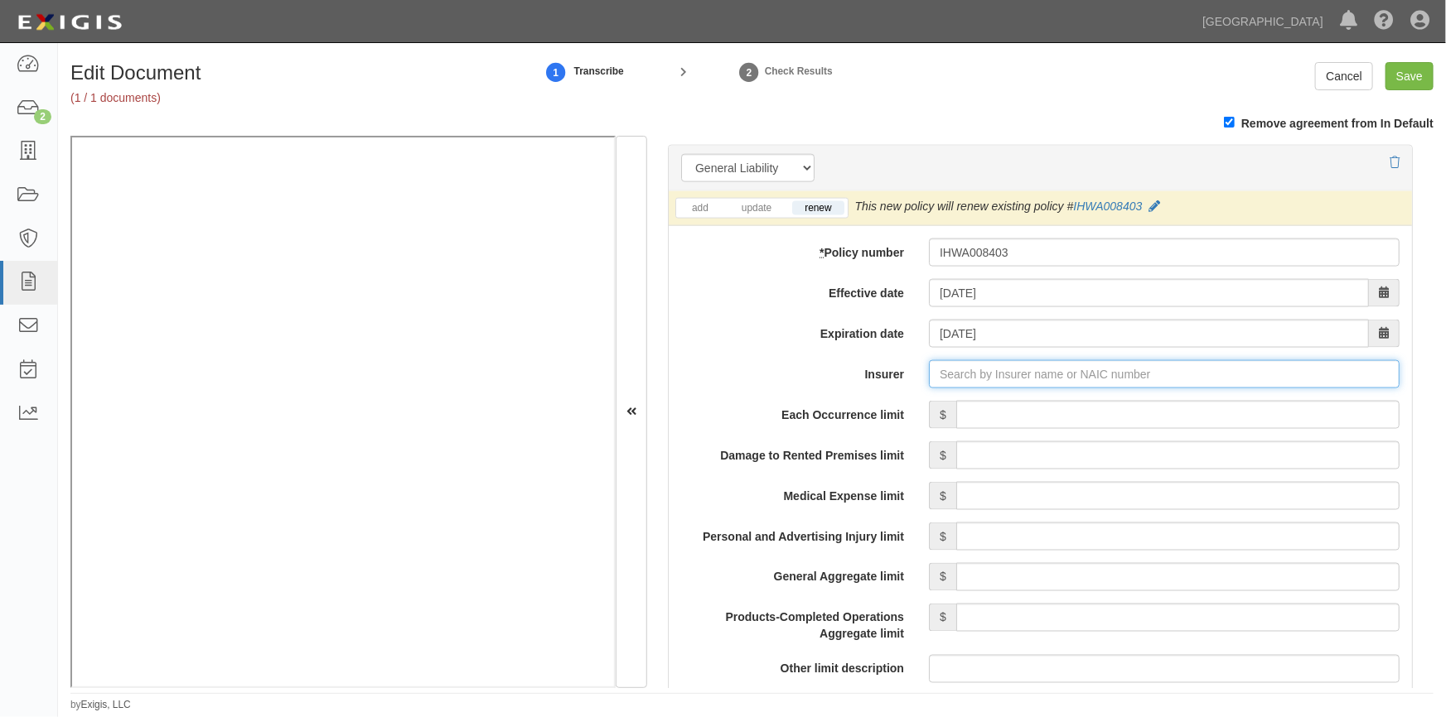
click at [978, 384] on input "Insurer" at bounding box center [1164, 374] width 471 height 28
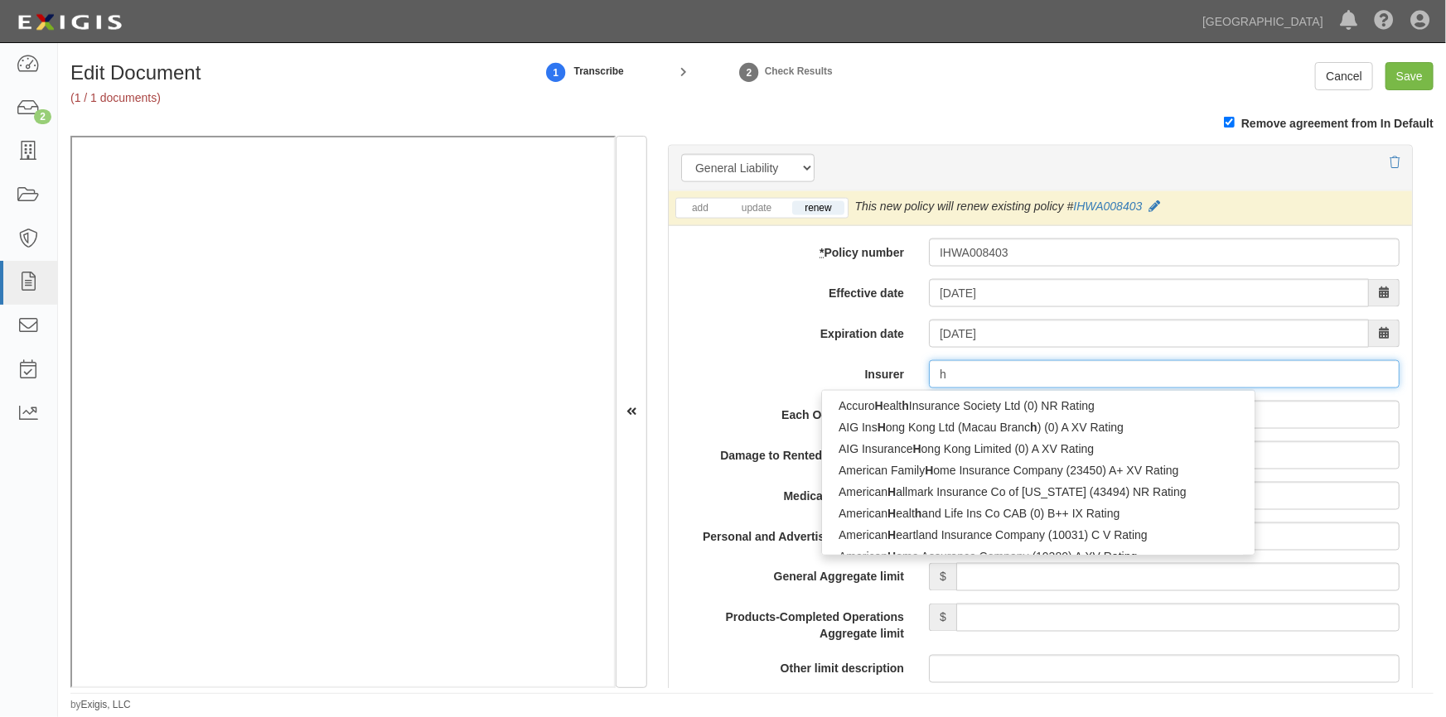
type input "ha"
type input "hanasaku Life Insurance Co., Ltd. (0) NR Rating"
type input "han"
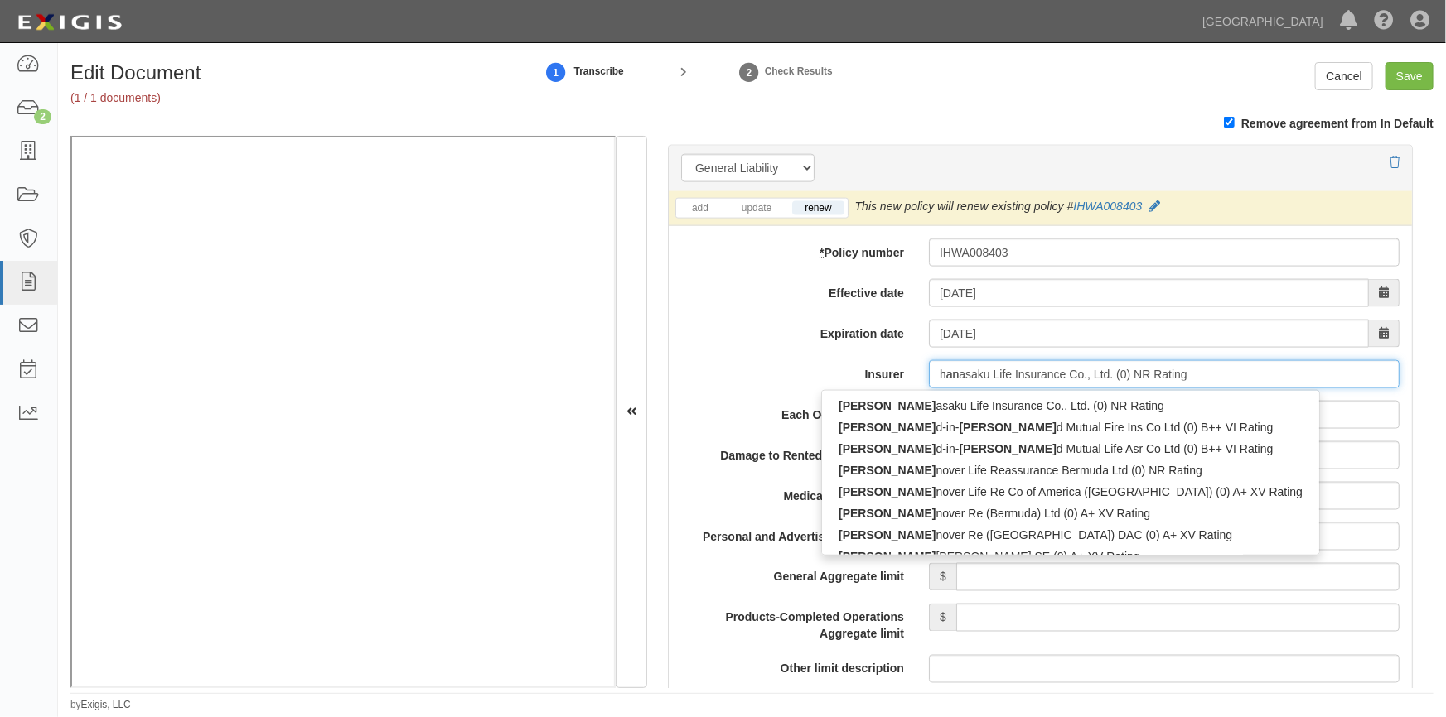
type input "hanoi Reinsurance Joint Stock Corp (0) B++ VII Rating"
type input "hano"
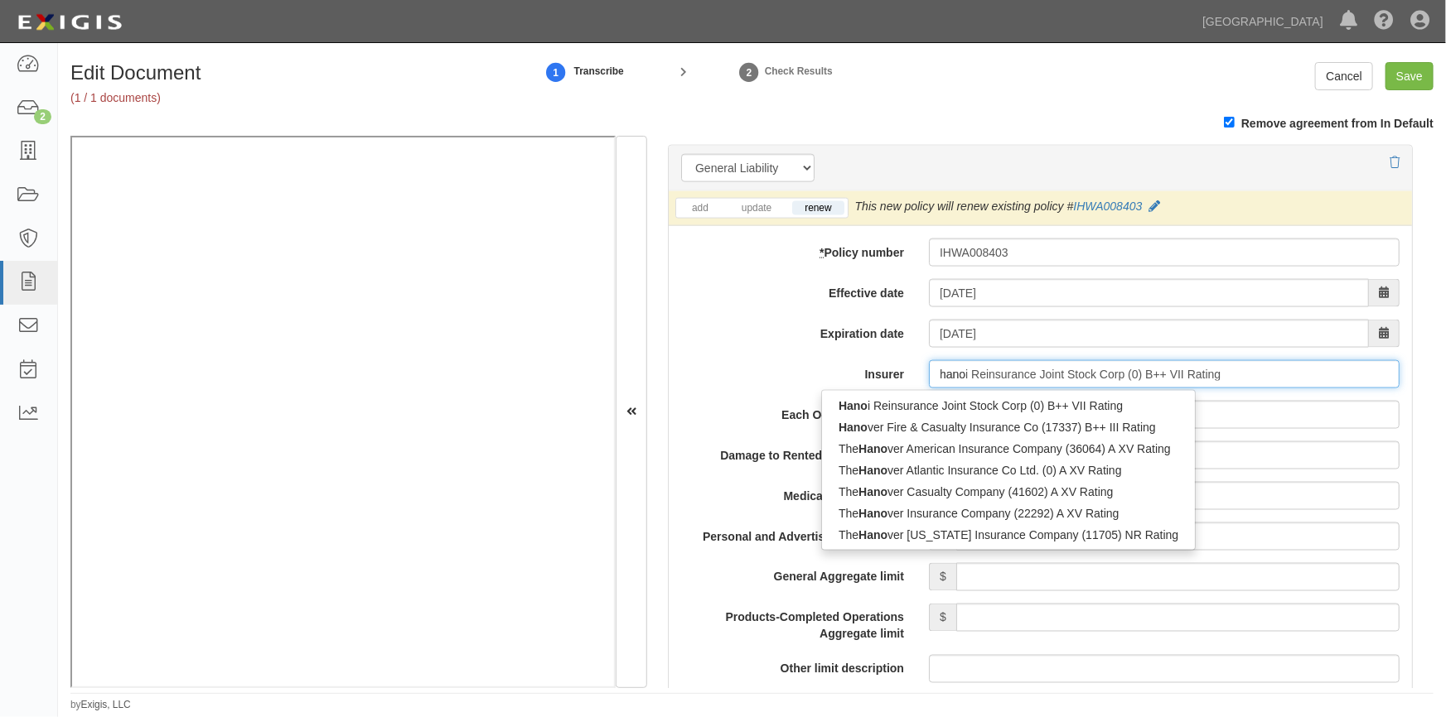
type input "hanover Fire & Casualty Insurance Co (17337) B++ III Rating"
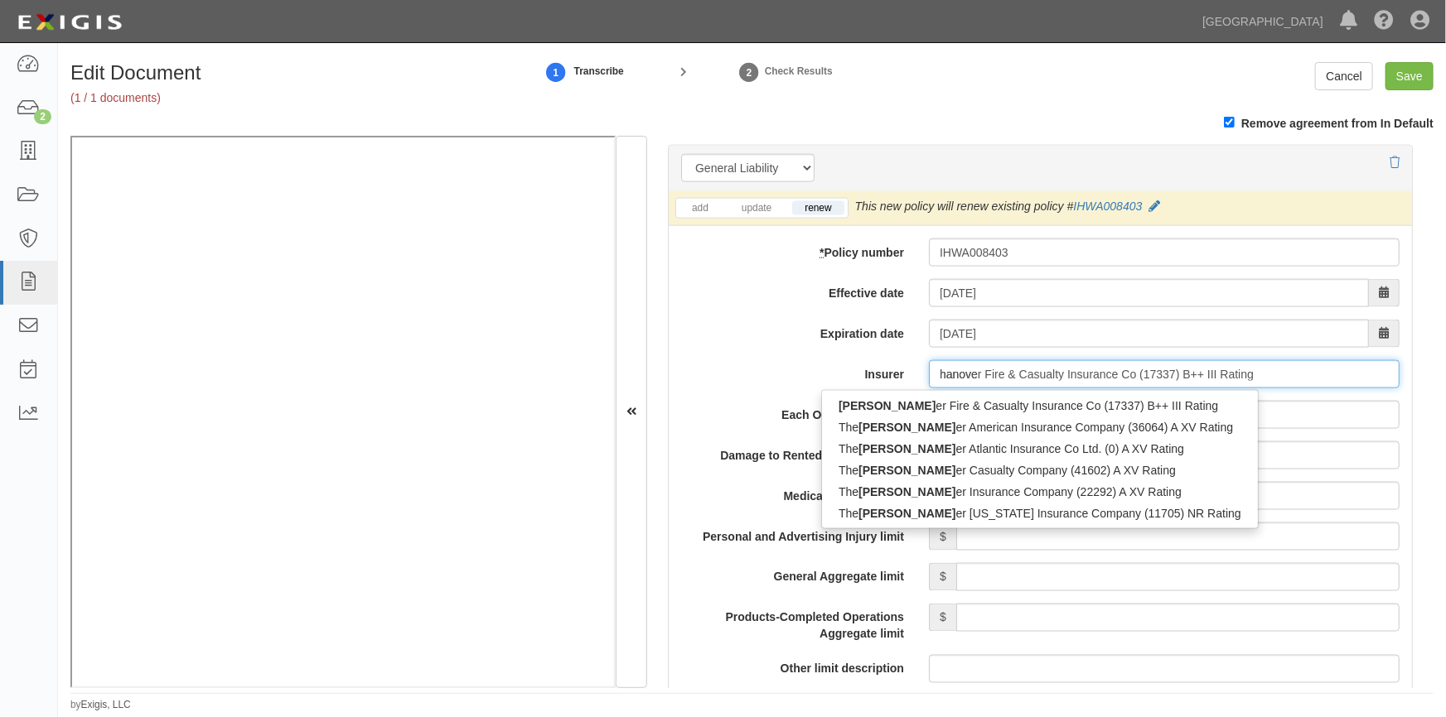
type input "hanover"
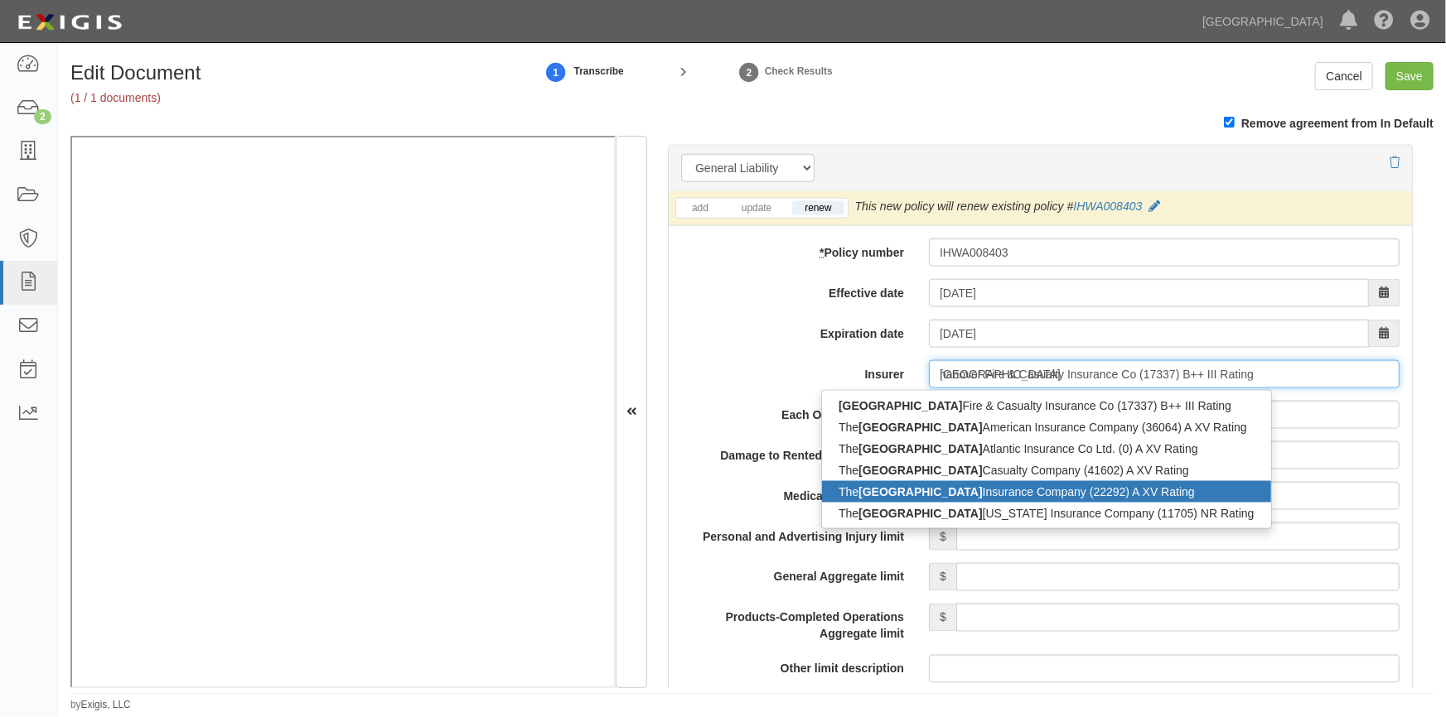
click at [932, 491] on div "The Hanover Insurance Company (22292) A XV Rating" at bounding box center [1046, 492] width 449 height 22
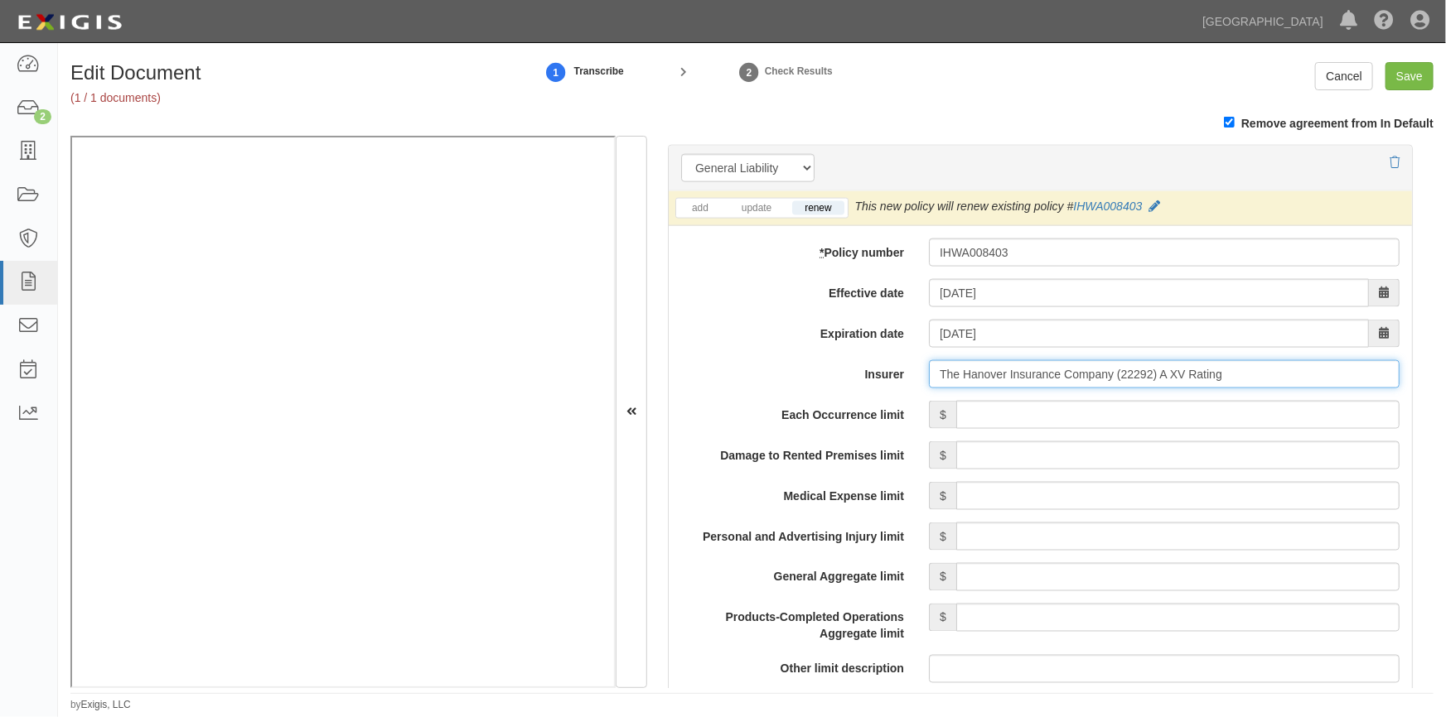
type input "The Hanover Insurance Company (22292) A XV Rating"
click at [1153, 423] on input "Each Occurrence limit" at bounding box center [1177, 415] width 443 height 28
type input "1,000,000"
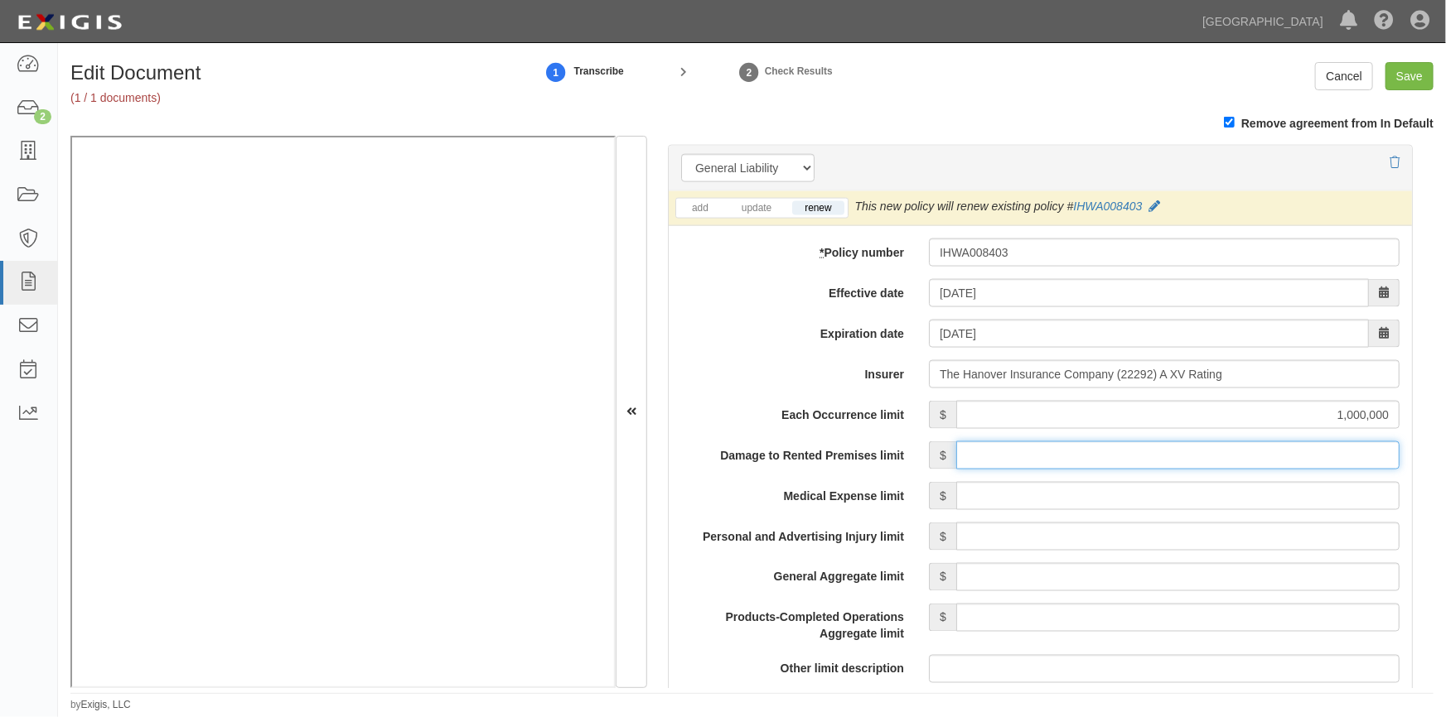
click at [1218, 466] on input "Damage to Rented Premises limit" at bounding box center [1177, 456] width 443 height 28
type input "100,000"
click at [1218, 494] on input "Medical Expense limit" at bounding box center [1177, 496] width 443 height 28
type input "10,000"
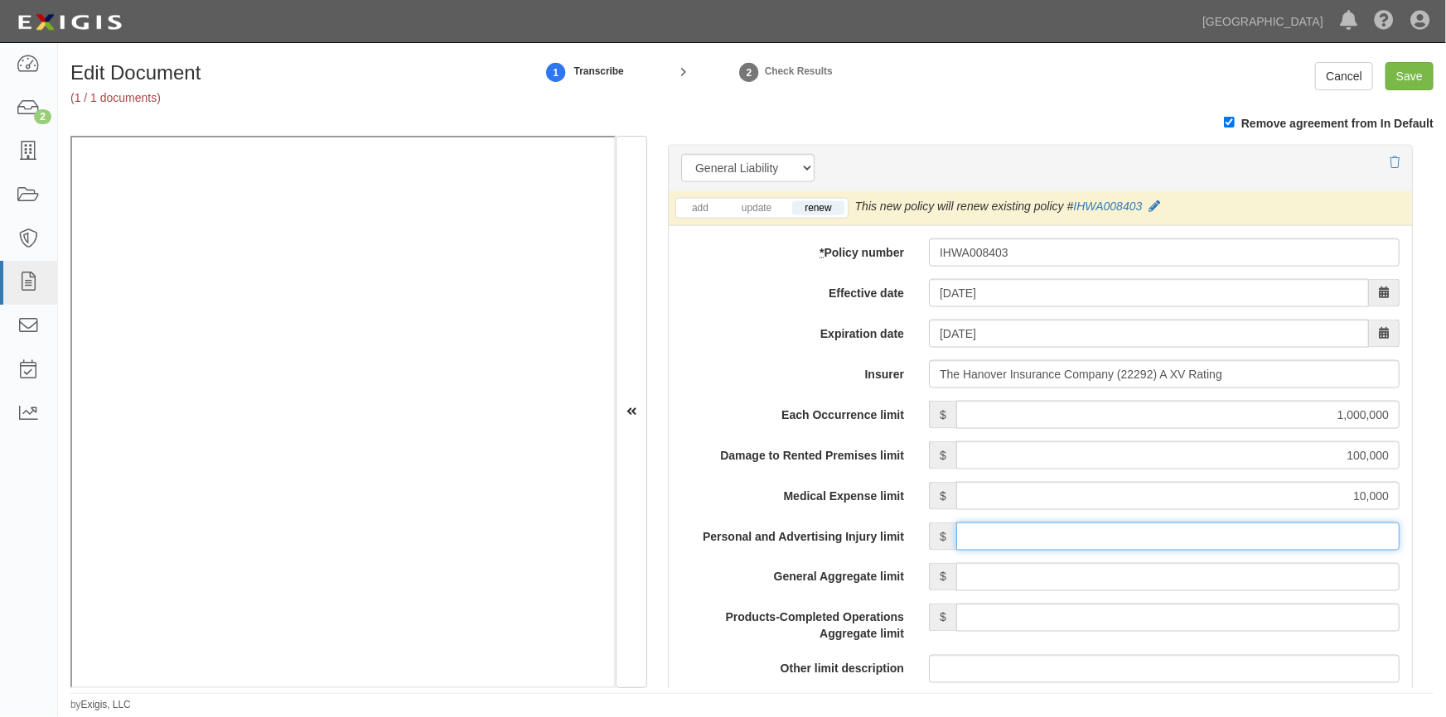
click at [1231, 547] on input "Personal and Advertising Injury limit" at bounding box center [1177, 537] width 443 height 28
type input "1,000,000"
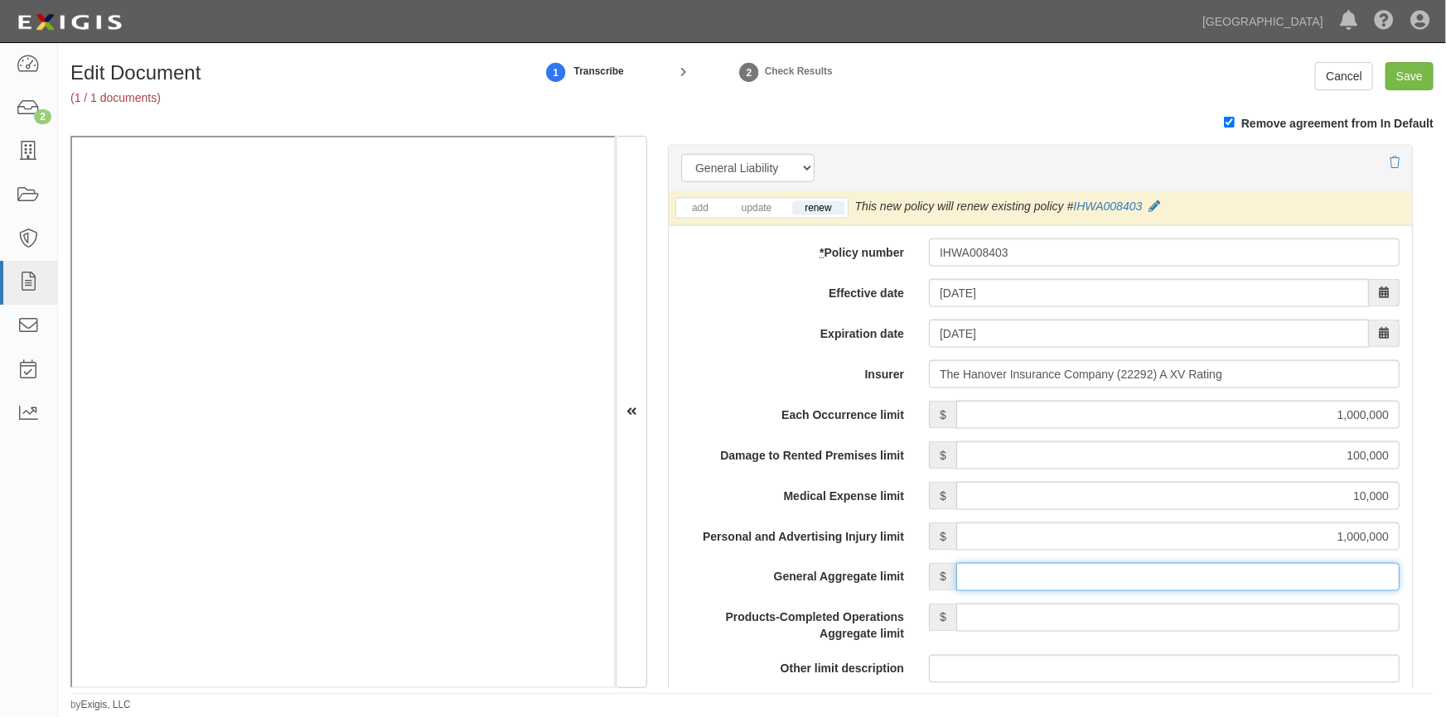
click at [1137, 587] on input "General Aggregate limit" at bounding box center [1177, 577] width 443 height 28
type input "2,000,000"
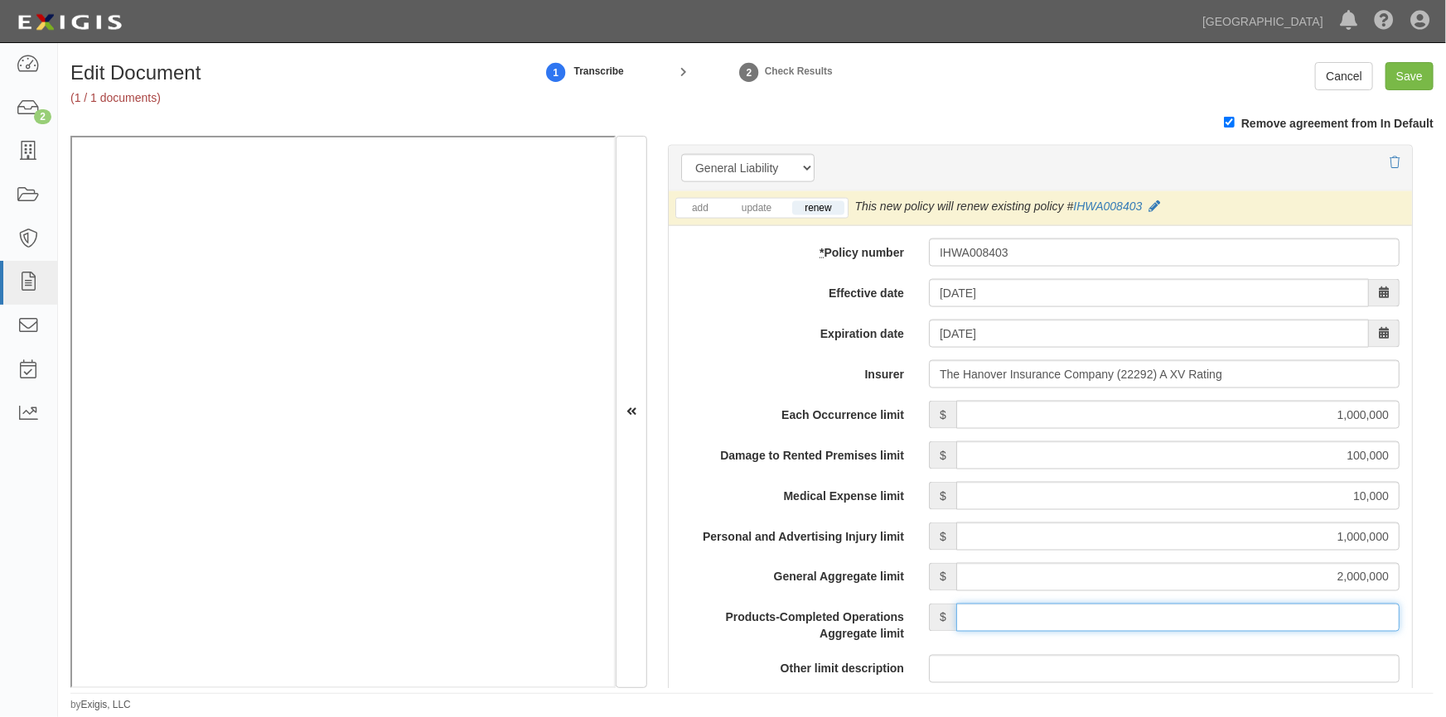
click at [1147, 618] on input "Products-Completed Operations Aggregate limit" at bounding box center [1177, 618] width 443 height 28
type input "2,000,000"
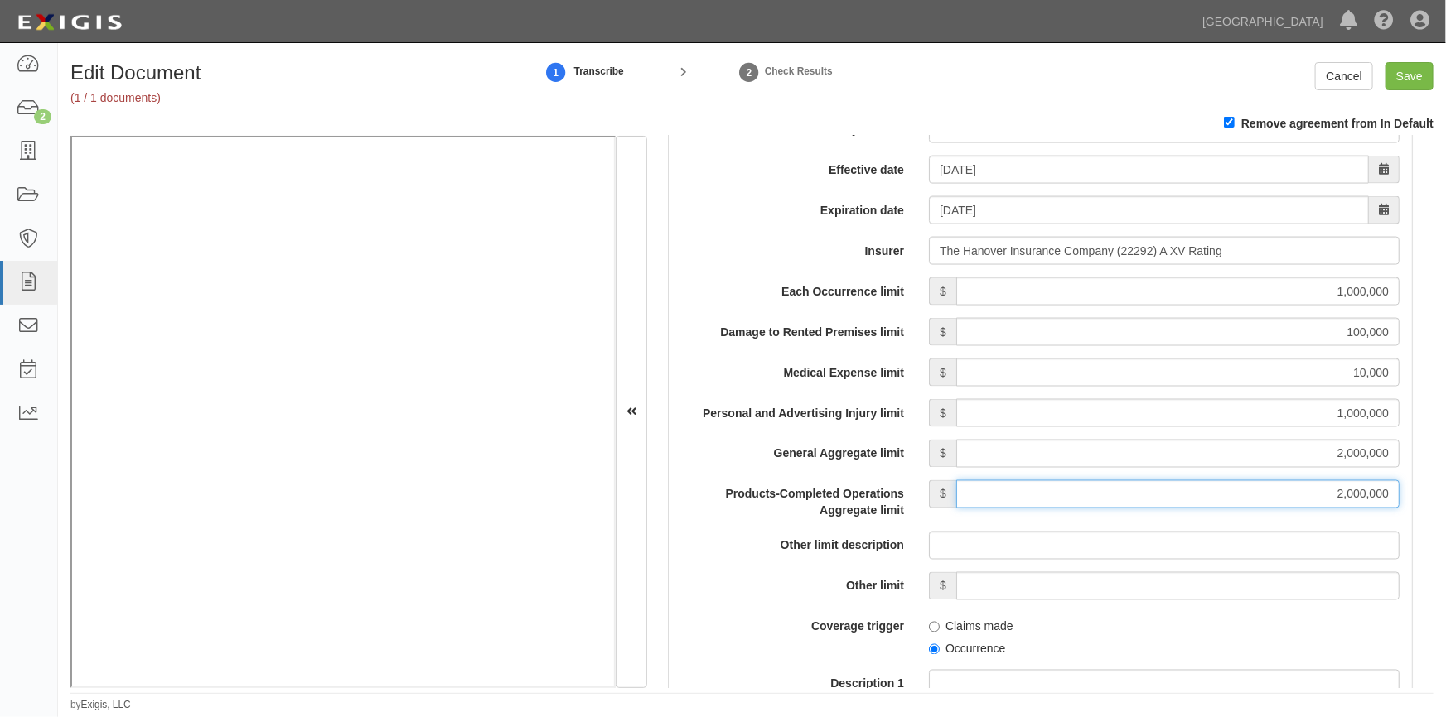
scroll to position [1398, 0]
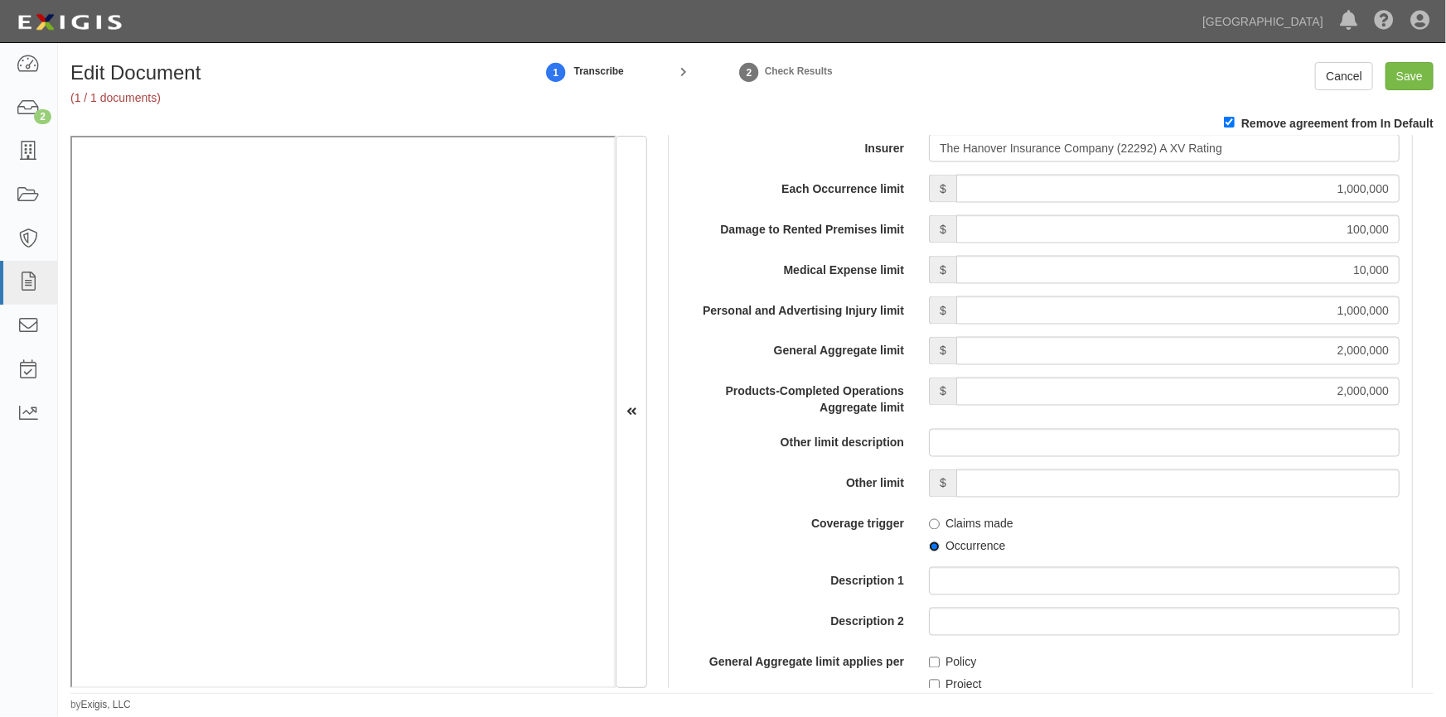
click at [933, 548] on input "Occurrence" at bounding box center [934, 547] width 11 height 11
radio input "true"
click at [929, 659] on input "Policy" at bounding box center [934, 663] width 11 height 11
checkbox input "true"
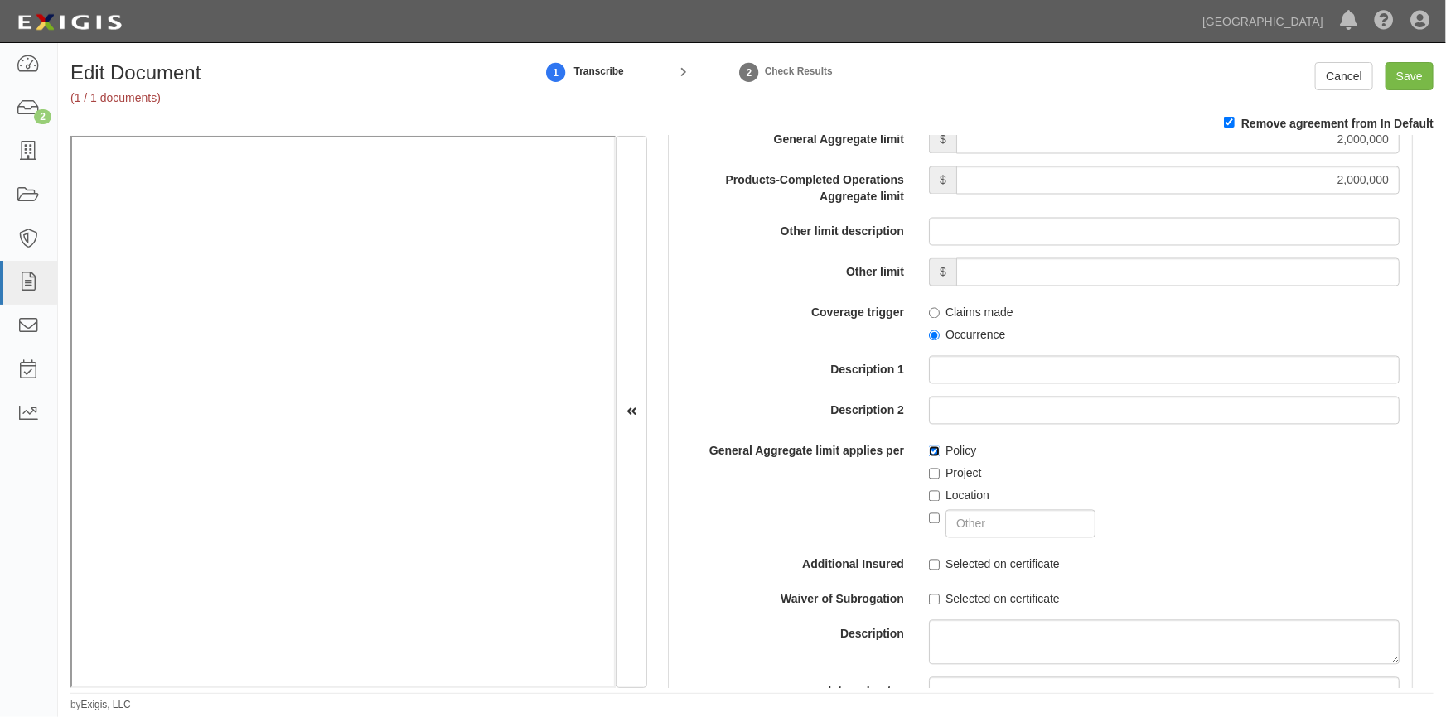
scroll to position [1699, 0]
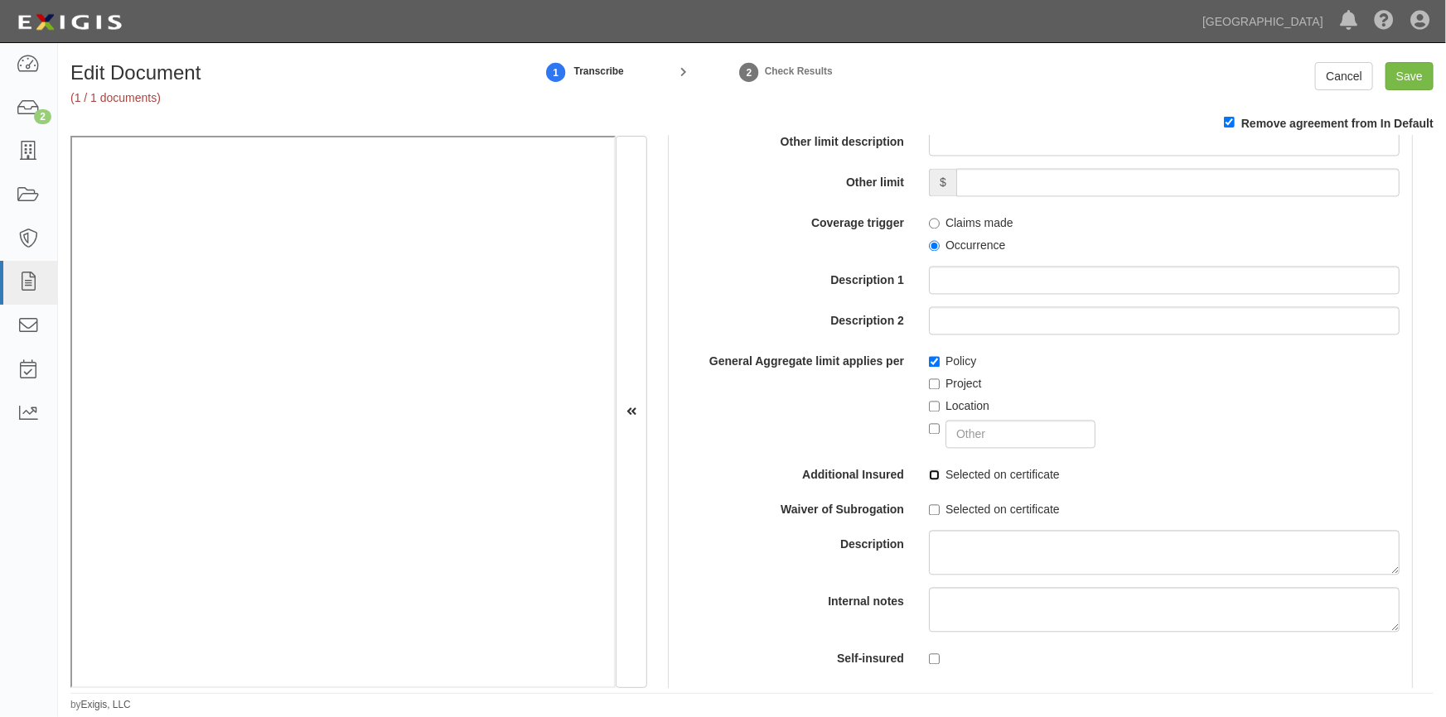
click at [933, 472] on input "Selected on certificate" at bounding box center [934, 476] width 11 height 11
checkbox input "true"
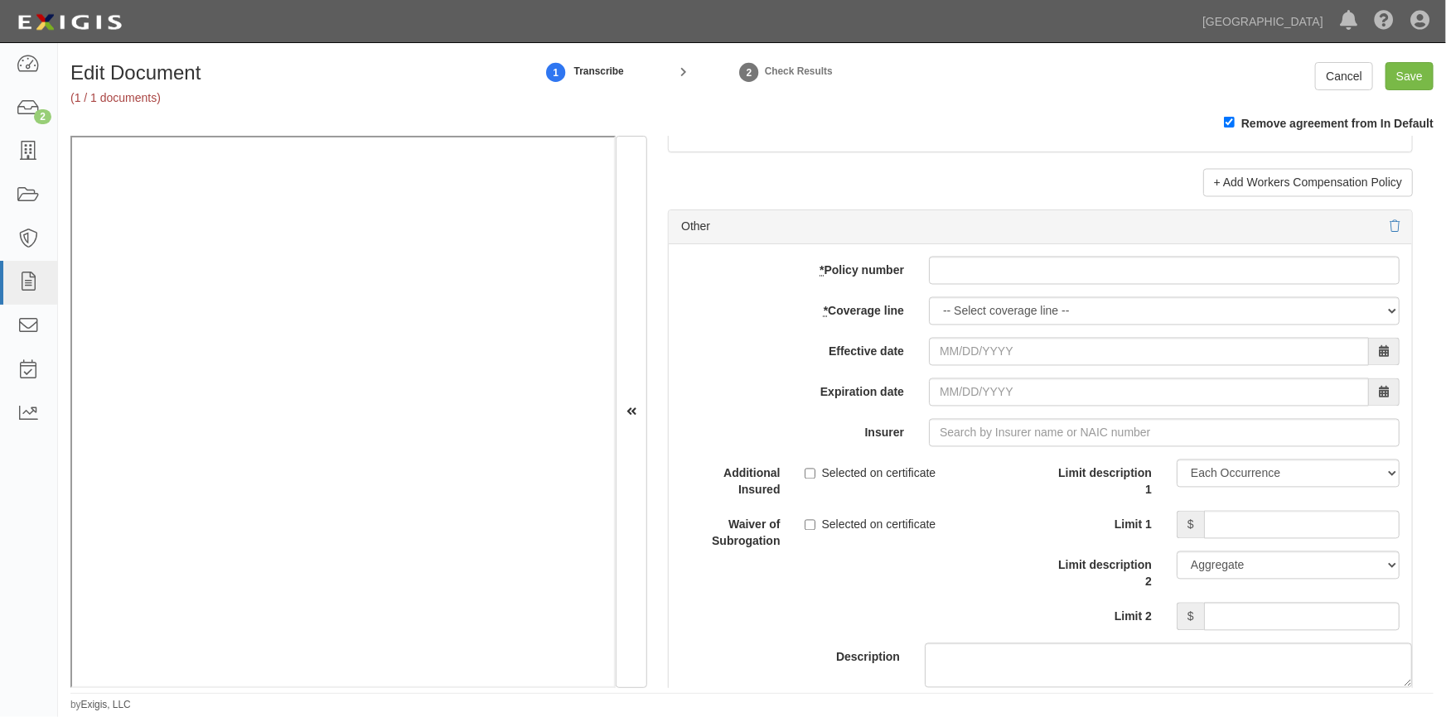
scroll to position [4743, 0]
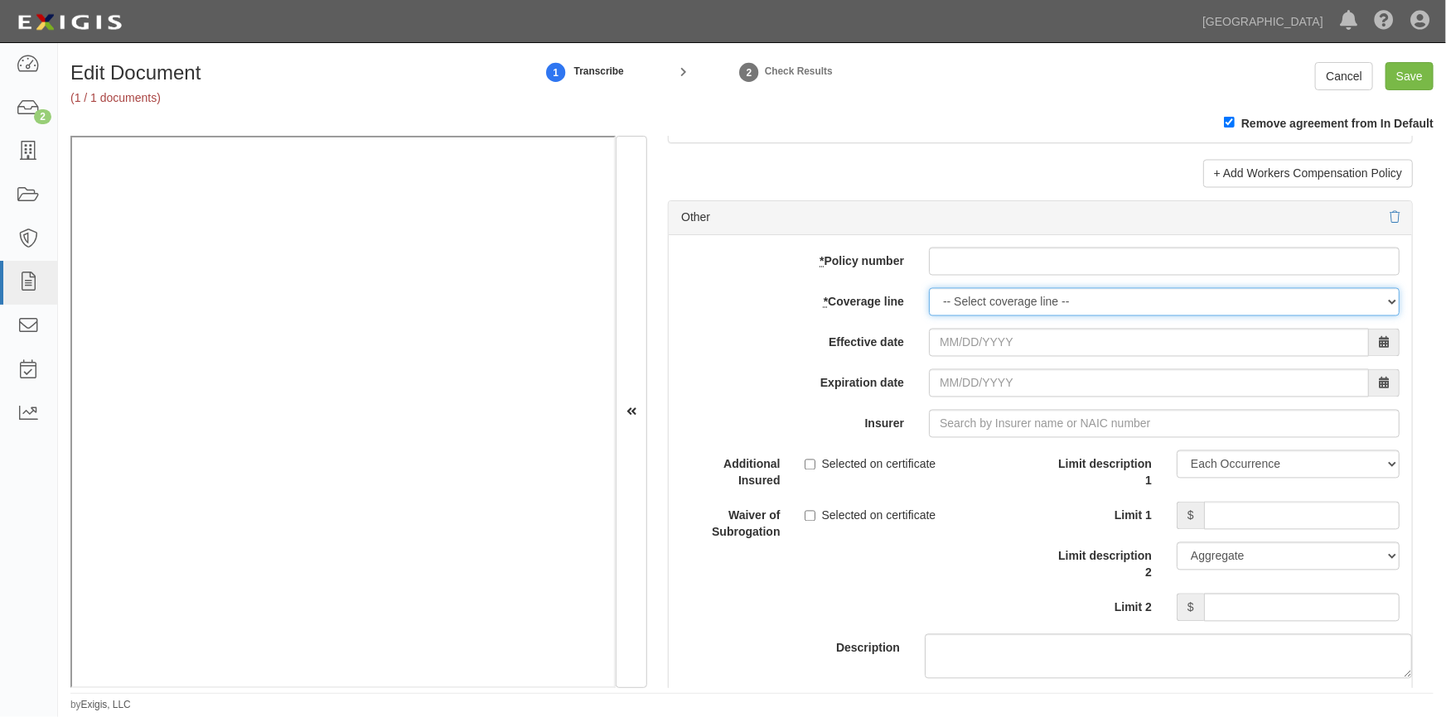
click at [978, 316] on select "-- Select coverage line -- Asbestos Abatement Auto Physical Damage Boiler & Mac…" at bounding box center [1164, 302] width 471 height 28
select select "57"
click at [929, 302] on select "-- Select coverage line -- Asbestos Abatement Auto Physical Damage Boiler & Mac…" at bounding box center [1164, 302] width 471 height 28
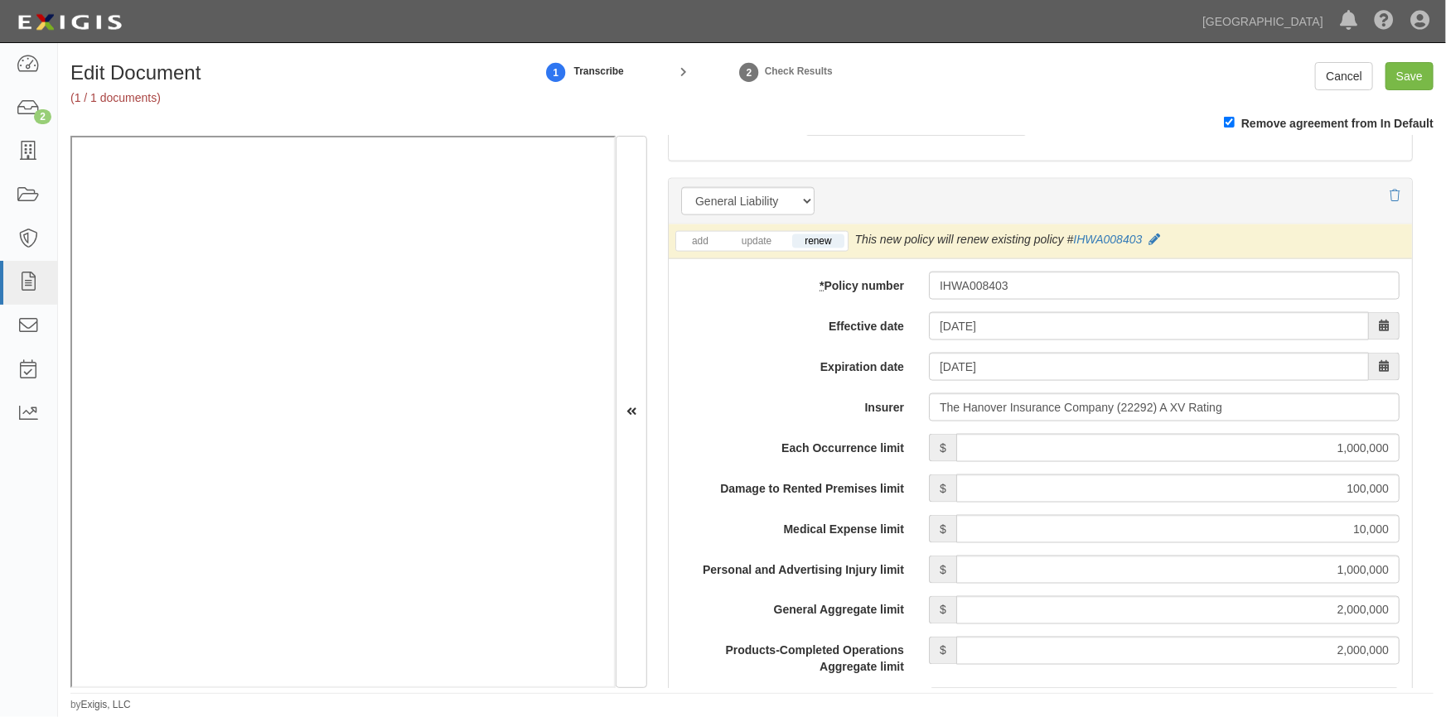
scroll to position [1122, 0]
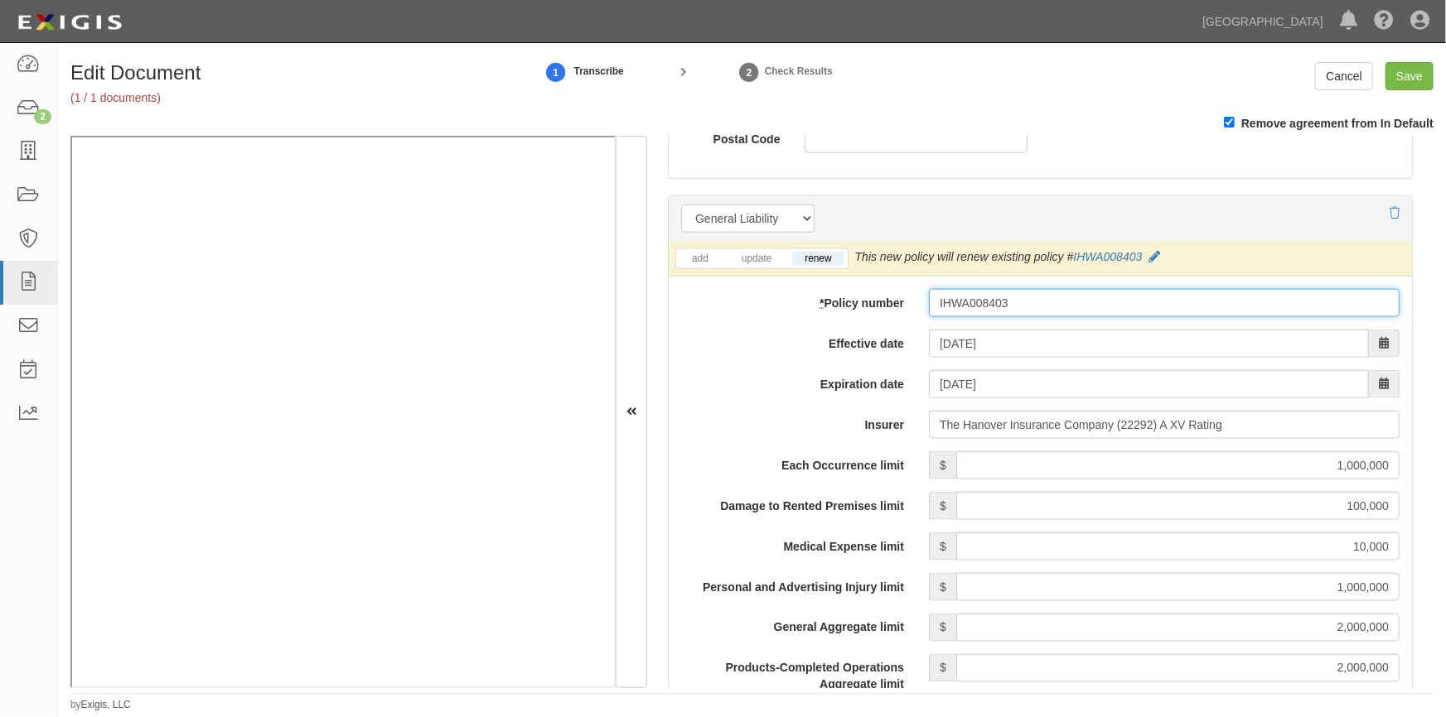
drag, startPoint x: 1014, startPoint y: 305, endPoint x: 898, endPoint y: 306, distance: 116.0
click at [898, 306] on div "* Policy number IHWA008403" at bounding box center [1040, 303] width 743 height 28
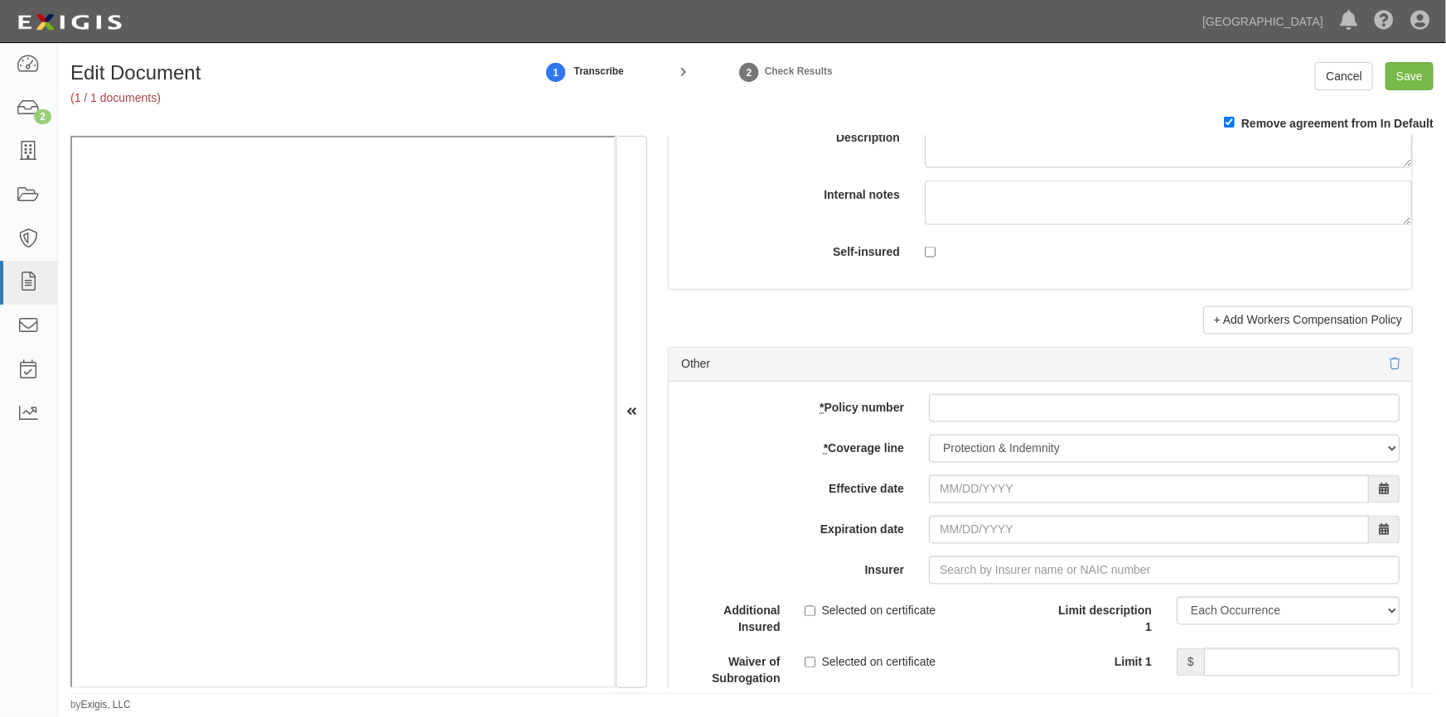
scroll to position [4648, 0]
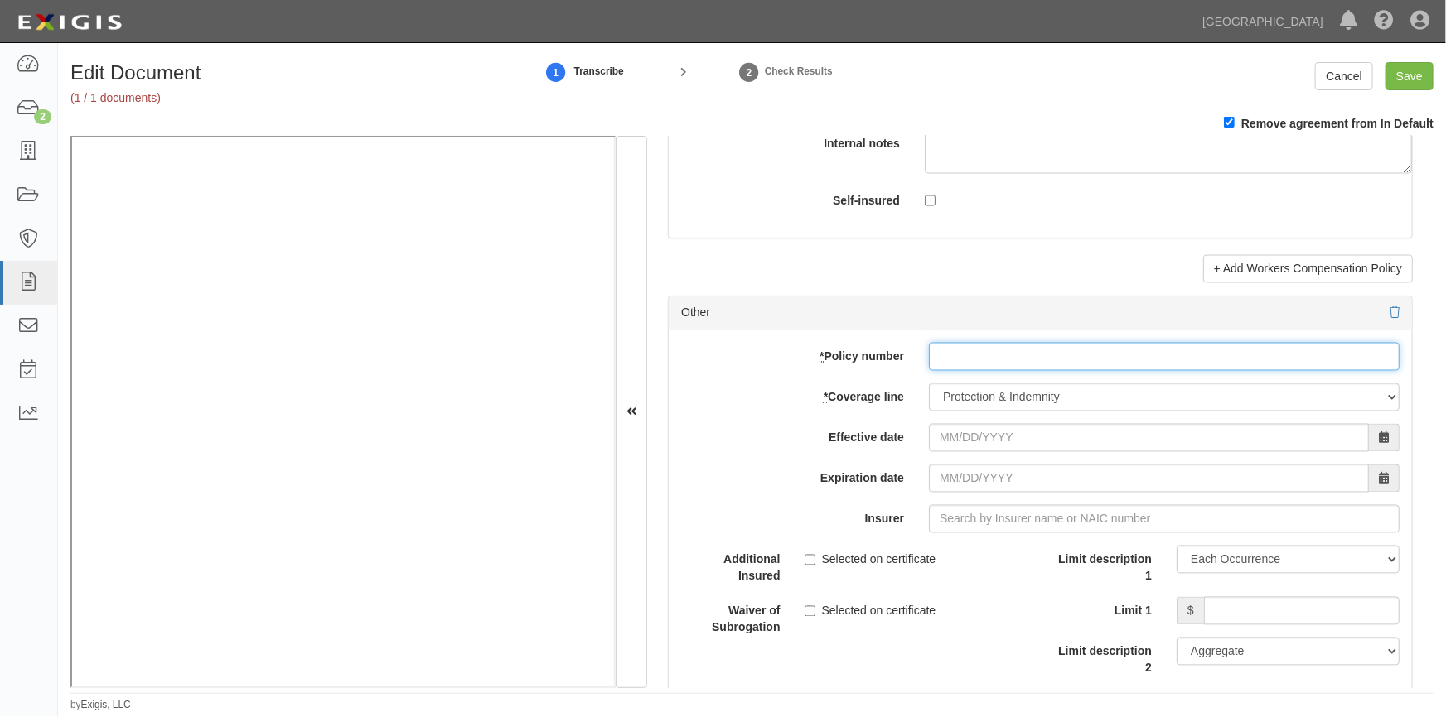
paste input "IHWA008403"
type input "IHWA008403"
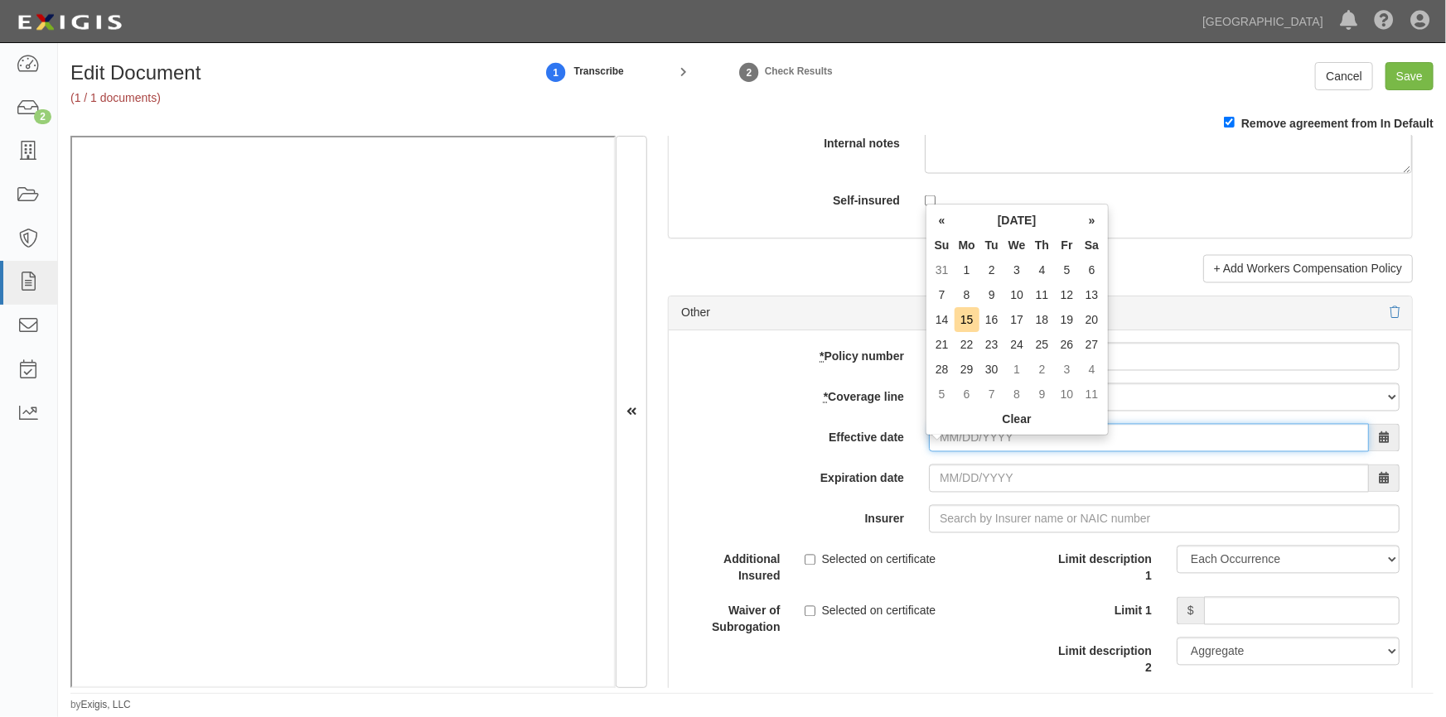
click at [972, 450] on input "Effective date" at bounding box center [1149, 438] width 440 height 28
type input "05/26/2025"
type input "05/26/2026"
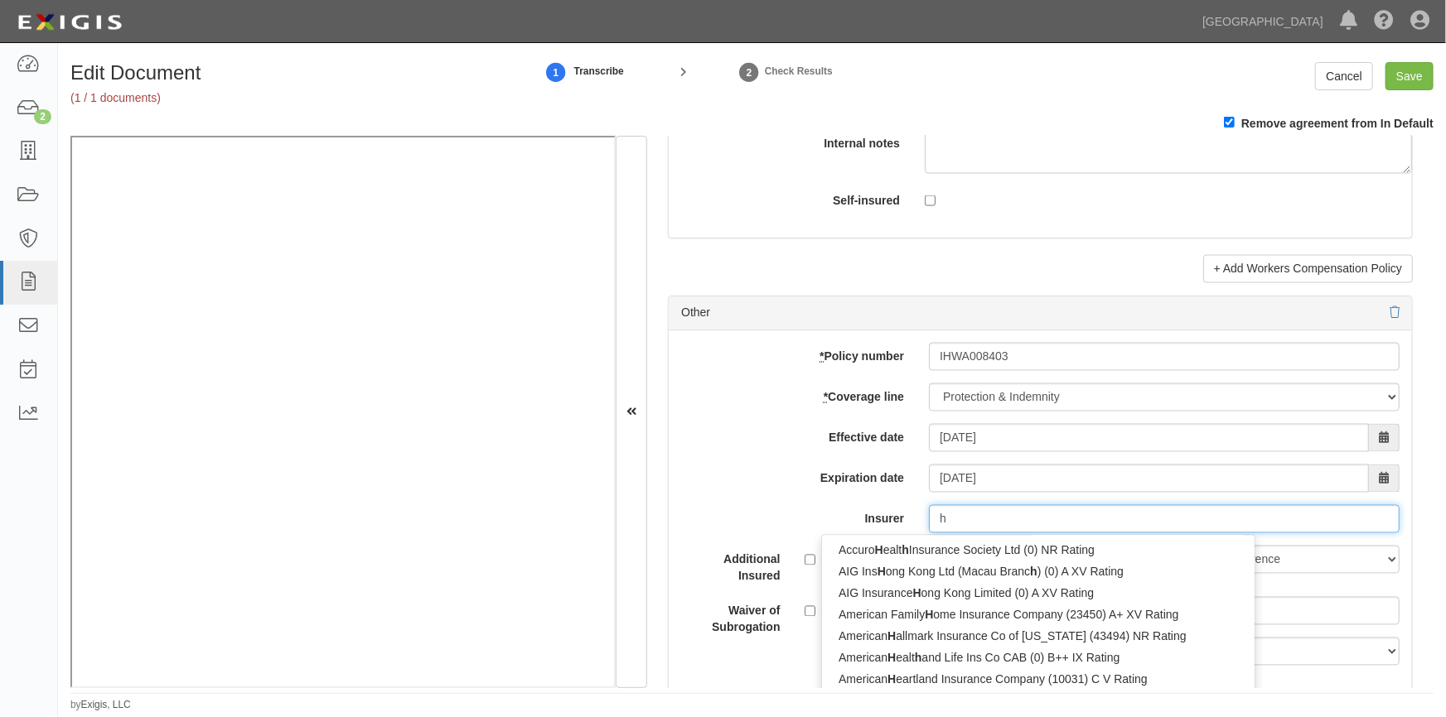
type input "ha"
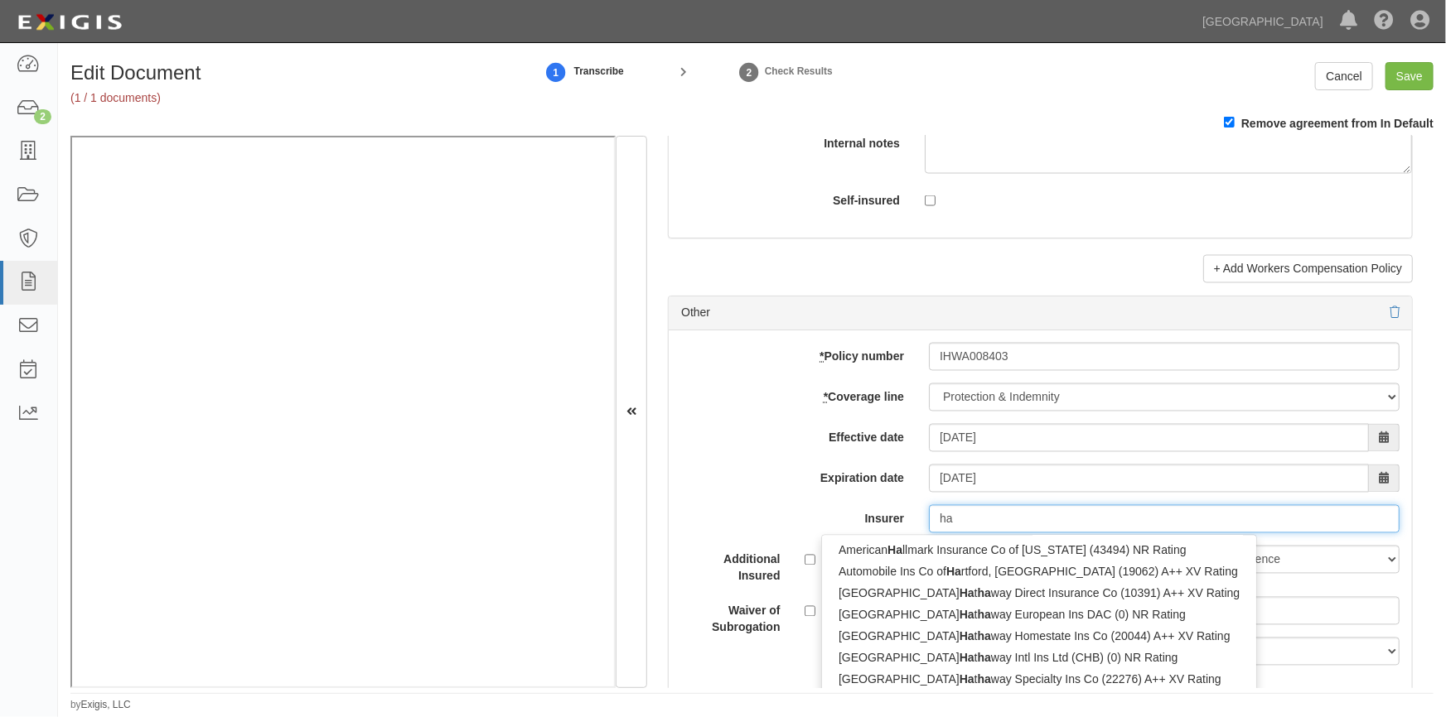
type input "hanasaku Life Insurance Co., Ltd. (0) NR Rating"
type input "han"
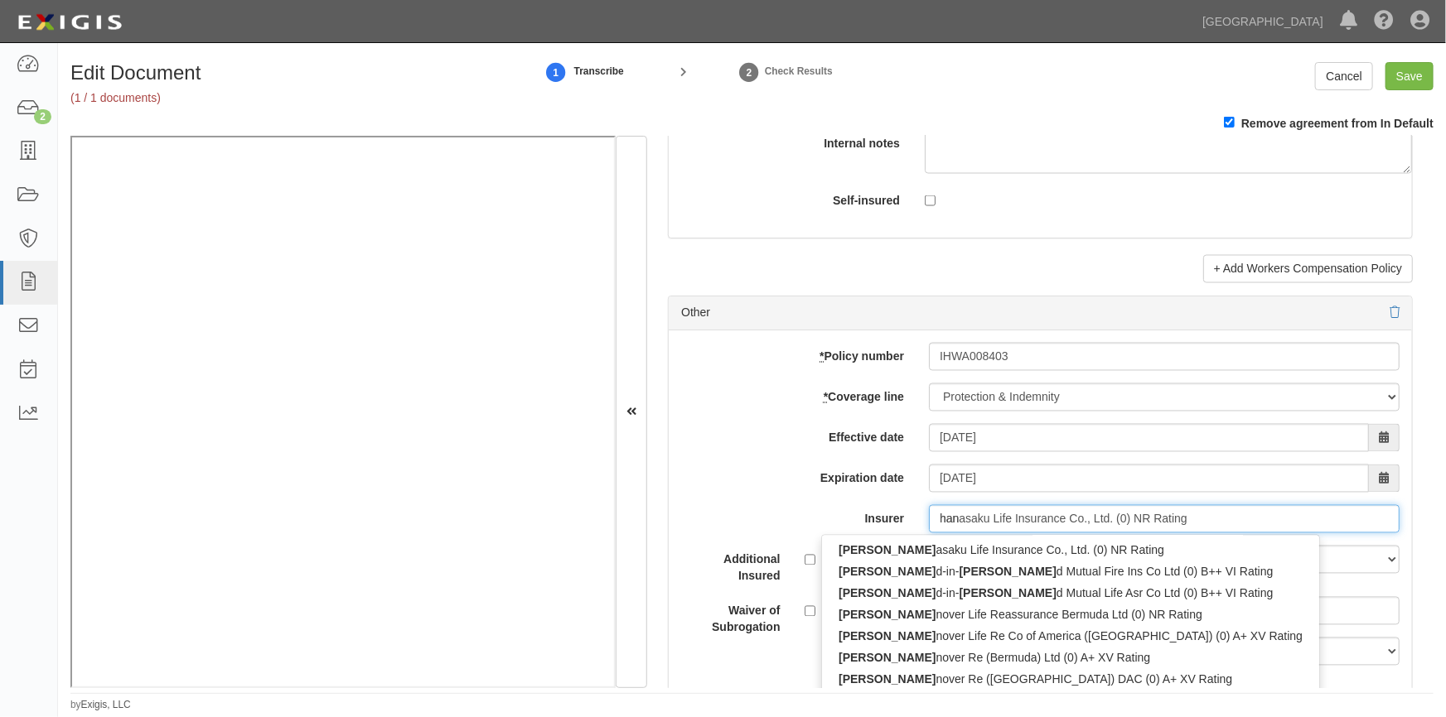
type input "hanoi Reinsurance Joint Stock Corp (0) B++ VII Rating"
type input "hano"
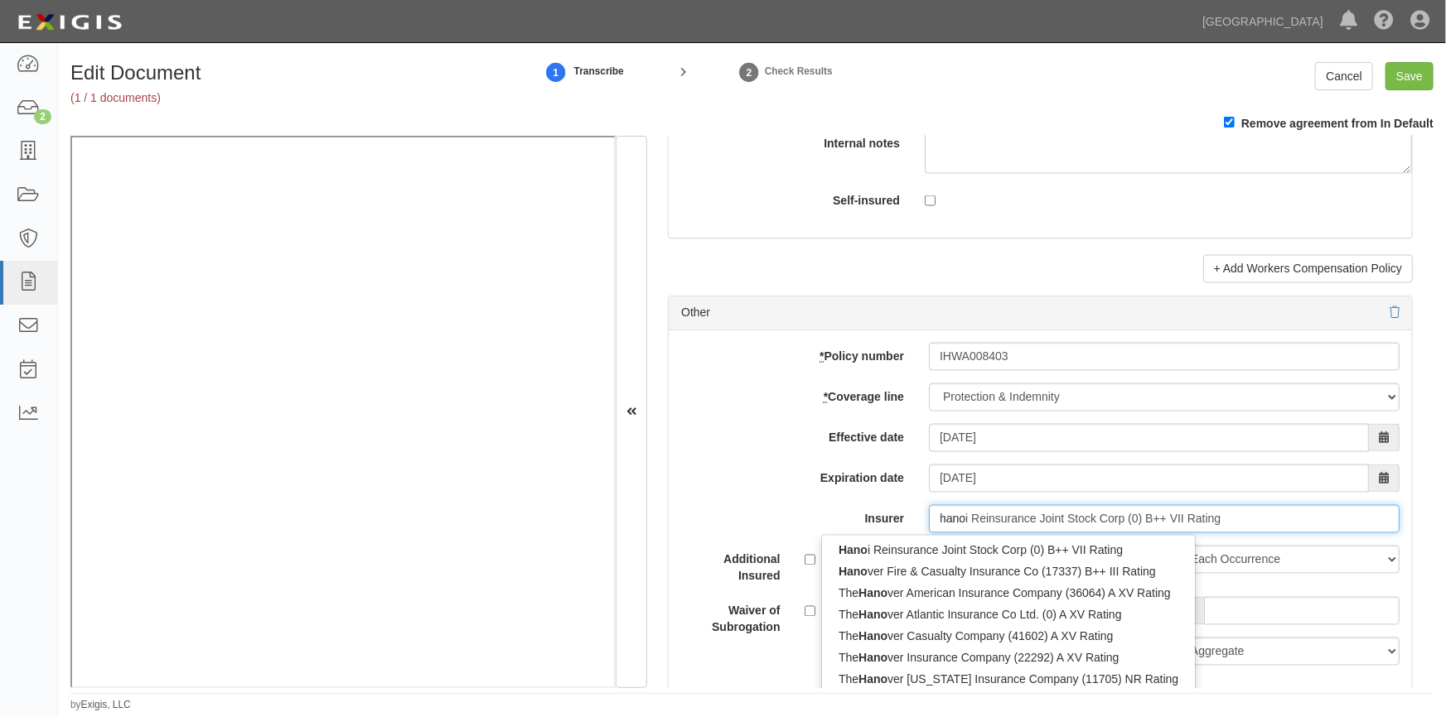
type input "hanover Fire & Casualty Insurance Co (17337) B++ III Rating"
type input "hanover"
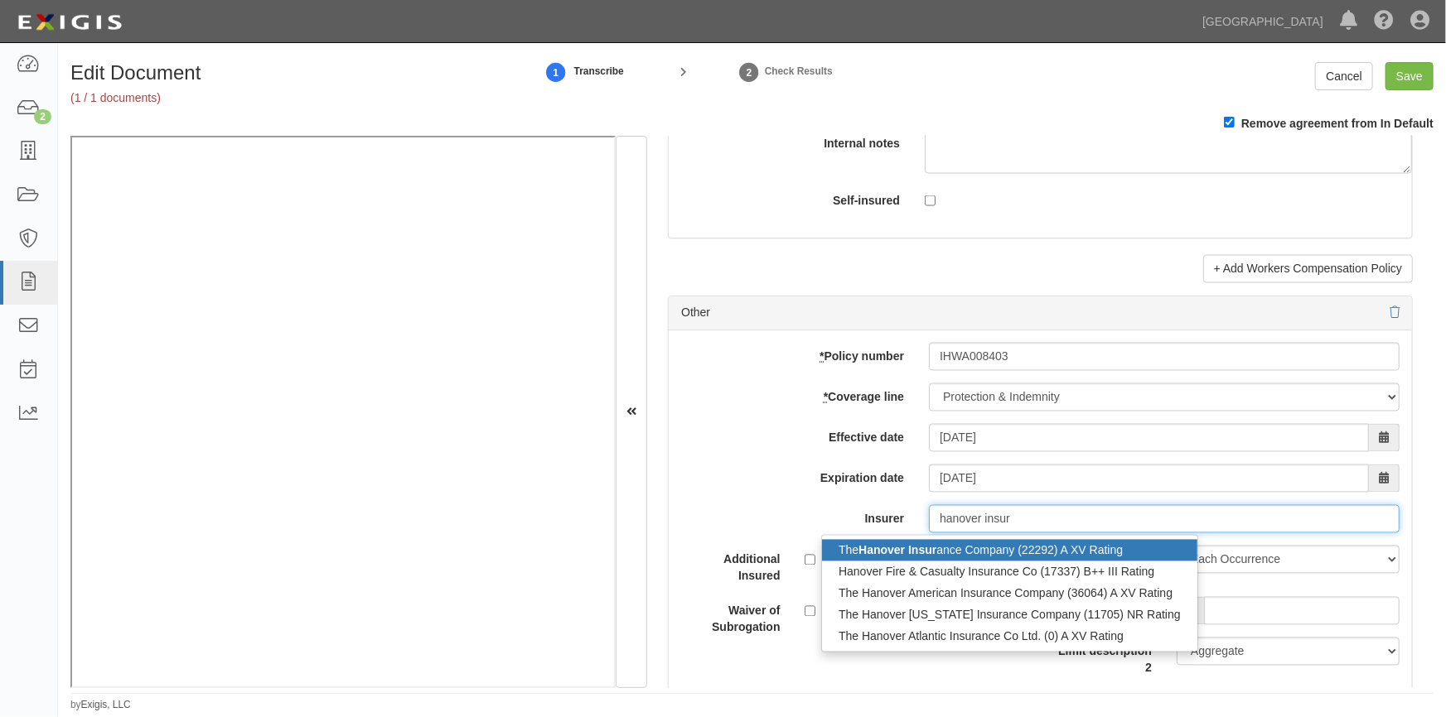
click at [915, 562] on div "The Hanover Insur ance Company (22292) A XV Rating" at bounding box center [1009, 551] width 375 height 22
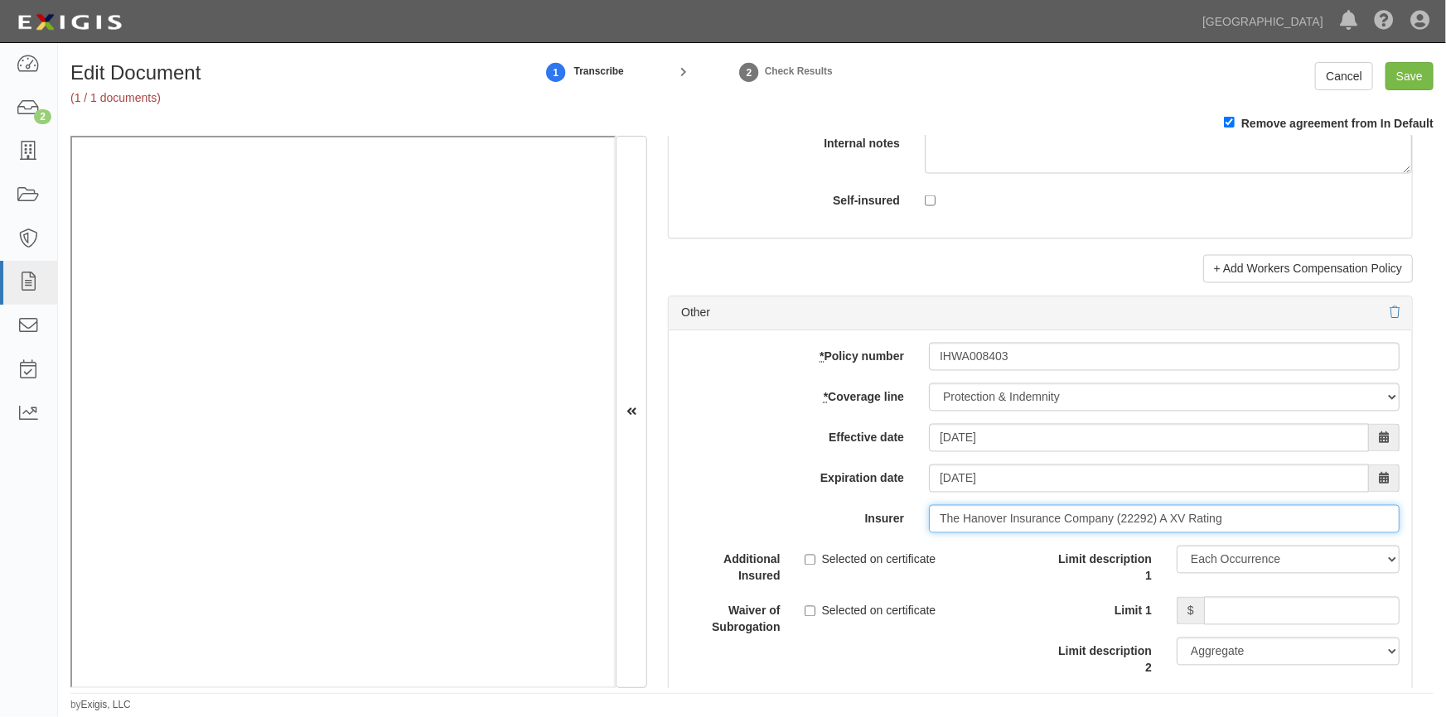
scroll to position [4874, 0]
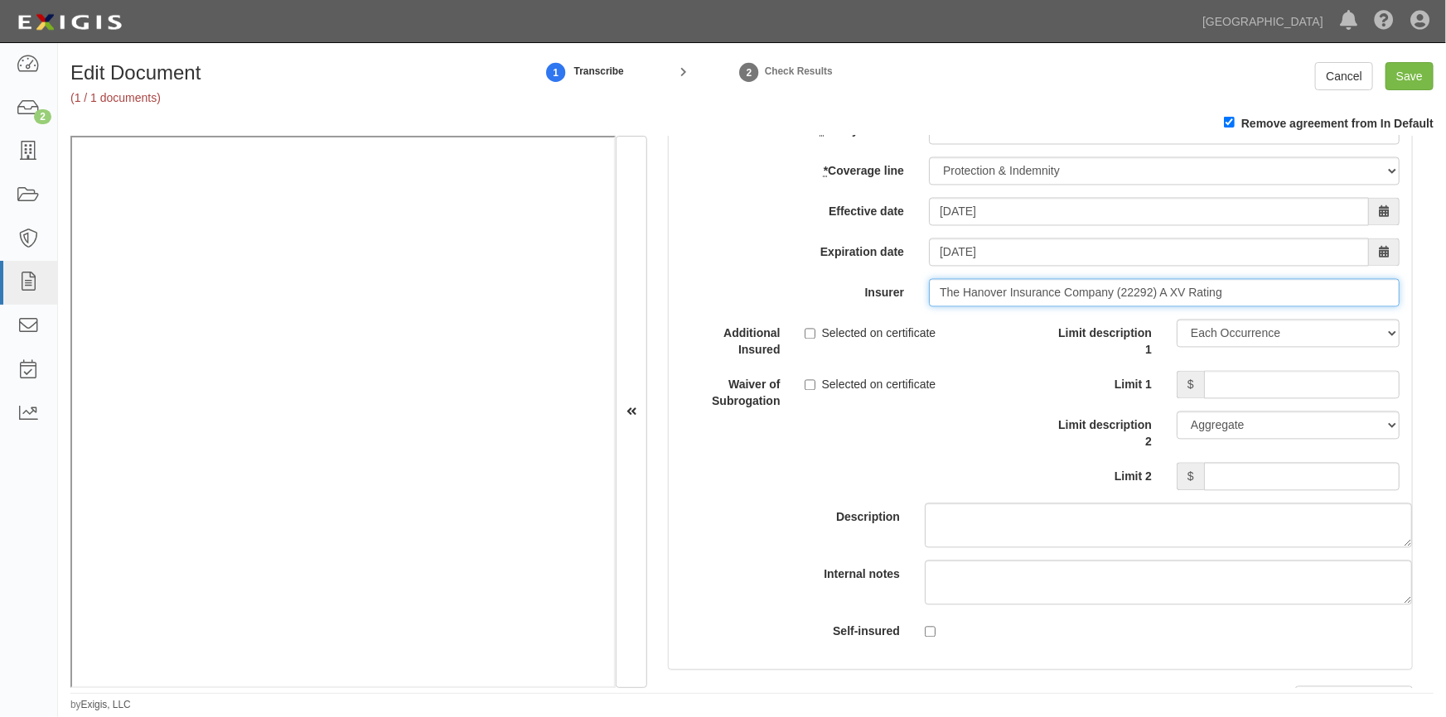
type input "The Hanover Insurance Company (22292) A XV Rating"
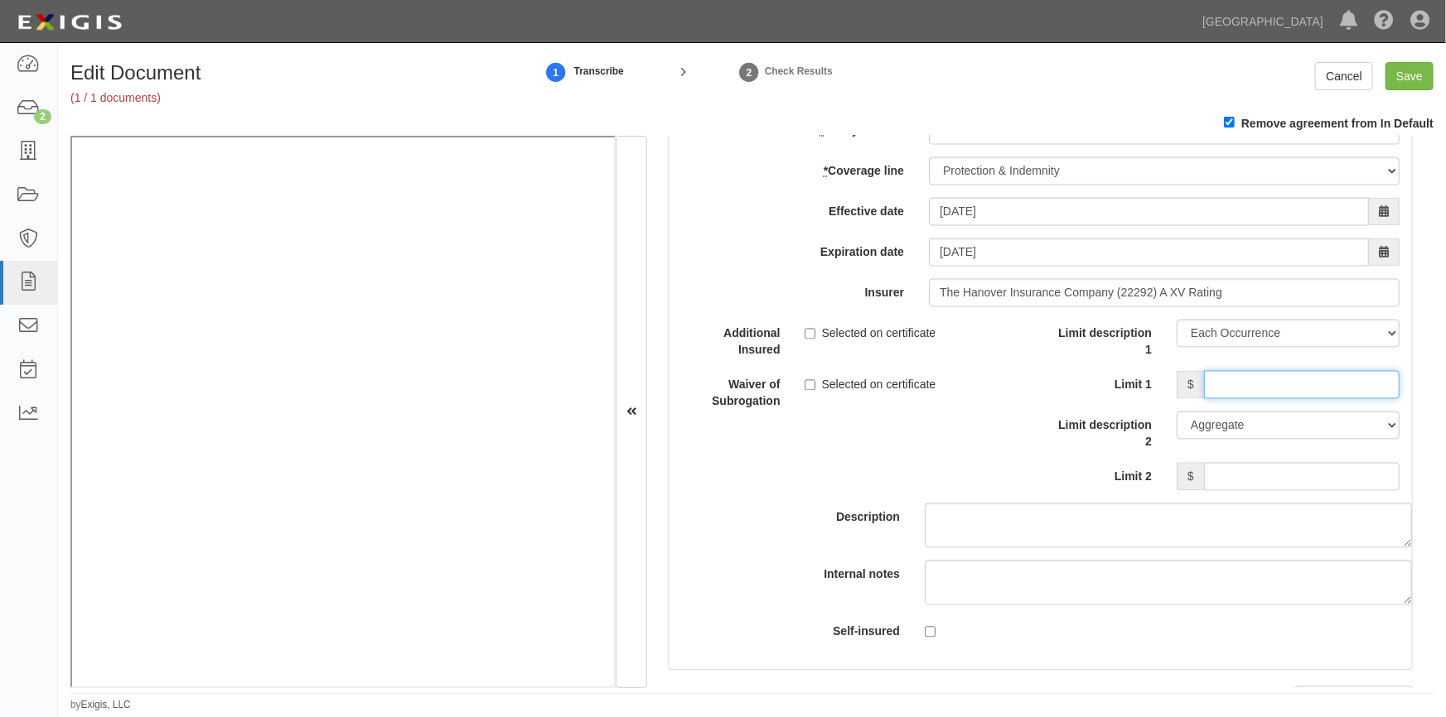
click at [1257, 391] on input "Limit 1" at bounding box center [1302, 385] width 196 height 28
type input "1,000,000"
click at [1331, 491] on input "Limit 2" at bounding box center [1302, 477] width 196 height 28
type input "1,000,000"
click at [665, 548] on div "Description" at bounding box center [1040, 434] width 768 height 229
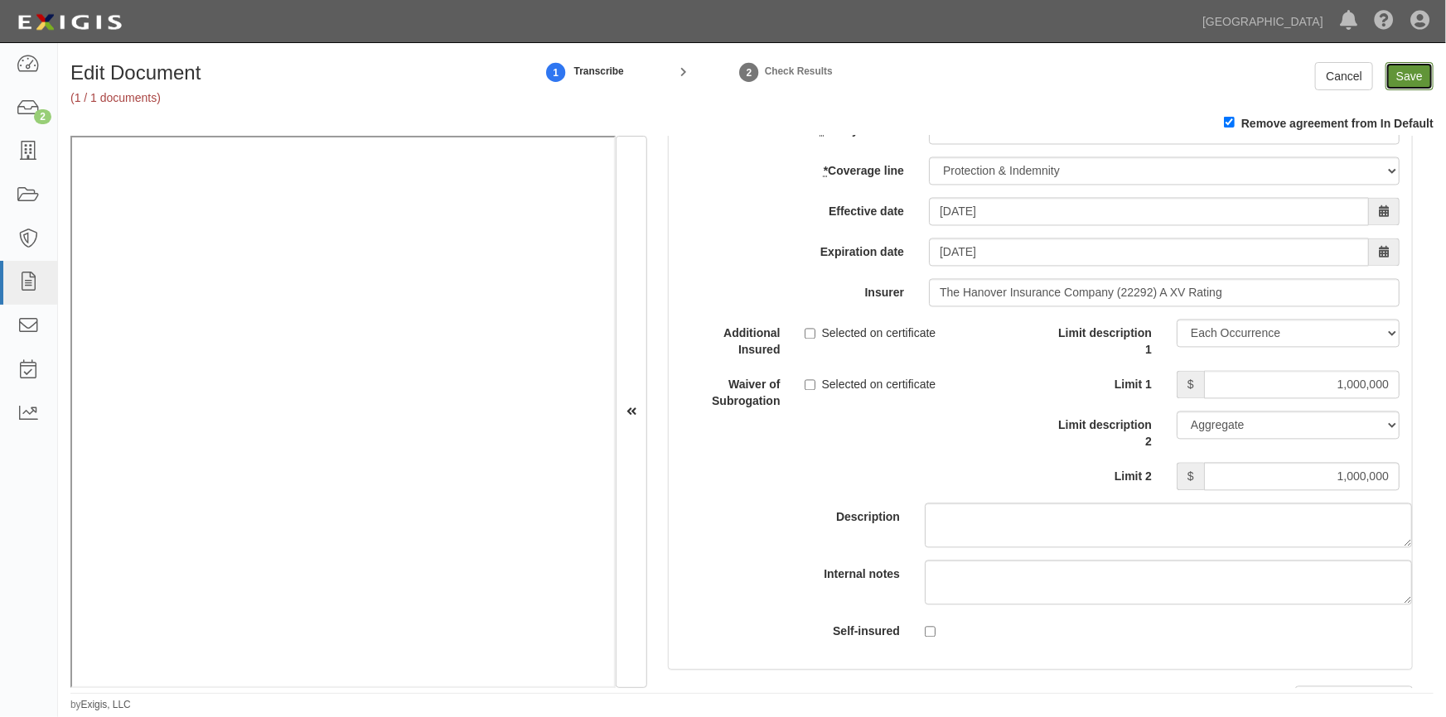
click at [1400, 77] on input "Save" at bounding box center [1409, 76] width 48 height 28
type input "1000000"
type input "100000"
type input "10000"
type input "1000000"
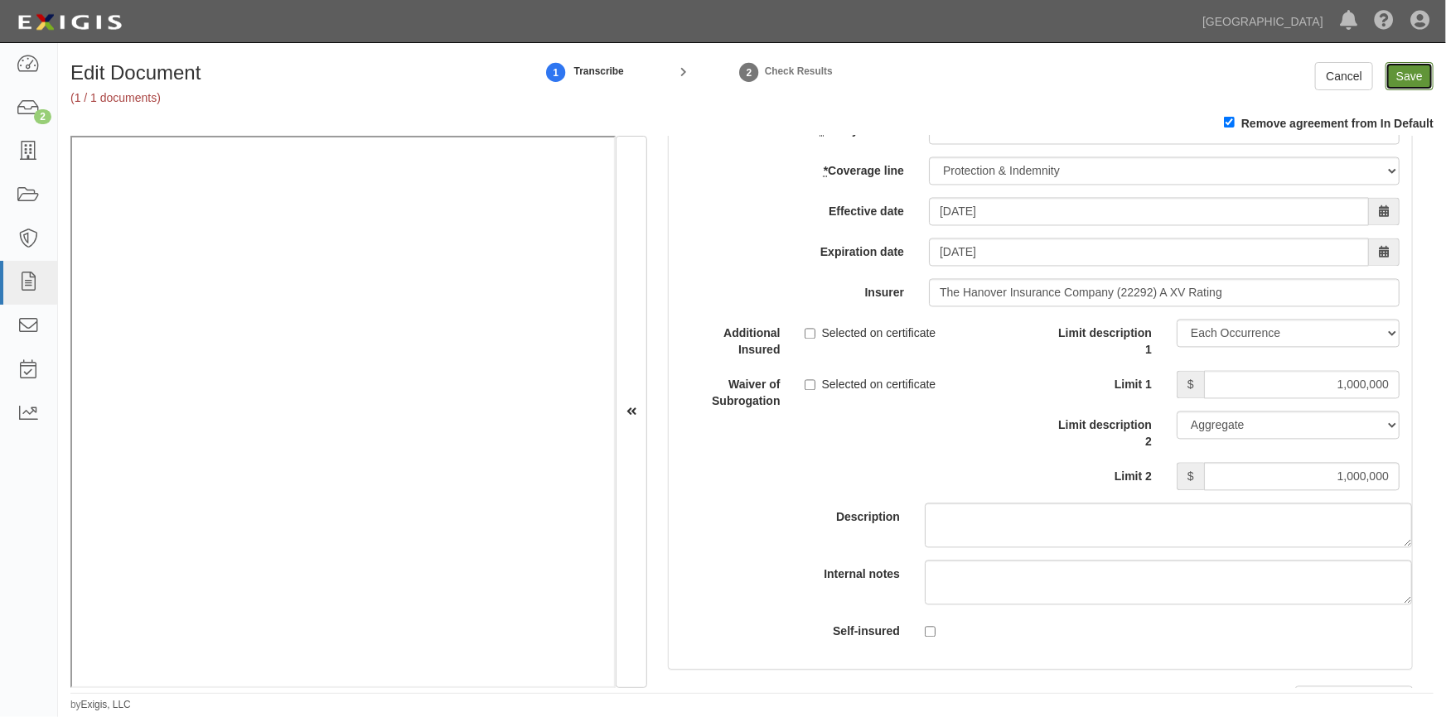
type input "2000000"
type input "1000000"
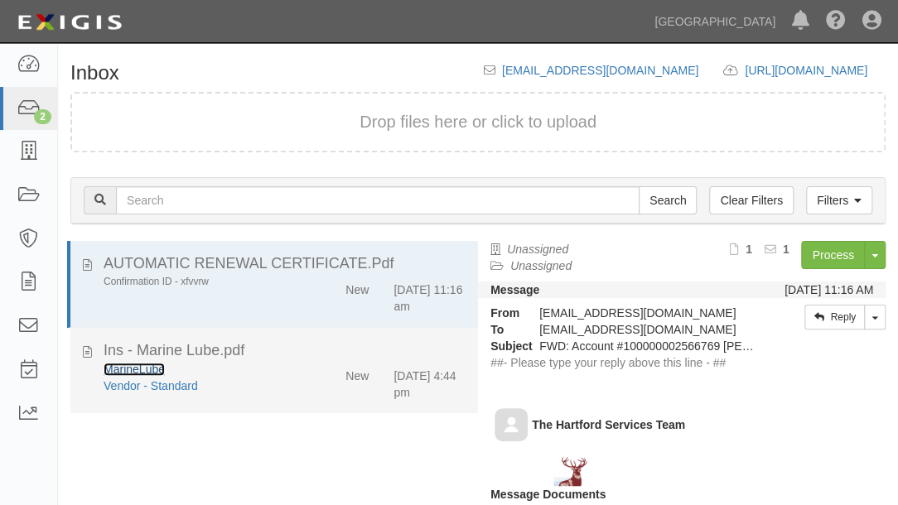
click at [143, 366] on link "MarineLube" at bounding box center [134, 369] width 61 height 13
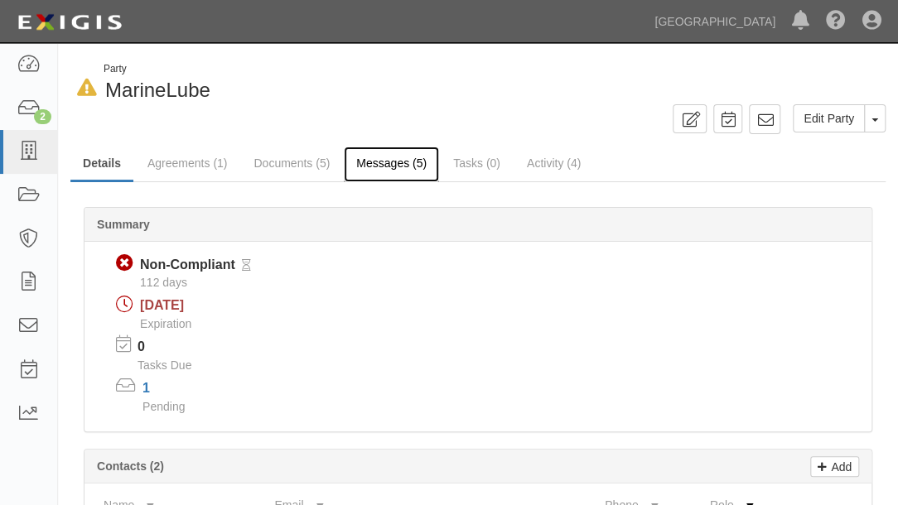
click at [371, 164] on link "Messages (5)" at bounding box center [391, 165] width 95 height 36
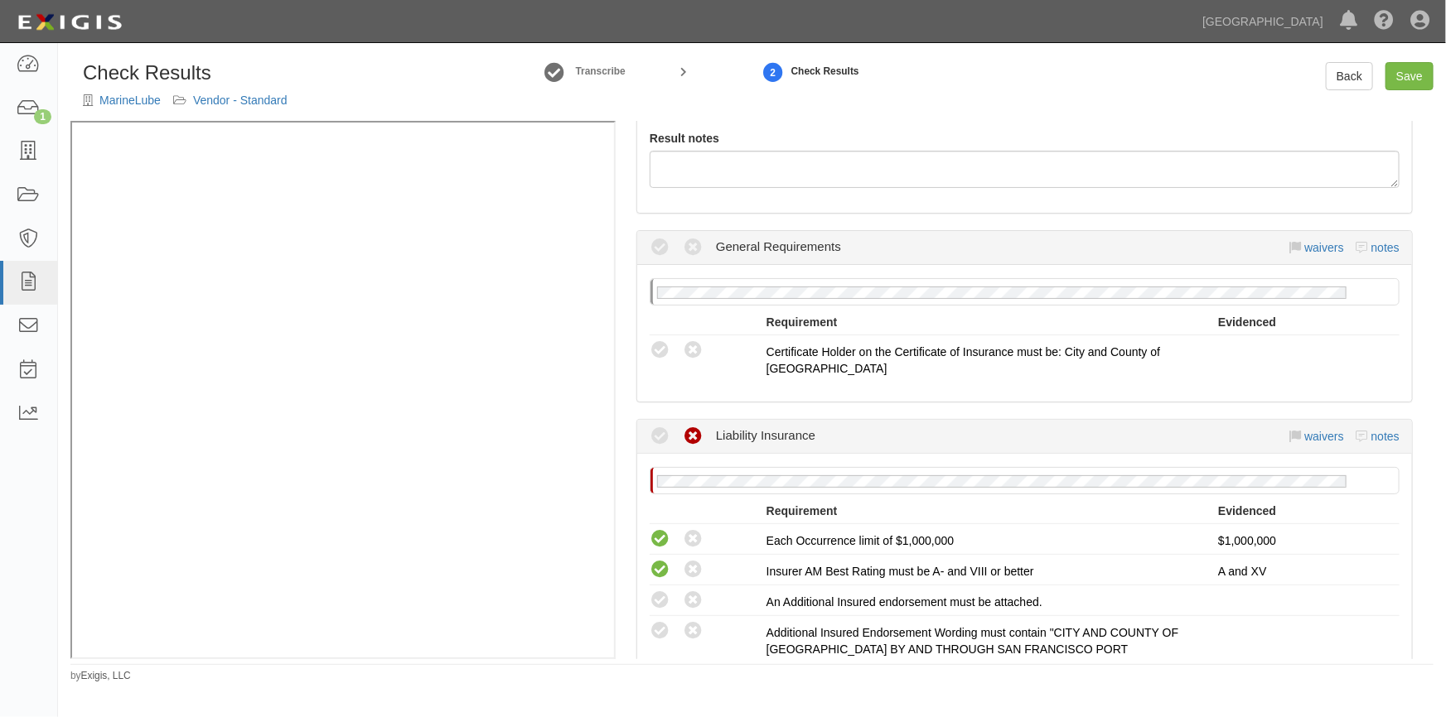
scroll to position [301, 0]
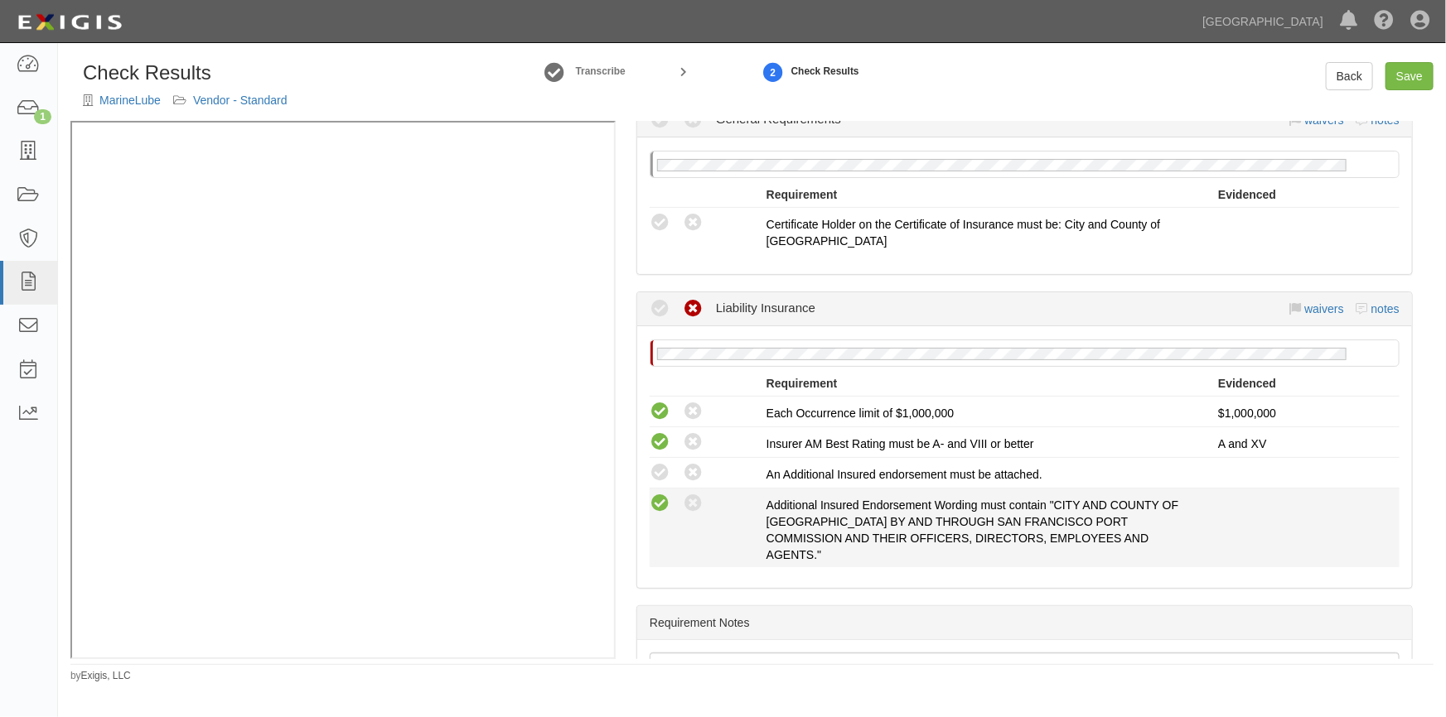
drag, startPoint x: 666, startPoint y: 505, endPoint x: 666, endPoint y: 493, distance: 12.4
click at [666, 502] on icon at bounding box center [660, 504] width 21 height 21
radio input "true"
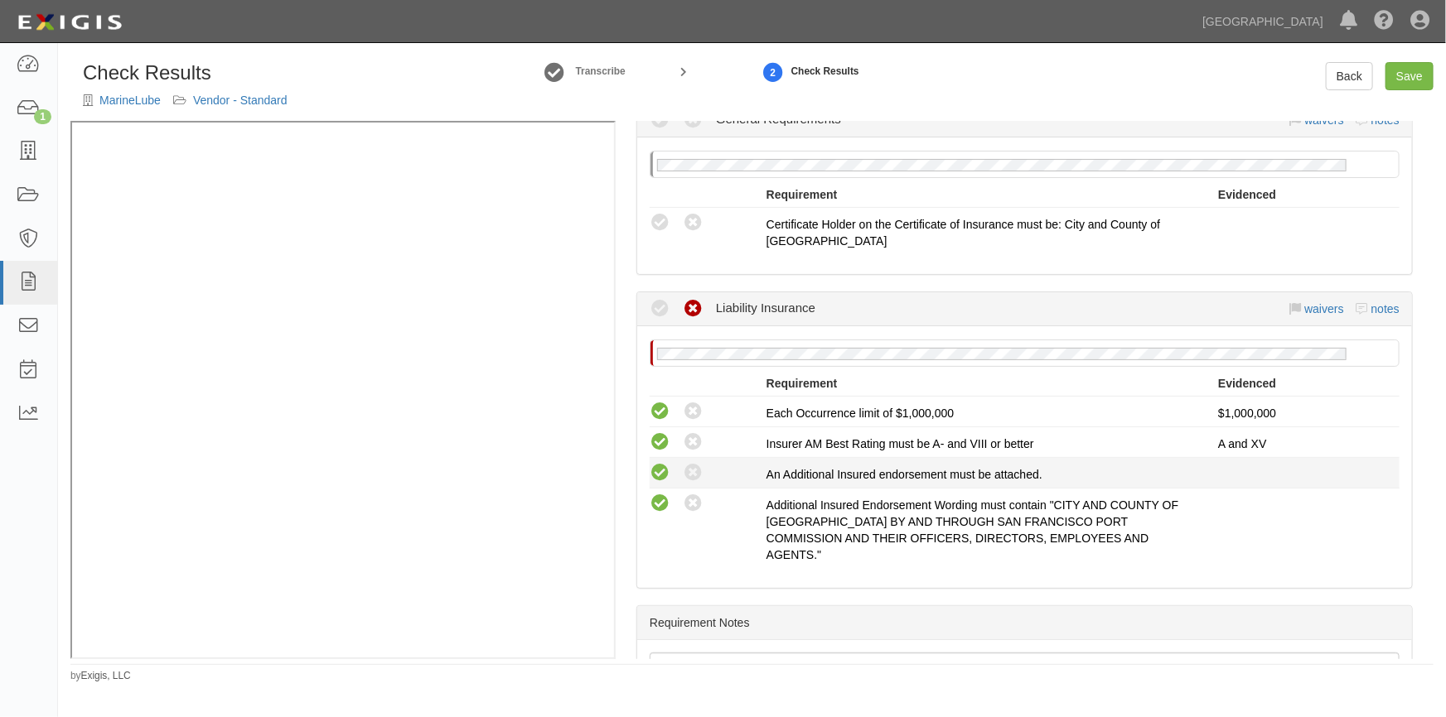
click at [662, 472] on icon at bounding box center [660, 473] width 21 height 21
radio input "true"
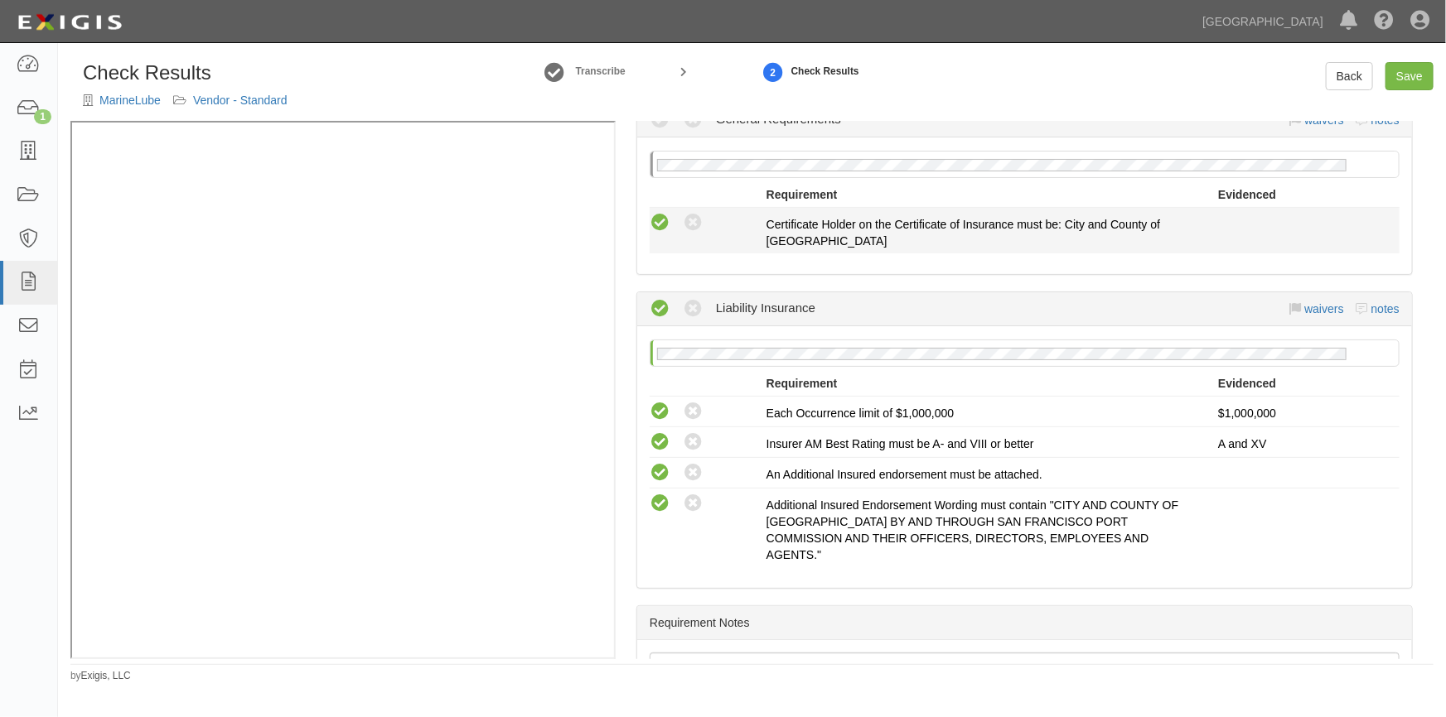
click at [658, 225] on icon at bounding box center [660, 223] width 21 height 21
radio input "true"
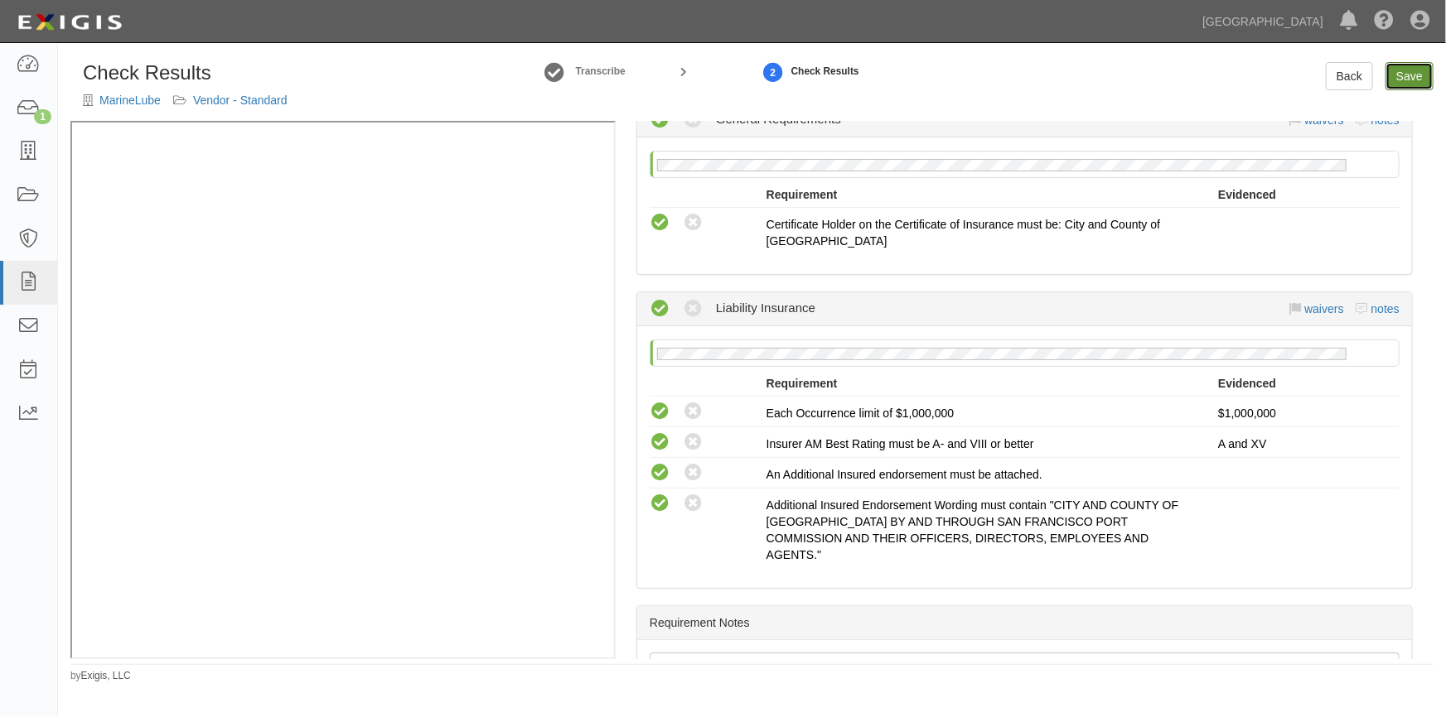
click at [1395, 74] on link "Save" at bounding box center [1409, 76] width 48 height 28
radio input "true"
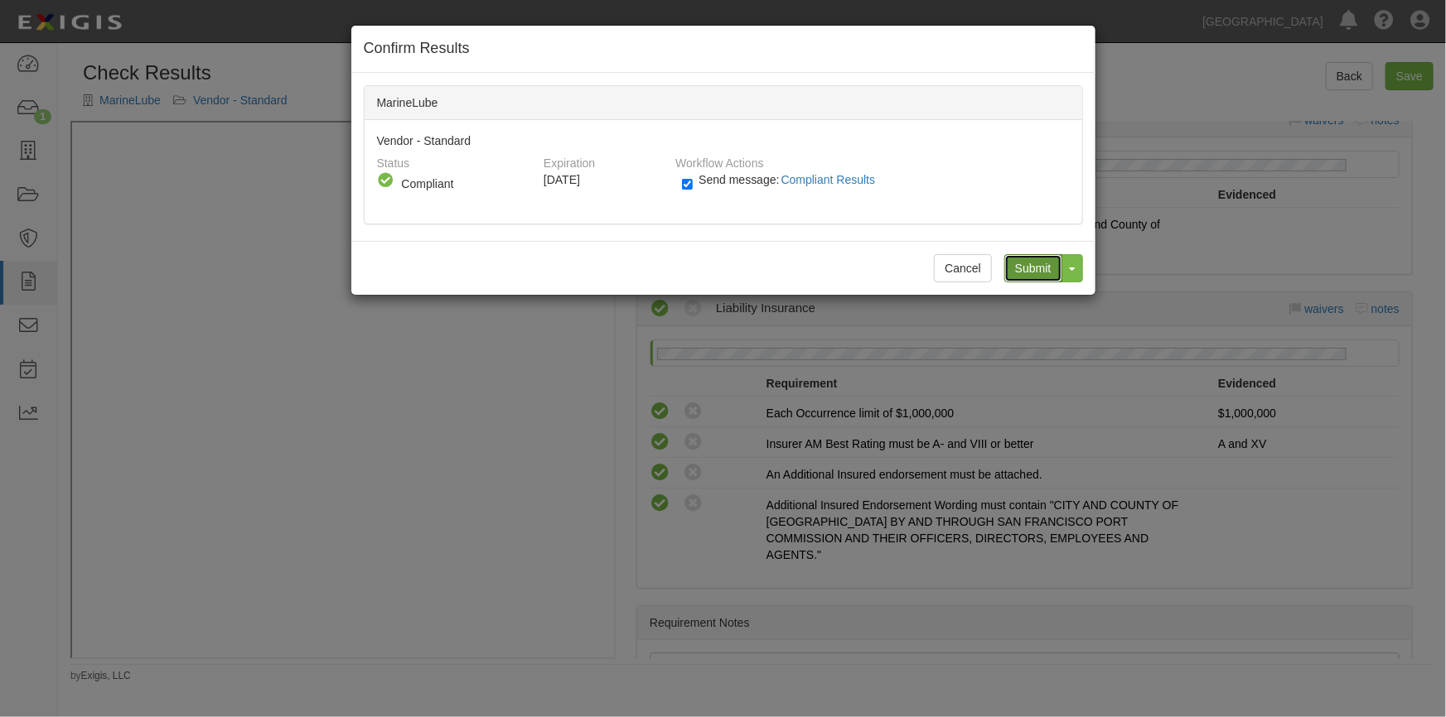
click at [1029, 267] on input "Submit" at bounding box center [1033, 268] width 58 height 28
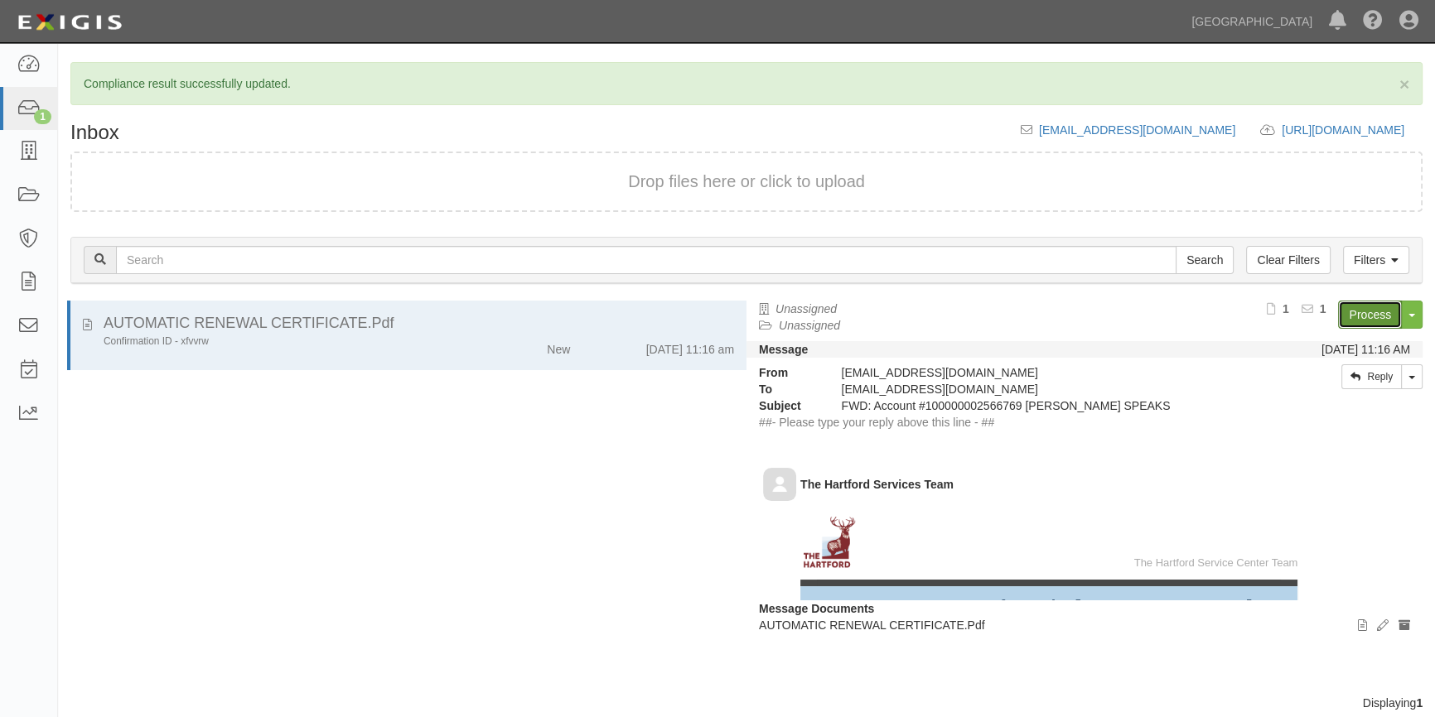
click at [1355, 315] on link "Process" at bounding box center [1370, 315] width 64 height 28
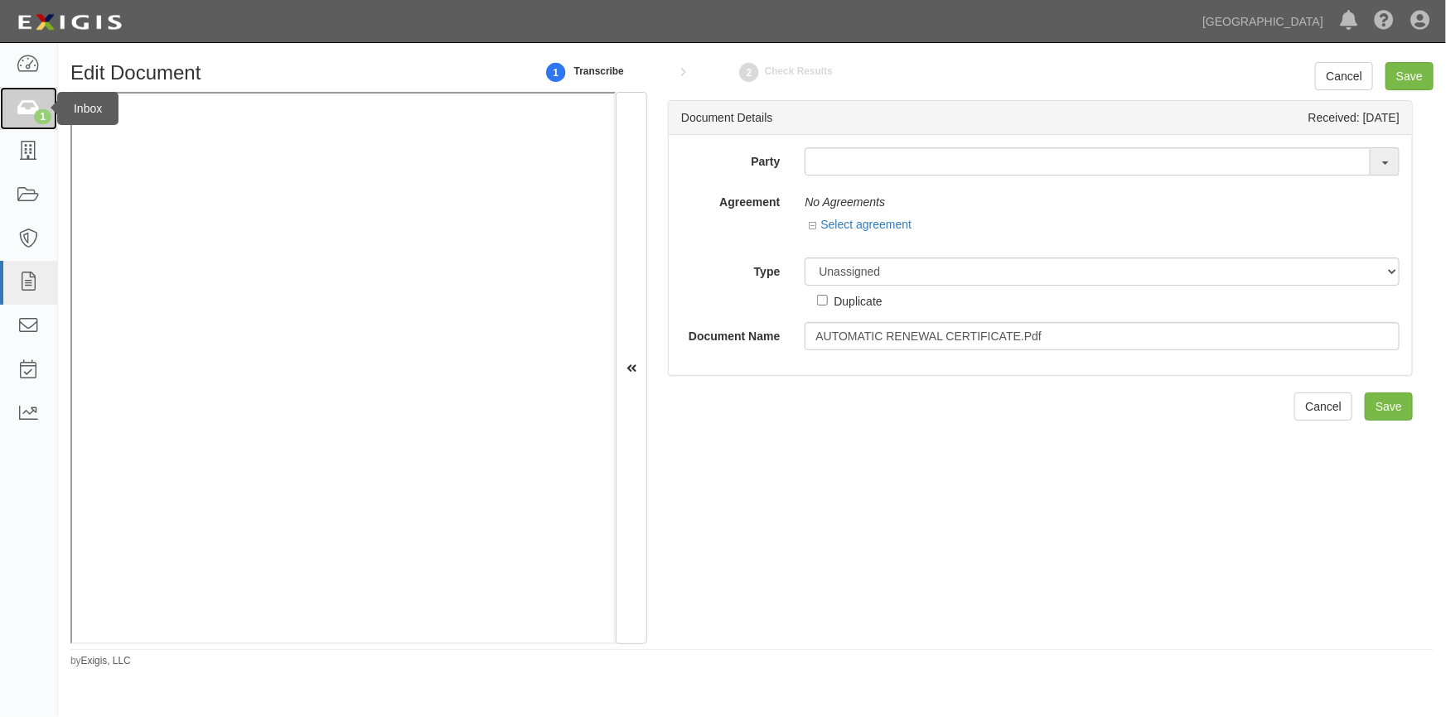
click at [20, 108] on icon at bounding box center [28, 108] width 23 height 19
